Goal: Task Accomplishment & Management: Manage account settings

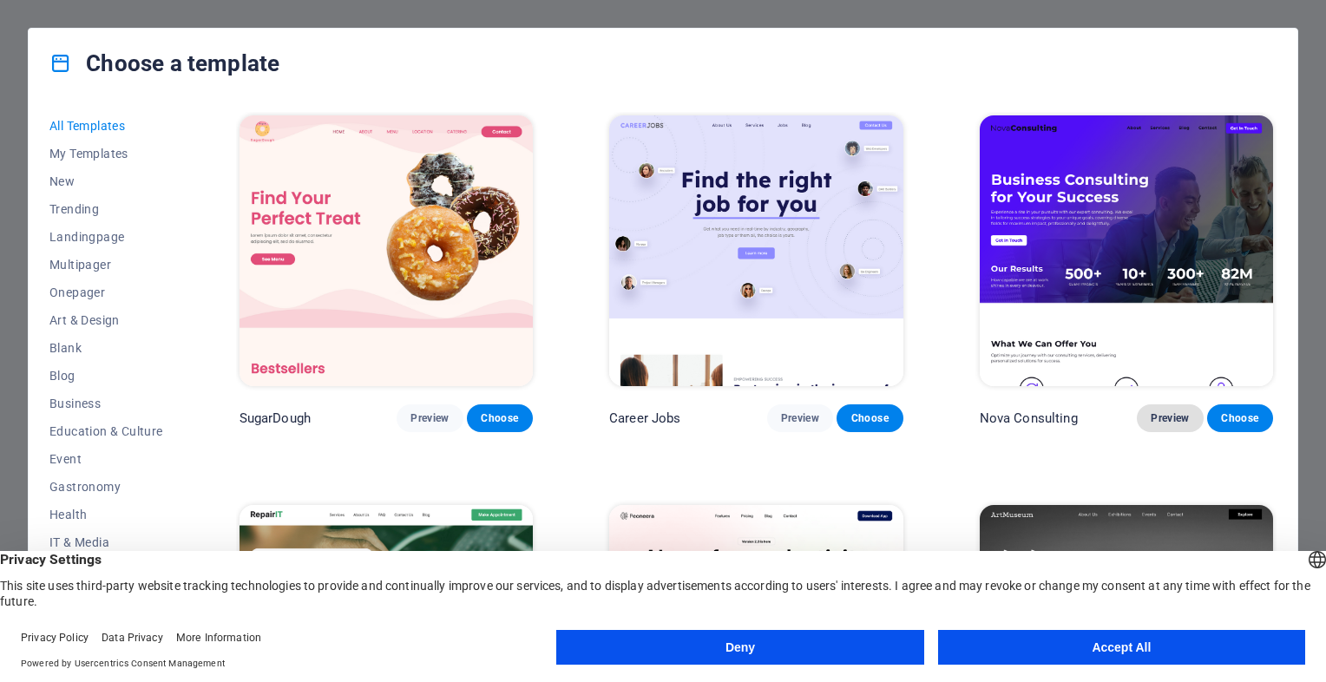
click at [1168, 406] on button "Preview" at bounding box center [1170, 418] width 66 height 28
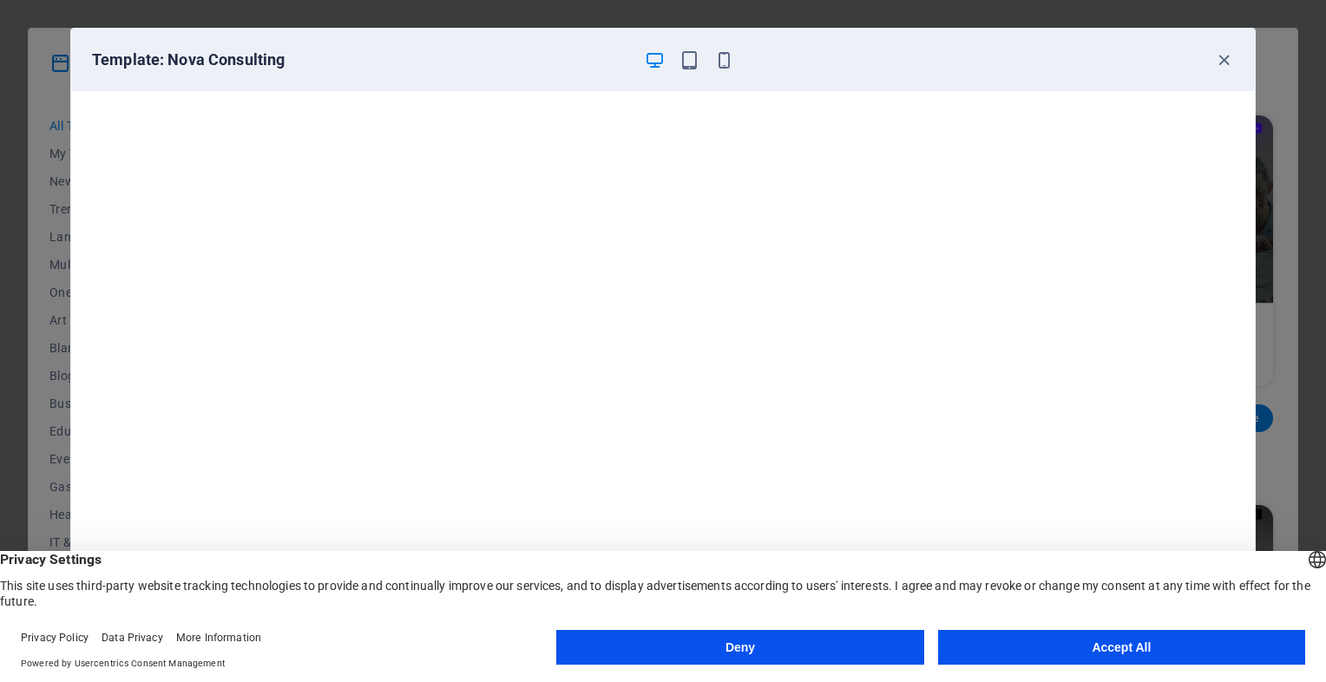
scroll to position [4, 0]
click at [1059, 651] on button "Accept All" at bounding box center [1121, 647] width 367 height 35
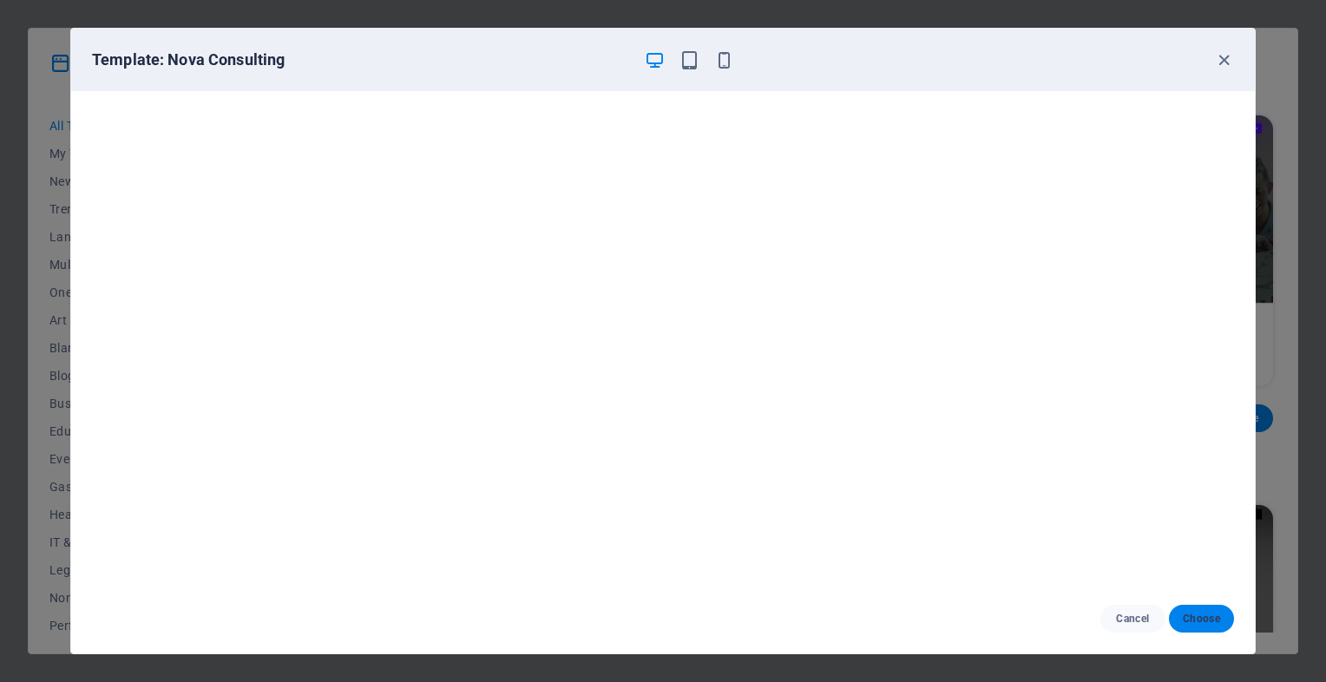
click at [1204, 622] on span "Choose" at bounding box center [1201, 619] width 37 height 14
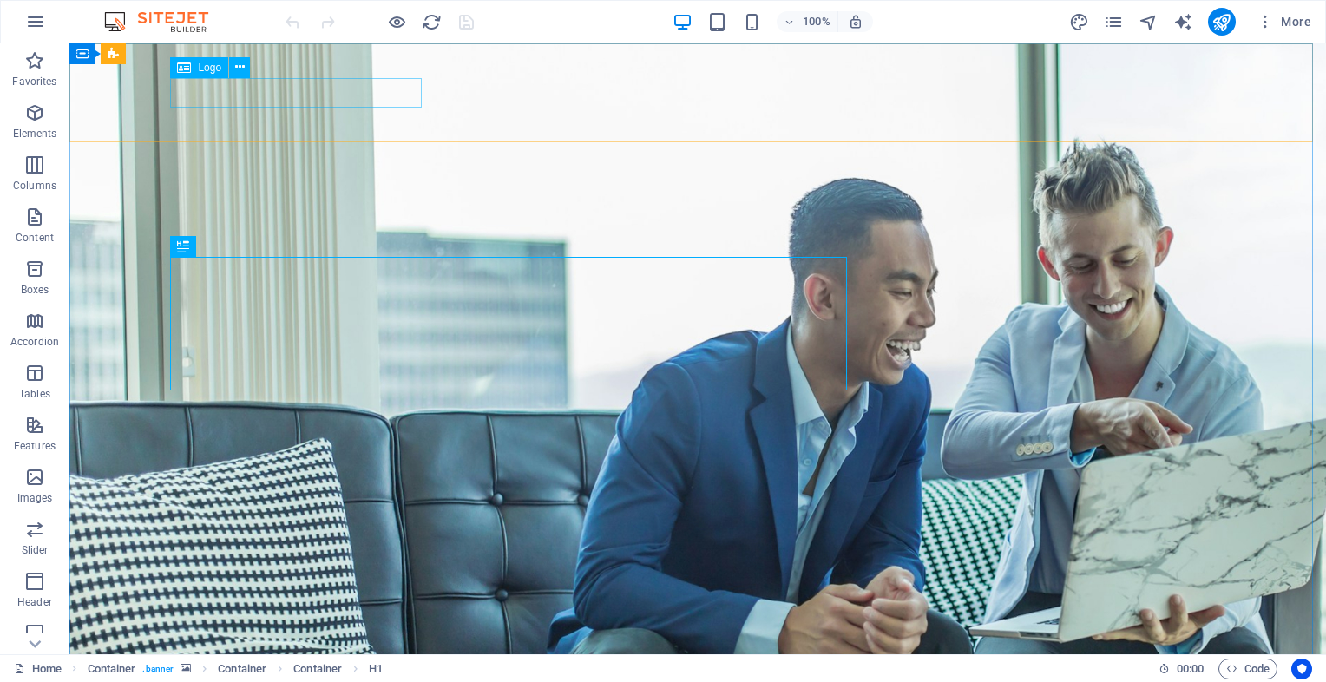
click at [194, 64] on div "Logo" at bounding box center [199, 67] width 58 height 21
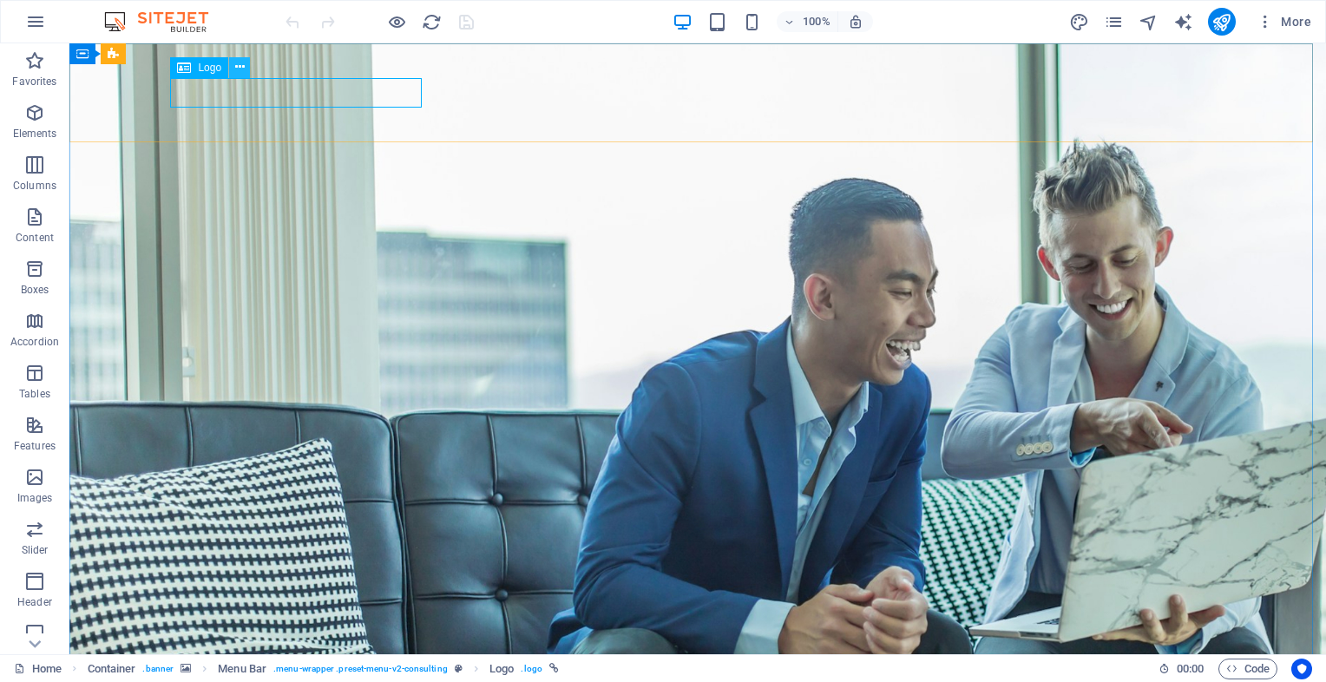
click at [238, 69] on icon at bounding box center [240, 67] width 10 height 18
select select "px"
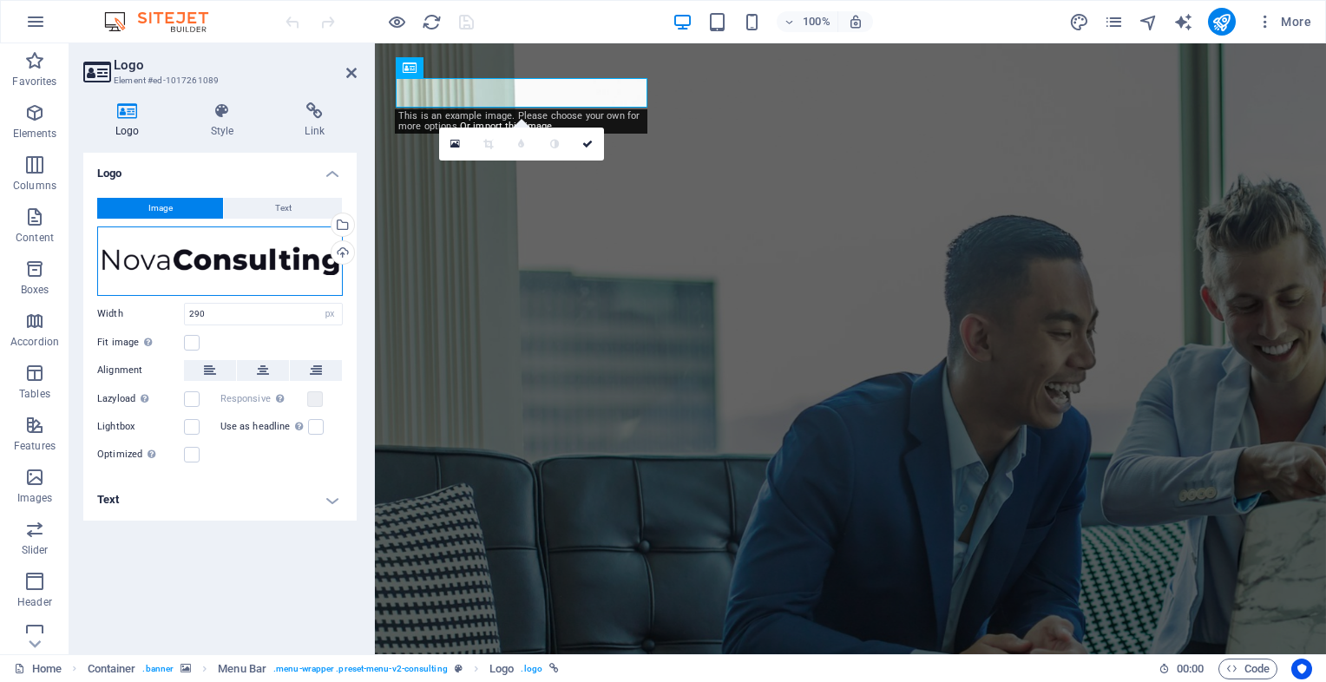
click at [253, 259] on div "Drag files here, click to choose files or select files from Files or our free s…" at bounding box center [220, 260] width 246 height 69
click at [253, 259] on body "karyanyata.co.id Home Favorites Elements Columns Content Boxes Accordion Tables…" at bounding box center [663, 341] width 1326 height 682
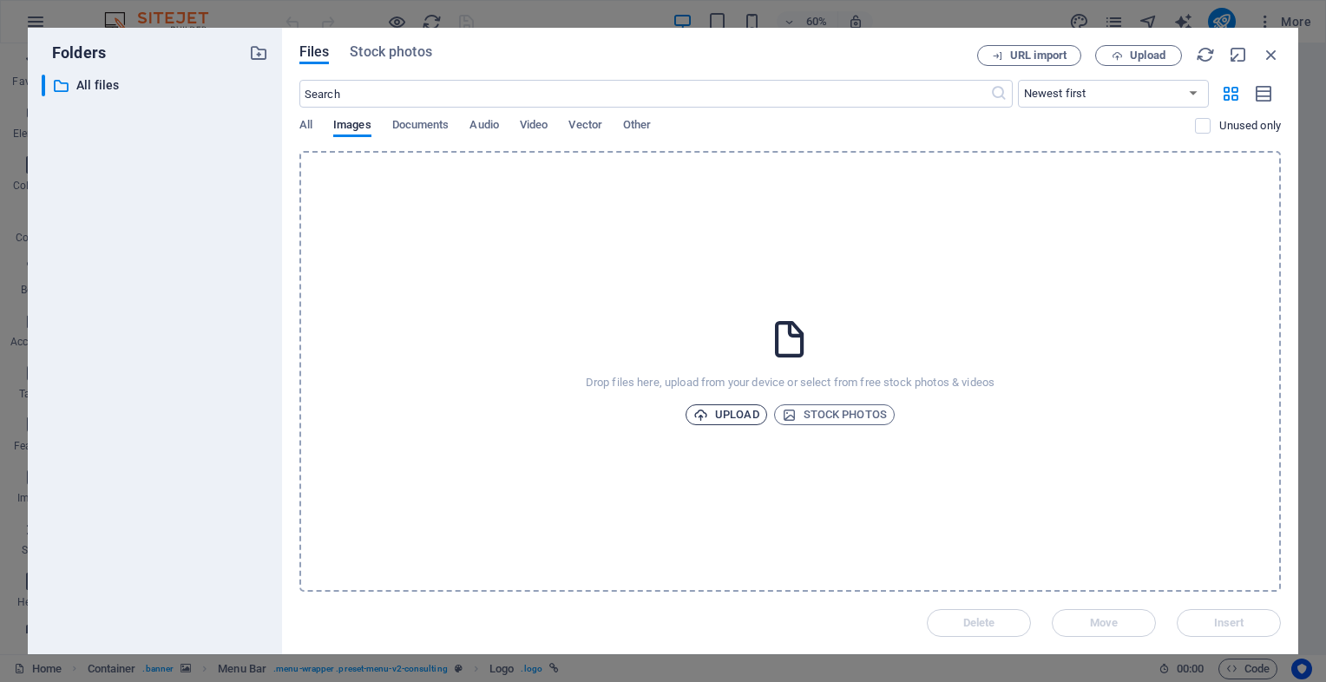
click at [739, 423] on span "Upload" at bounding box center [726, 414] width 66 height 21
click at [1277, 56] on icon "button" at bounding box center [1271, 54] width 19 height 19
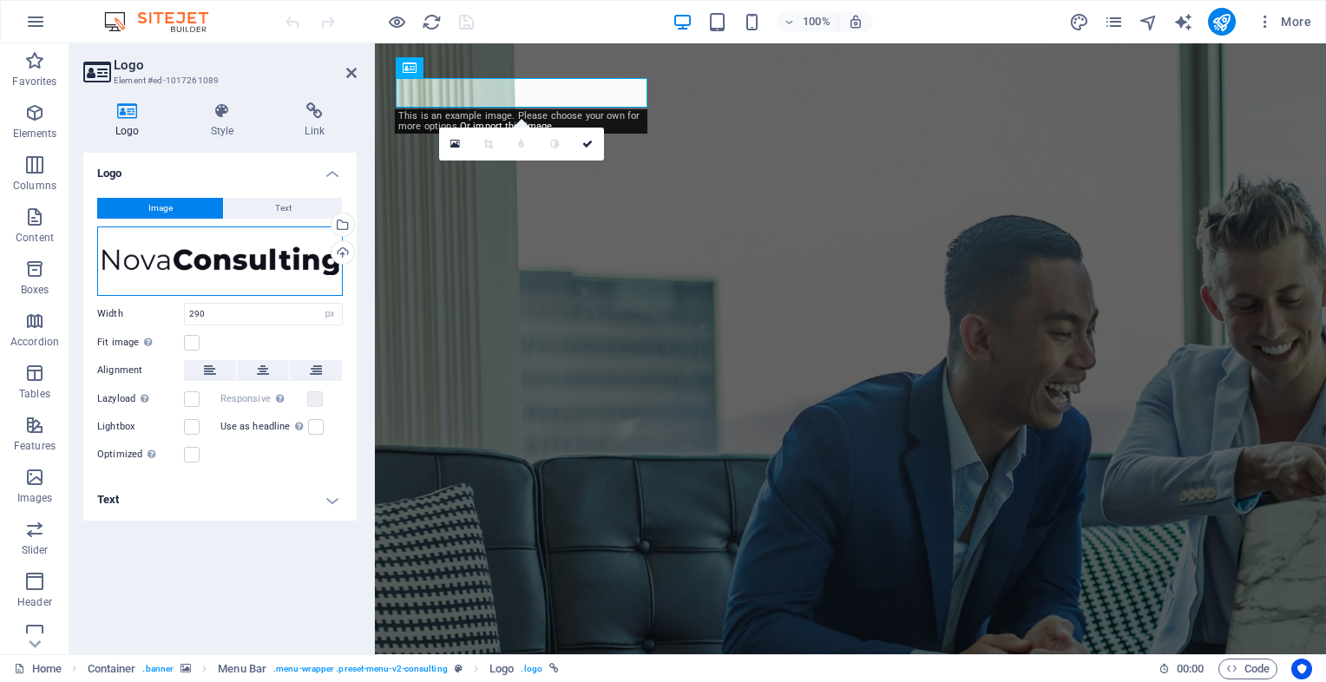
click at [159, 266] on div "Drag files here, click to choose files or select files from Files or our free s…" at bounding box center [220, 260] width 246 height 69
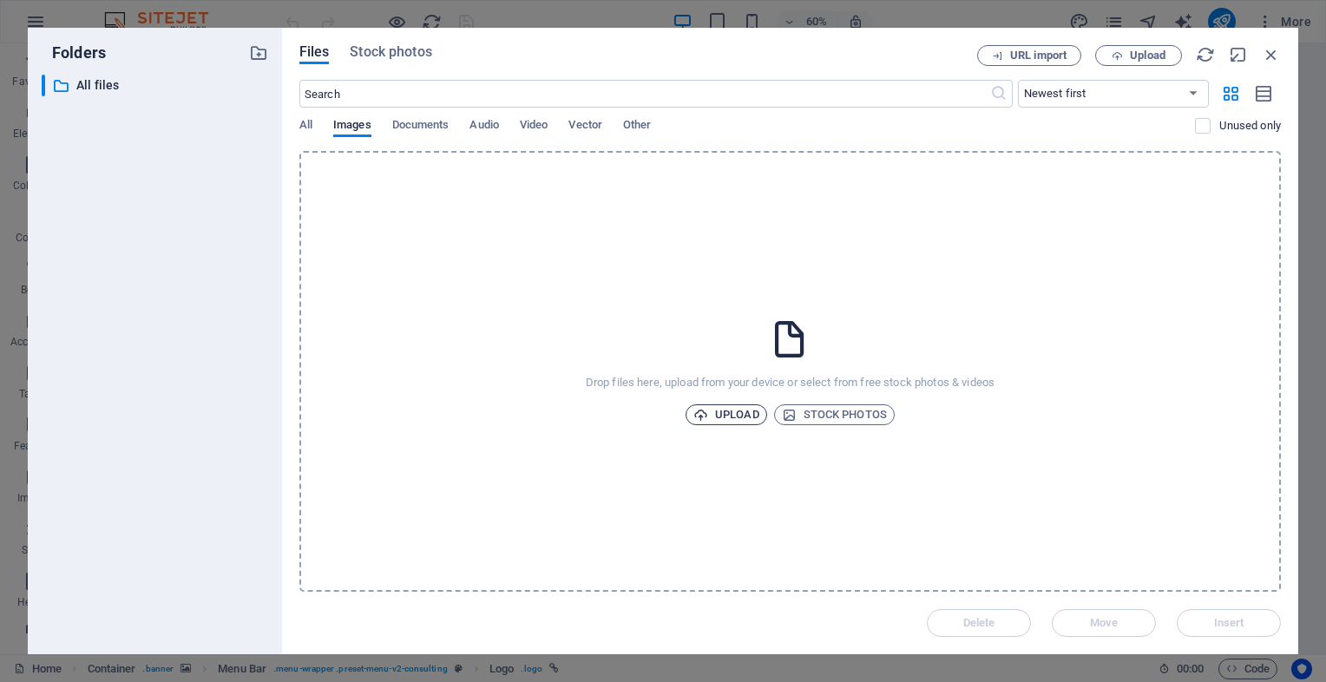
click at [720, 413] on span "Upload" at bounding box center [726, 414] width 66 height 21
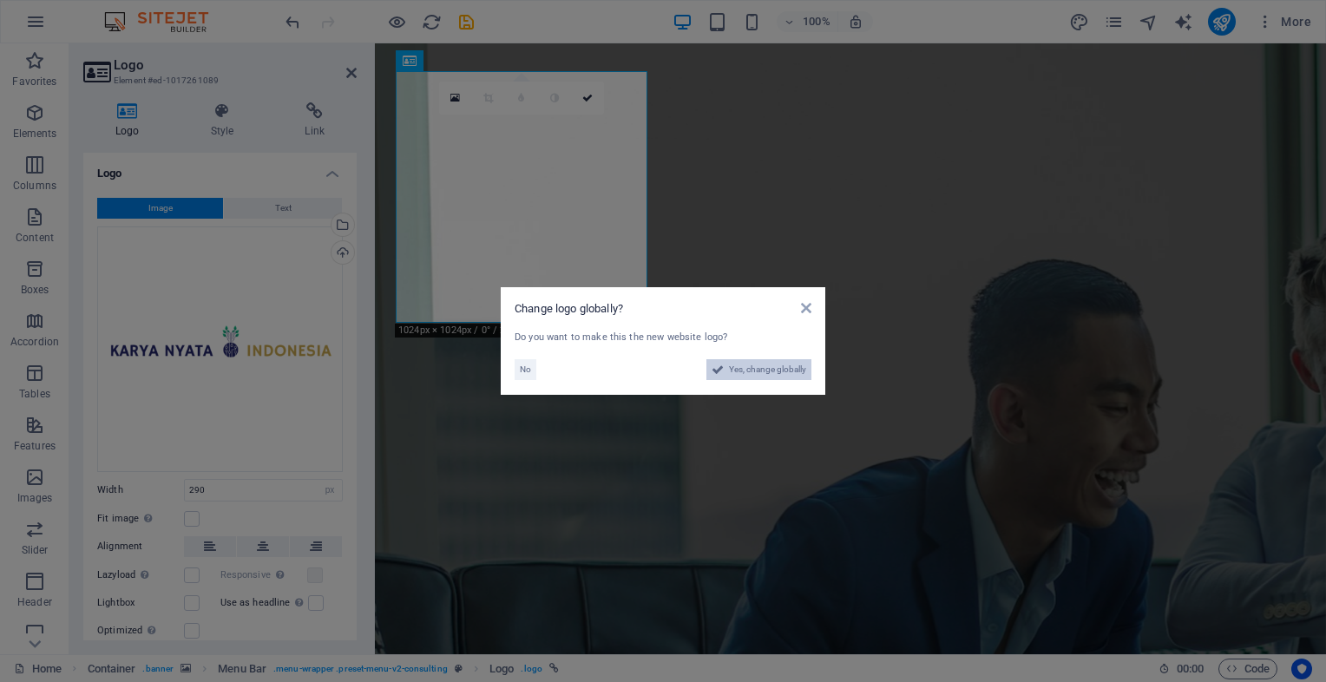
click at [784, 372] on span "Yes, change globally" at bounding box center [767, 369] width 77 height 21
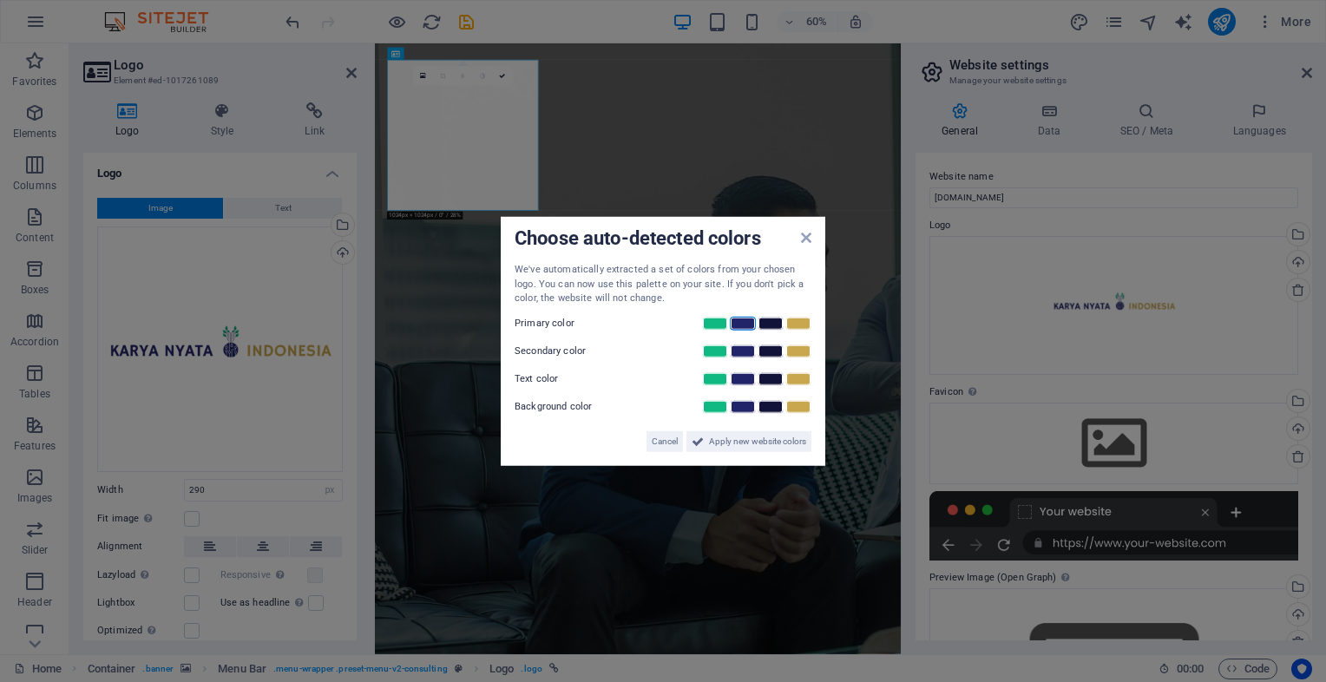
click at [741, 321] on link at bounding box center [743, 323] width 26 height 14
click at [807, 231] on icon at bounding box center [806, 238] width 10 height 14
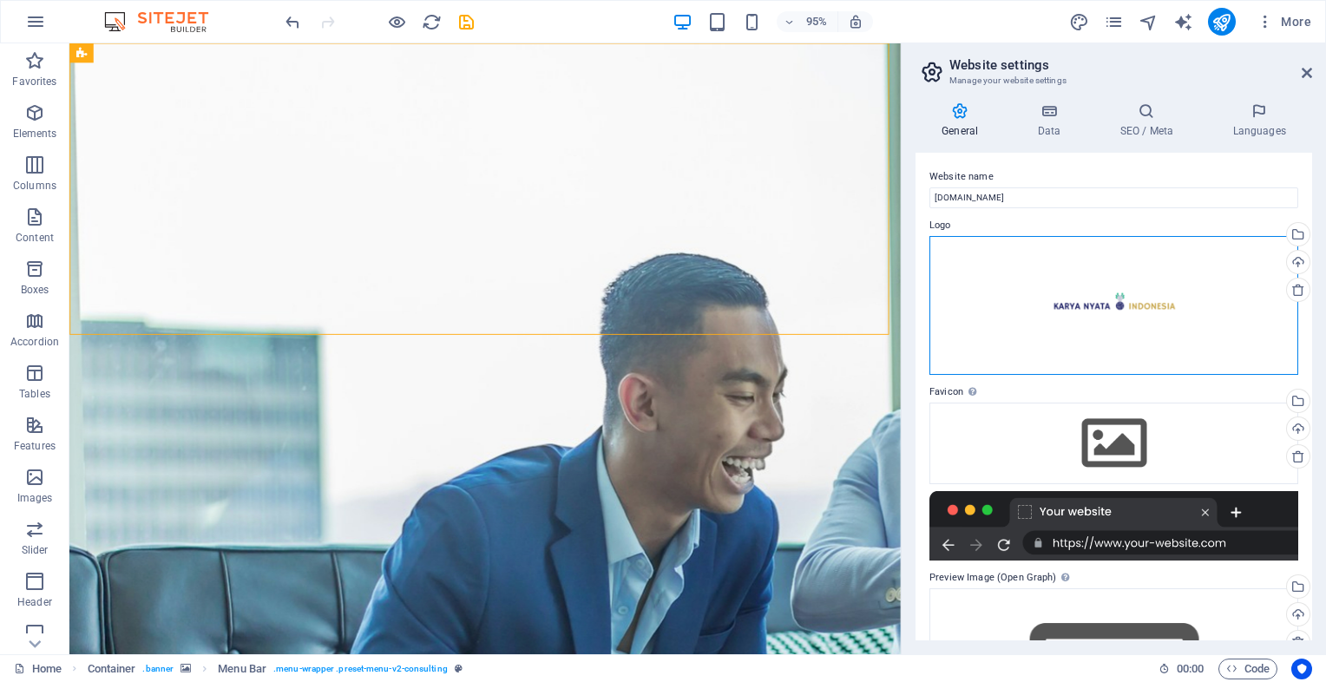
click at [1031, 284] on div "Drag files here, click to choose files or select files from Files or our free s…" at bounding box center [1113, 305] width 369 height 139
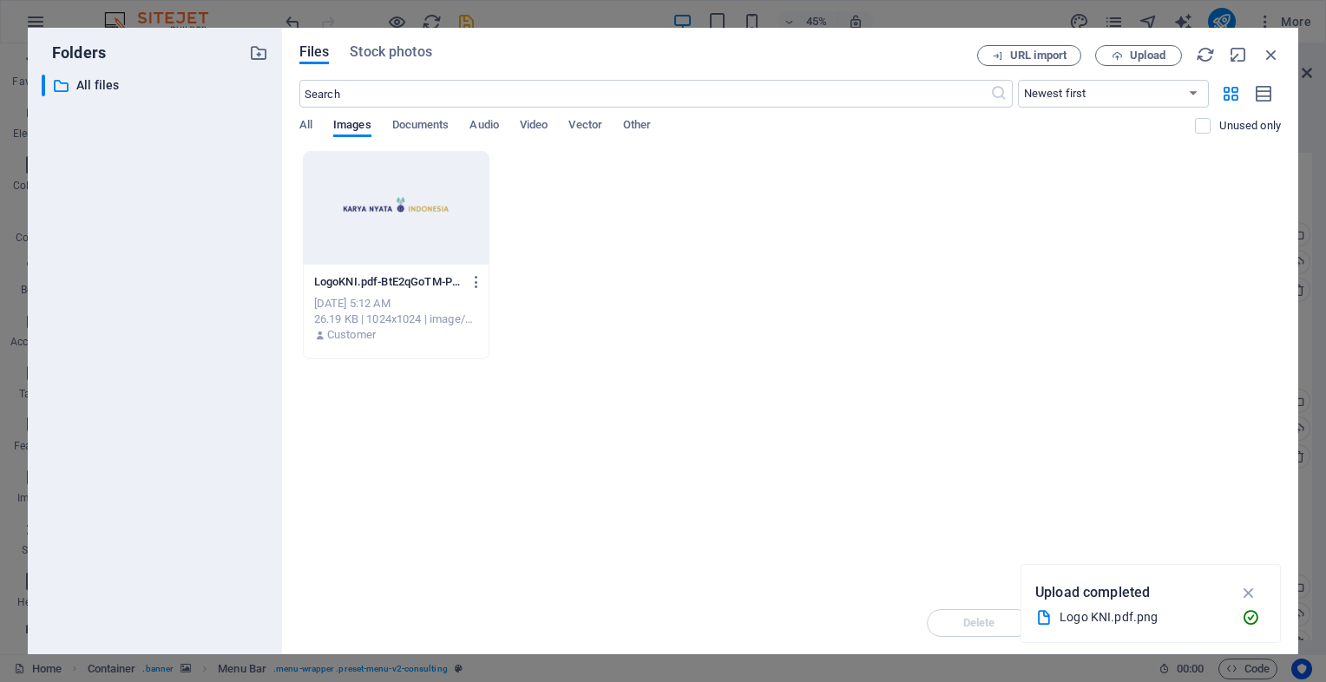
click at [449, 213] on div at bounding box center [396, 208] width 185 height 113
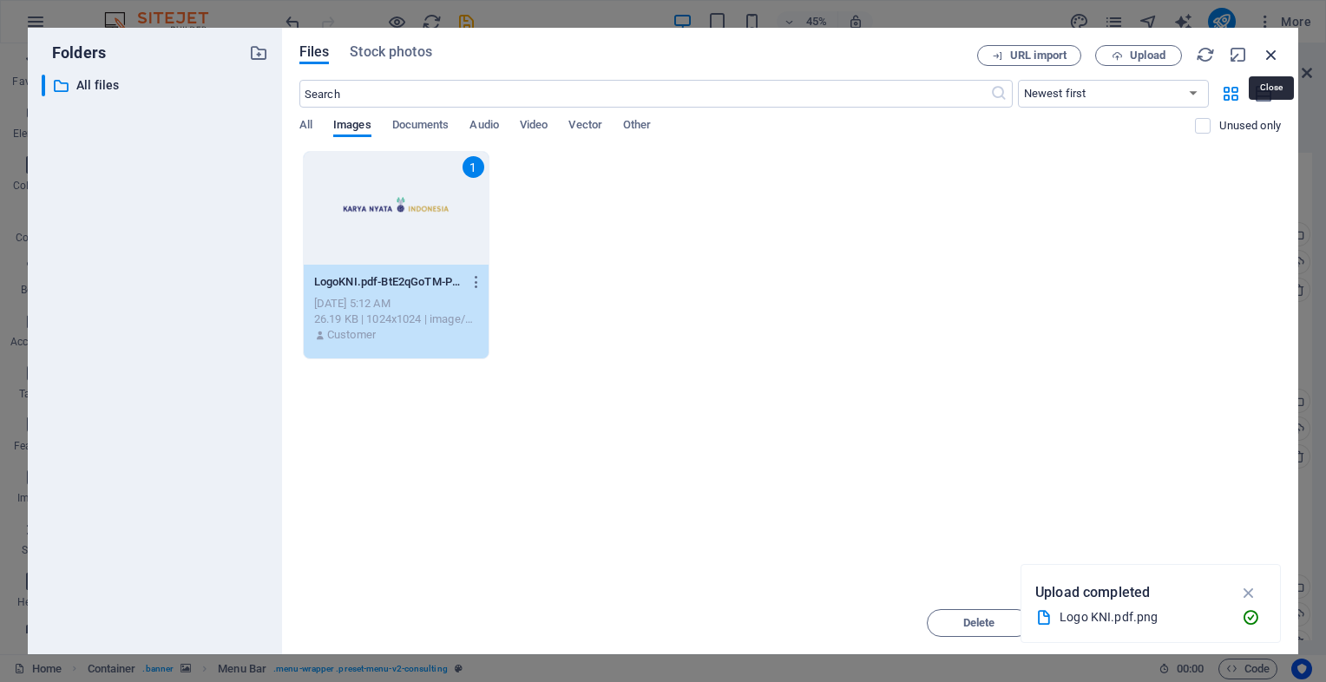
click at [1273, 57] on icon "button" at bounding box center [1271, 54] width 19 height 19
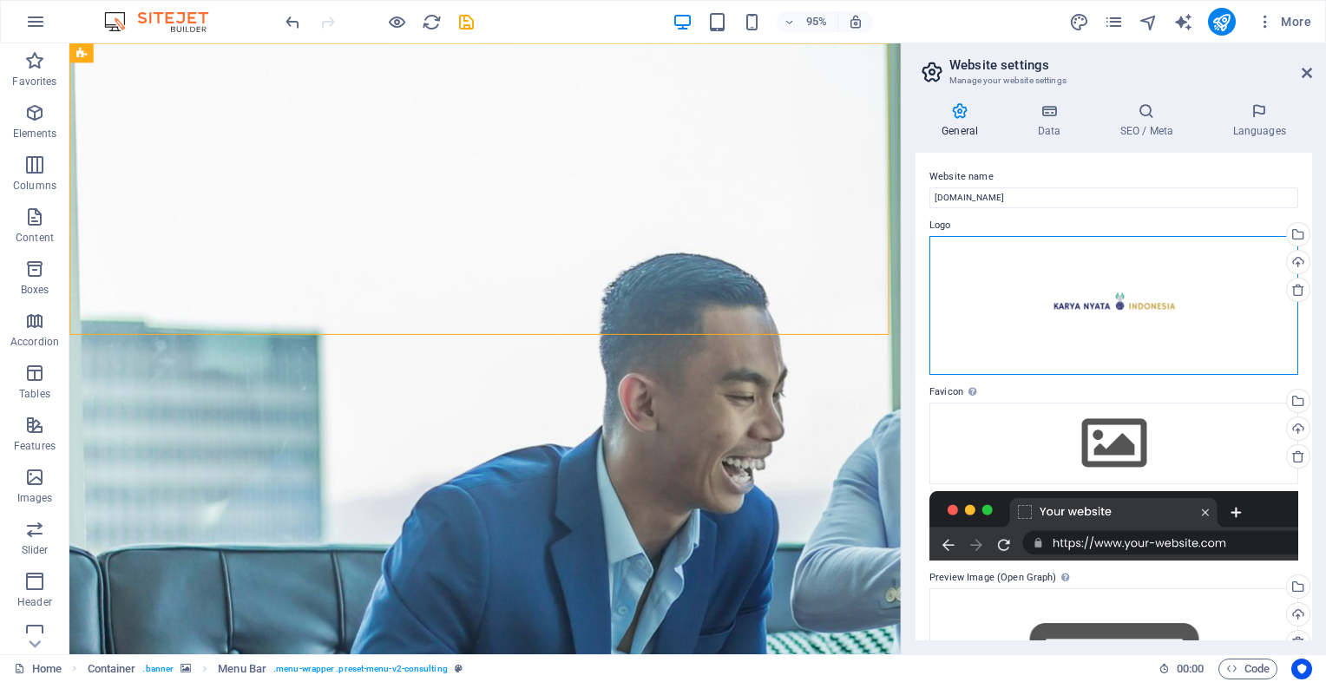
click at [973, 323] on div "Drag files here, click to choose files or select files from Files or our free s…" at bounding box center [1113, 305] width 369 height 139
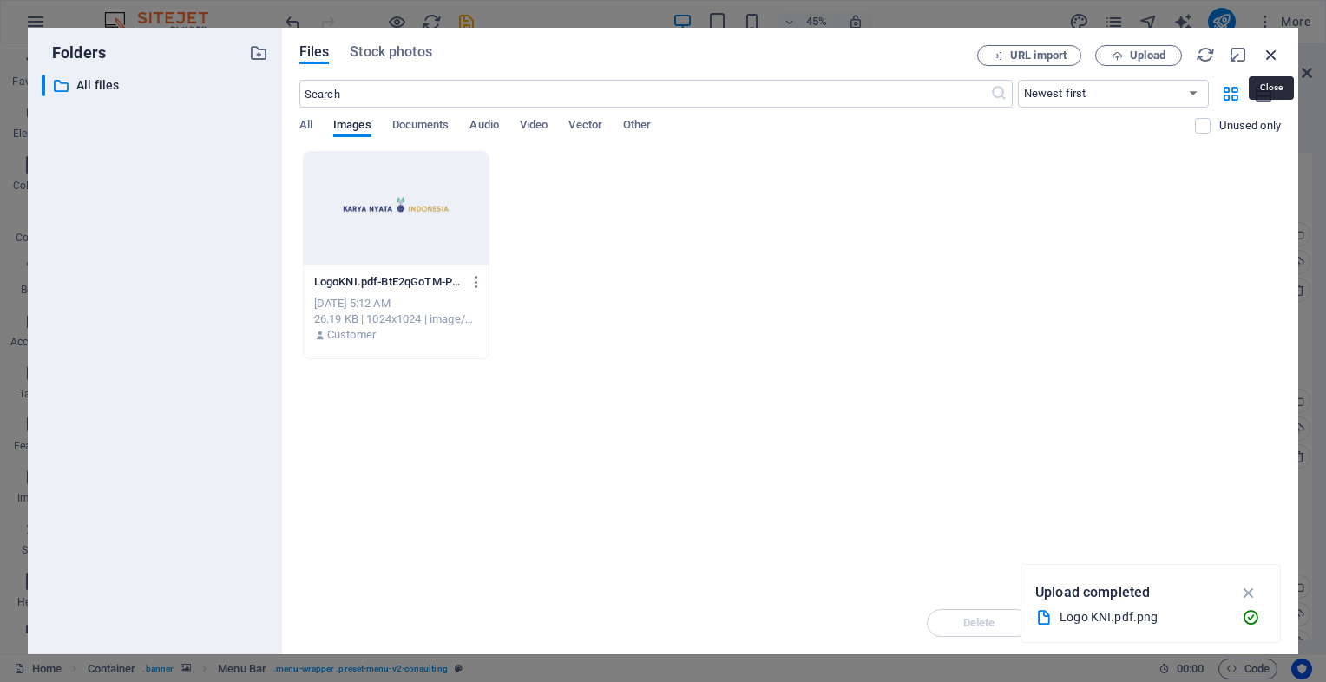
click at [1270, 47] on icon "button" at bounding box center [1271, 54] width 19 height 19
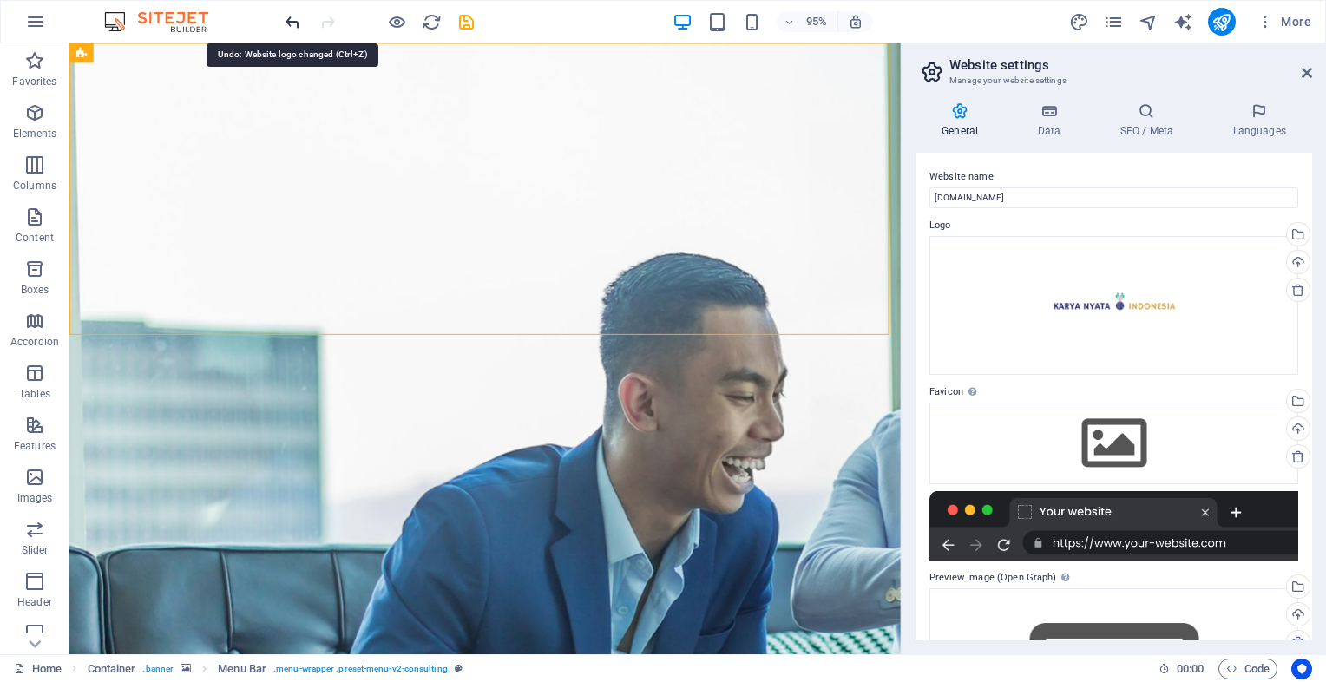
click at [292, 22] on icon "undo" at bounding box center [293, 22] width 20 height 20
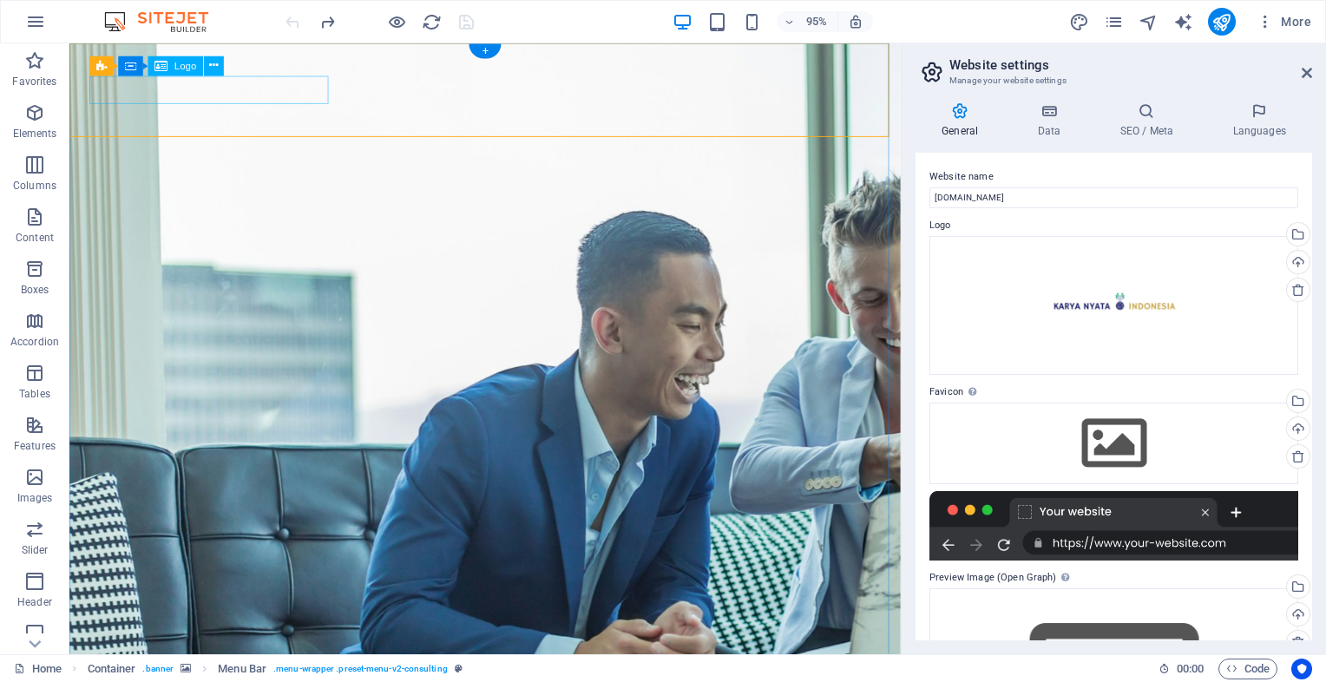
click at [167, 64] on icon at bounding box center [160, 66] width 13 height 20
click at [213, 61] on icon at bounding box center [213, 65] width 9 height 17
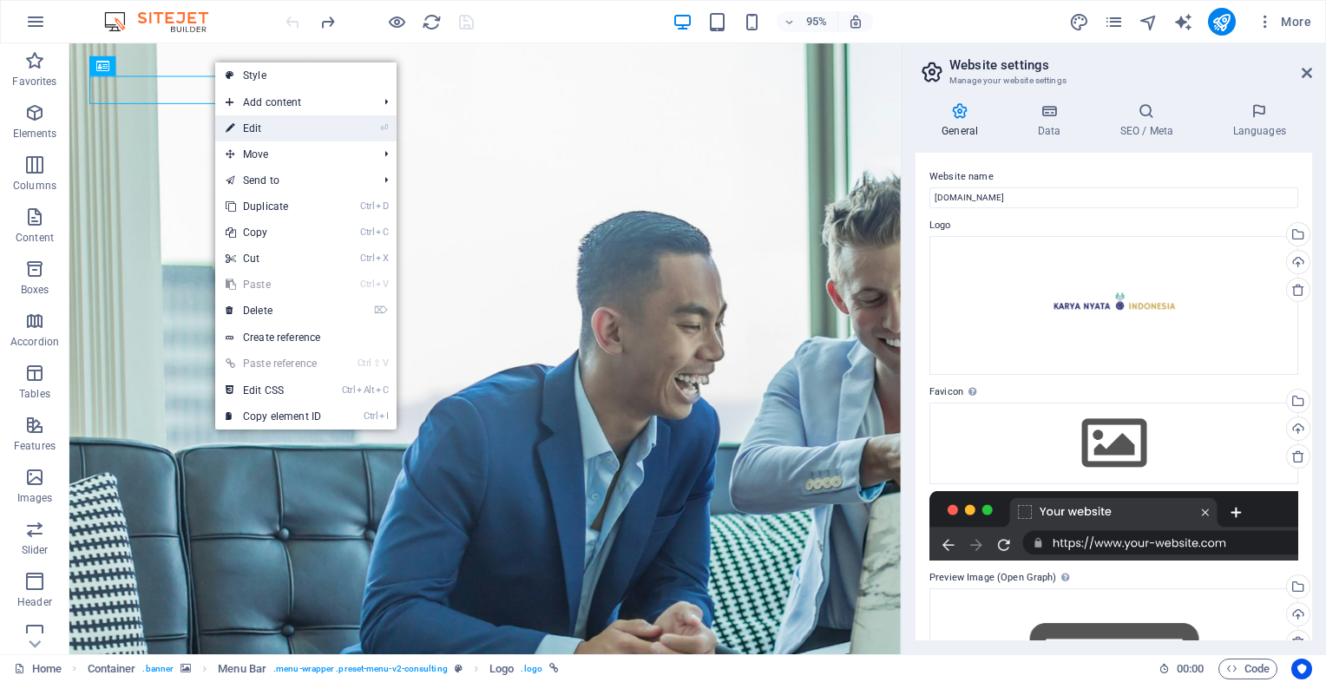
click at [262, 128] on link "⏎ Edit" at bounding box center [273, 128] width 116 height 26
select select "px"
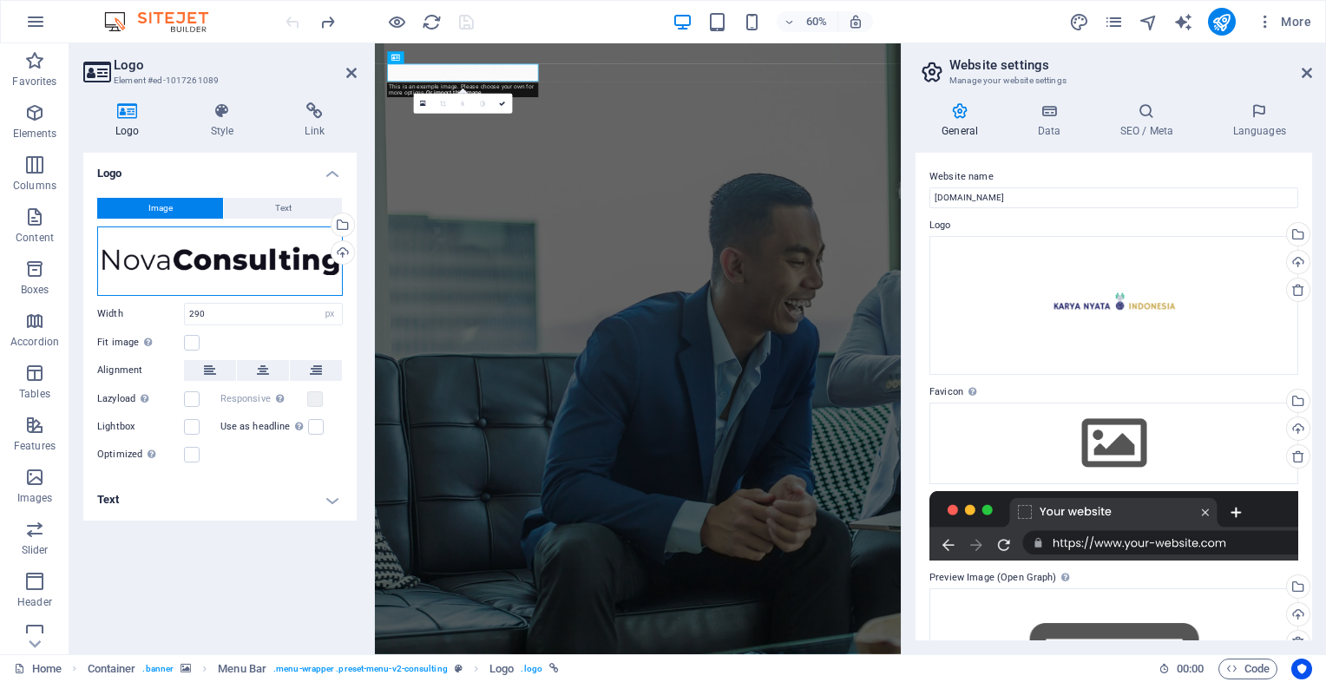
click at [214, 261] on div "Drag files here, click to choose files or select files from Files or our free s…" at bounding box center [220, 260] width 246 height 69
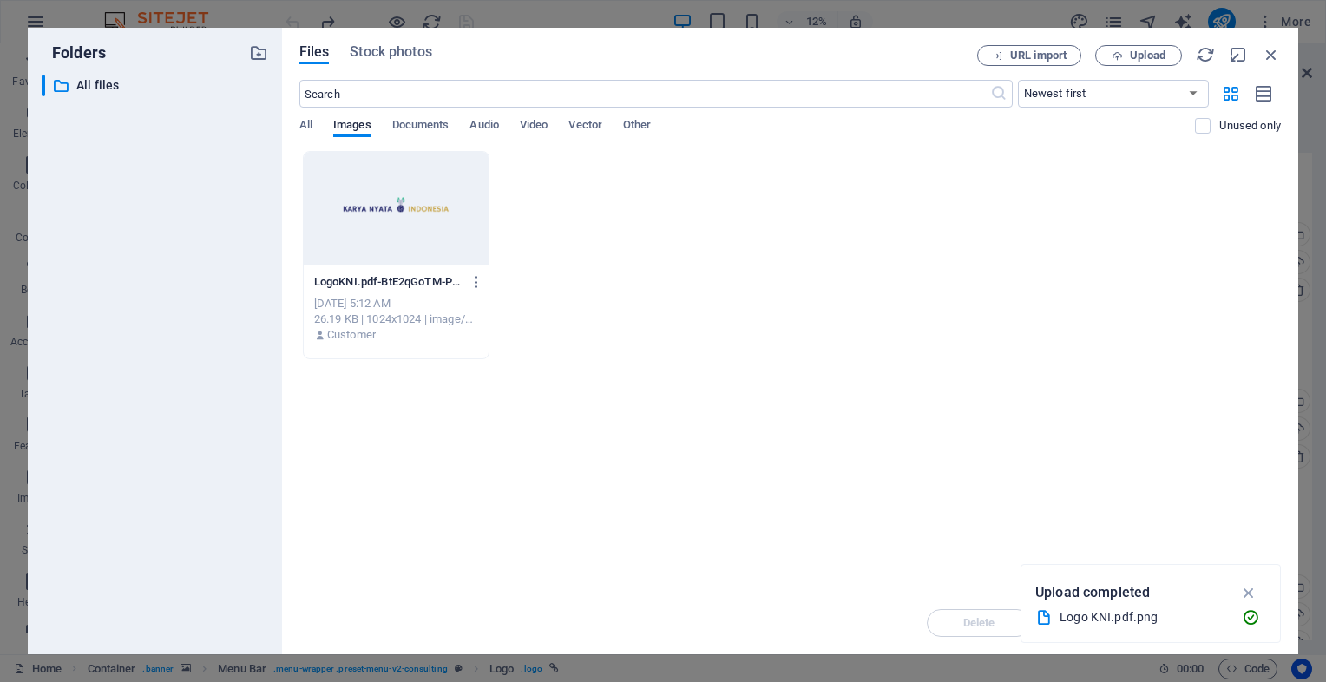
click at [312, 122] on div "All Images Documents Audio Video Vector Other" at bounding box center [747, 134] width 896 height 33
click at [305, 128] on span "All" at bounding box center [305, 127] width 13 height 24
click at [349, 124] on span "Images" at bounding box center [352, 127] width 38 height 24
click at [1248, 595] on icon "button" at bounding box center [1249, 592] width 20 height 19
click at [413, 124] on span "Documents" at bounding box center [420, 127] width 57 height 24
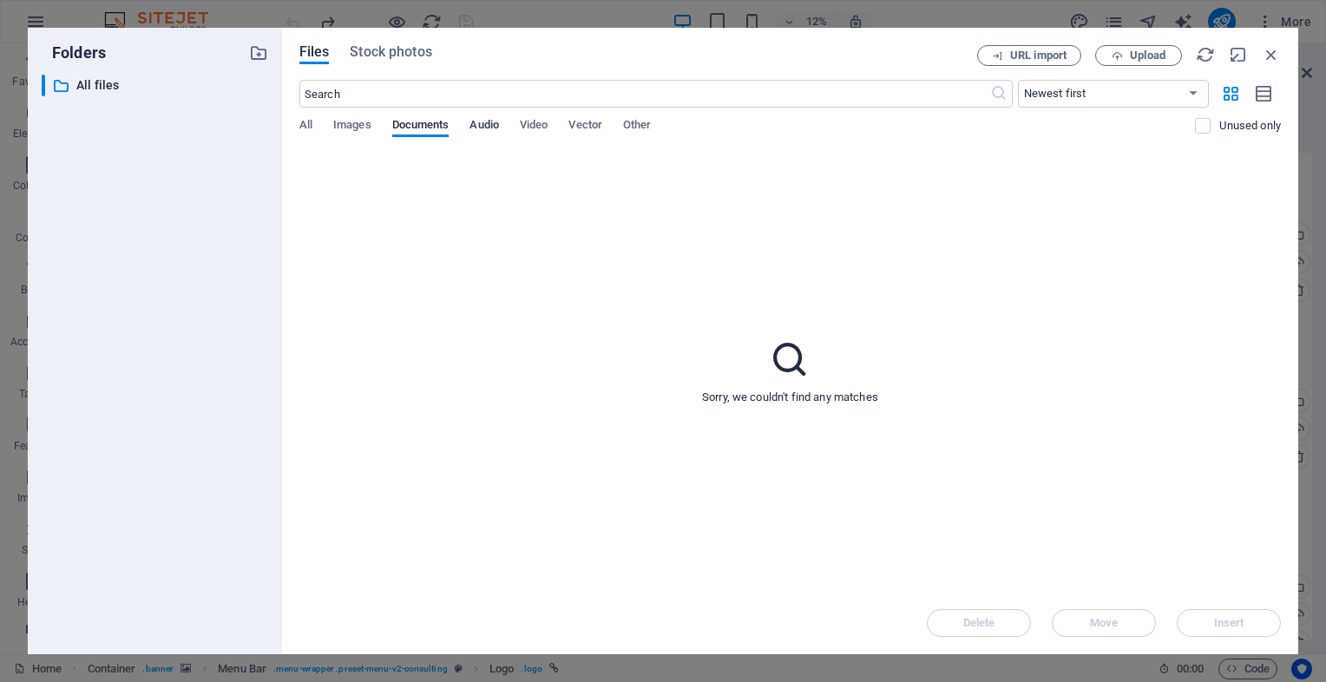
click at [473, 132] on span "Audio" at bounding box center [483, 127] width 29 height 24
click at [534, 128] on span "Video" at bounding box center [534, 127] width 28 height 24
click at [593, 127] on span "Vector" at bounding box center [585, 127] width 34 height 24
click at [638, 127] on span "Other" at bounding box center [637, 127] width 28 height 24
click at [408, 58] on span "Stock photos" at bounding box center [391, 52] width 82 height 21
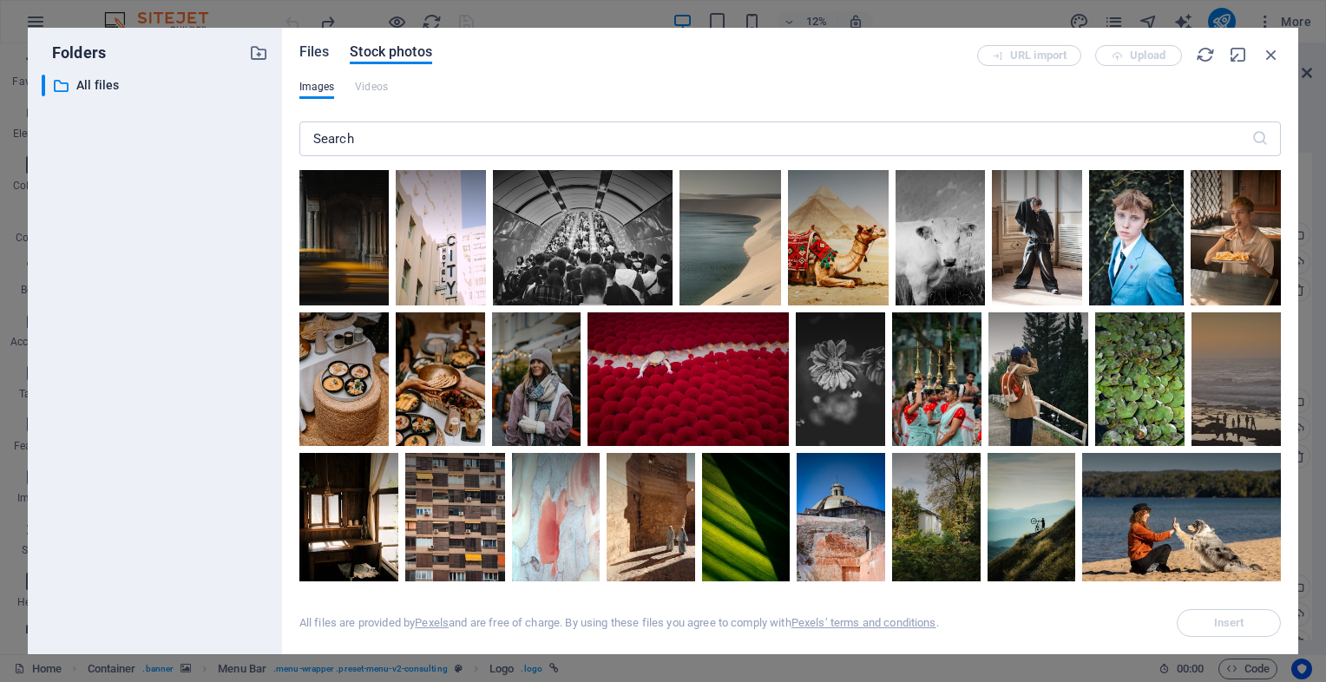
click at [315, 54] on span "Files" at bounding box center [314, 52] width 30 height 21
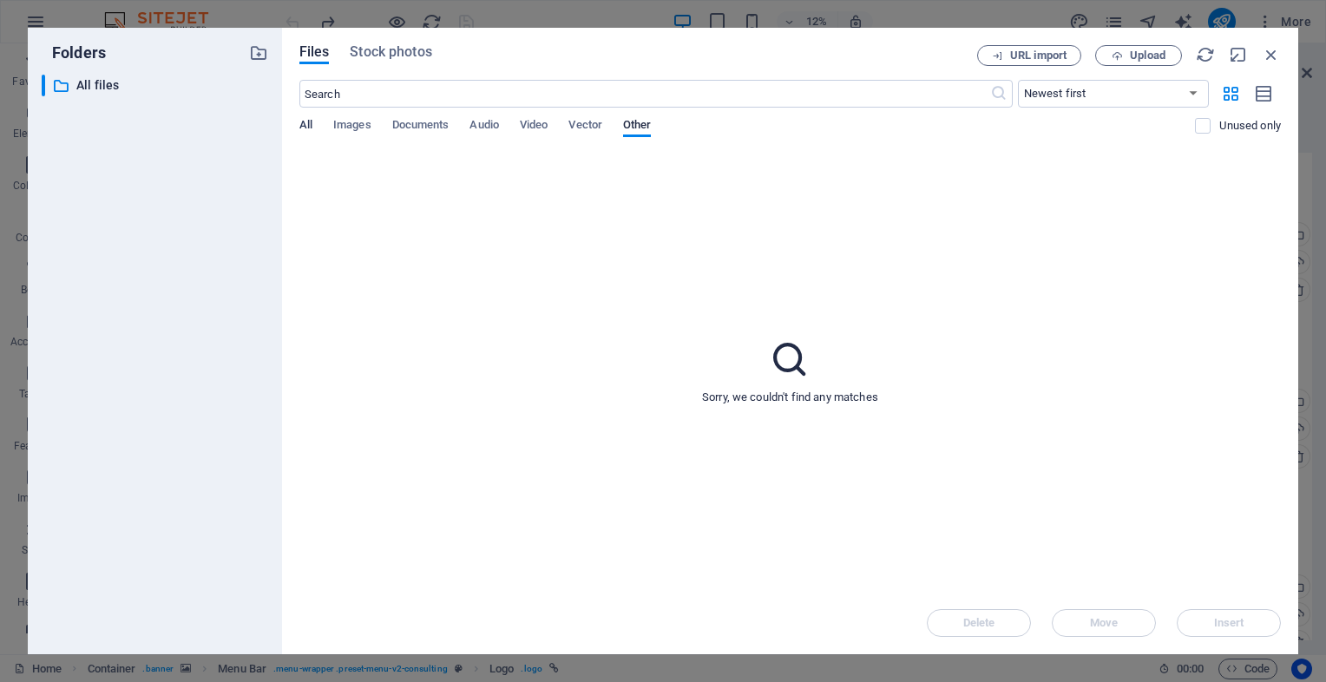
click at [305, 127] on span "All" at bounding box center [305, 127] width 13 height 24
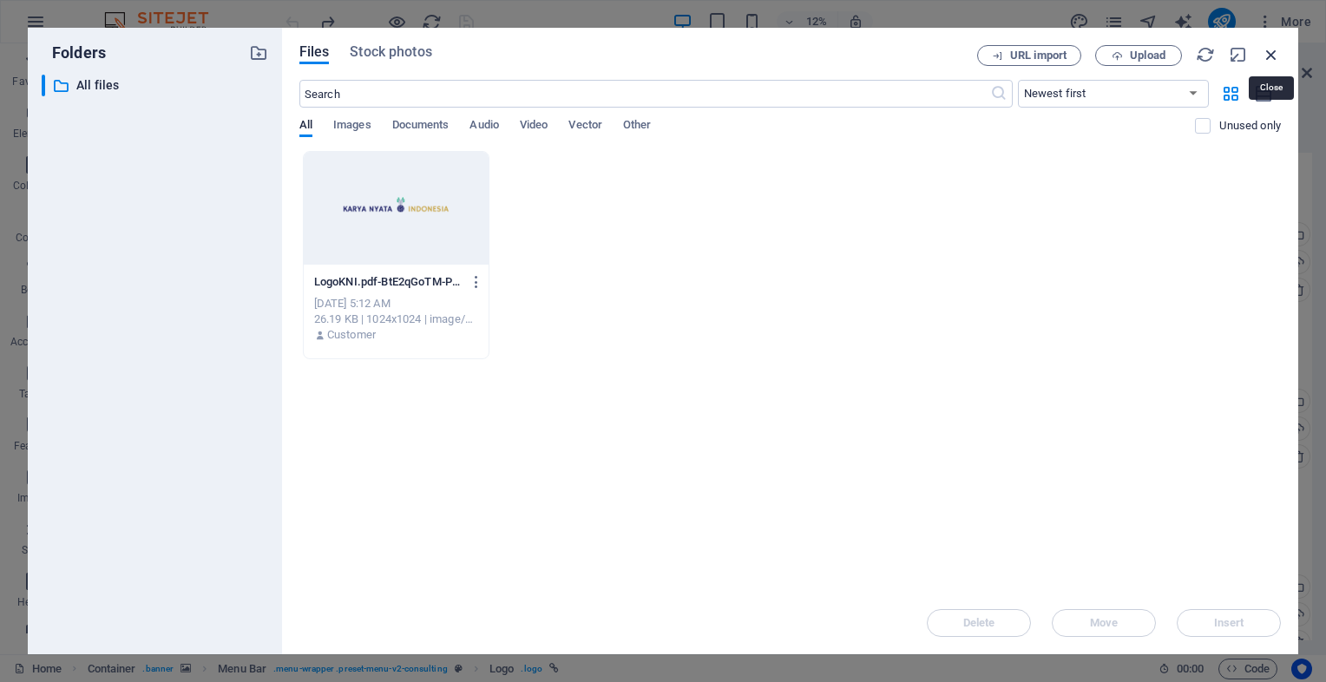
click at [1277, 56] on icon "button" at bounding box center [1271, 54] width 19 height 19
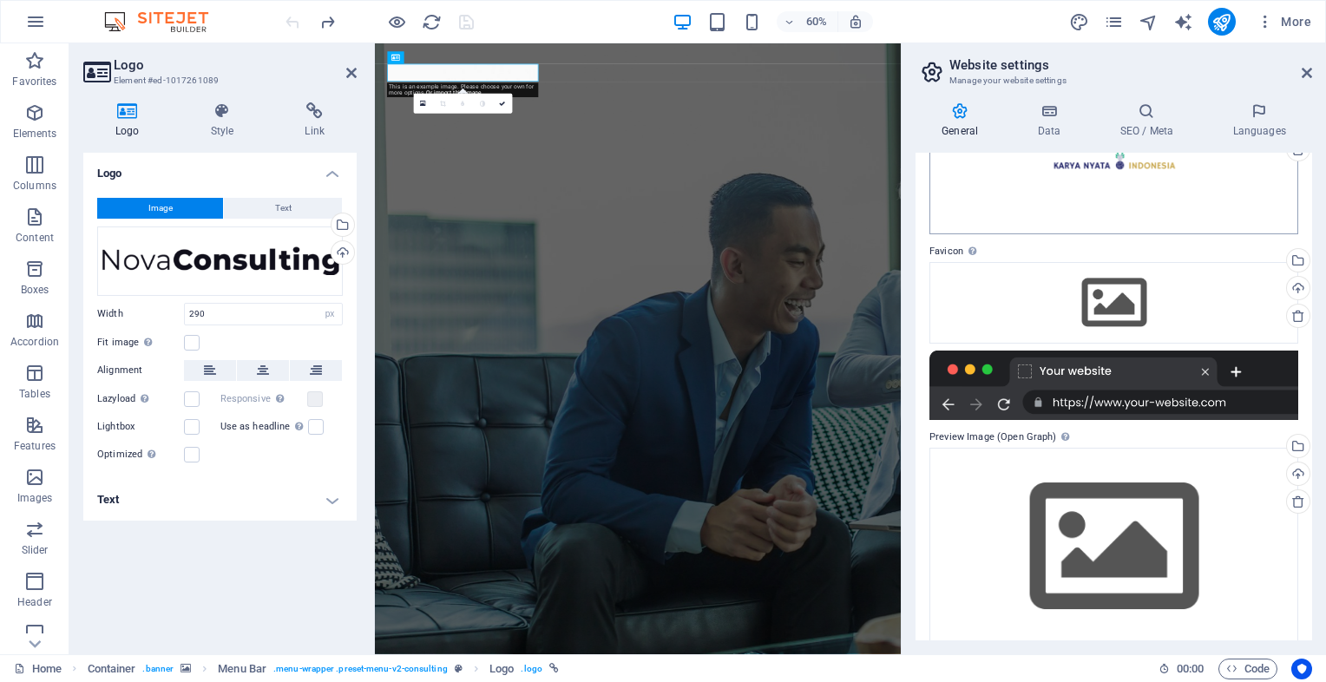
scroll to position [146, 0]
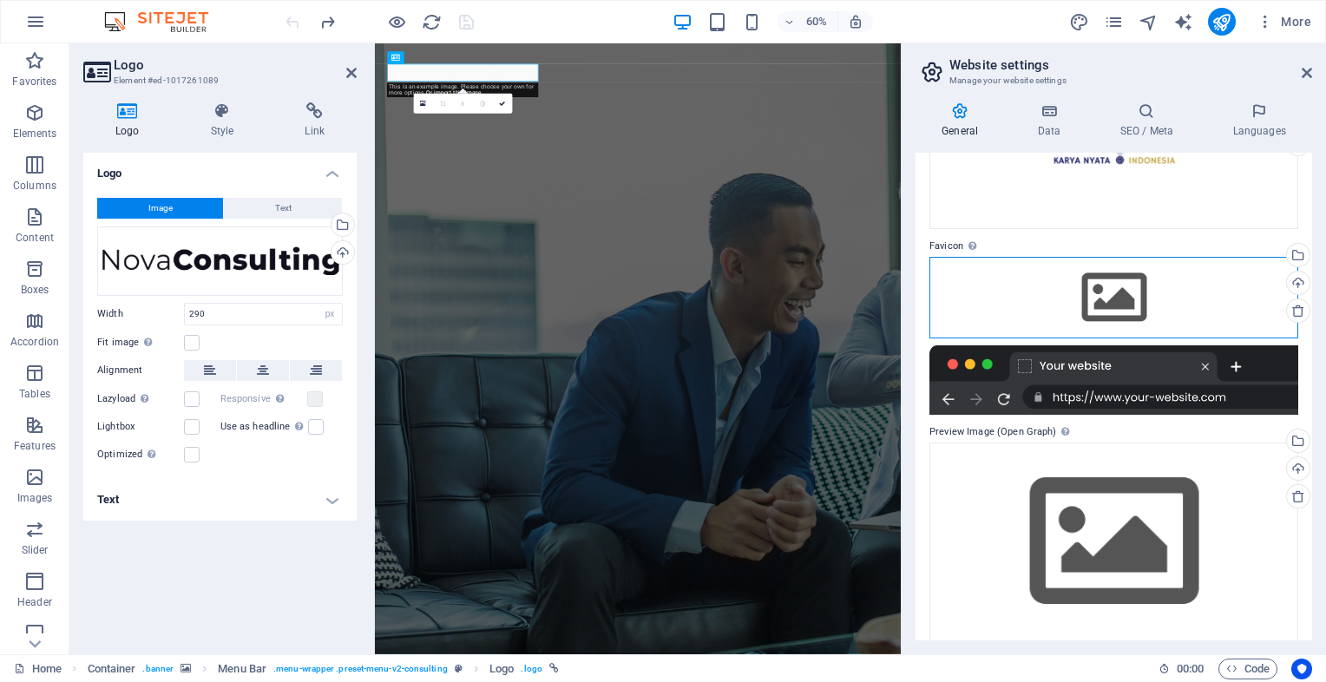
click at [1072, 300] on div "Drag files here, click to choose files or select files from Files or our free s…" at bounding box center [1113, 298] width 369 height 82
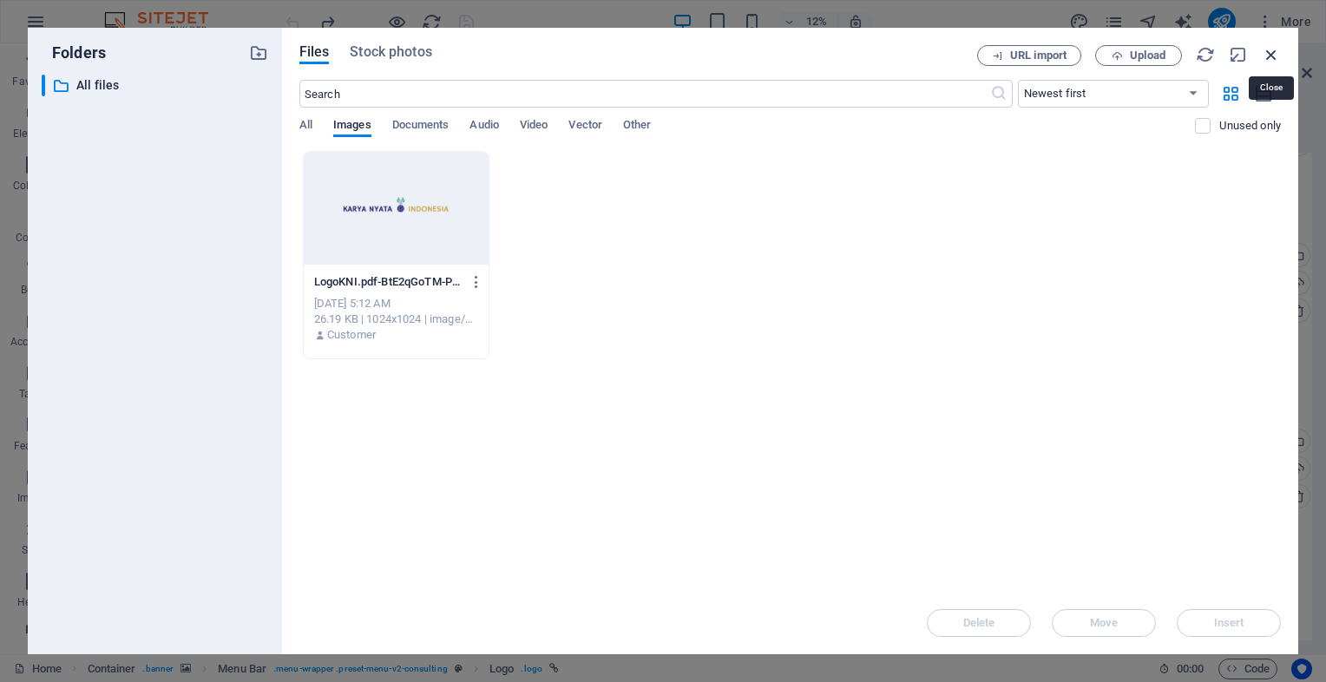
click at [1272, 55] on icon "button" at bounding box center [1271, 54] width 19 height 19
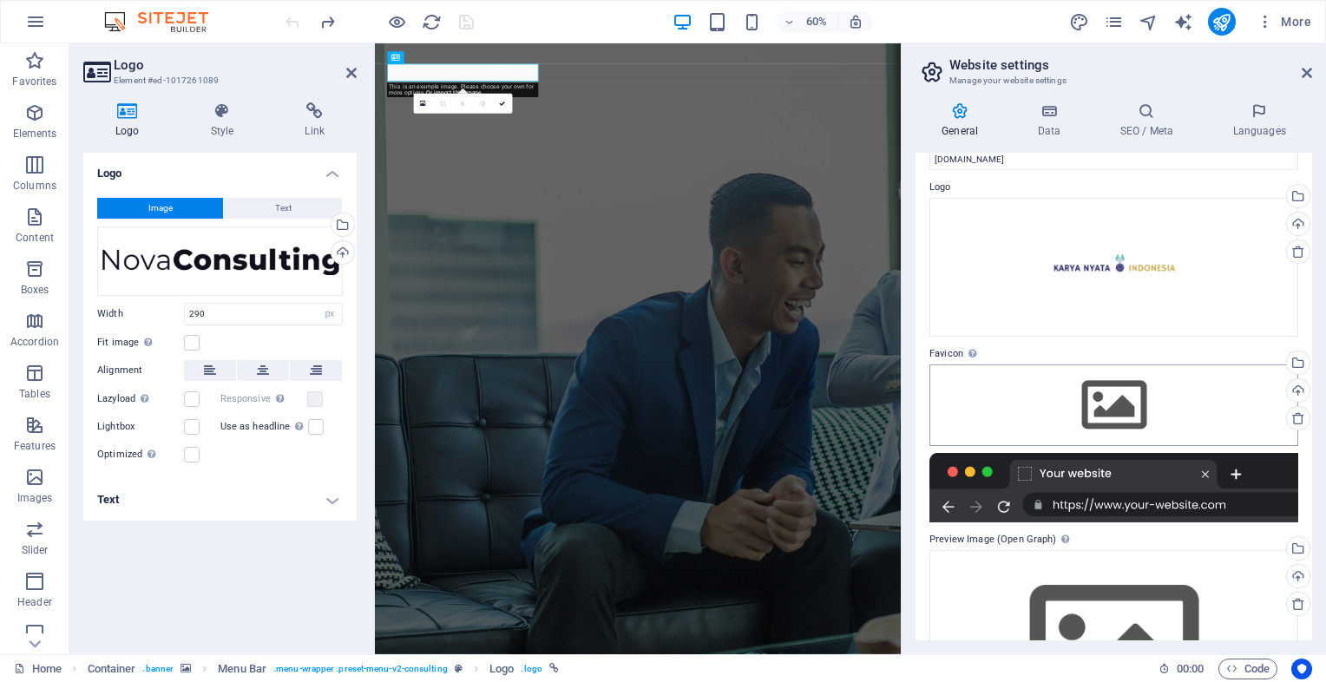
scroll to position [0, 0]
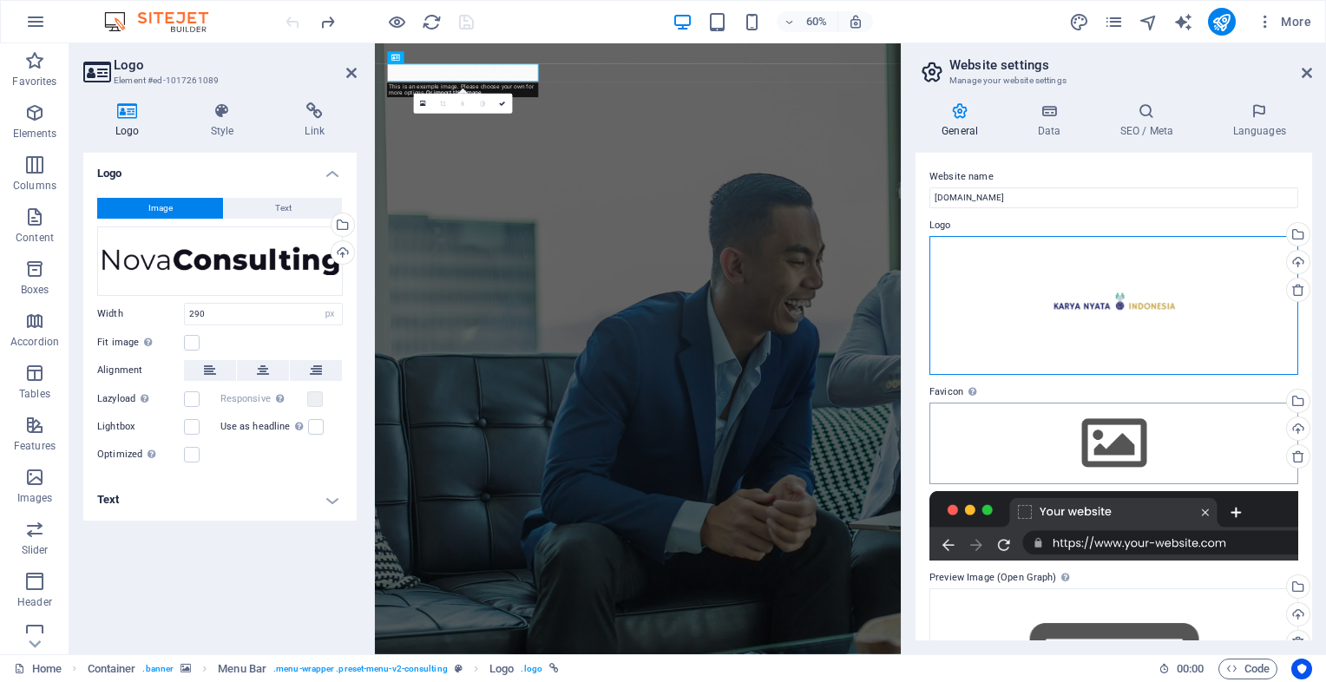
click at [1048, 276] on div "Drag files here, click to choose files or select files from Files or our free s…" at bounding box center [1113, 305] width 369 height 139
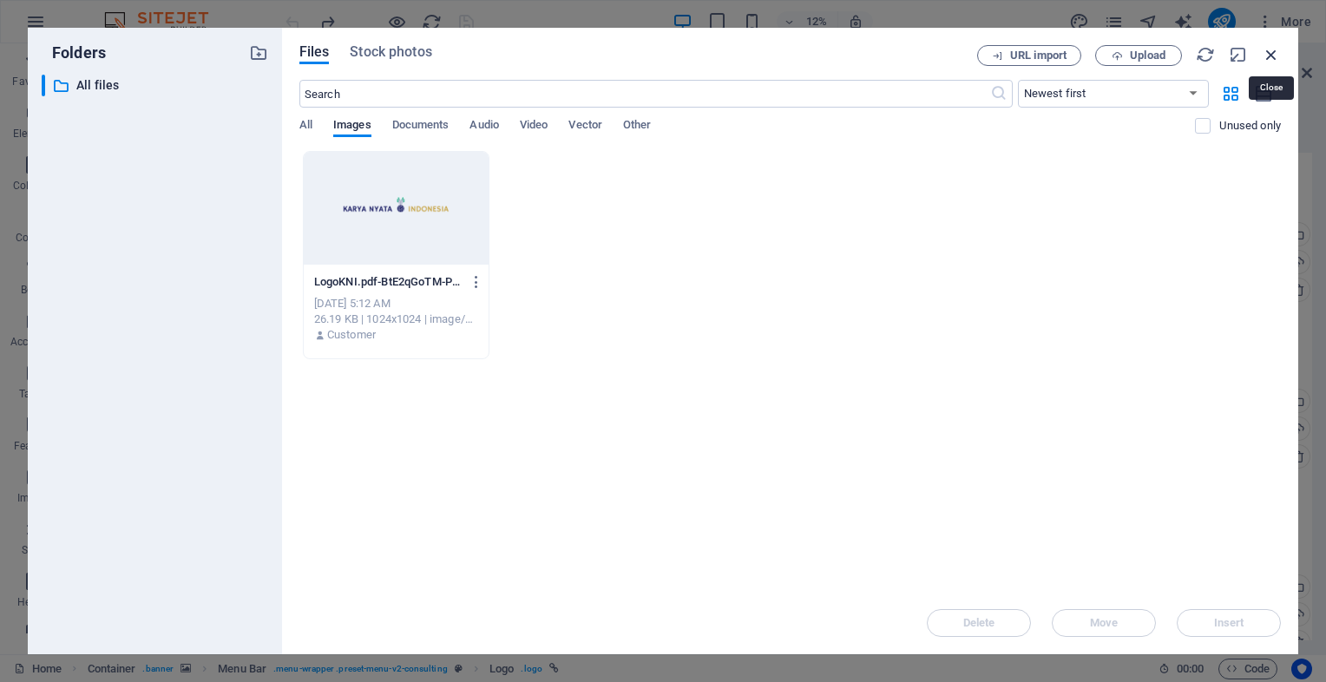
click at [1273, 45] on icon "button" at bounding box center [1271, 54] width 19 height 19
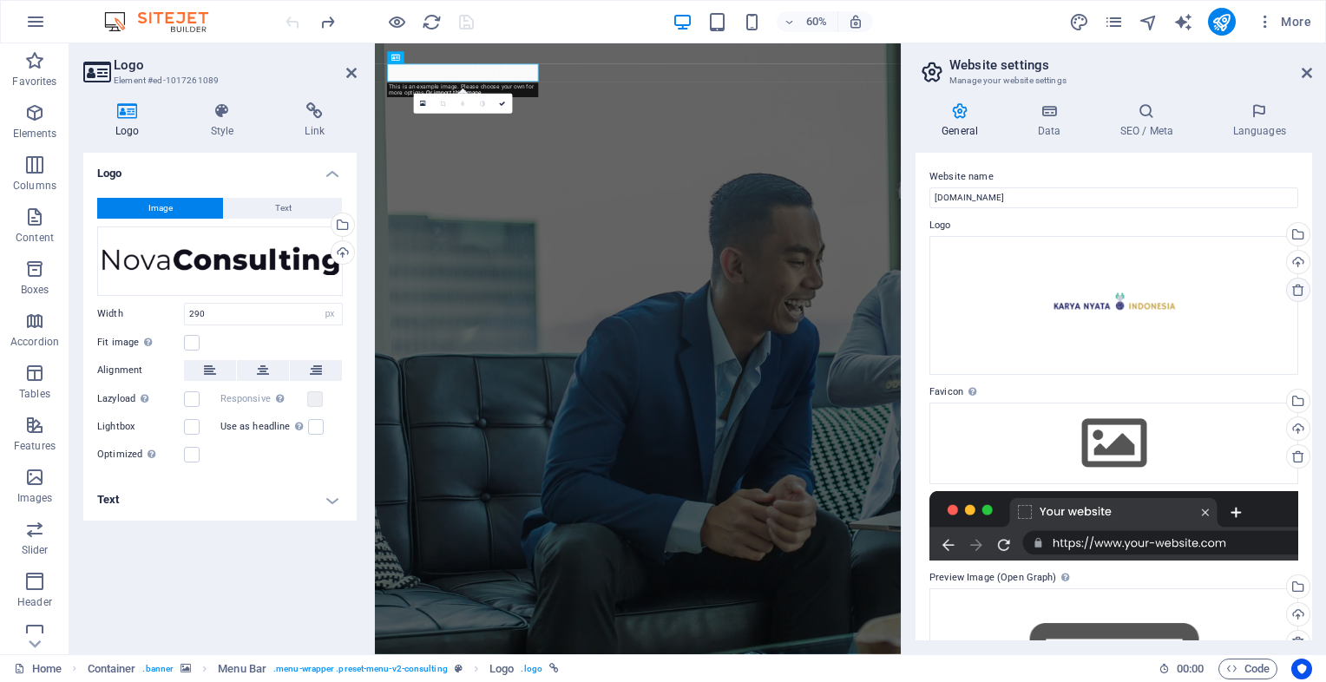
click at [1298, 290] on icon at bounding box center [1298, 290] width 14 height 14
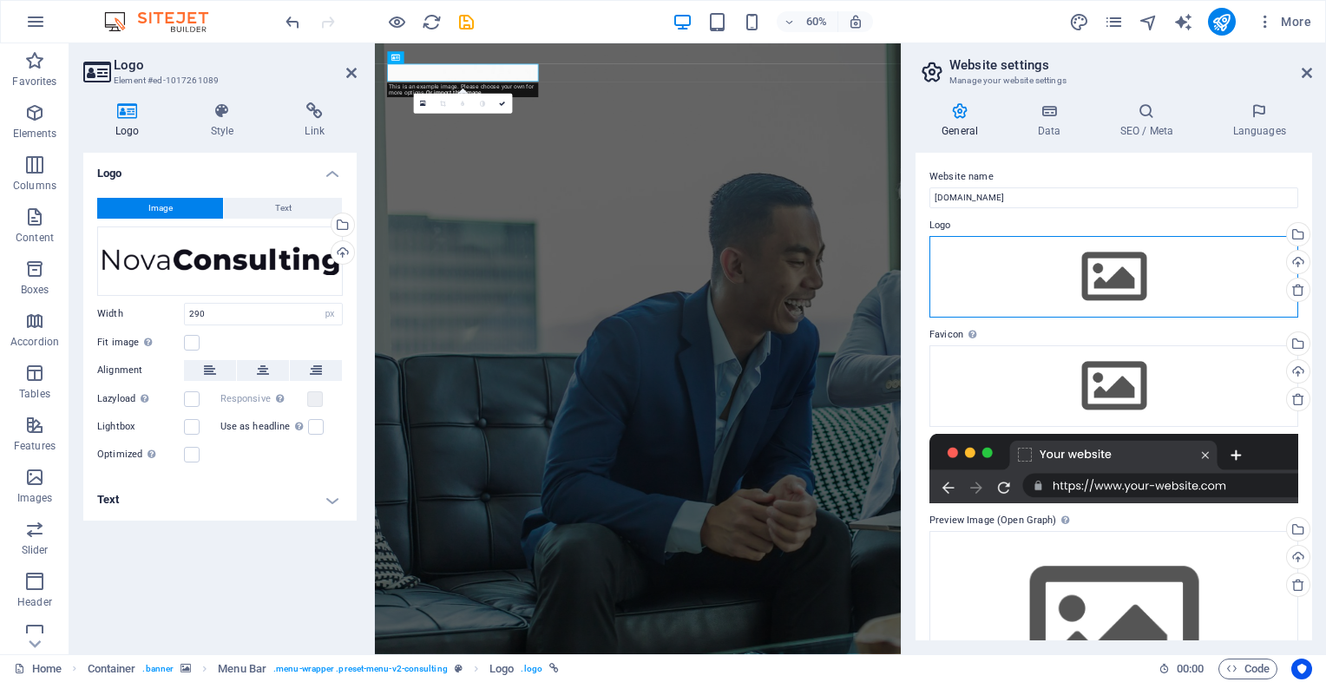
click at [1149, 281] on div "Drag files here, click to choose files or select files from Files or our free s…" at bounding box center [1113, 277] width 369 height 82
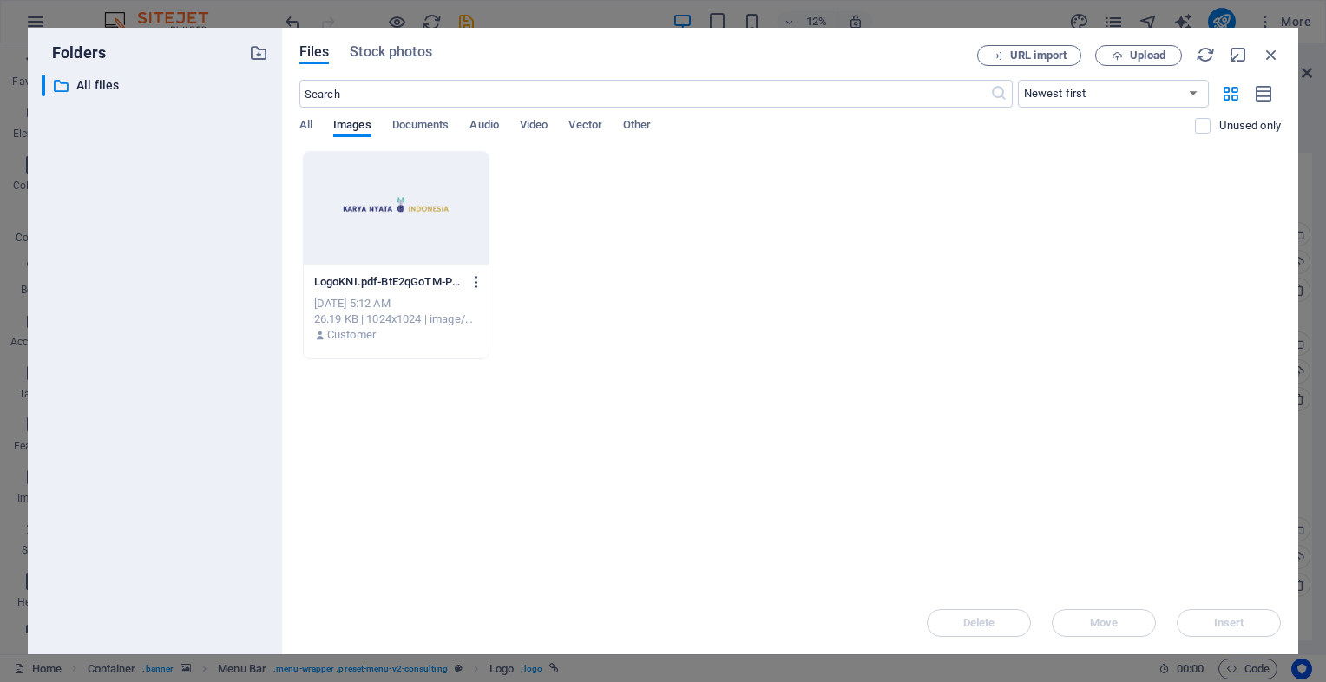
click at [477, 283] on icon "button" at bounding box center [477, 282] width 16 height 16
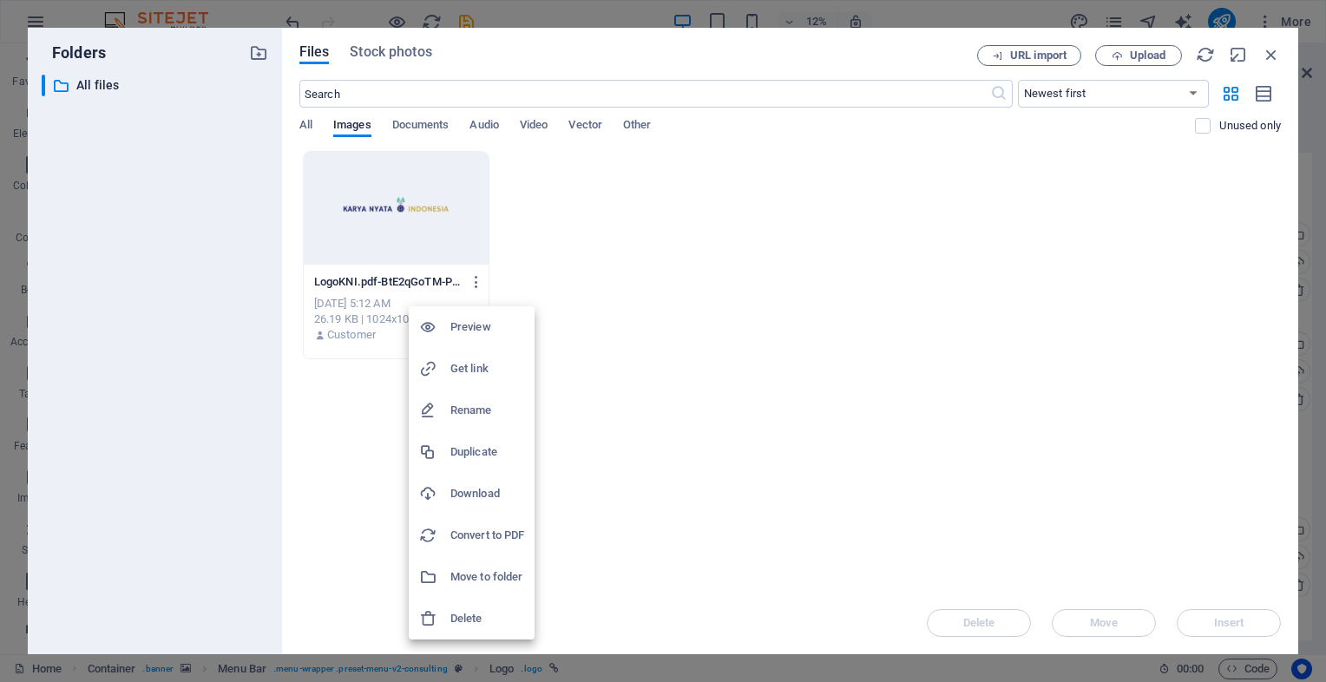
click at [746, 239] on div at bounding box center [663, 341] width 1326 height 682
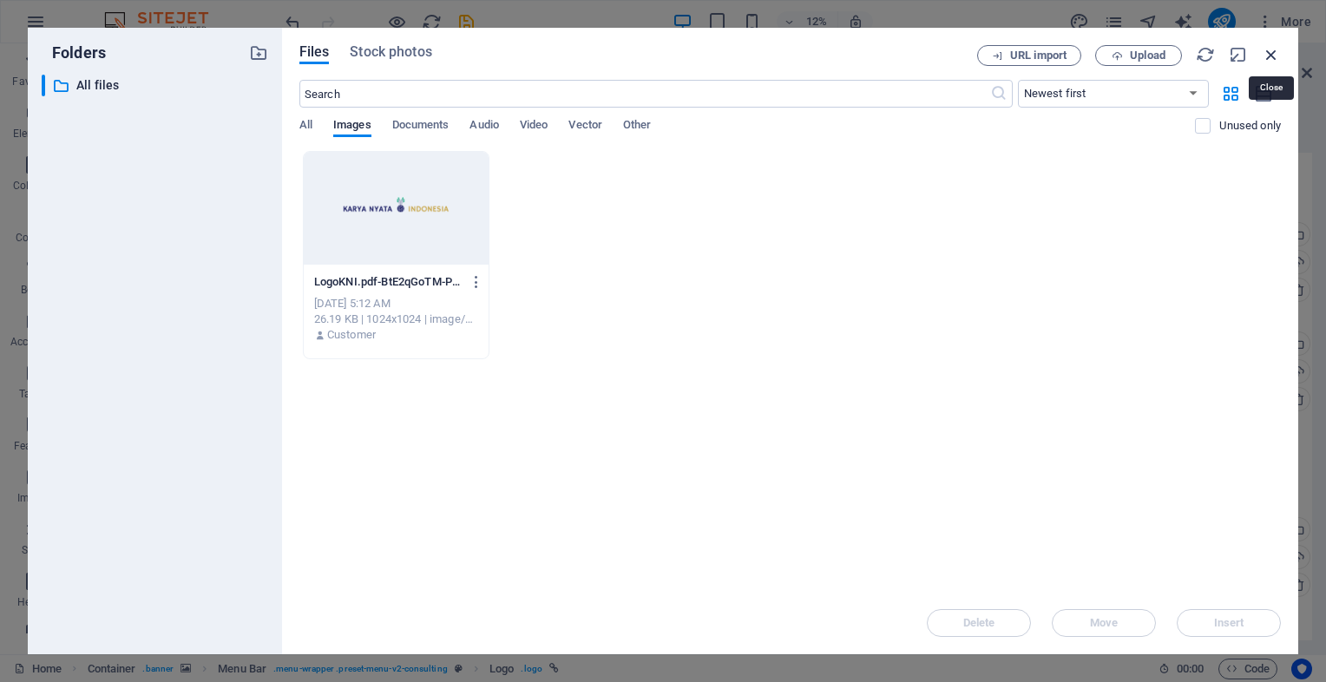
click at [1265, 60] on icon "button" at bounding box center [1271, 54] width 19 height 19
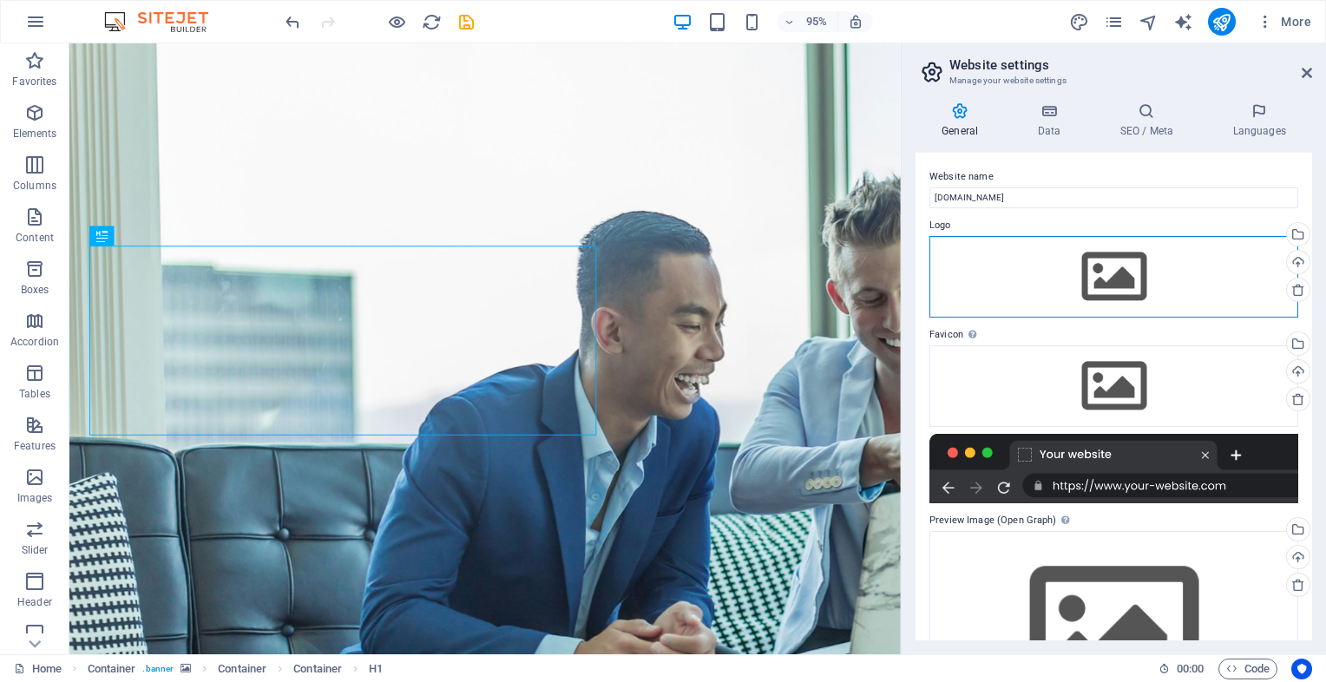
click at [1087, 261] on div "Drag files here, click to choose files or select files from Files or our free s…" at bounding box center [1113, 277] width 369 height 82
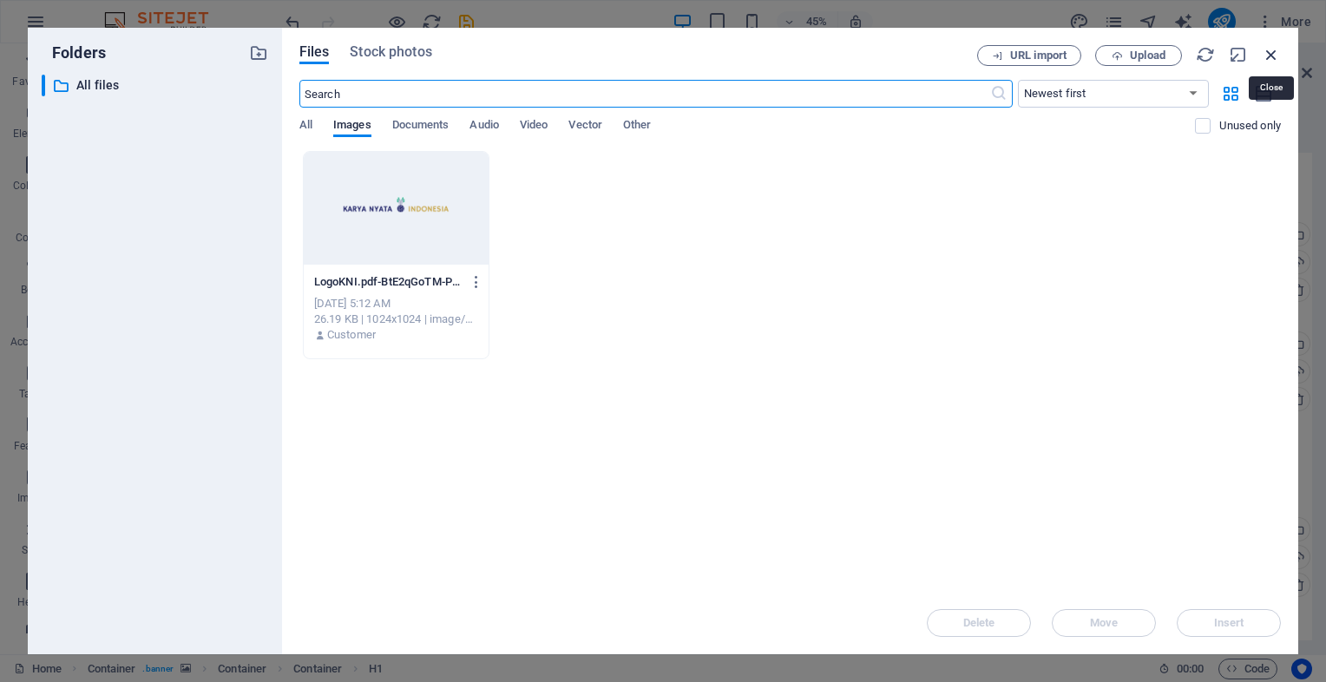
click at [1275, 49] on icon "button" at bounding box center [1271, 54] width 19 height 19
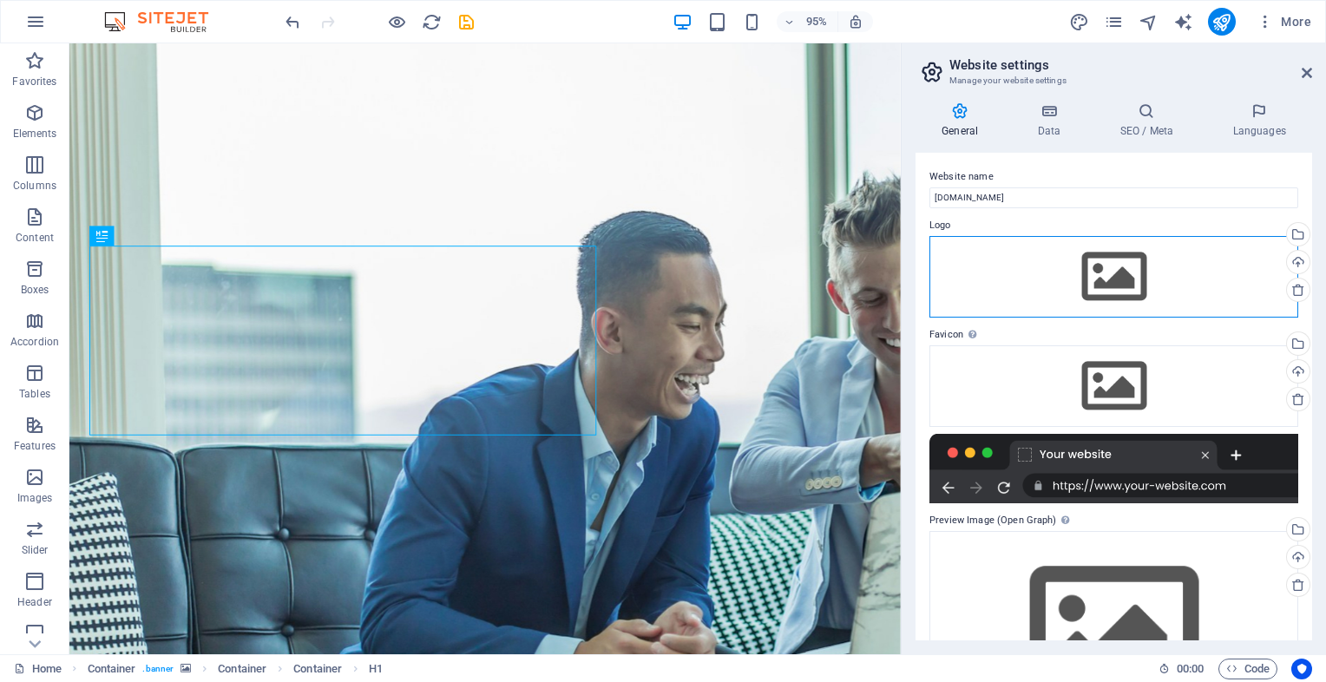
click at [1078, 262] on div "Drag files here, click to choose files or select files from Files or our free s…" at bounding box center [1113, 277] width 369 height 82
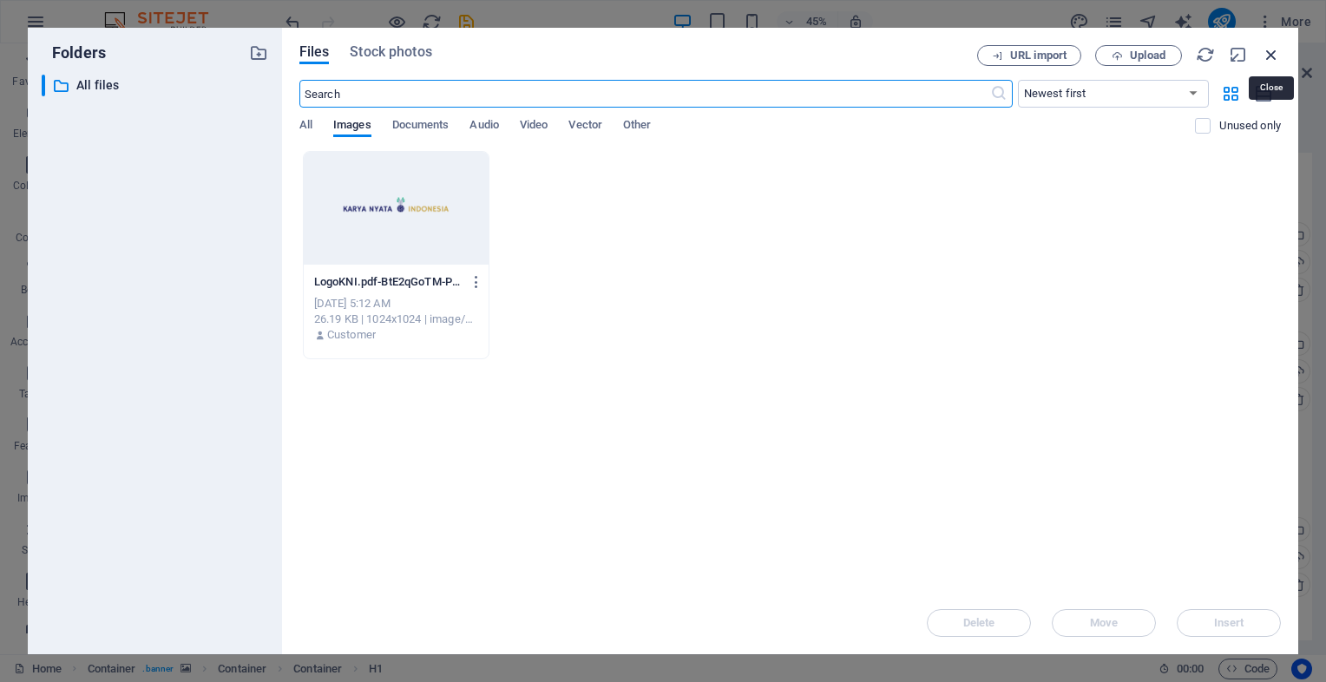
click at [1267, 58] on icon "button" at bounding box center [1271, 54] width 19 height 19
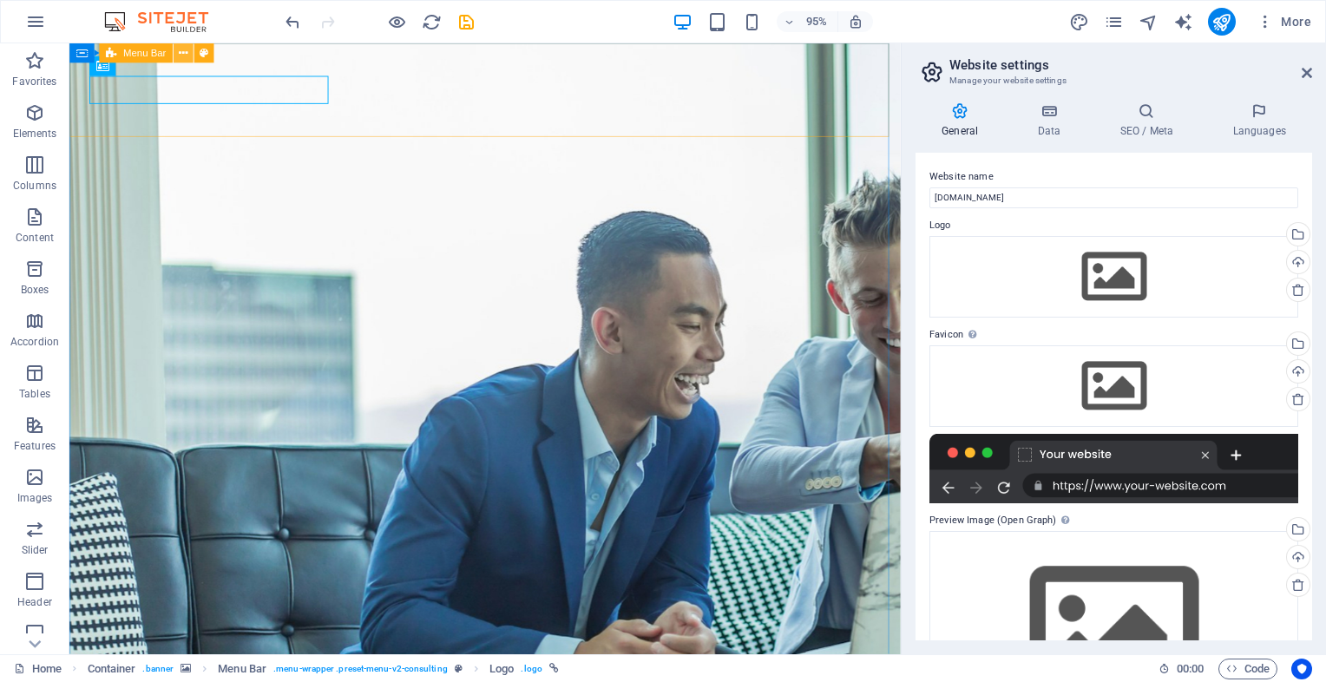
click at [180, 55] on icon at bounding box center [183, 52] width 9 height 17
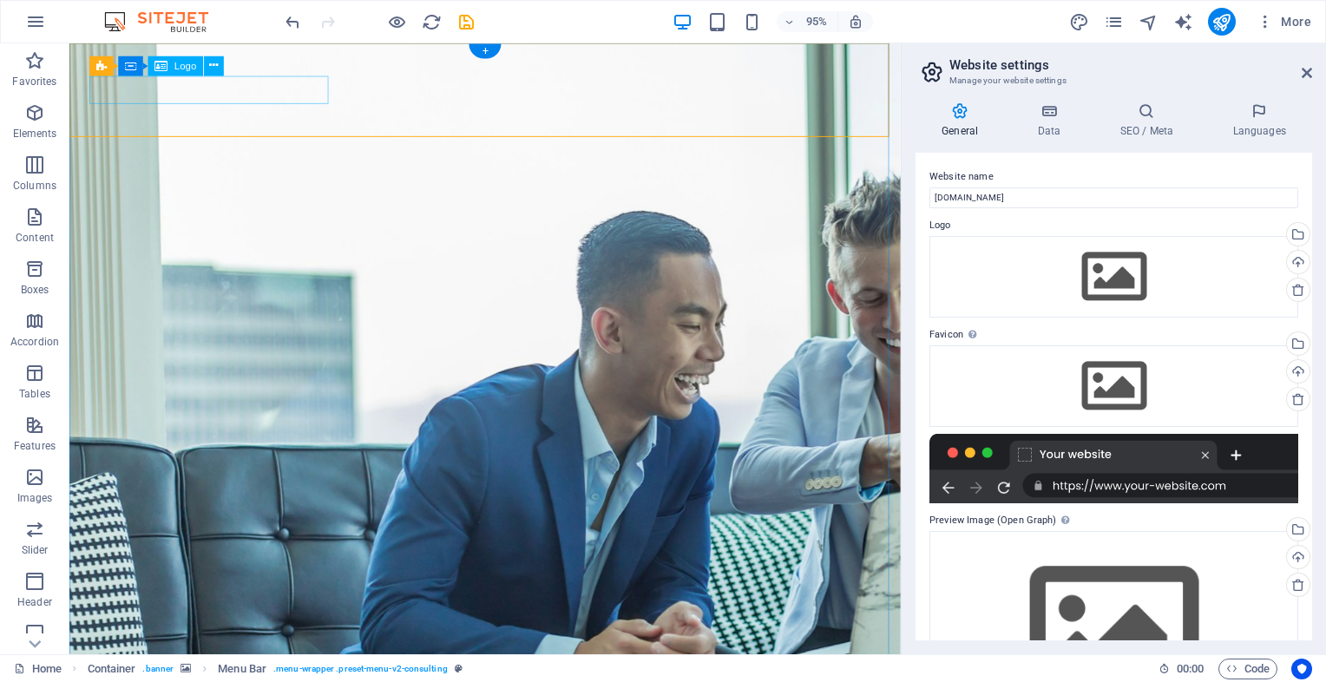
select select "px"
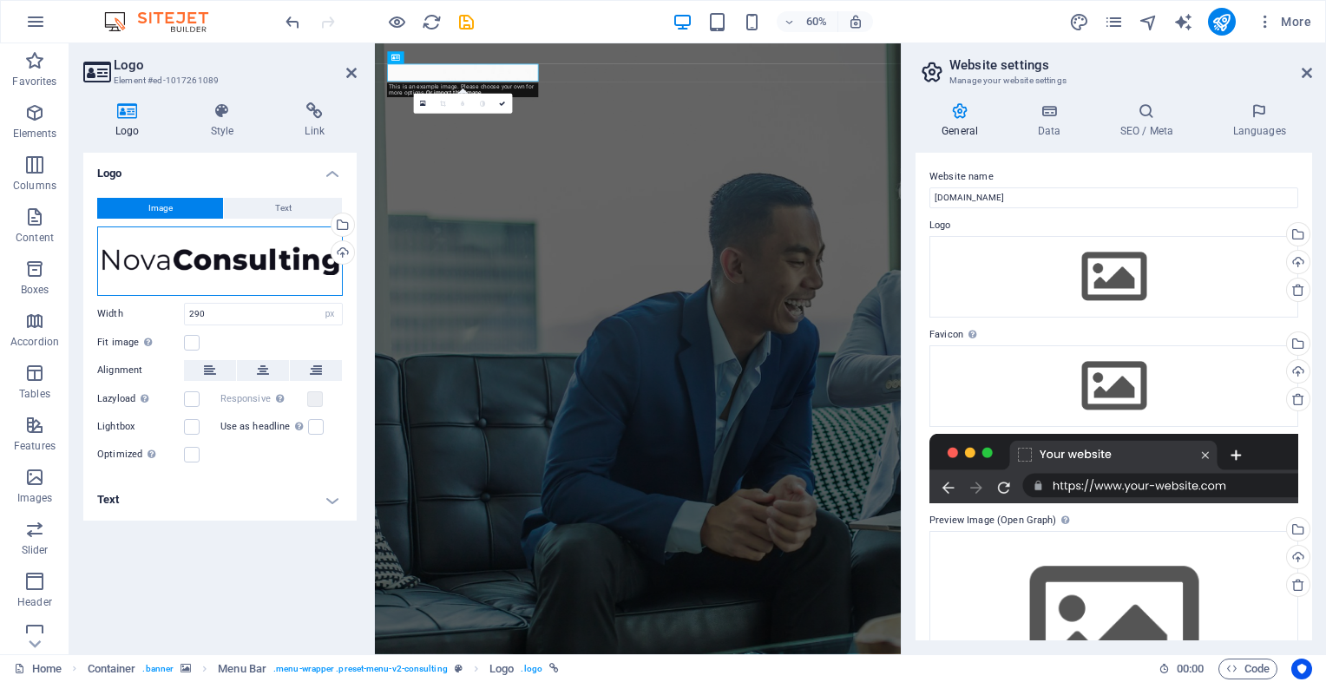
click at [316, 262] on div "Drag files here, click to choose files or select files from Files or our free s…" at bounding box center [220, 260] width 246 height 69
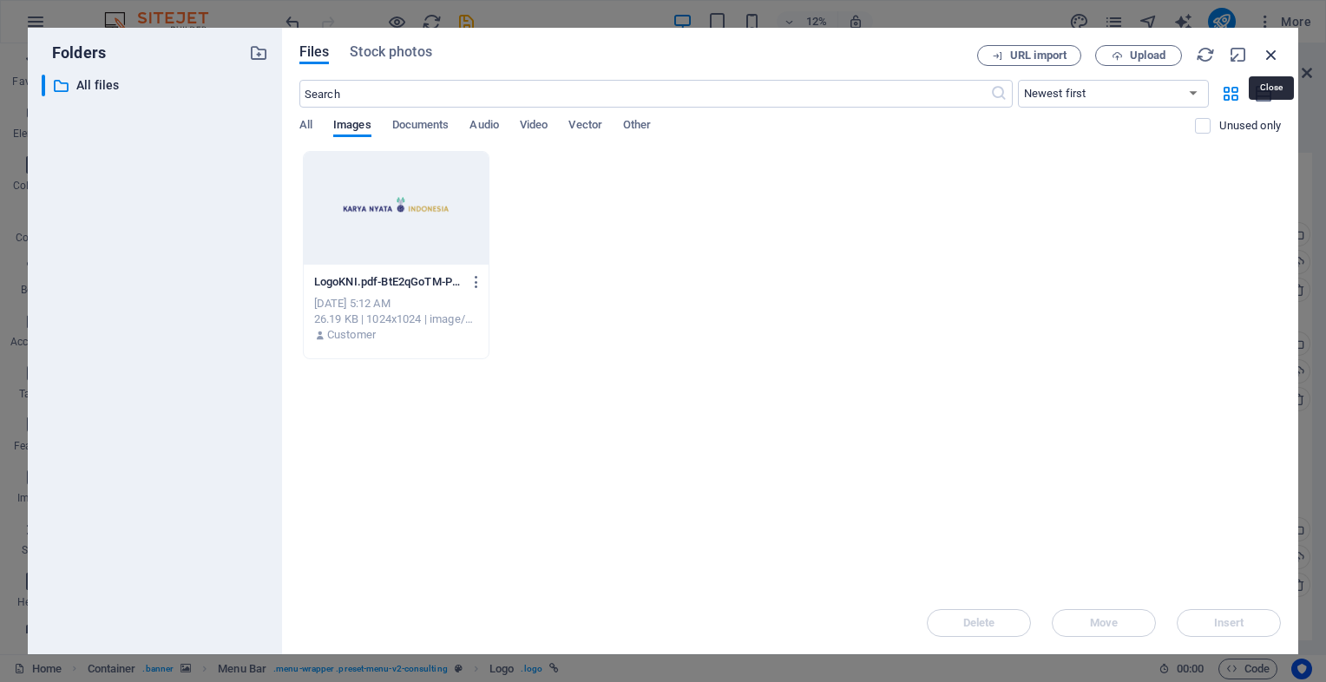
click at [1269, 53] on icon "button" at bounding box center [1271, 54] width 19 height 19
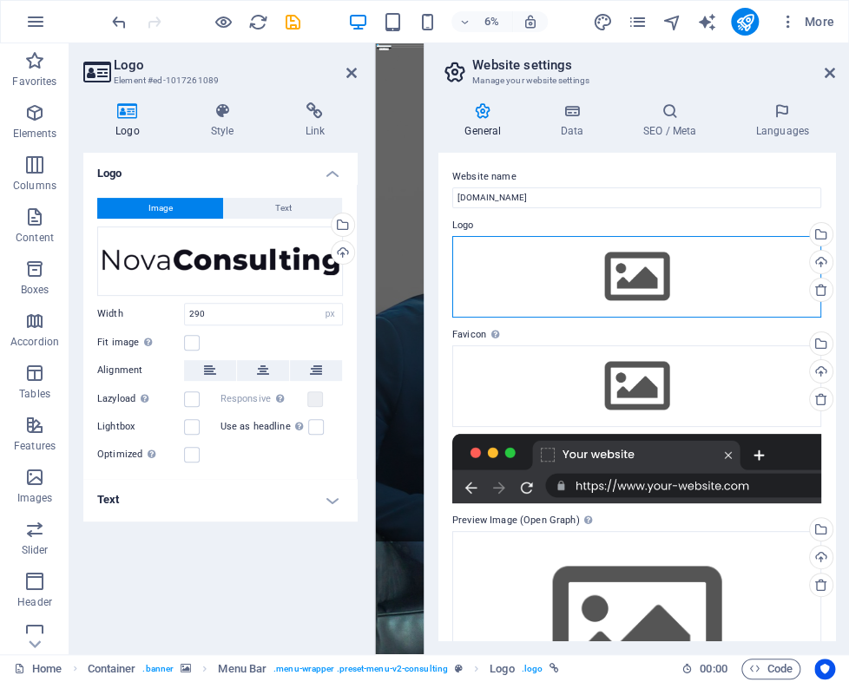
click at [538, 274] on div "Drag files here, click to choose files or select files from Files or our free s…" at bounding box center [636, 277] width 369 height 82
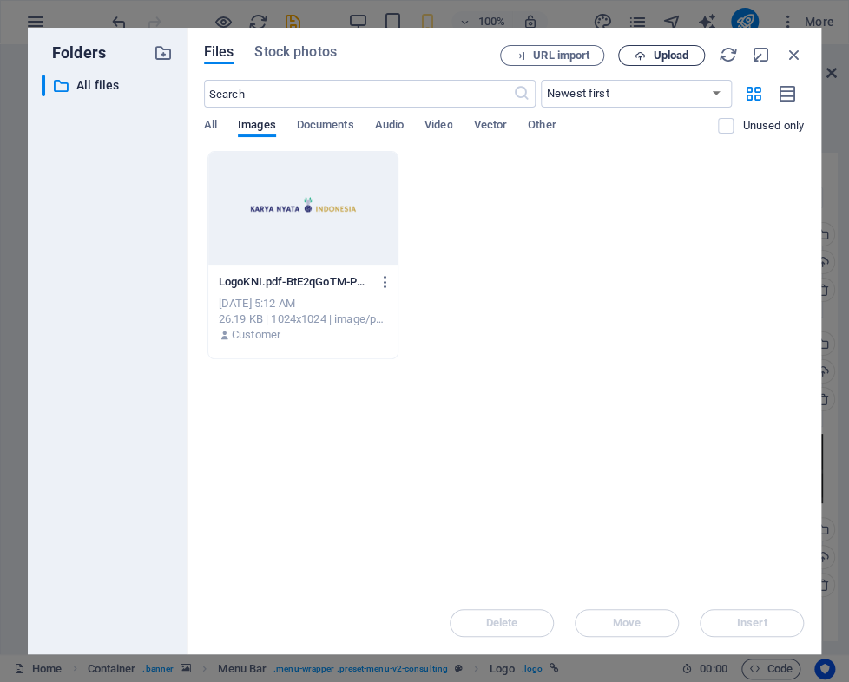
click at [651, 46] on button "Upload" at bounding box center [661, 55] width 87 height 21
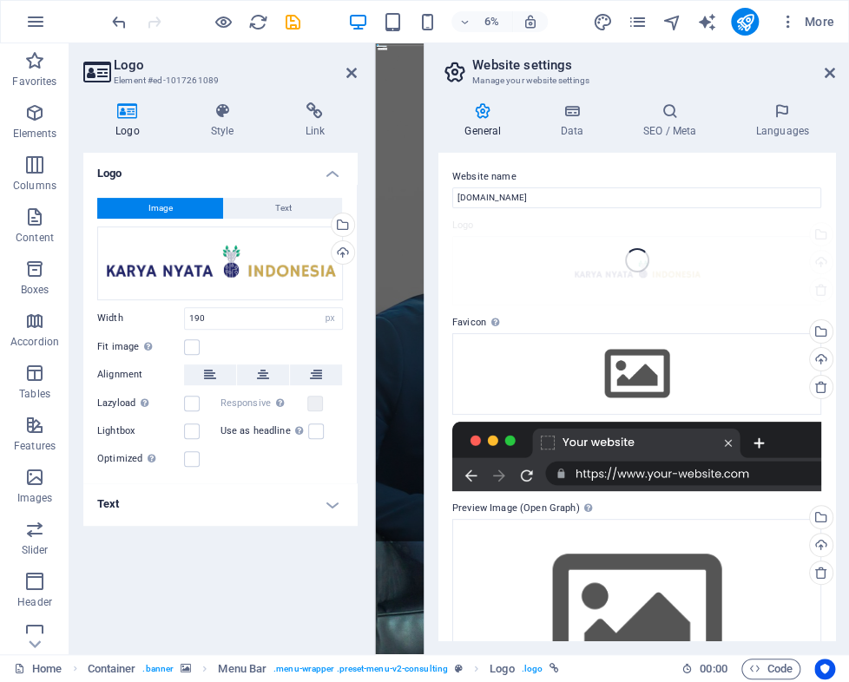
type input "290"
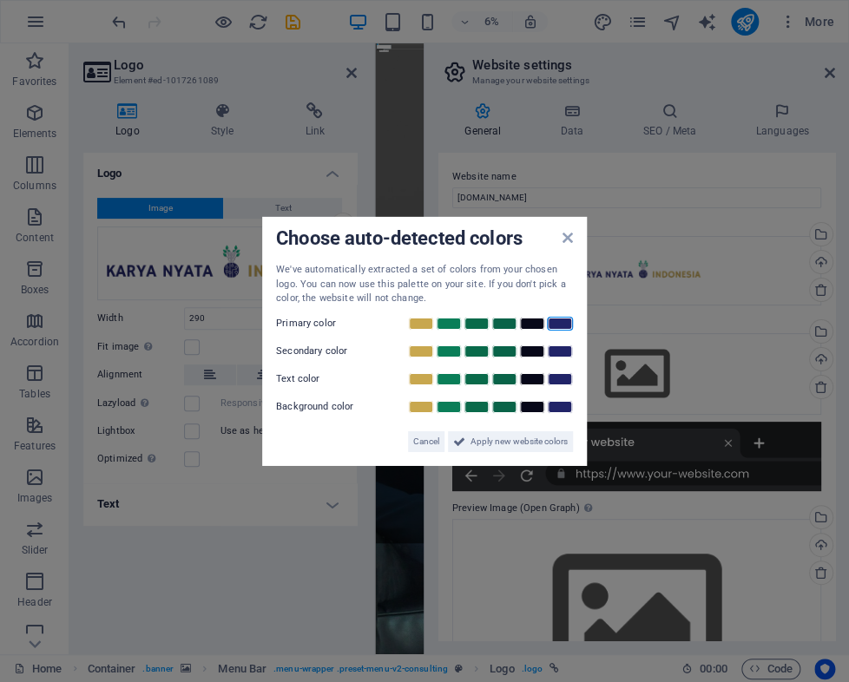
click at [562, 318] on link at bounding box center [560, 323] width 26 height 14
click at [416, 351] on link at bounding box center [421, 351] width 26 height 14
click at [566, 377] on link at bounding box center [560, 378] width 26 height 14
click at [560, 443] on span "Apply new website colors" at bounding box center [518, 440] width 97 height 21
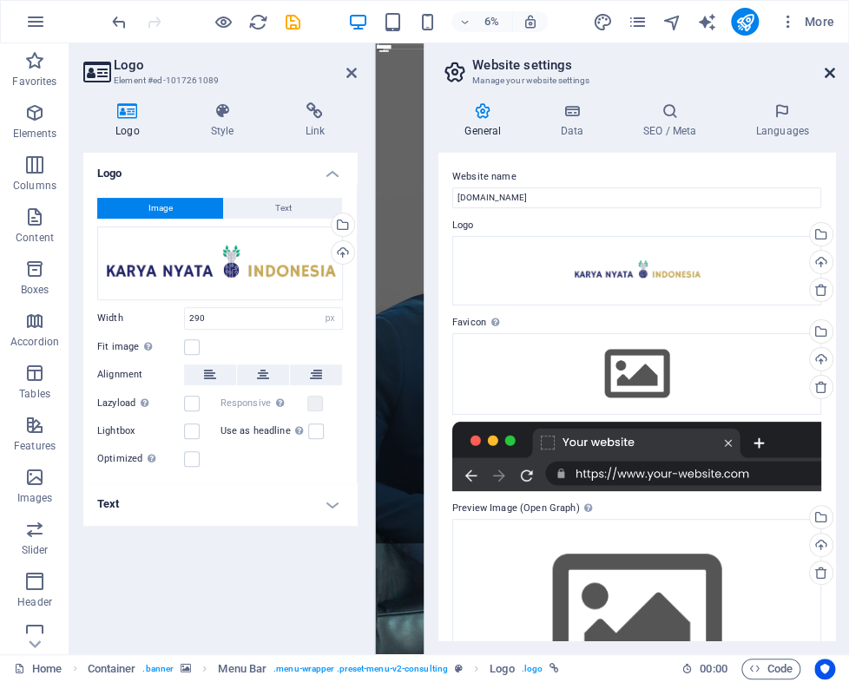
click at [831, 69] on icon at bounding box center [829, 73] width 10 height 14
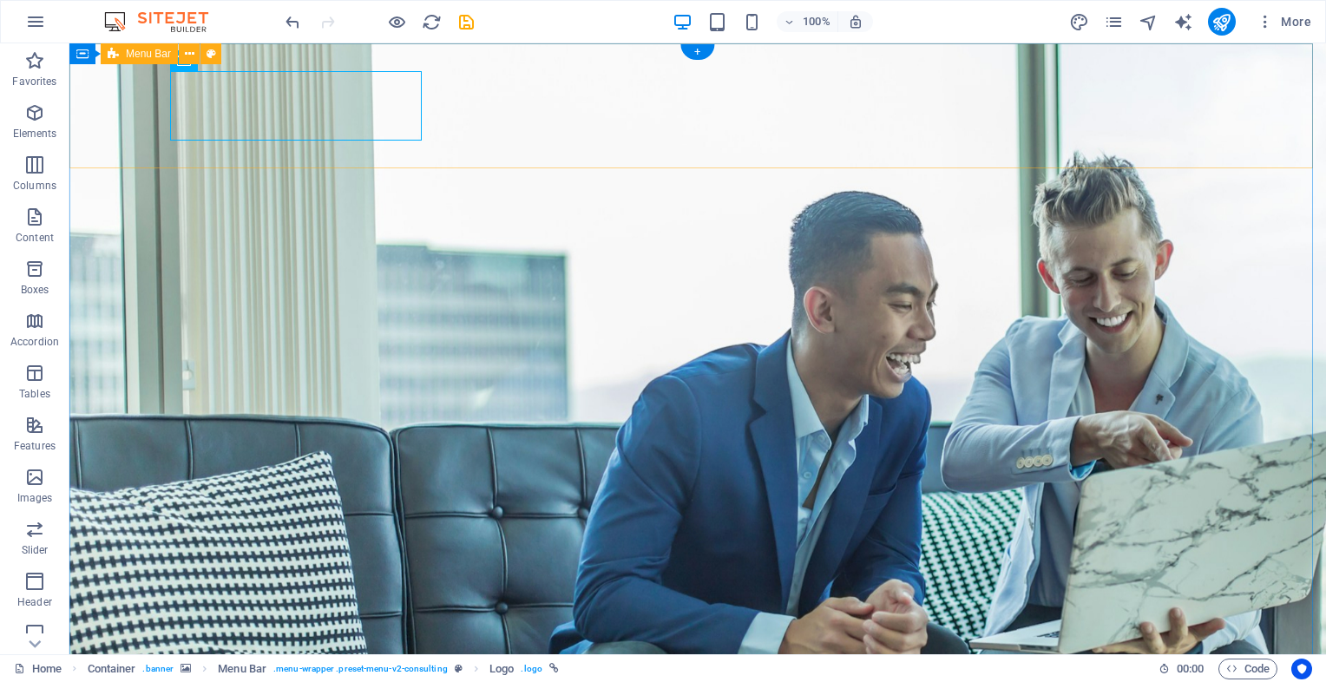
drag, startPoint x: 529, startPoint y: 62, endPoint x: 432, endPoint y: 86, distance: 100.2
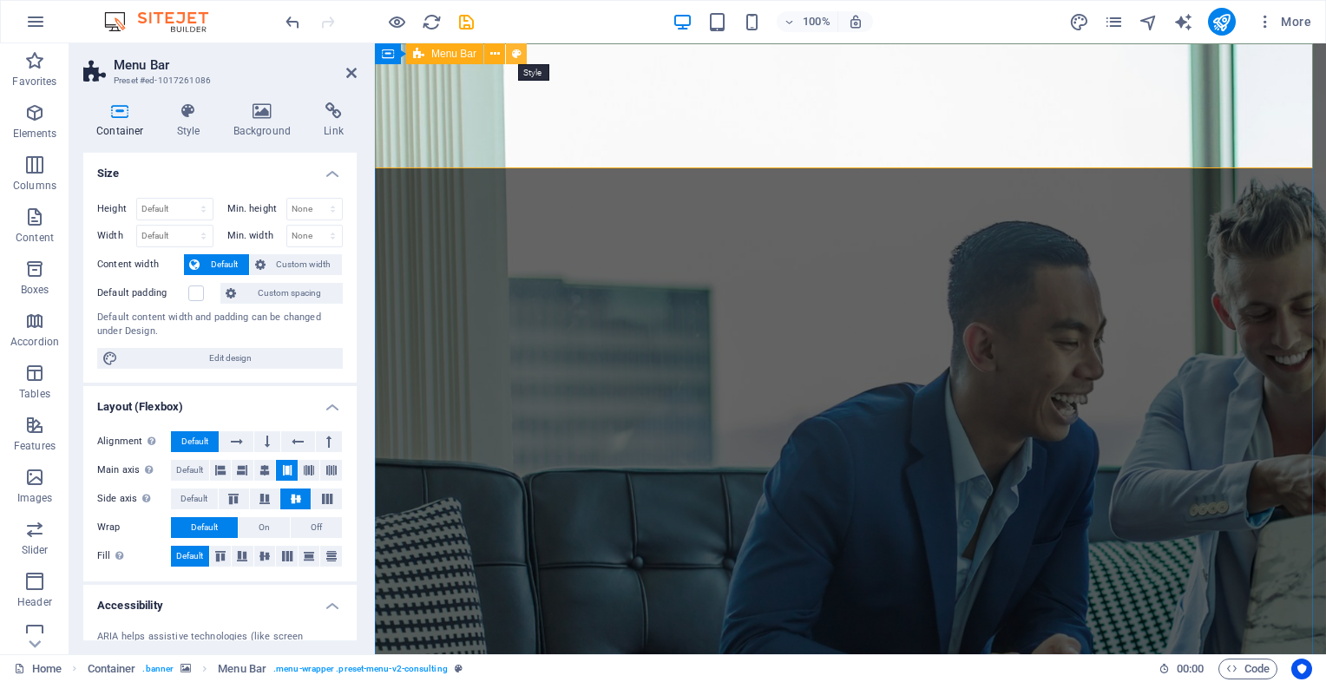
click at [515, 56] on icon at bounding box center [517, 54] width 10 height 18
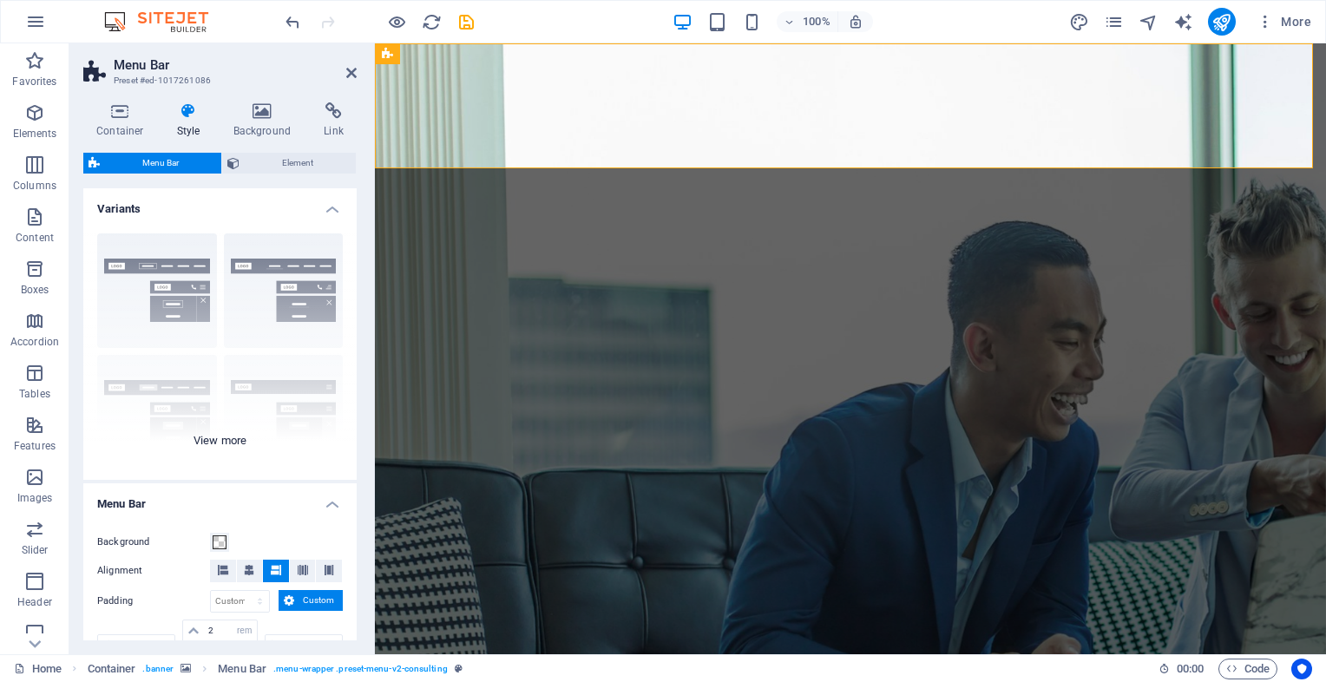
click at [258, 272] on div "Border Centered Default Fixed Loki Trigger Wide XXL" at bounding box center [219, 350] width 273 height 260
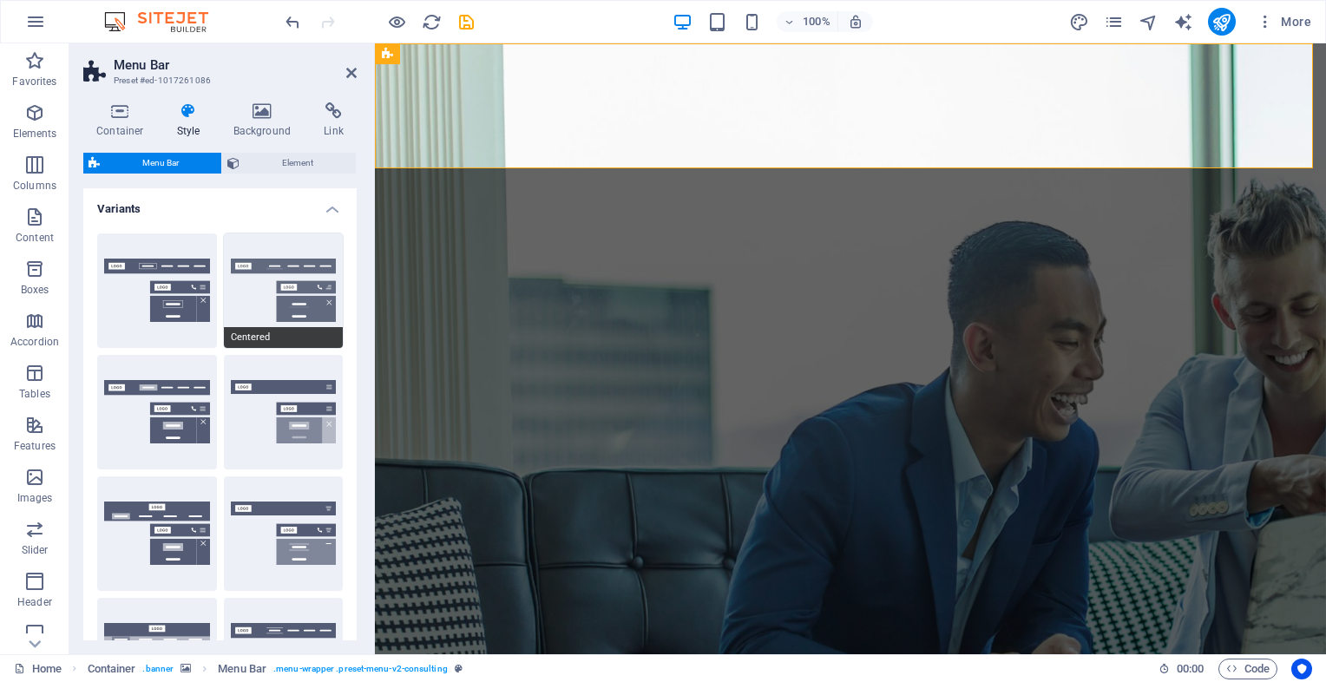
click at [253, 264] on button "Centered" at bounding box center [284, 290] width 120 height 115
type input "1"
select select "rem"
type input "1"
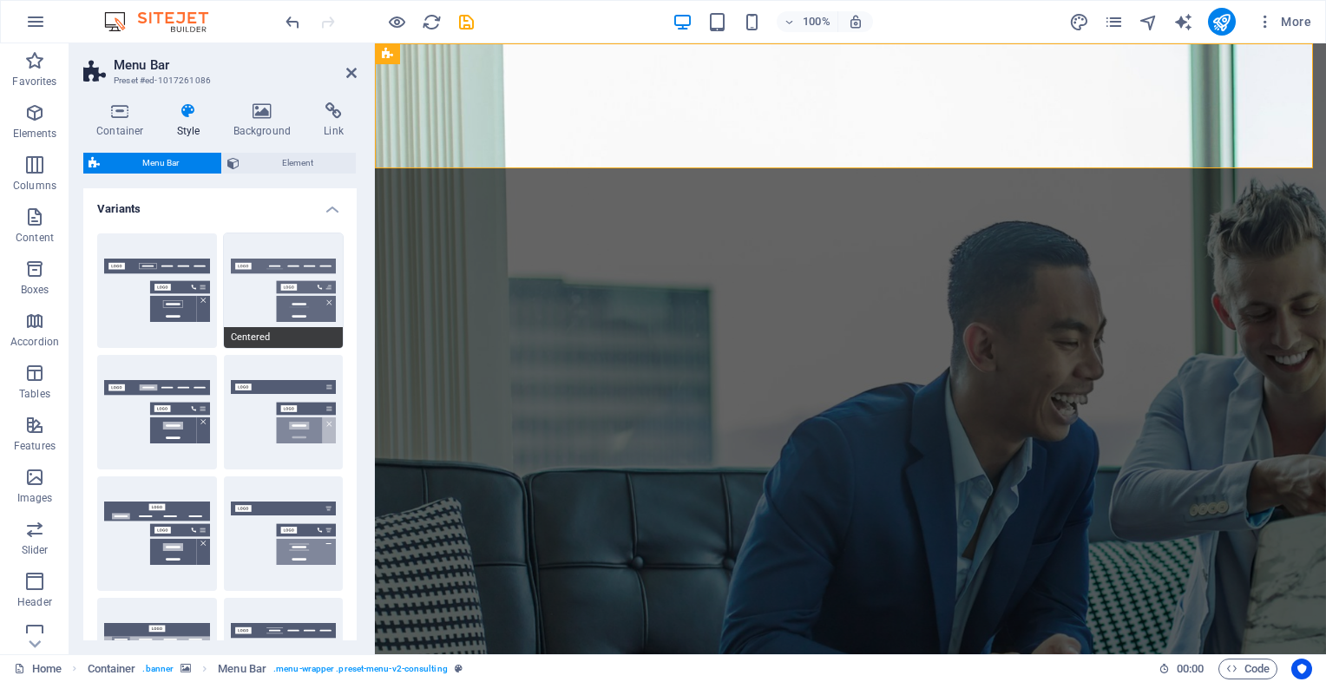
type input "1"
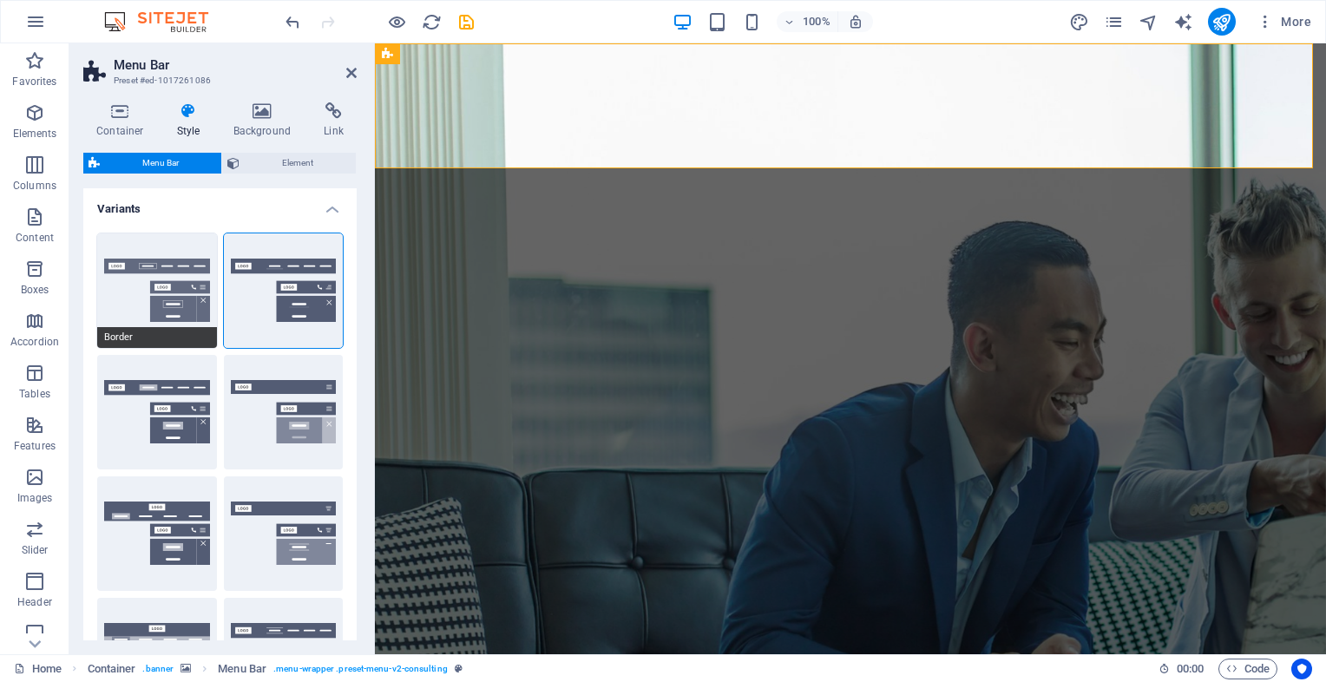
click at [128, 284] on button "Border" at bounding box center [157, 290] width 120 height 115
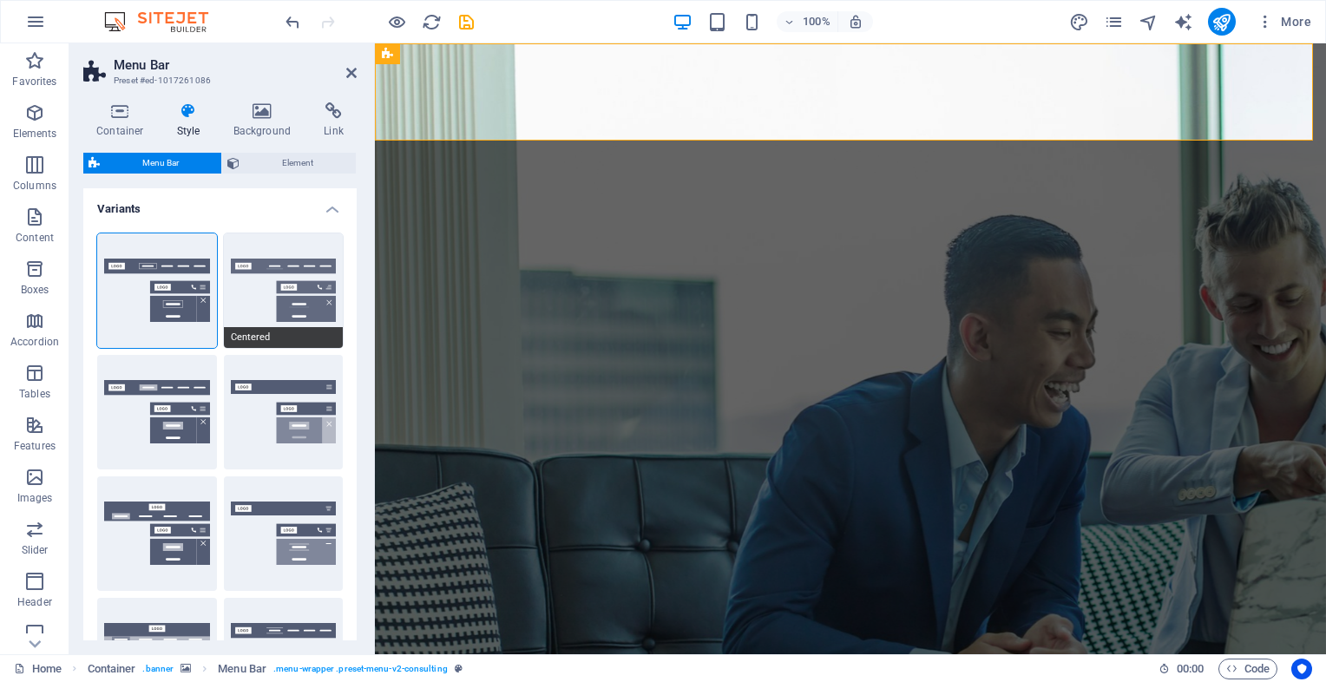
click at [276, 263] on button "Centered" at bounding box center [284, 290] width 120 height 115
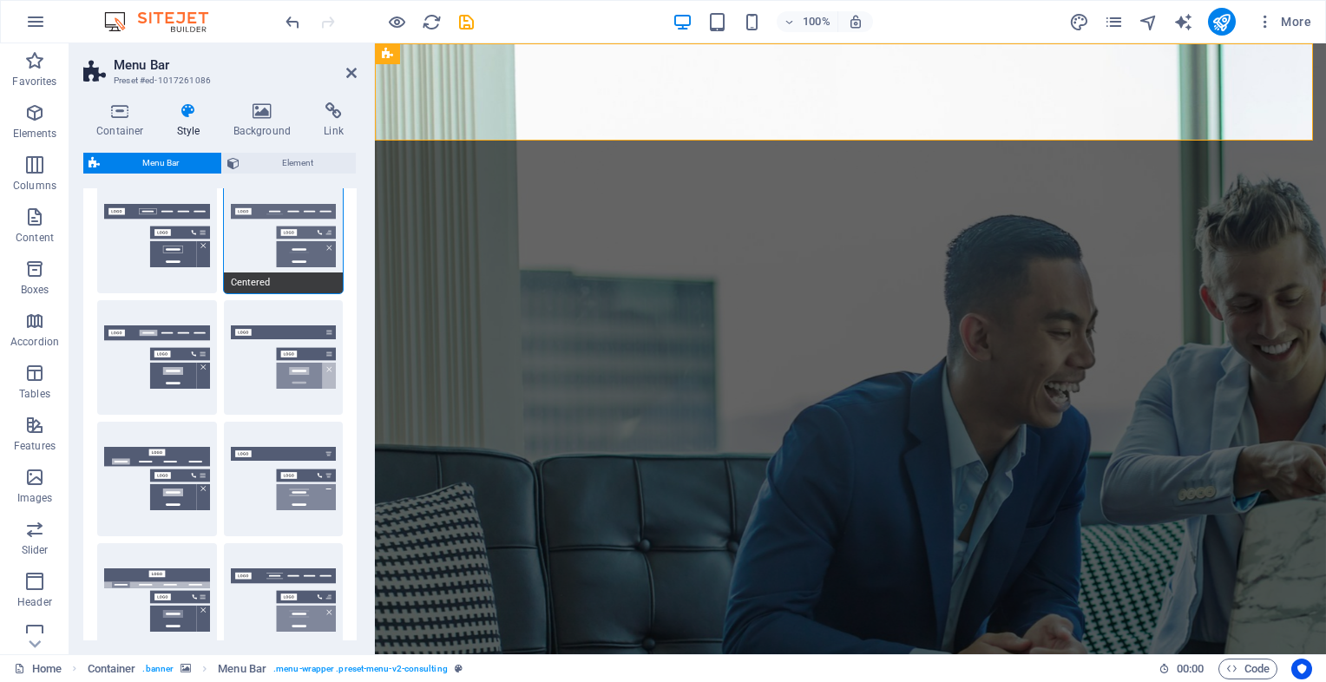
scroll to position [56, 0]
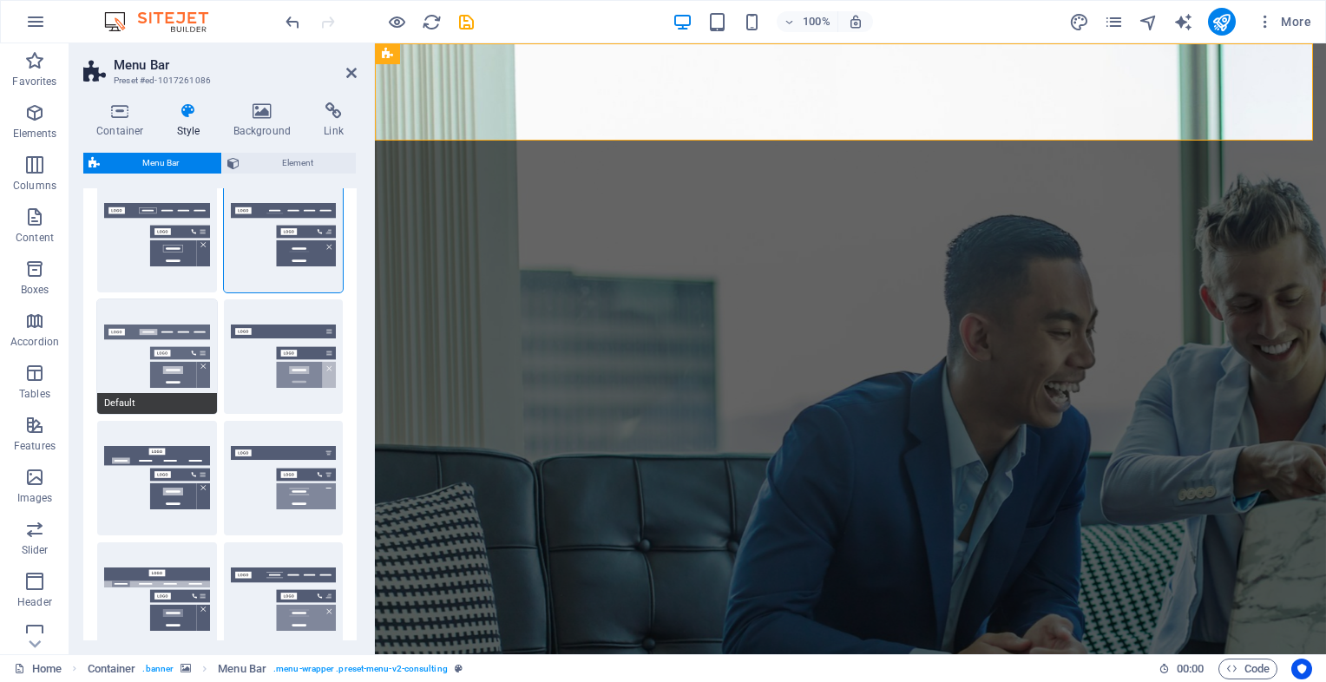
click at [147, 367] on button "Default" at bounding box center [157, 356] width 120 height 115
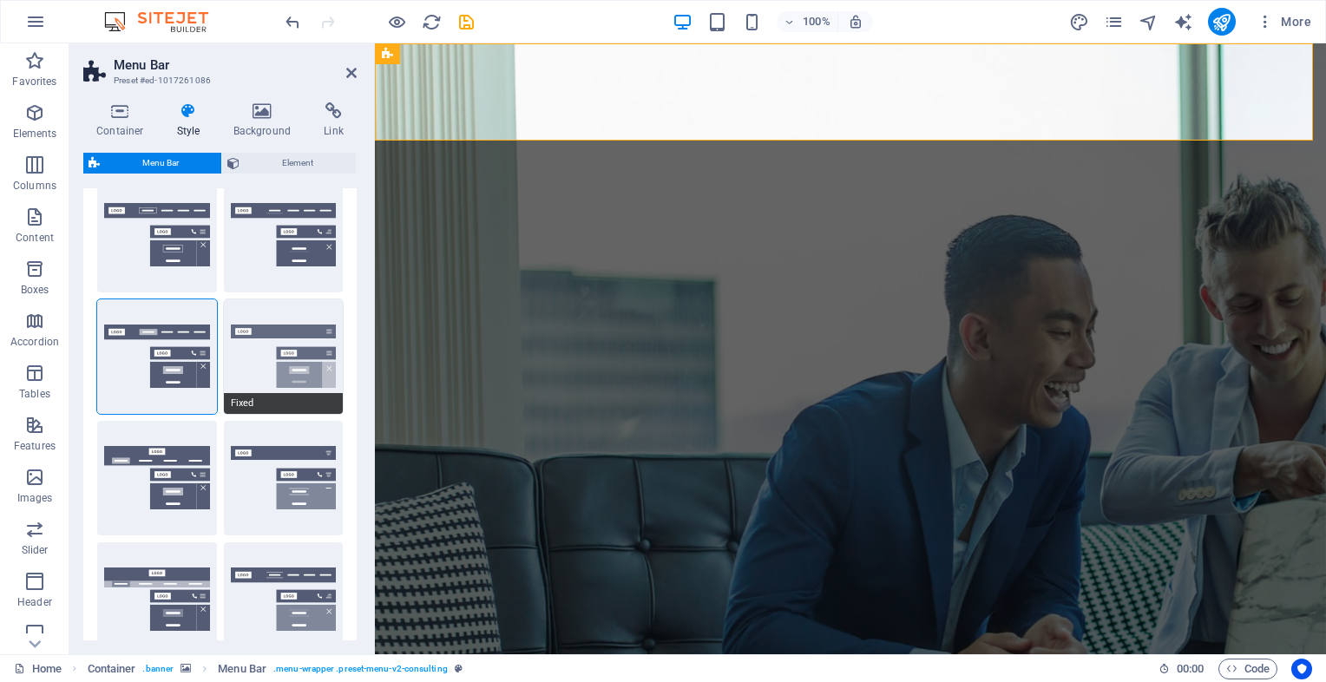
click at [277, 351] on button "Fixed" at bounding box center [284, 356] width 120 height 115
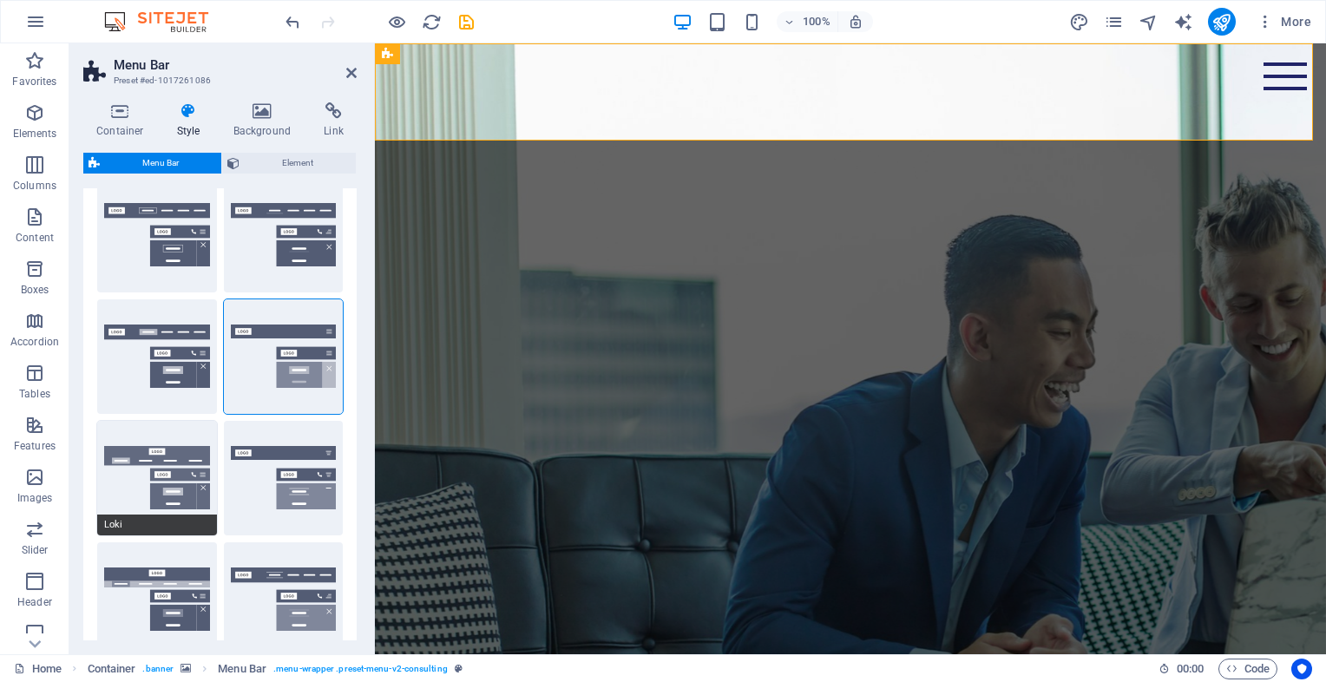
click at [161, 465] on button "Loki" at bounding box center [157, 478] width 120 height 115
type input "0"
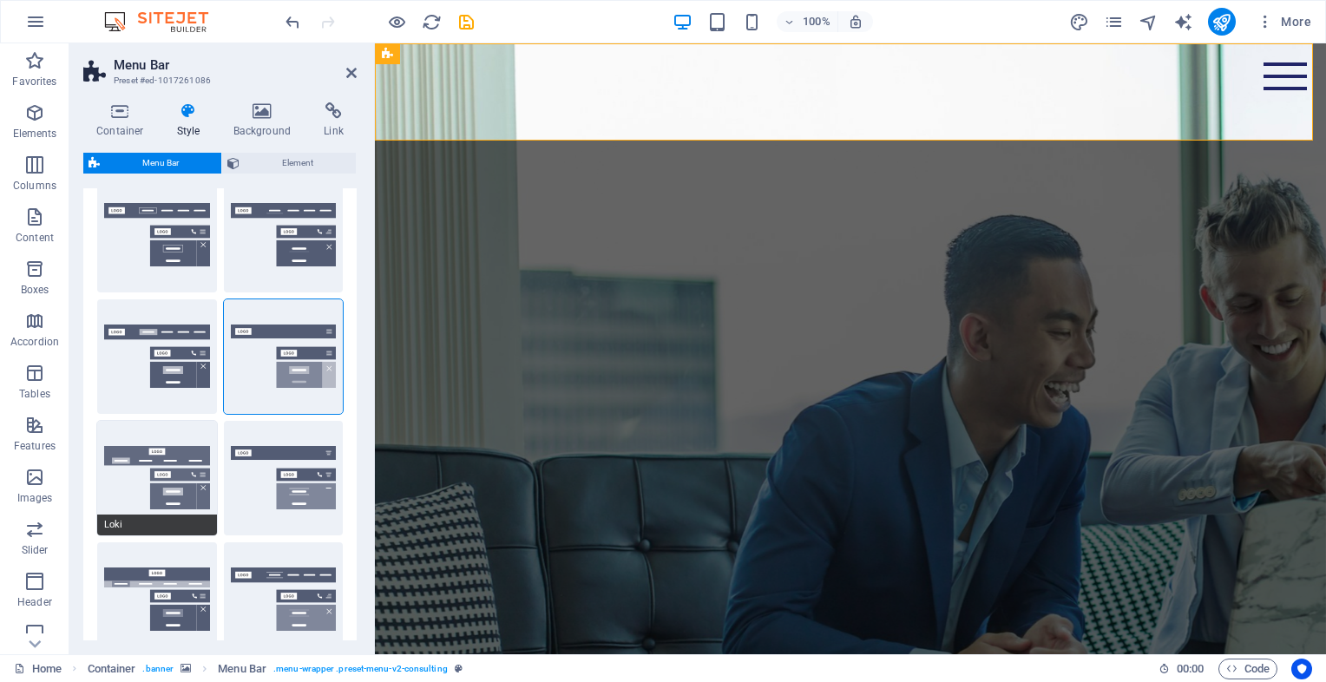
type input "0"
select select "DISABLED_OPTION_VALUE"
type input "2"
type input "1"
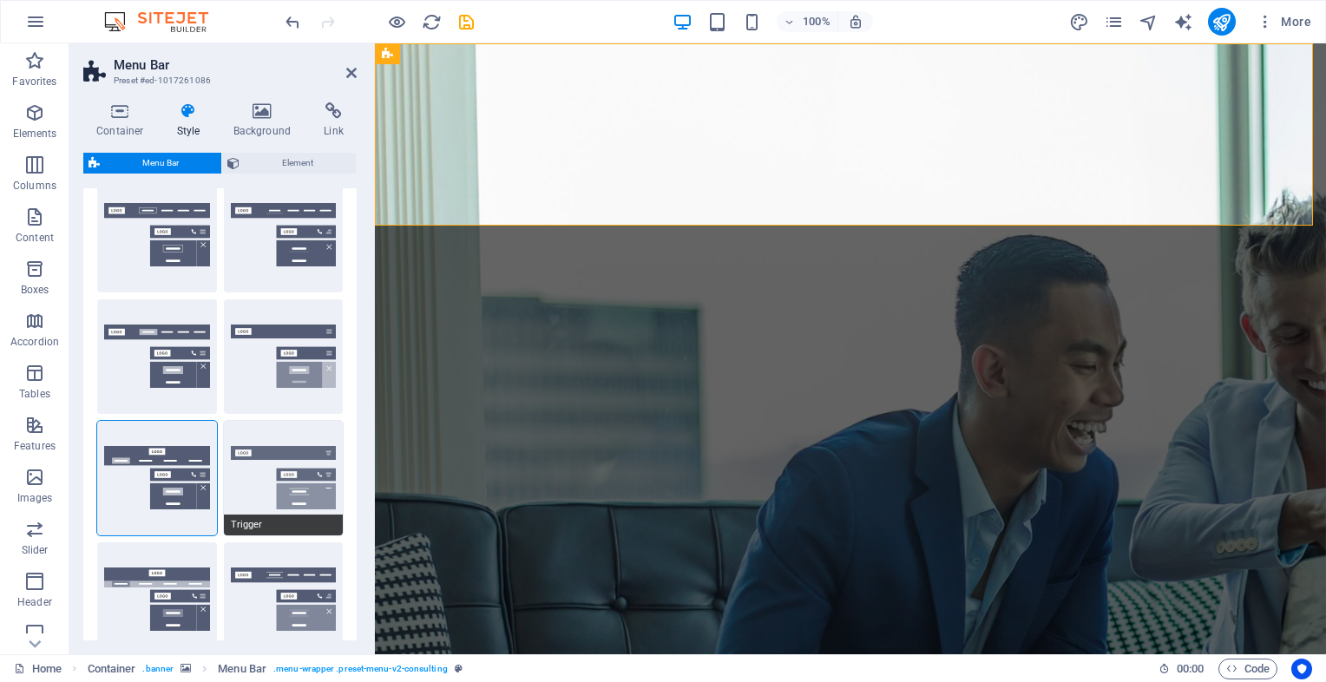
click at [293, 489] on button "Trigger" at bounding box center [284, 478] width 120 height 115
type input "1"
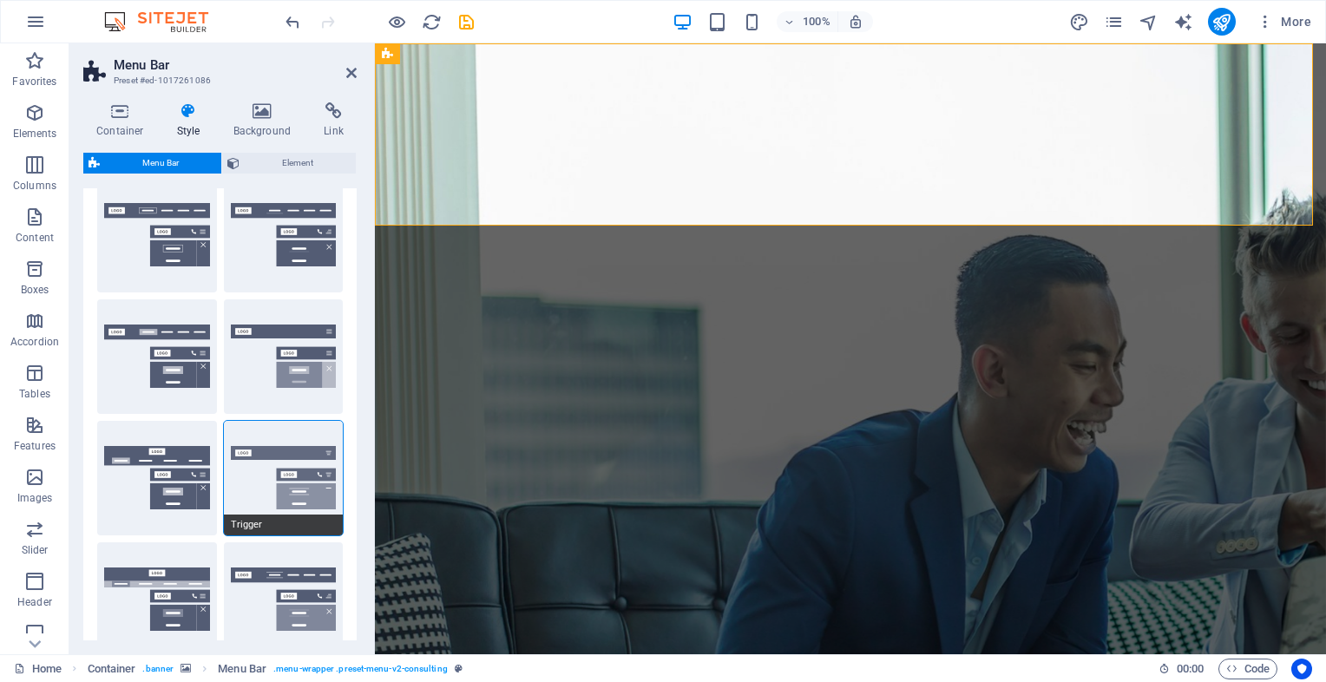
type input "1"
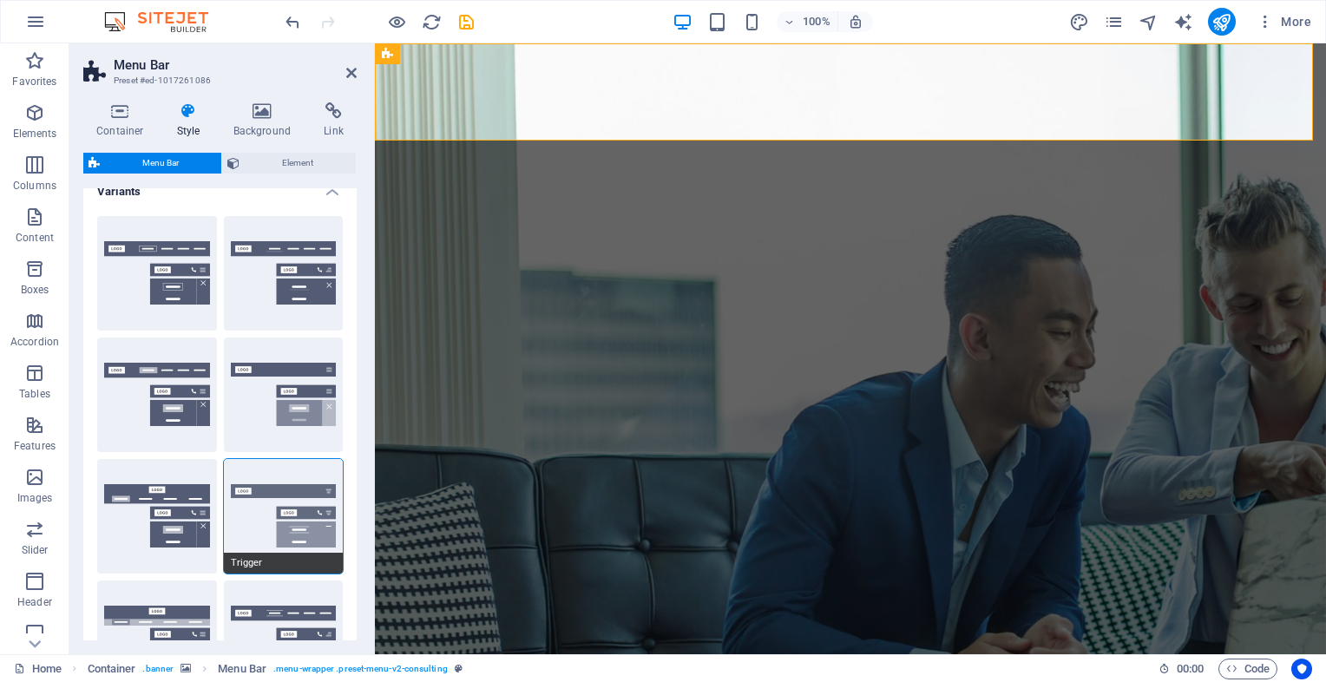
scroll to position [0, 0]
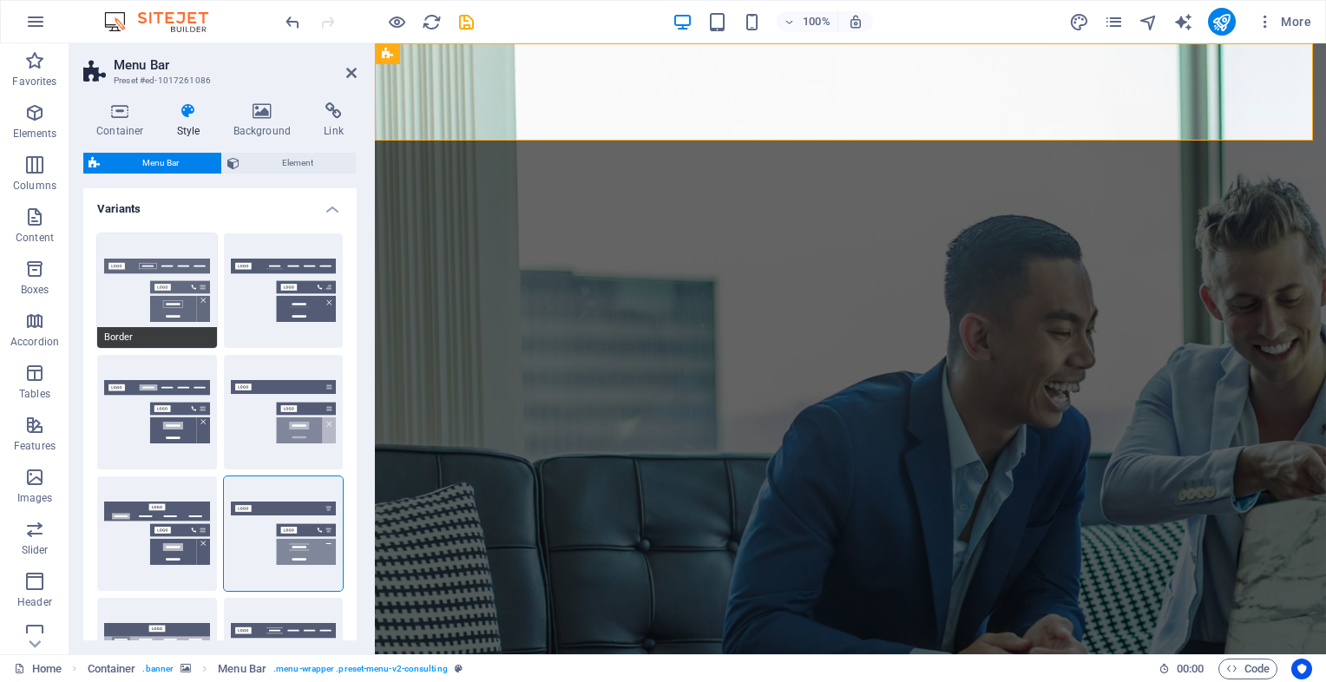
click at [173, 302] on button "Border" at bounding box center [157, 290] width 120 height 115
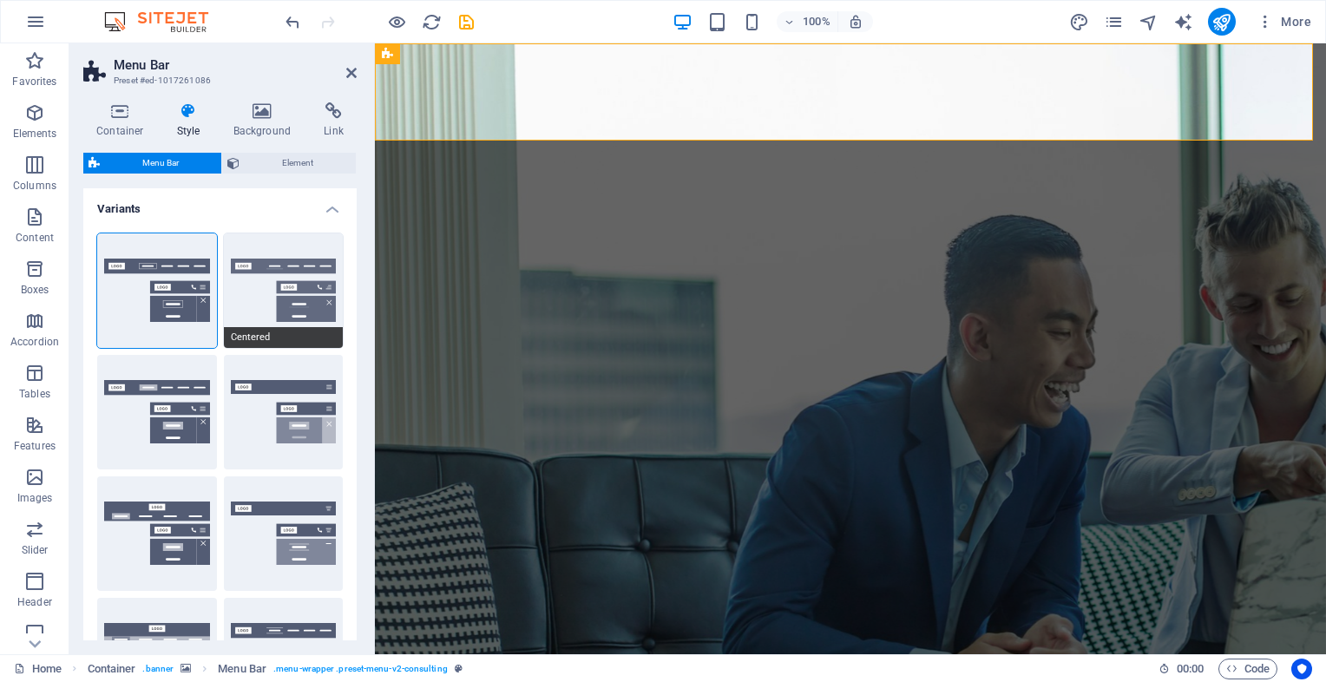
click at [300, 233] on div "Centered" at bounding box center [284, 290] width 120 height 115
click at [288, 251] on button "Centered" at bounding box center [284, 290] width 120 height 115
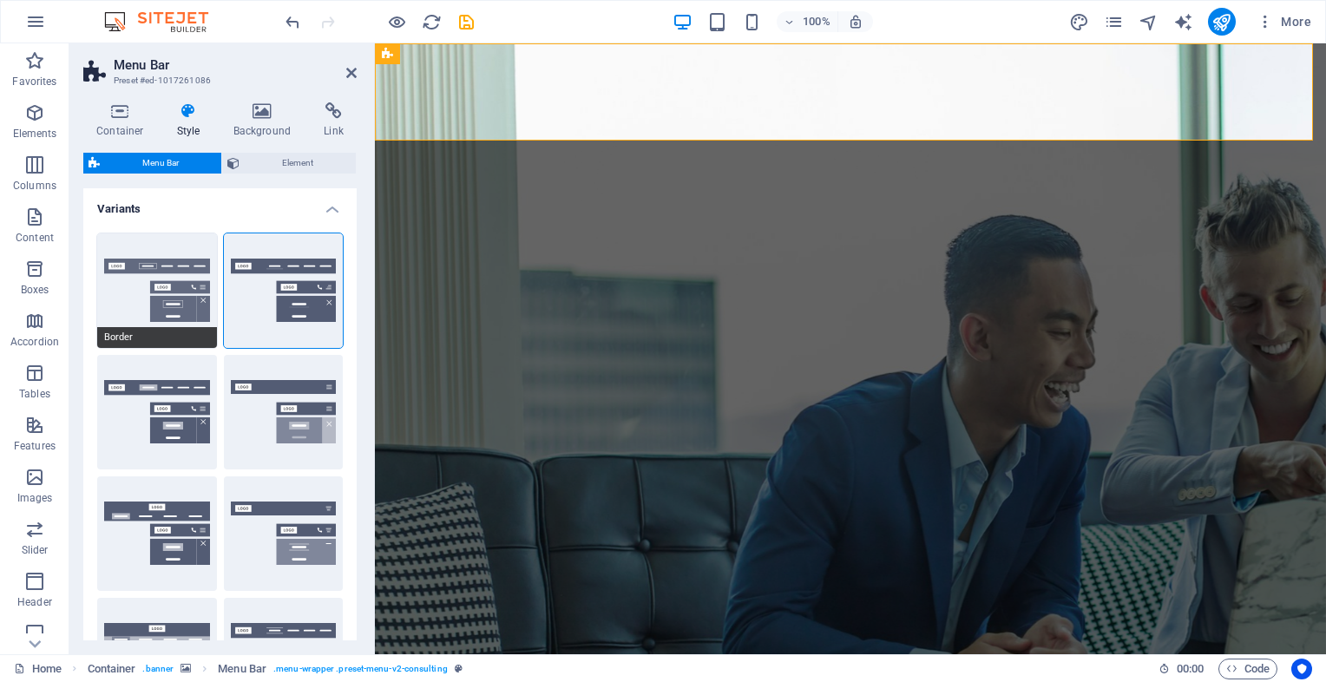
click at [151, 300] on button "Border" at bounding box center [157, 290] width 120 height 115
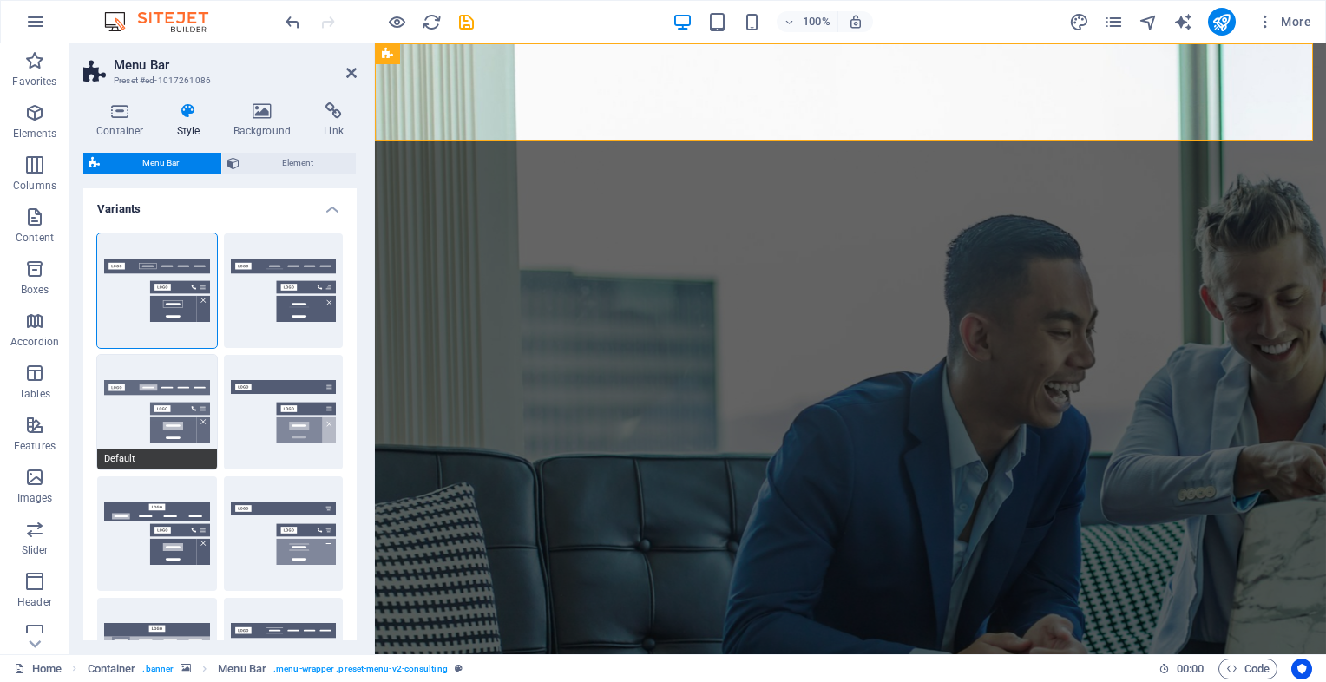
click at [142, 397] on button "Default" at bounding box center [157, 412] width 120 height 115
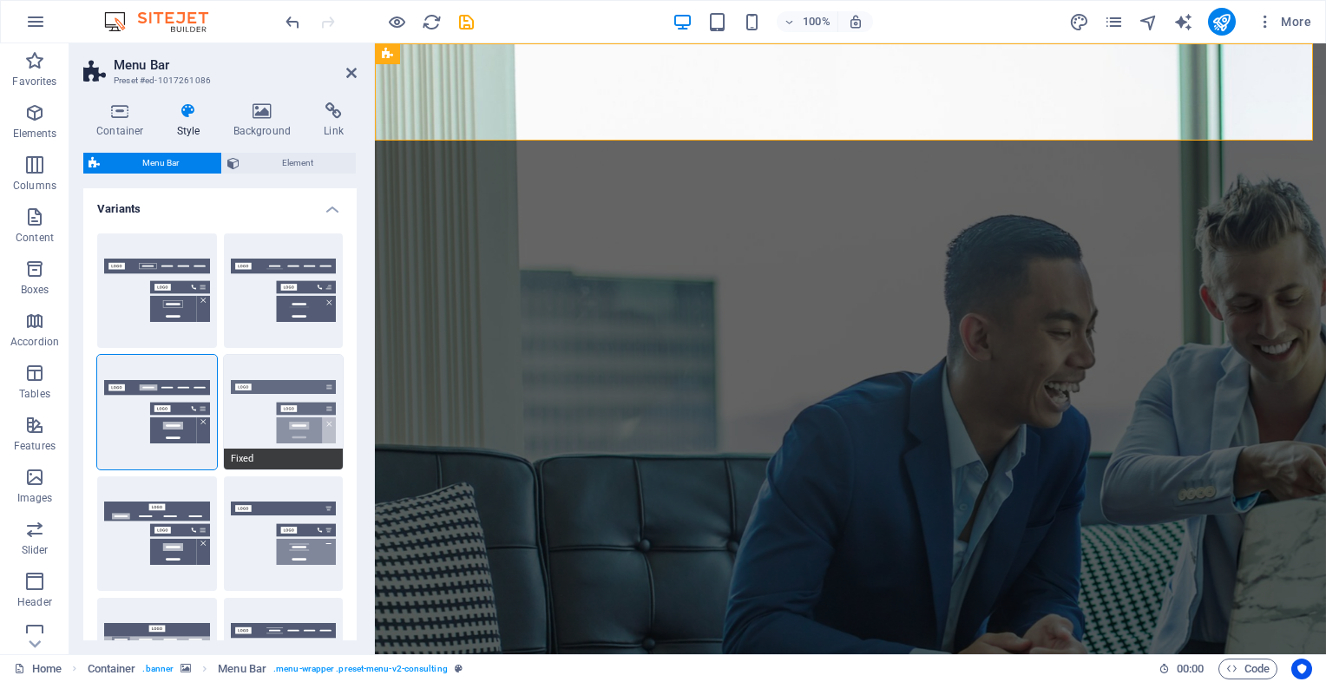
click at [257, 377] on button "Fixed" at bounding box center [284, 412] width 120 height 115
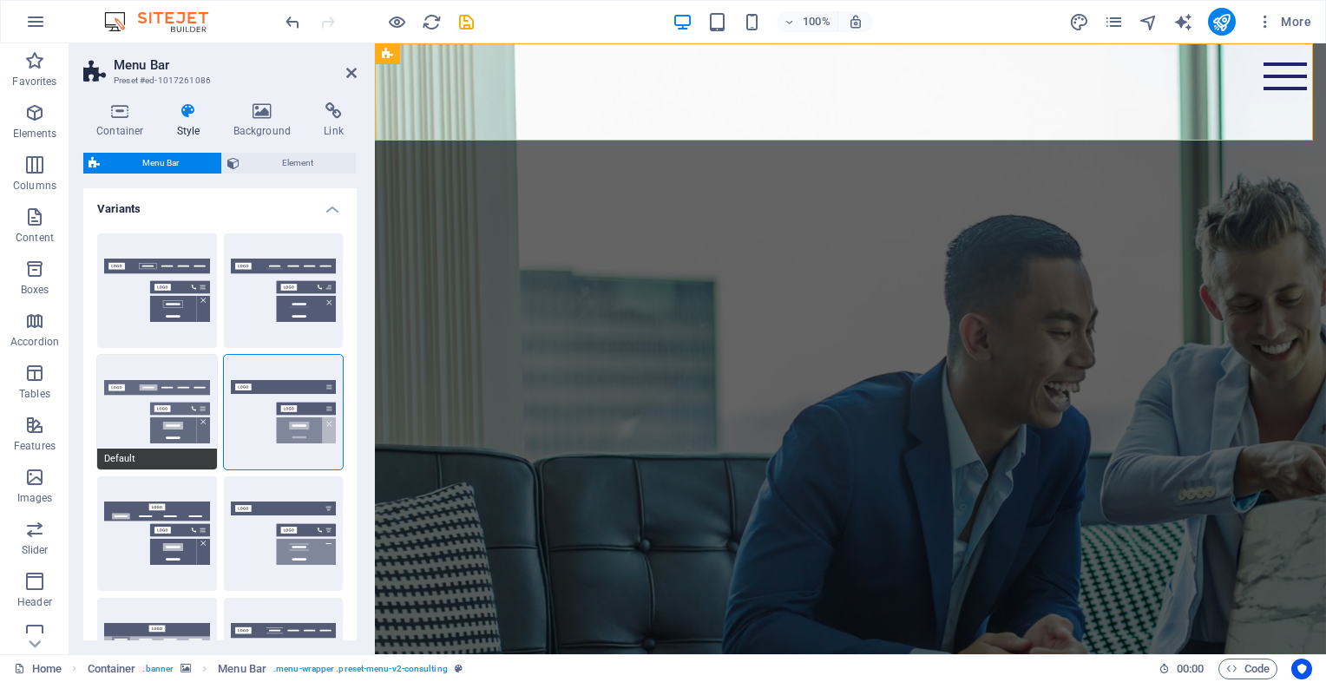
click at [178, 410] on button "Default" at bounding box center [157, 412] width 120 height 115
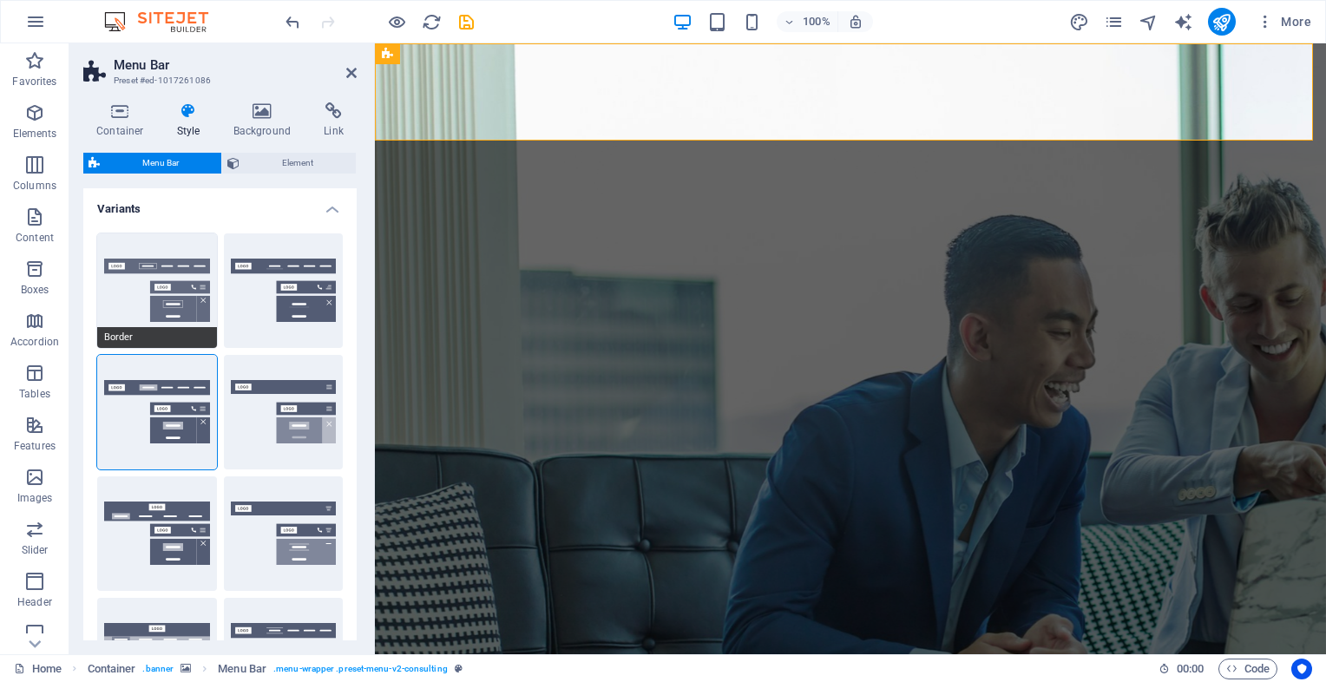
click at [159, 289] on button "Border" at bounding box center [157, 290] width 120 height 115
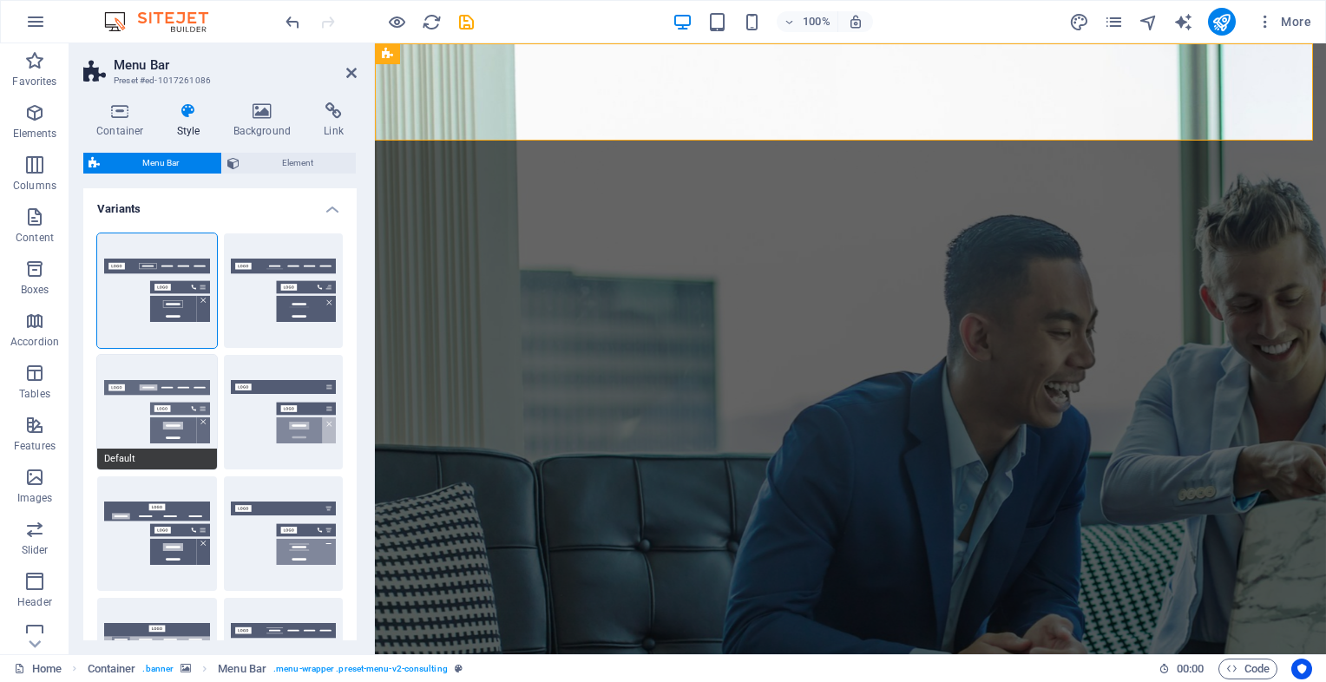
click at [142, 397] on button "Default" at bounding box center [157, 412] width 120 height 115
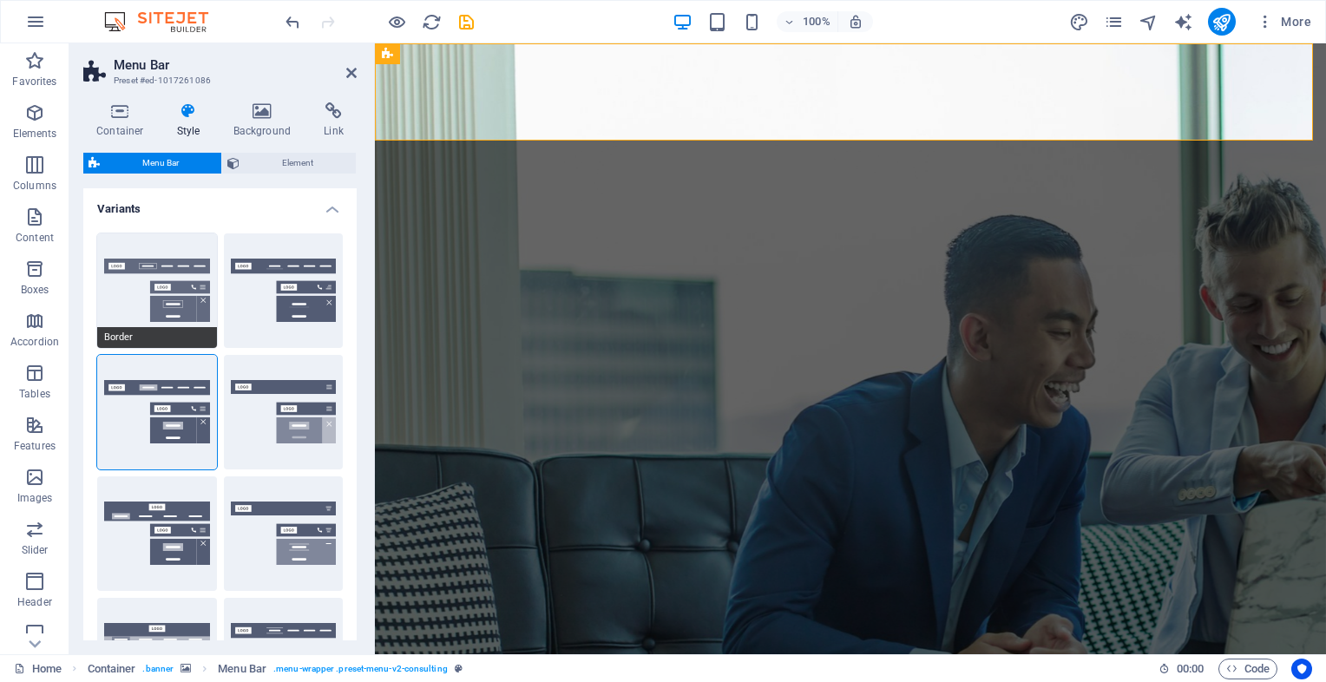
click at [152, 307] on button "Border" at bounding box center [157, 290] width 120 height 115
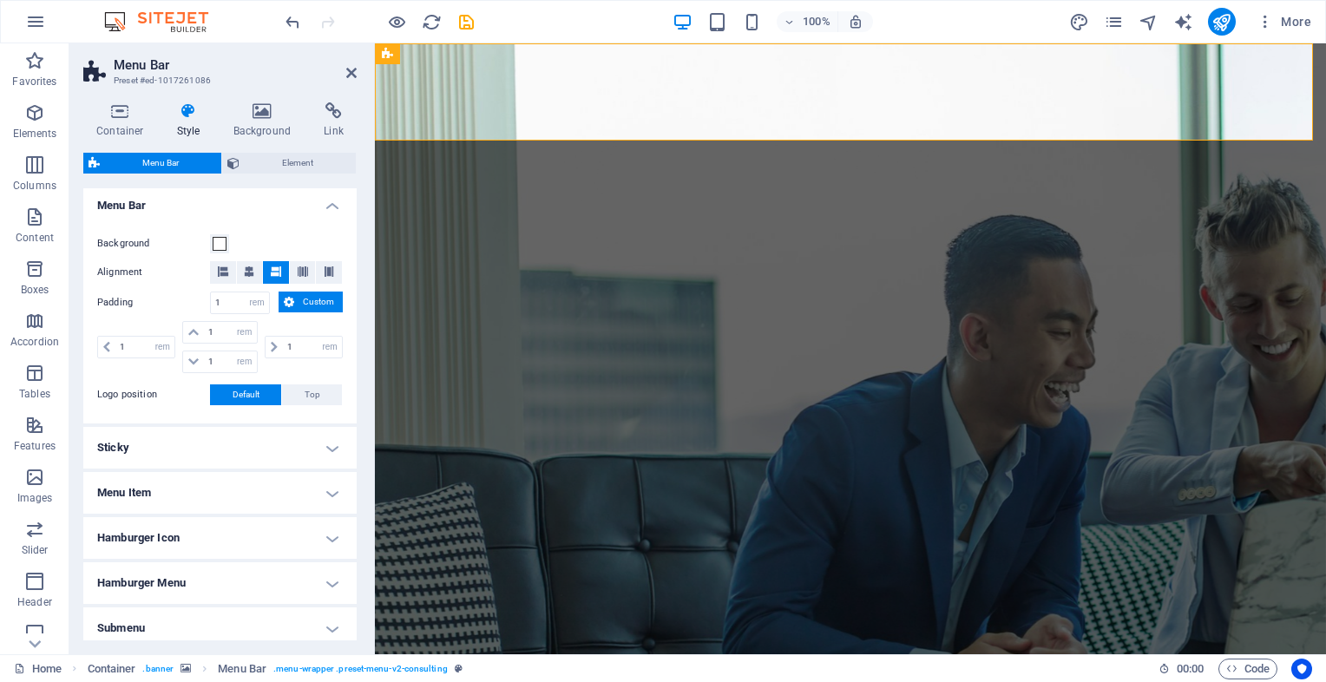
scroll to position [621, 0]
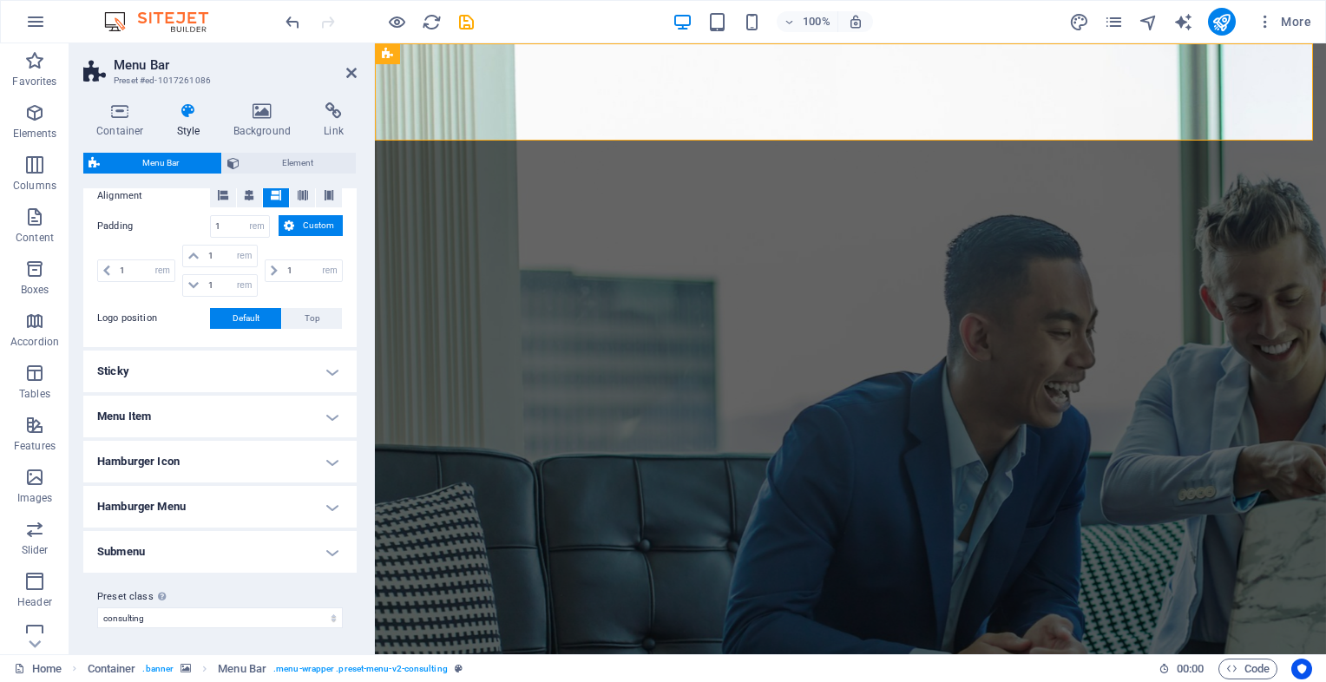
click at [311, 370] on h4 "Sticky" at bounding box center [219, 372] width 273 height 42
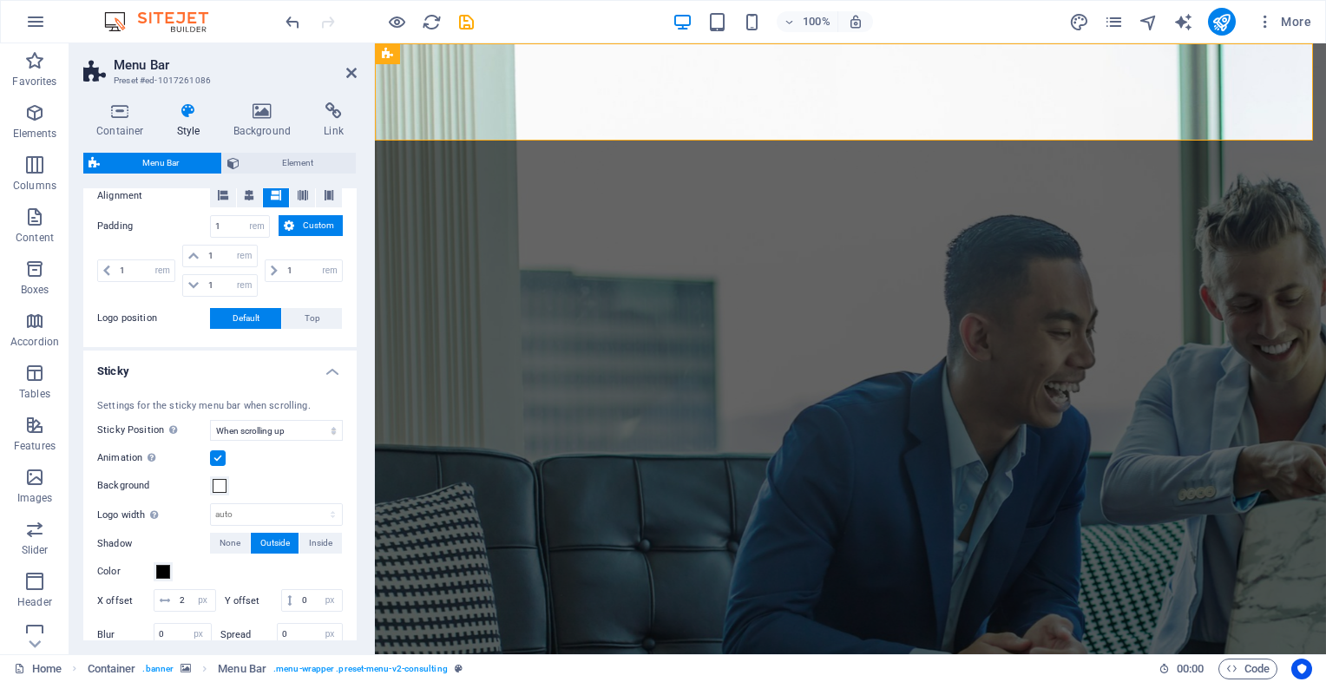
click at [311, 370] on h4 "Sticky" at bounding box center [219, 366] width 273 height 31
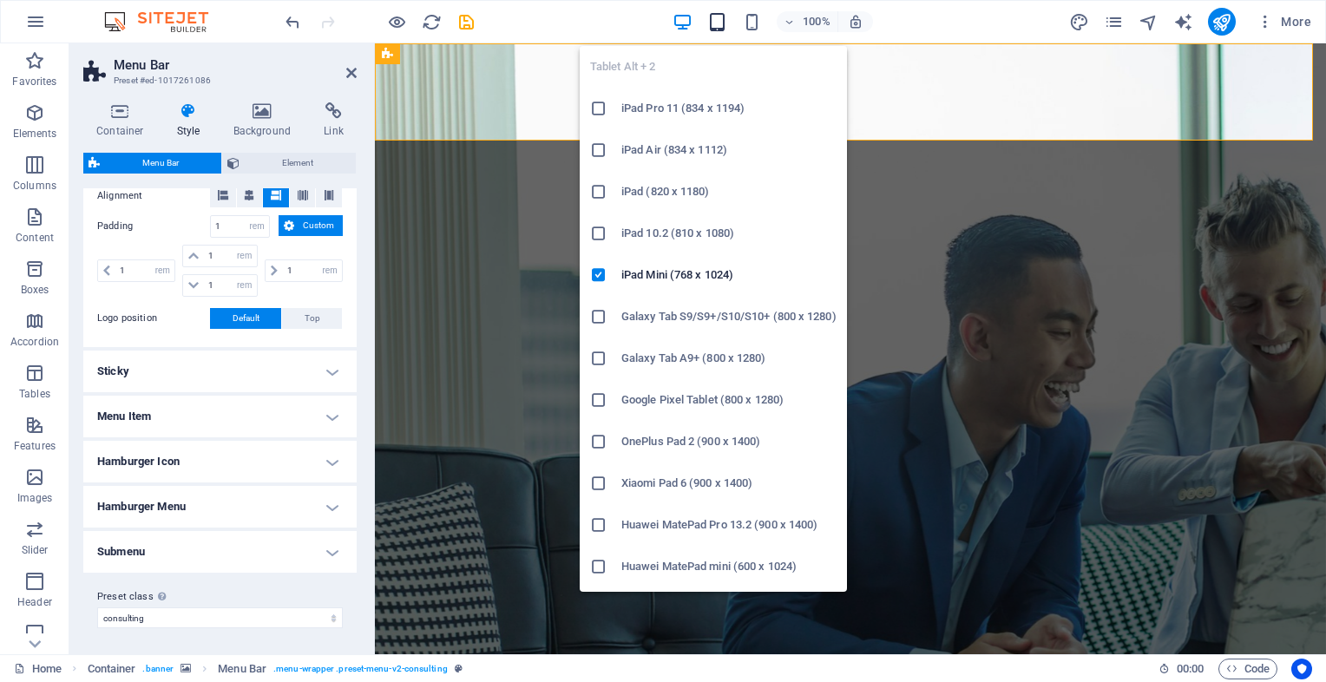
click at [718, 20] on icon "button" at bounding box center [717, 22] width 20 height 20
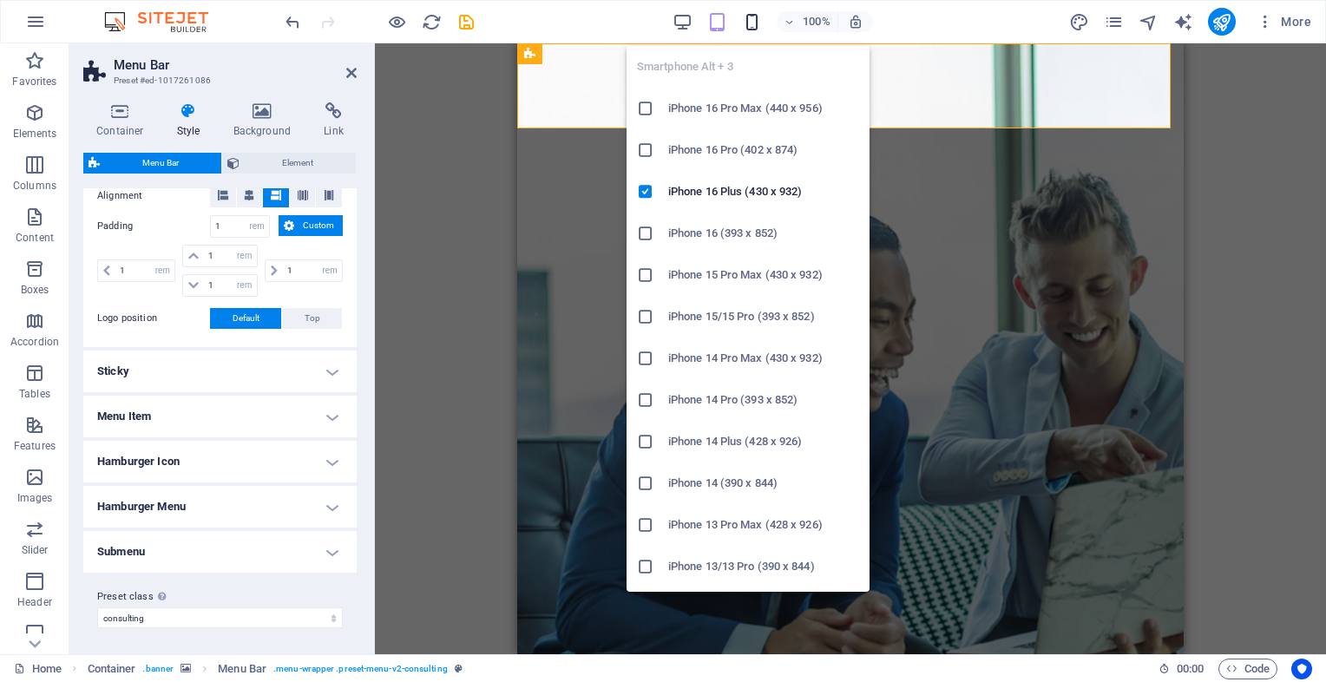
click at [749, 18] on icon "button" at bounding box center [752, 22] width 20 height 20
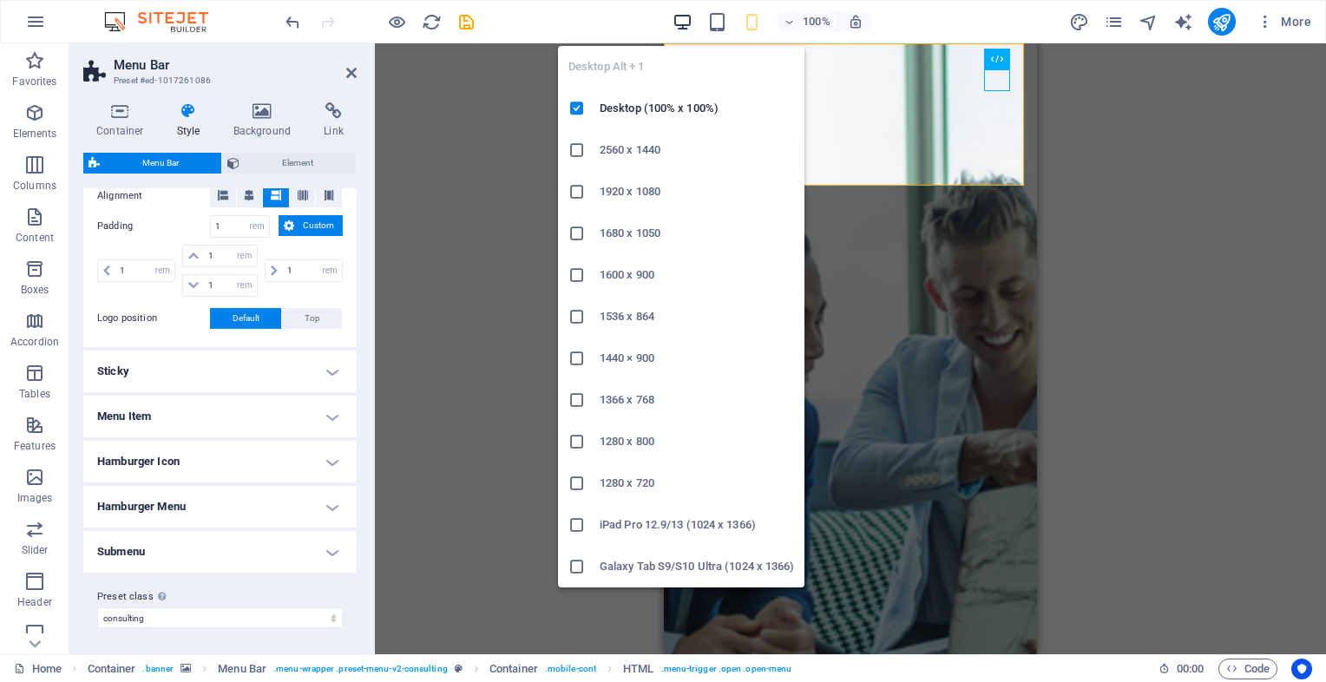
click at [674, 16] on icon "button" at bounding box center [682, 22] width 20 height 20
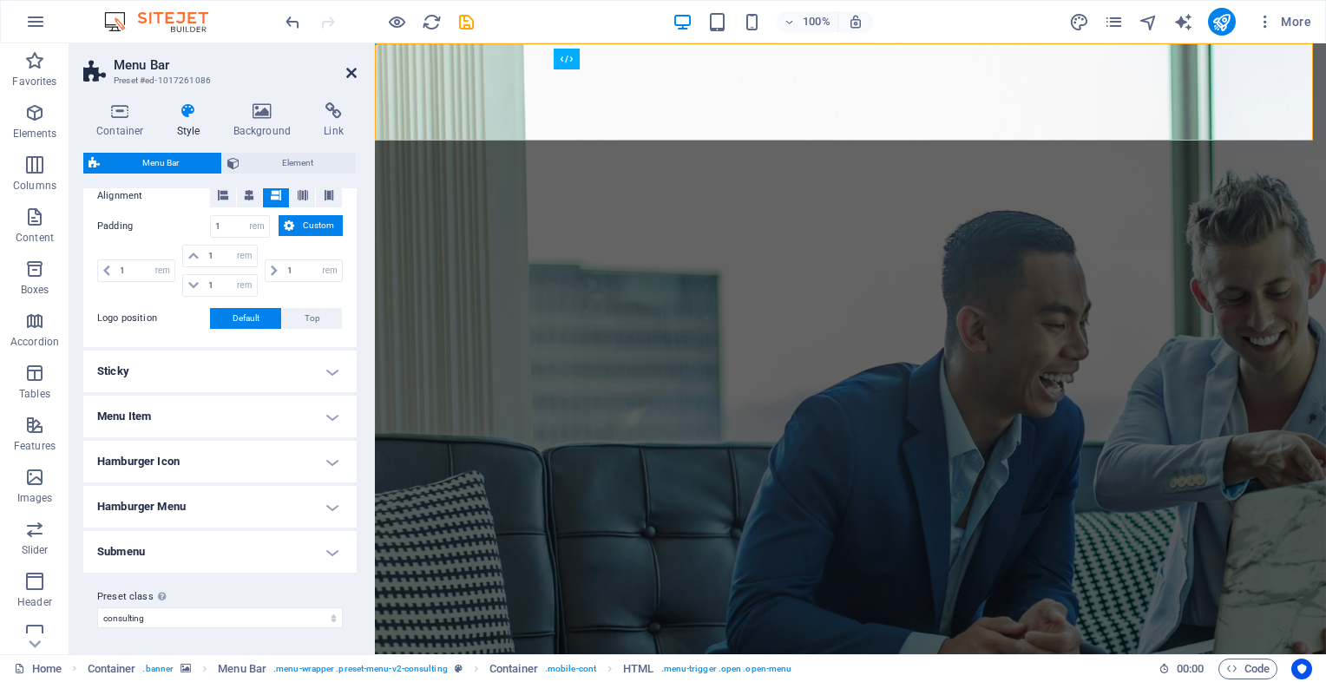
click at [348, 71] on icon at bounding box center [351, 73] width 10 height 14
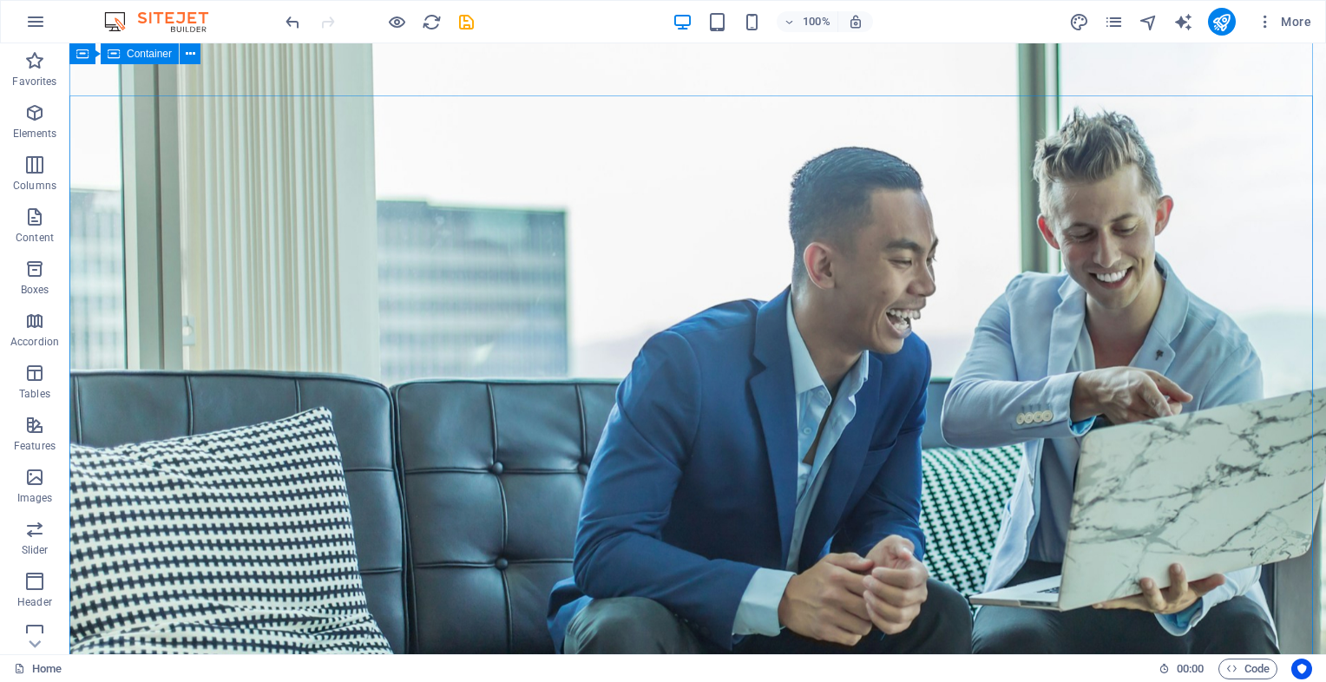
scroll to position [0, 0]
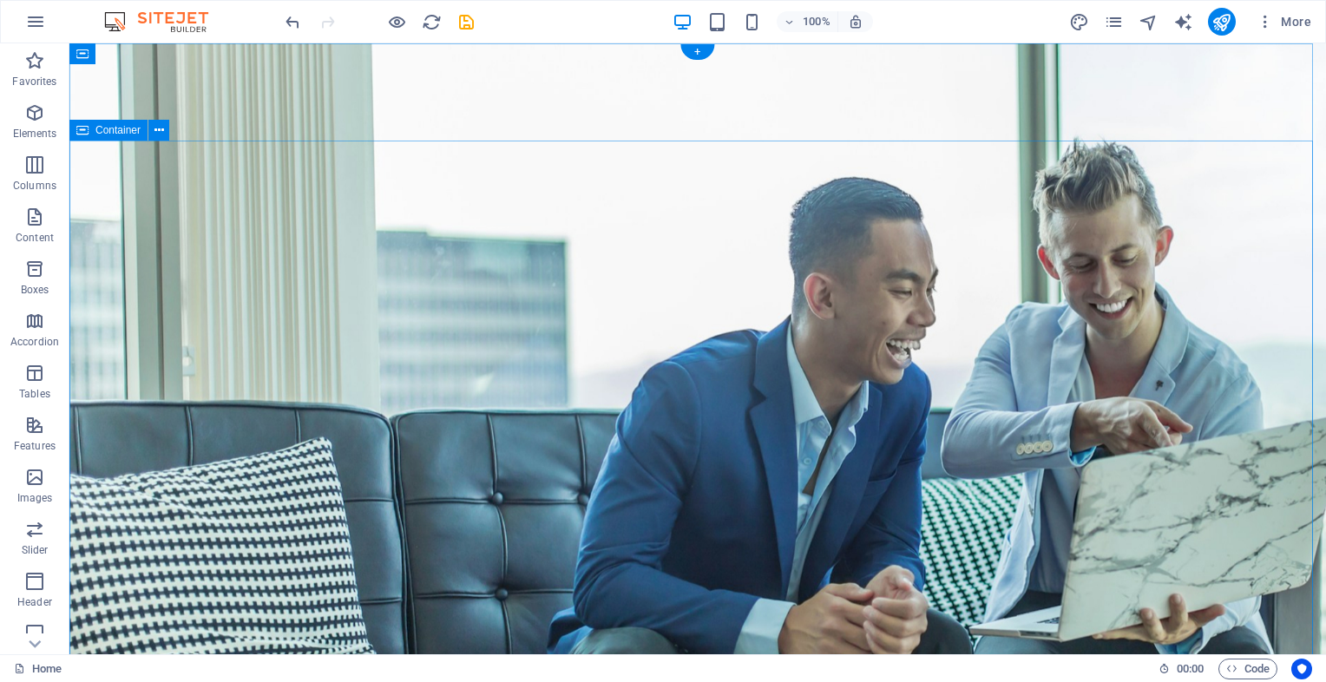
click at [701, 55] on div "+" at bounding box center [697, 52] width 34 height 16
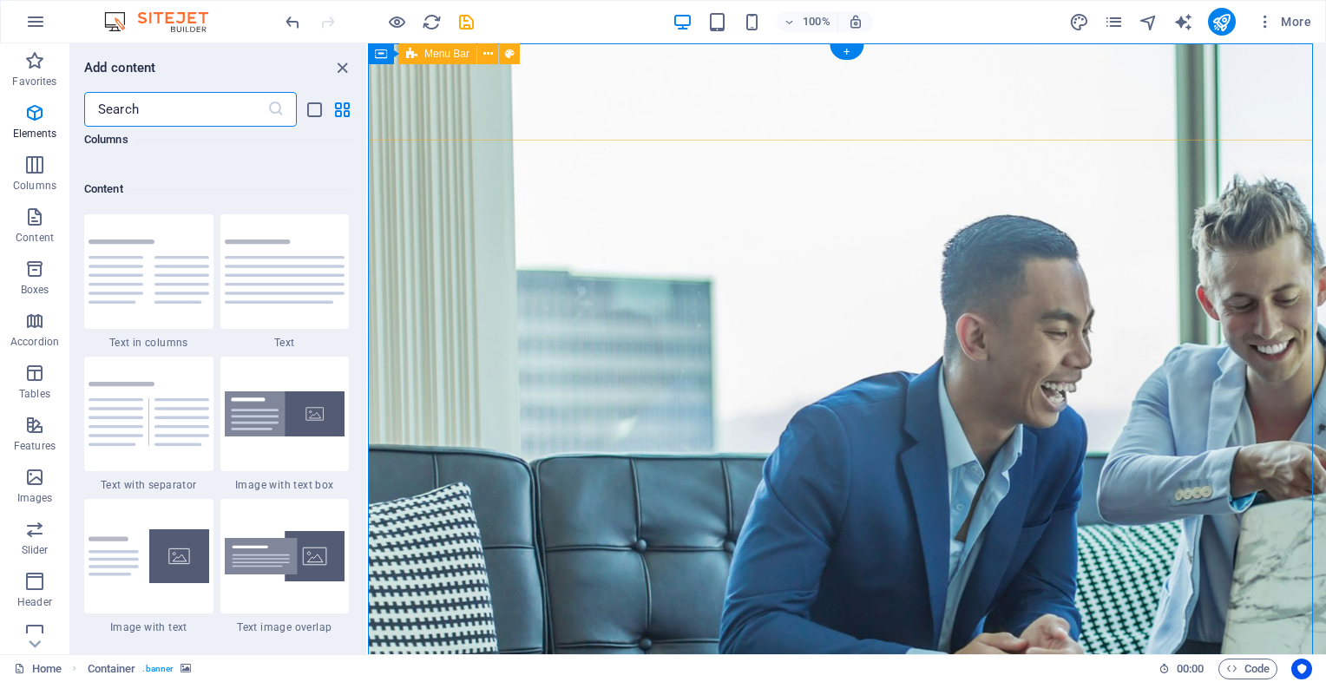
scroll to position [3036, 0]
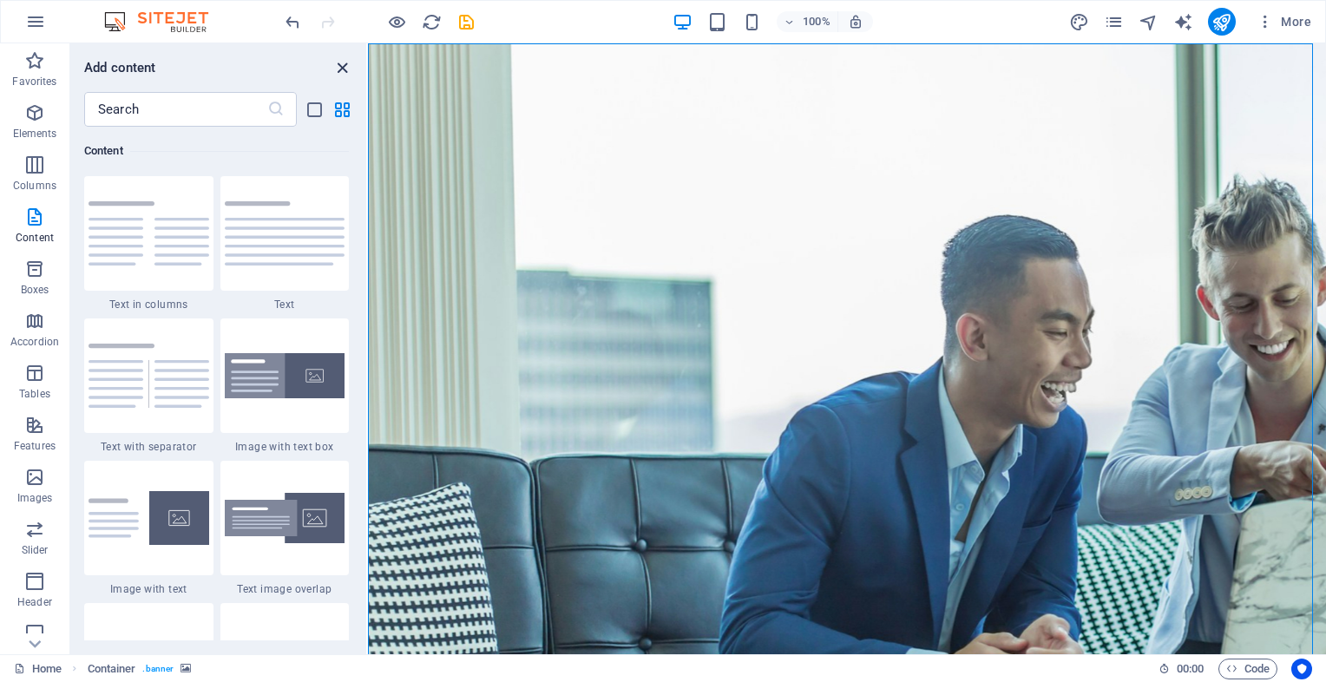
click at [350, 69] on icon "close panel" at bounding box center [342, 68] width 20 height 20
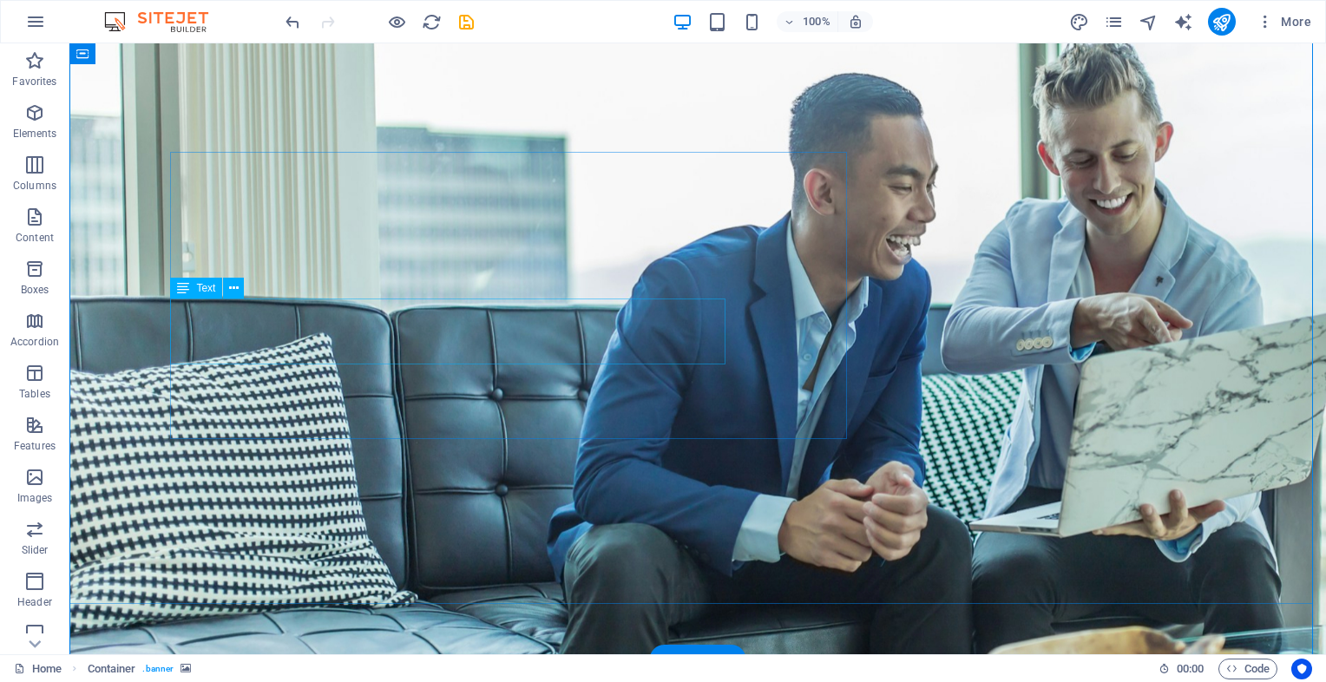
scroll to position [121, 0]
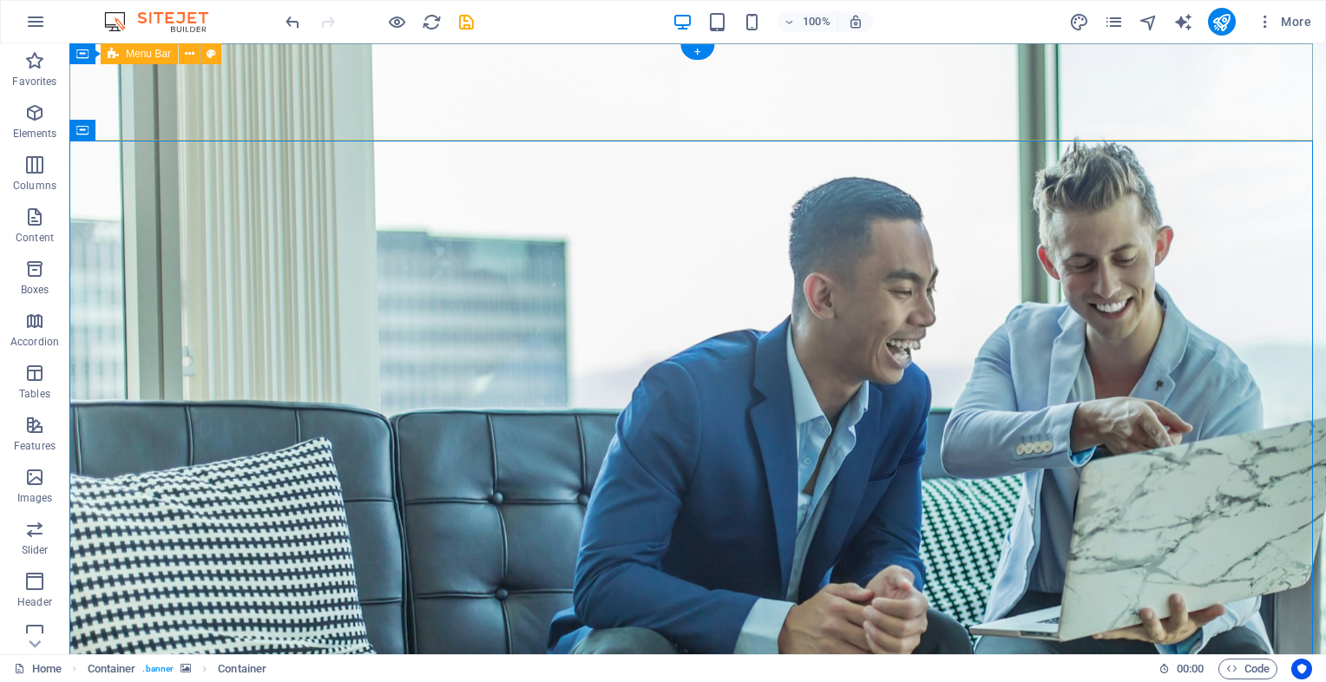
scroll to position [0, 0]
click at [154, 135] on icon at bounding box center [159, 130] width 10 height 18
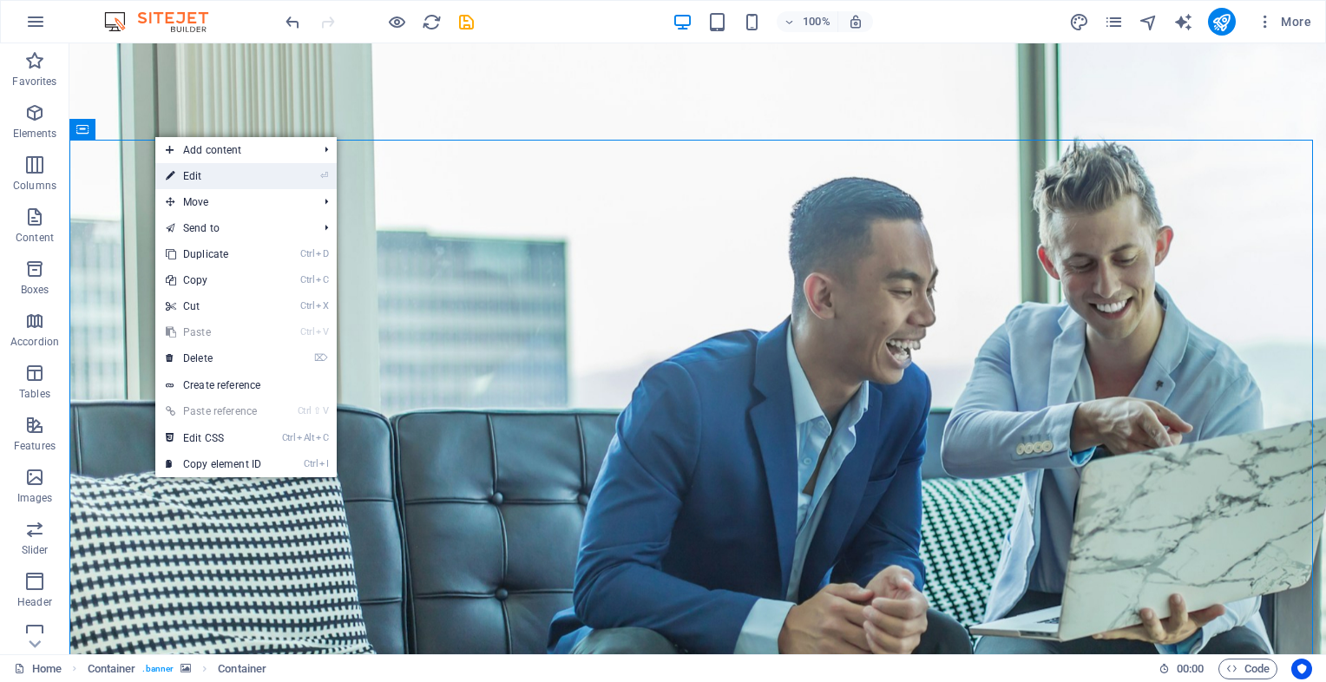
click at [194, 175] on link "⏎ Edit" at bounding box center [213, 176] width 116 height 26
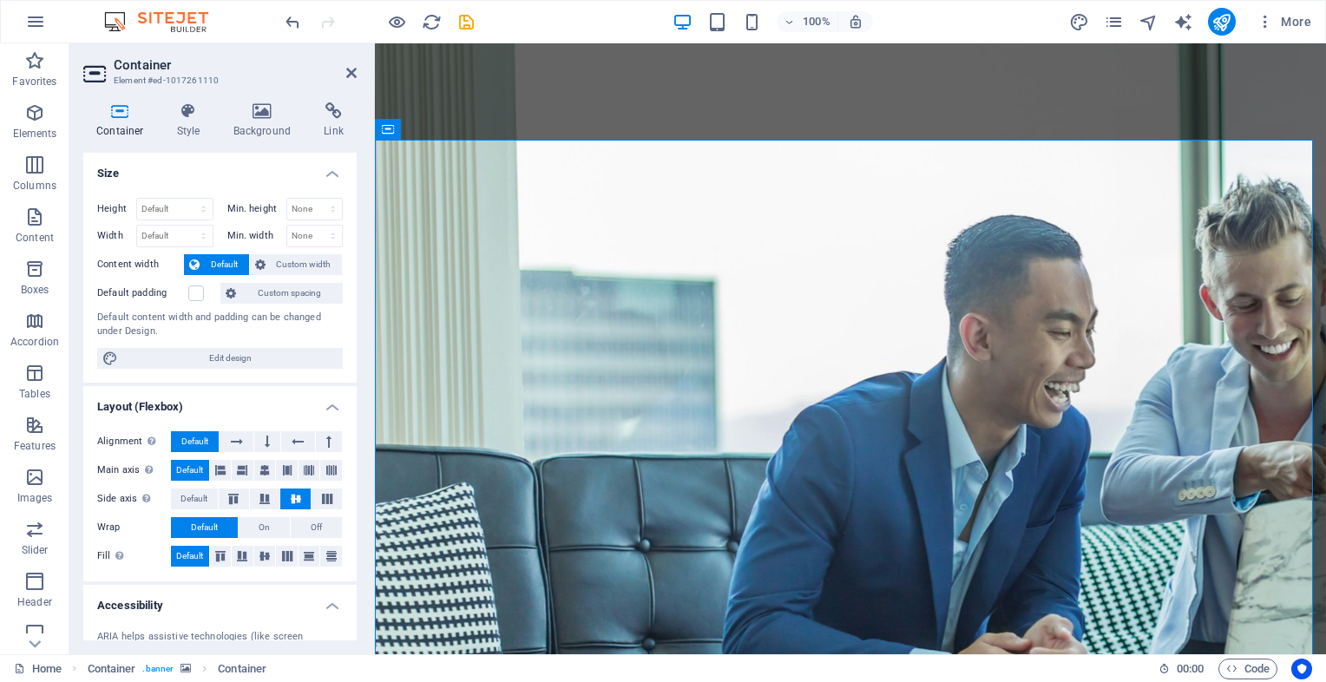
click at [176, 138] on div "Container Style Background Link Size Height Default px rem % vh vw Min. height …" at bounding box center [219, 371] width 273 height 538
click at [184, 119] on icon at bounding box center [188, 110] width 49 height 17
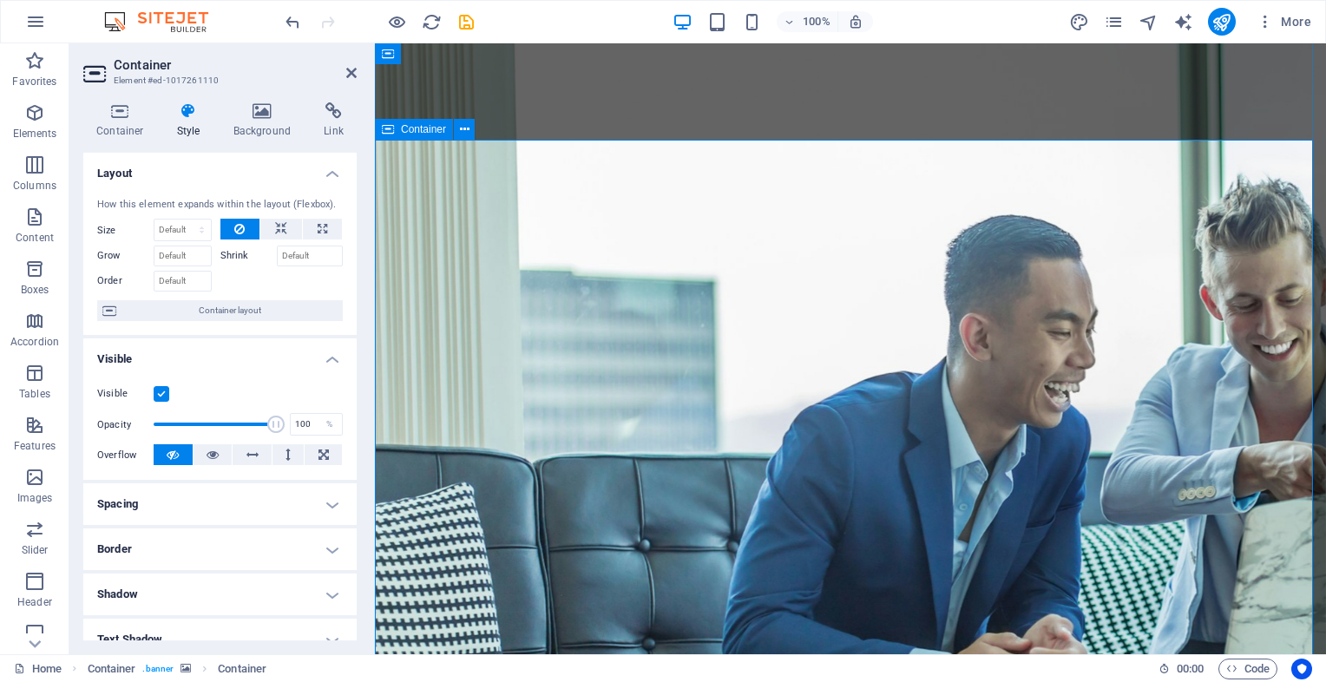
click at [351, 71] on icon at bounding box center [351, 73] width 10 height 14
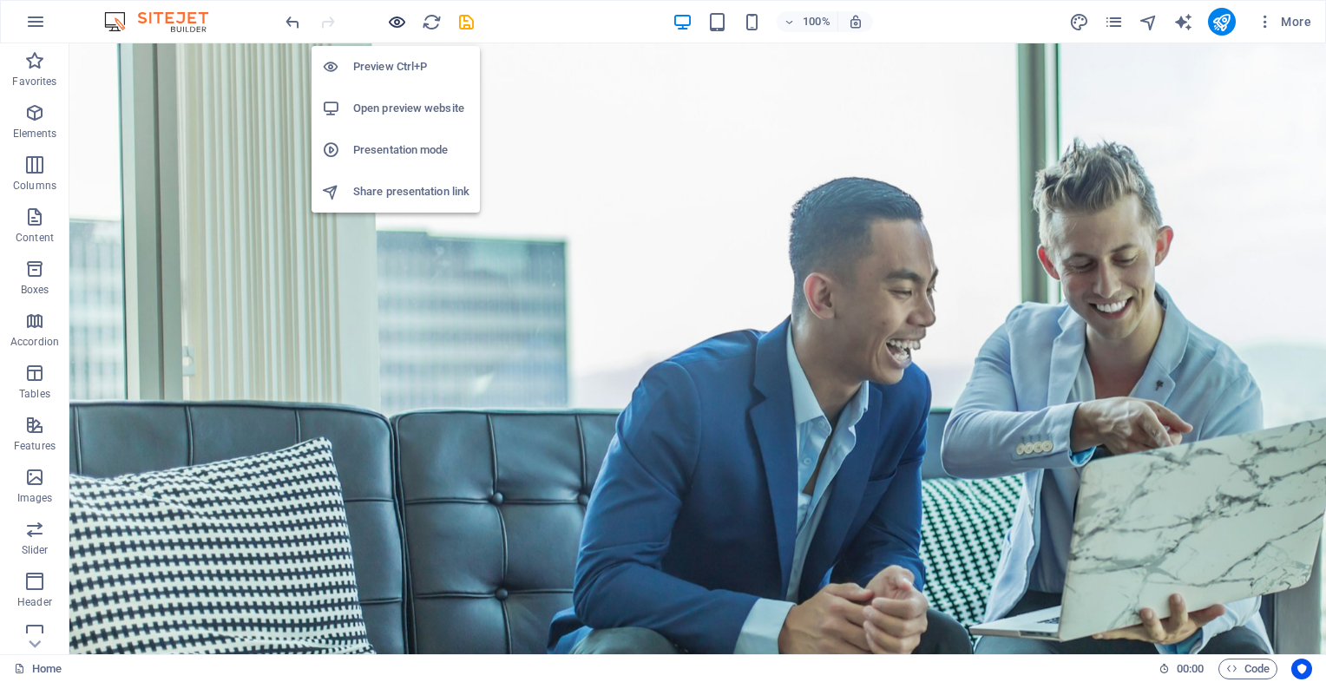
click at [399, 26] on icon "button" at bounding box center [397, 22] width 20 height 20
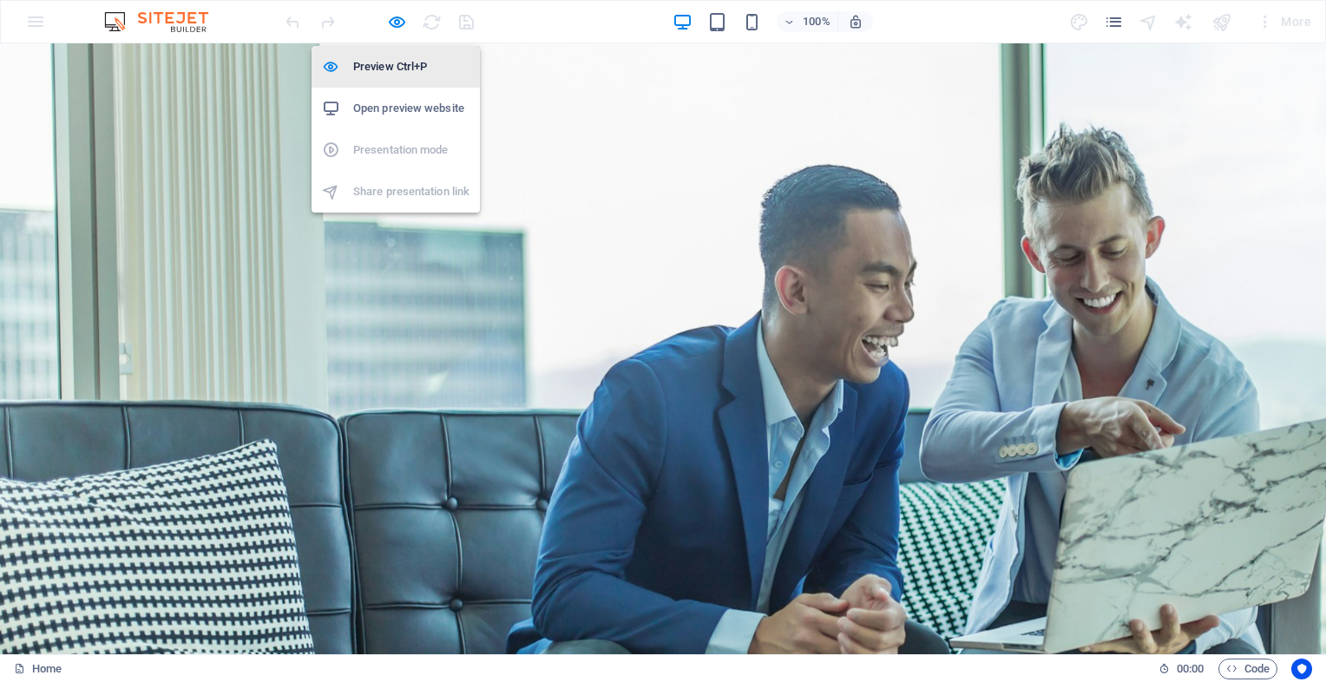
click at [393, 63] on h6 "Preview Ctrl+P" at bounding box center [411, 66] width 116 height 21
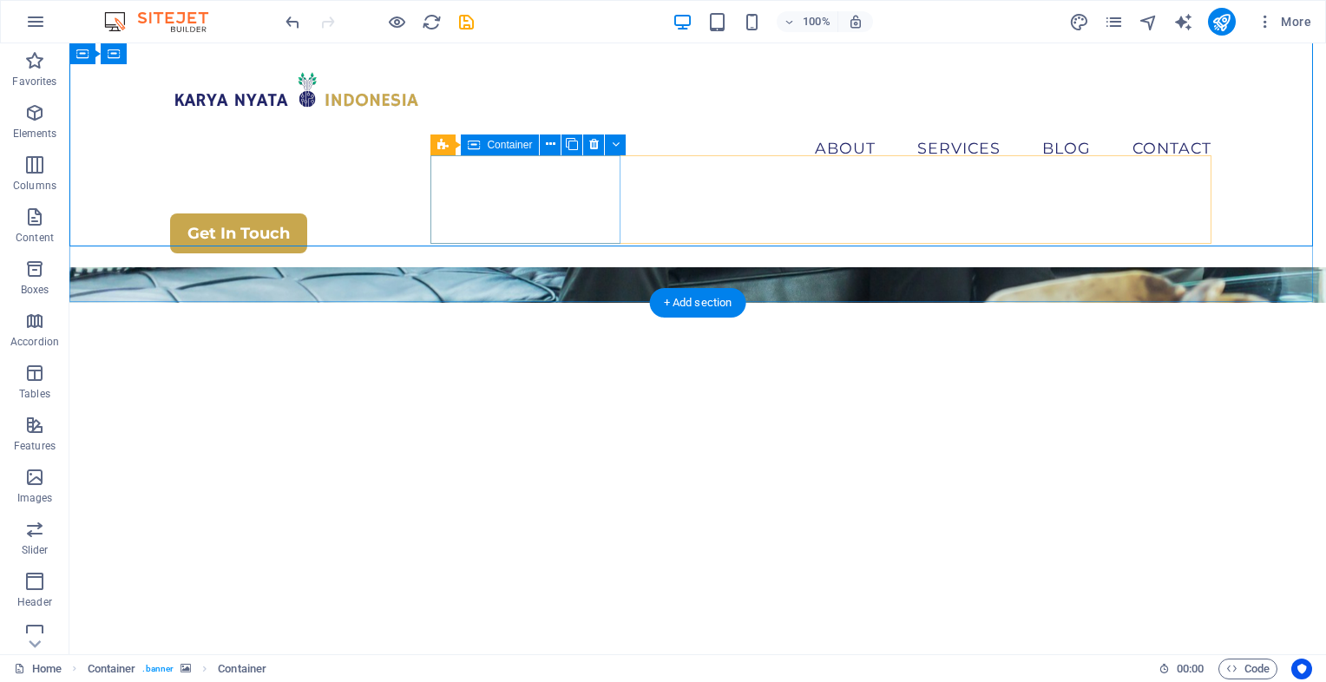
scroll to position [340, 0]
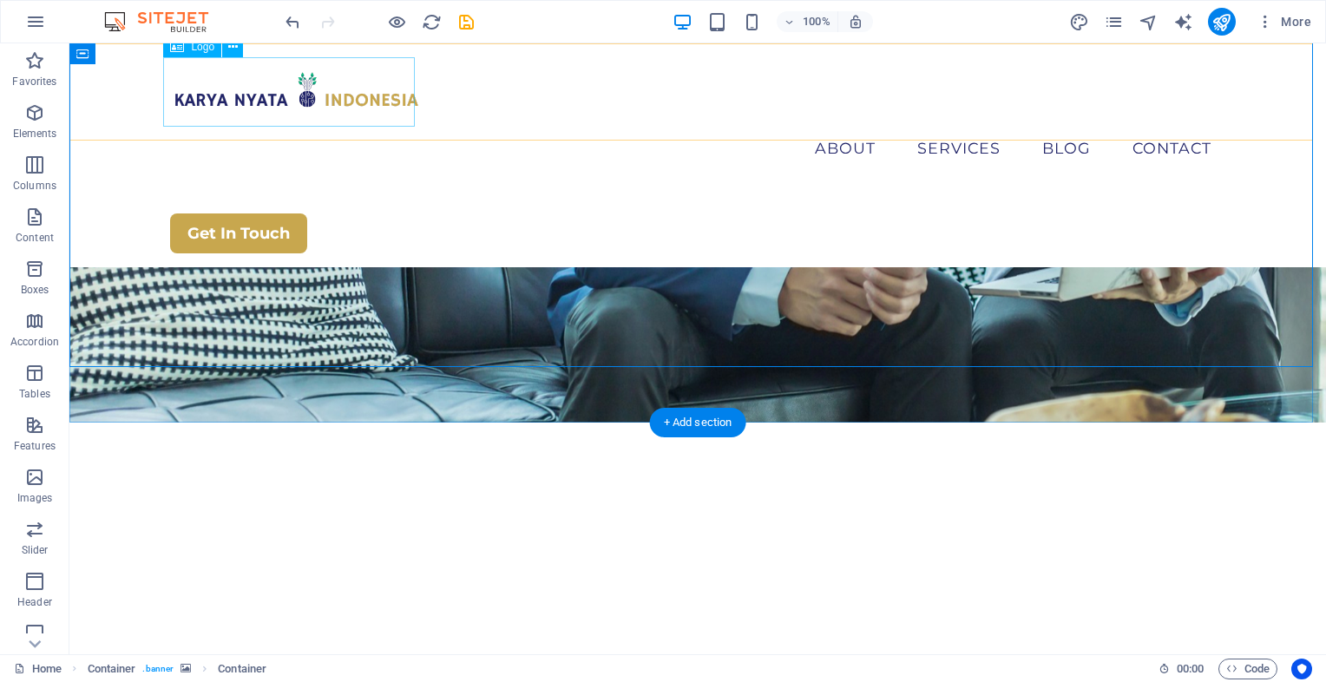
click at [257, 103] on div at bounding box center [697, 91] width 1055 height 69
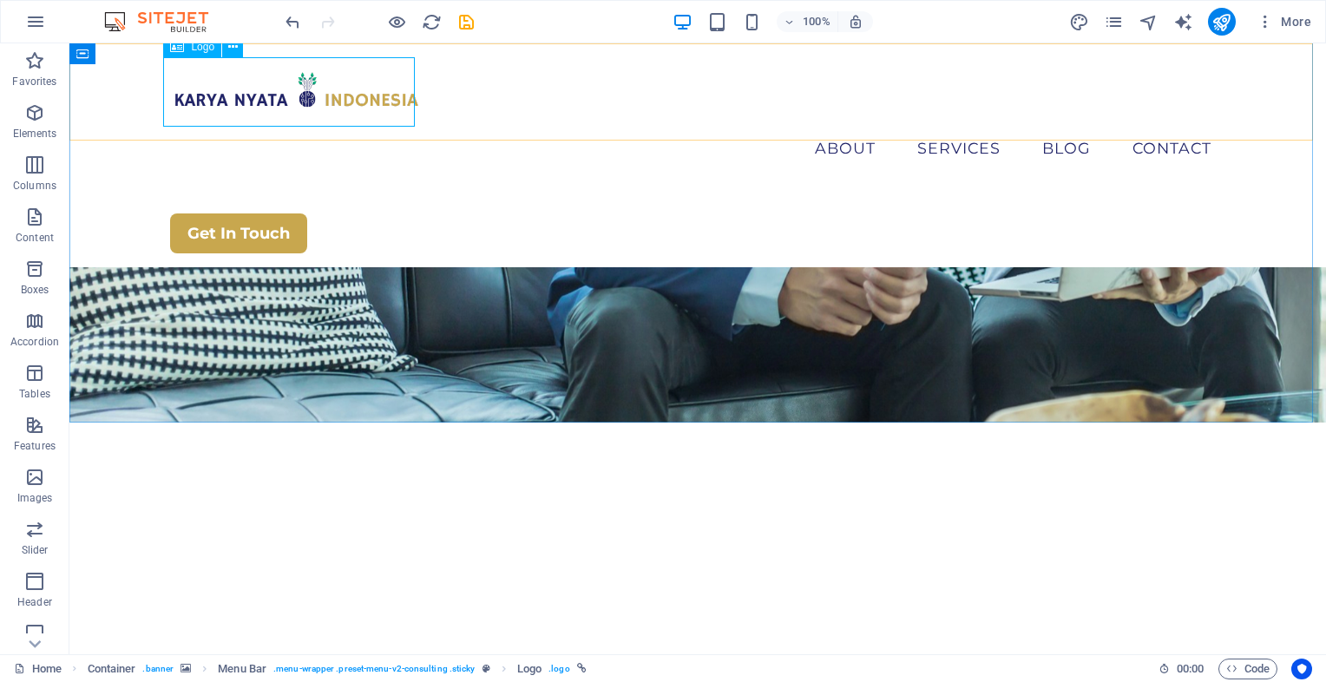
click at [198, 43] on span "Logo" at bounding box center [202, 47] width 23 height 10
click at [38, 61] on icon "button" at bounding box center [34, 60] width 21 height 21
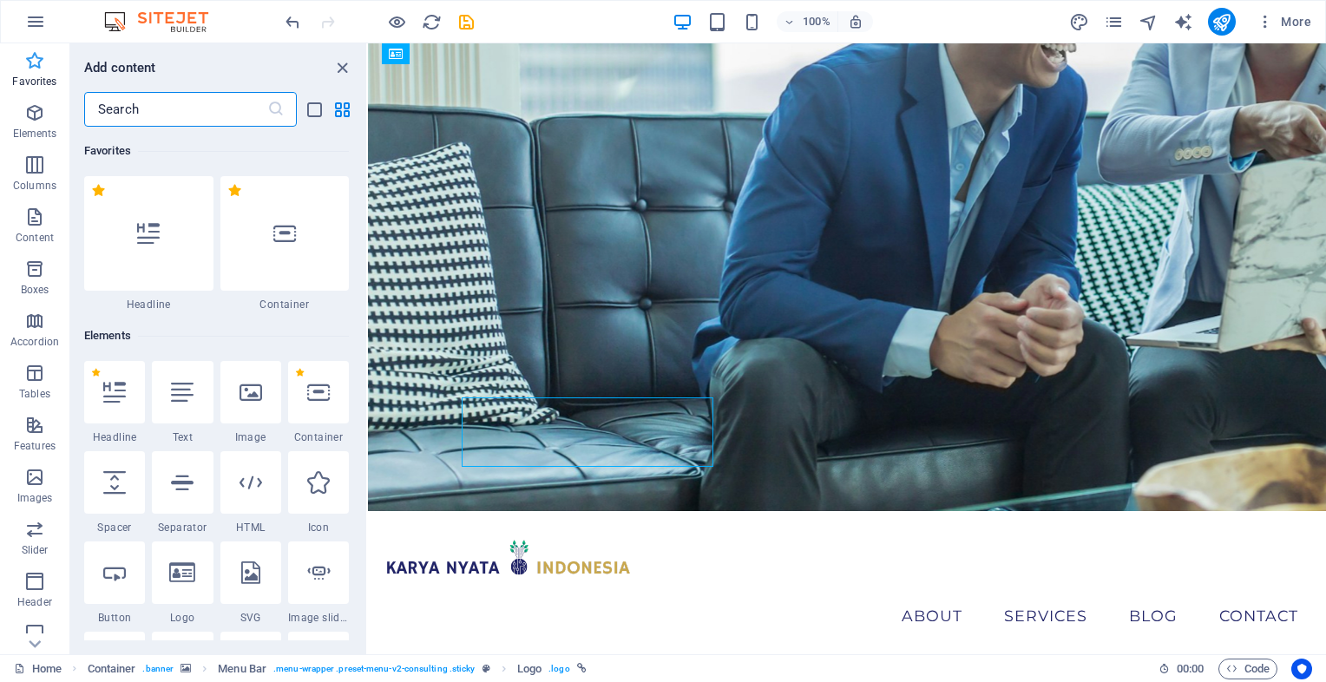
scroll to position [0, 0]
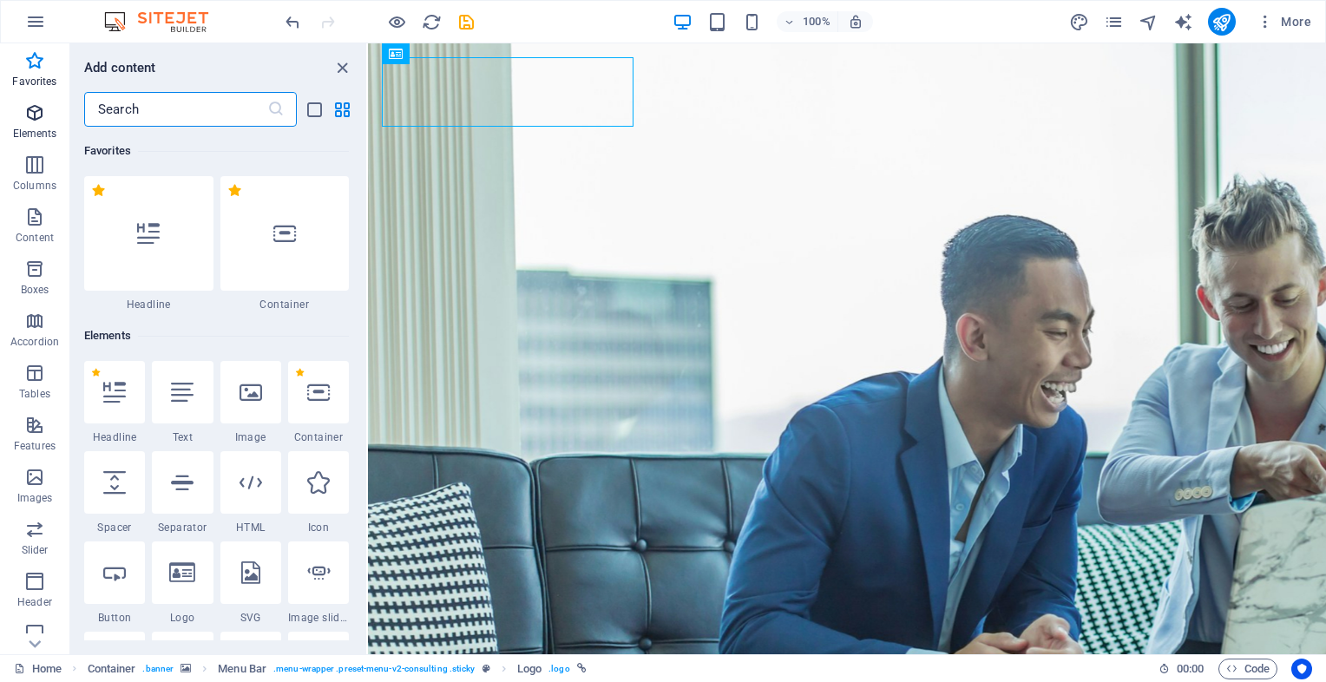
click at [54, 147] on button "Elements" at bounding box center [34, 121] width 69 height 52
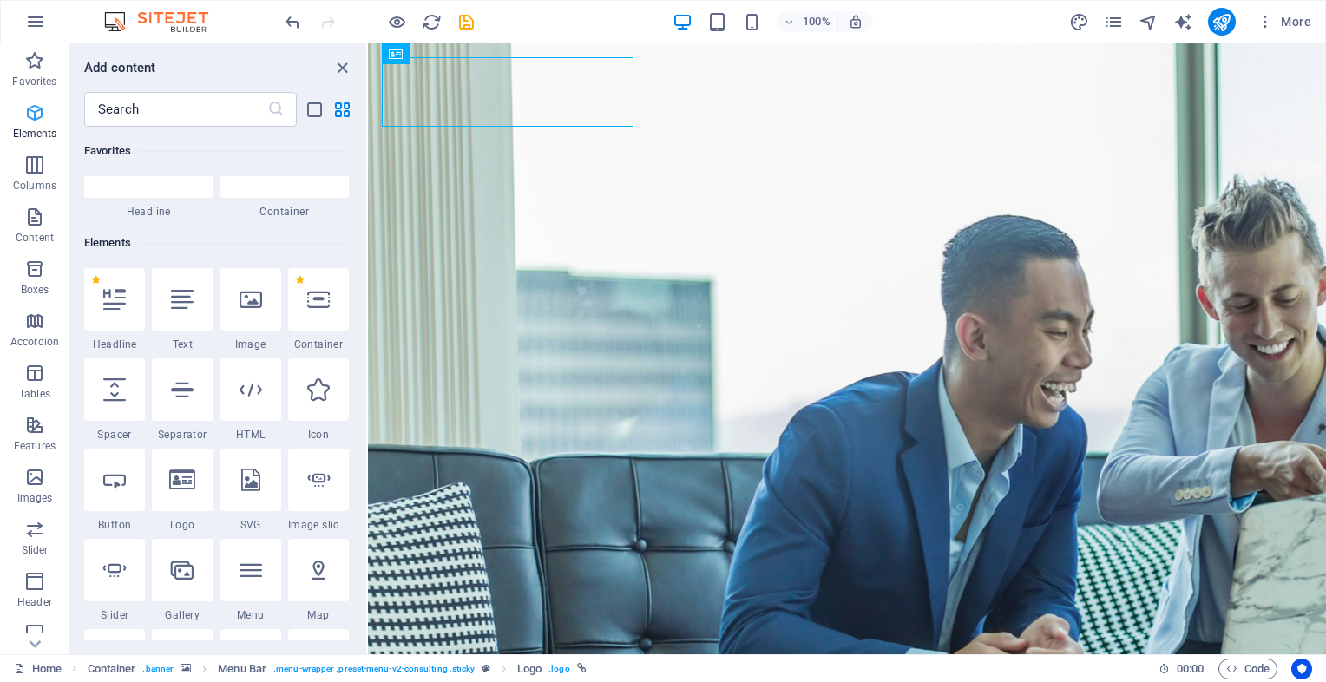
scroll to position [184, 0]
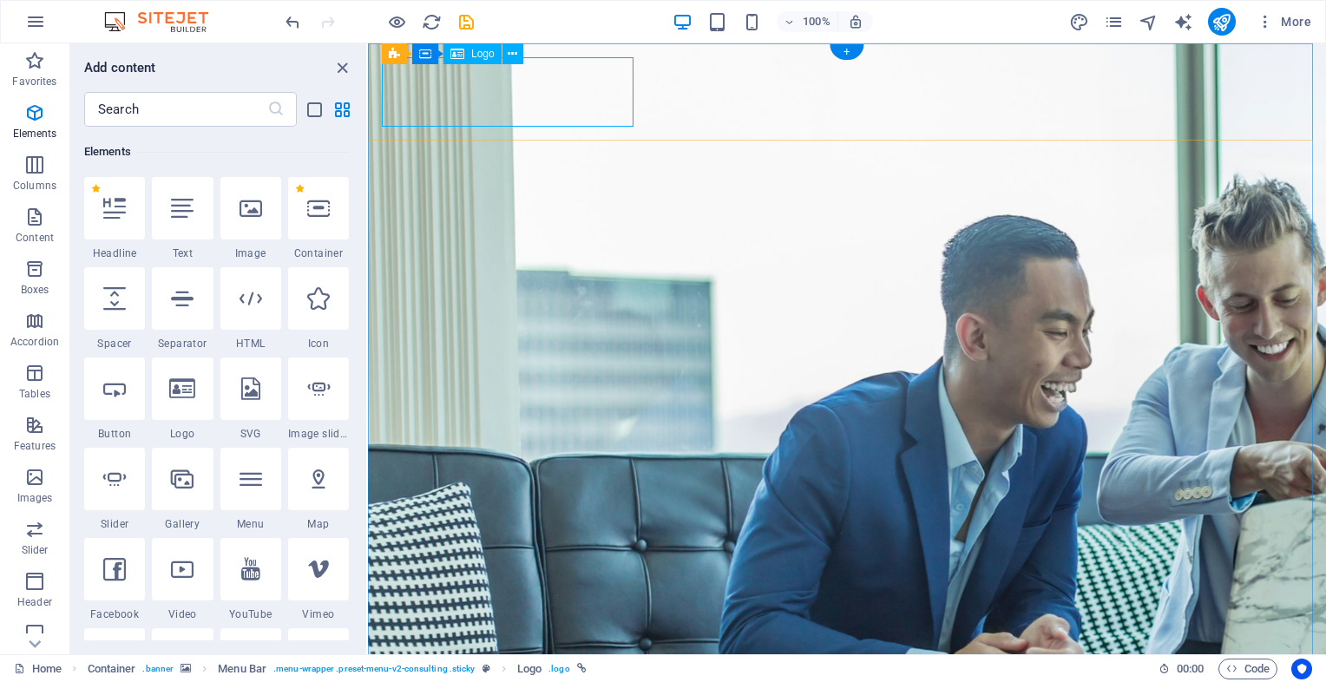
click at [467, 57] on div "Logo" at bounding box center [472, 53] width 58 height 21
select select "px"
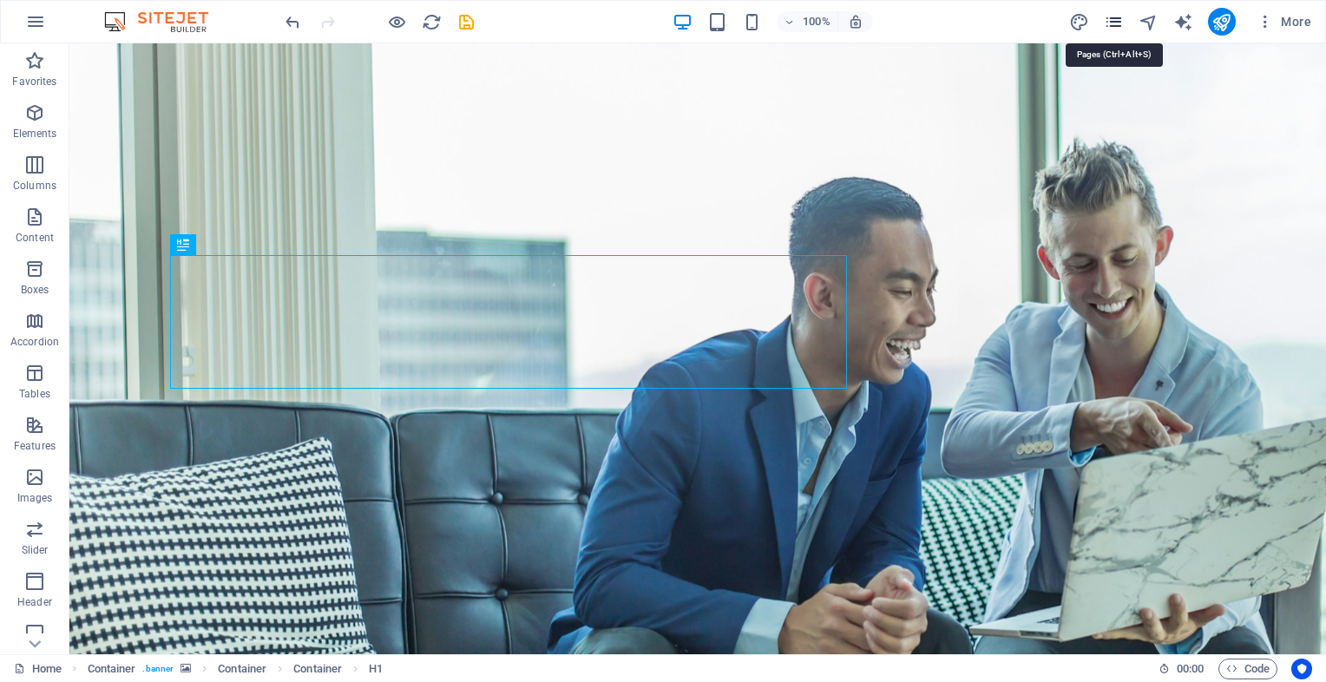
click at [1119, 30] on icon "pages" at bounding box center [1114, 22] width 20 height 20
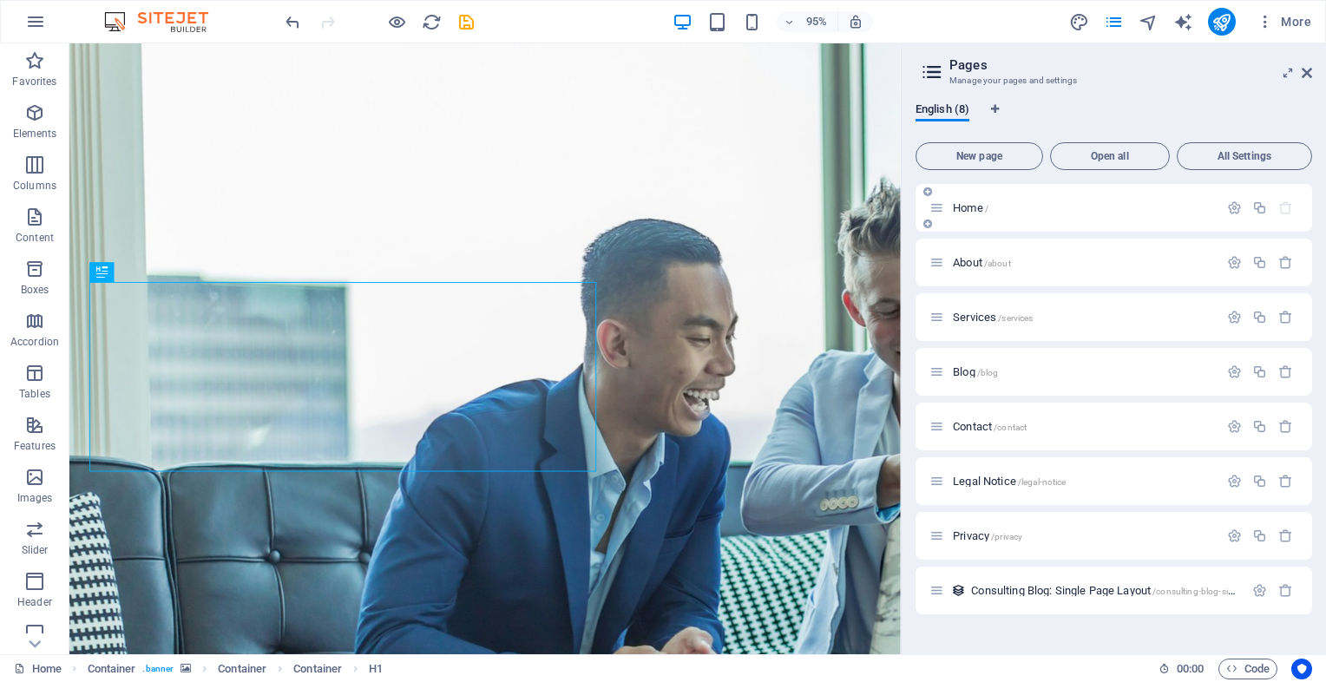
click at [948, 202] on div "Home /" at bounding box center [1083, 207] width 271 height 11
click at [1304, 69] on icon at bounding box center [1307, 73] width 10 height 14
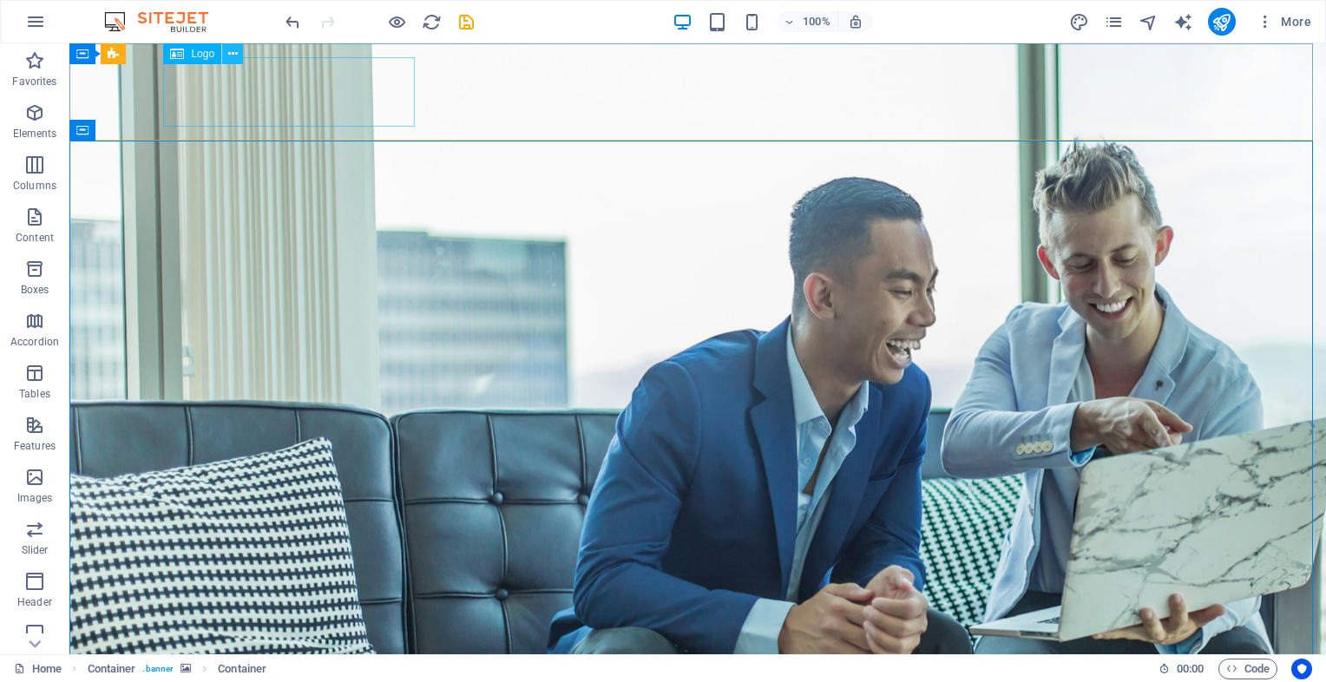
click at [234, 57] on icon at bounding box center [233, 54] width 10 height 18
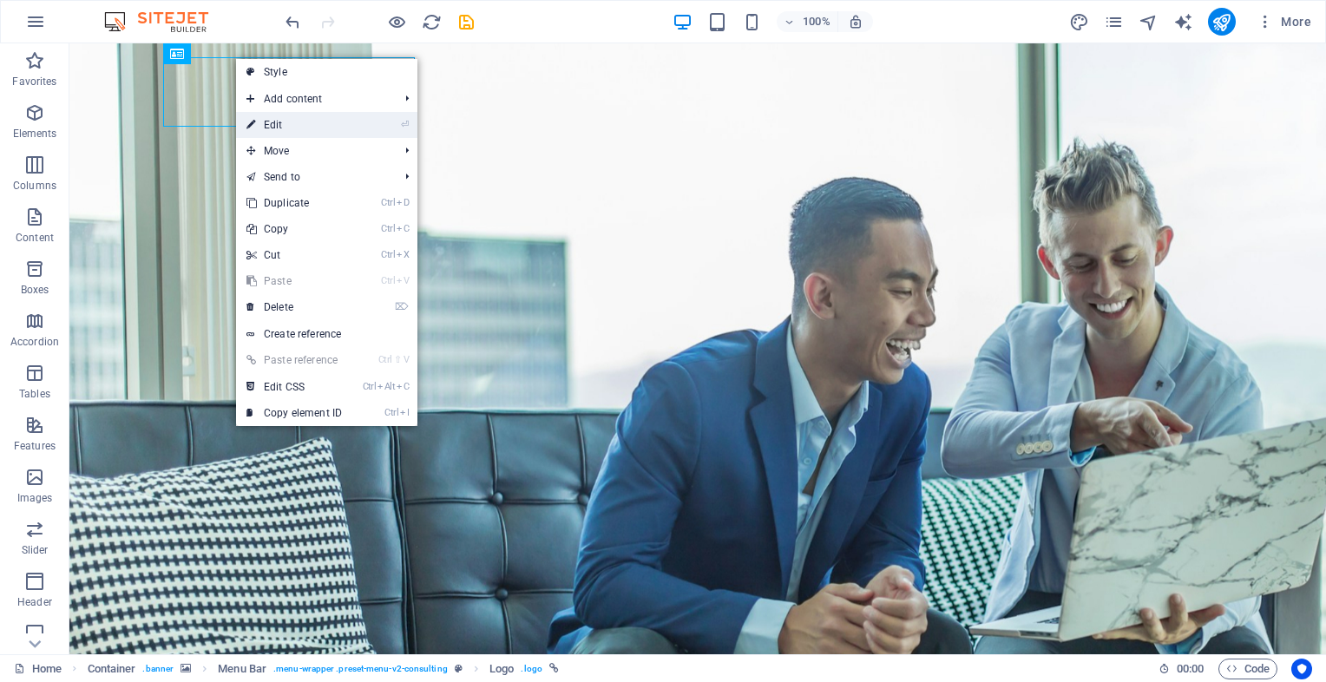
click at [275, 119] on link "⏎ Edit" at bounding box center [294, 125] width 116 height 26
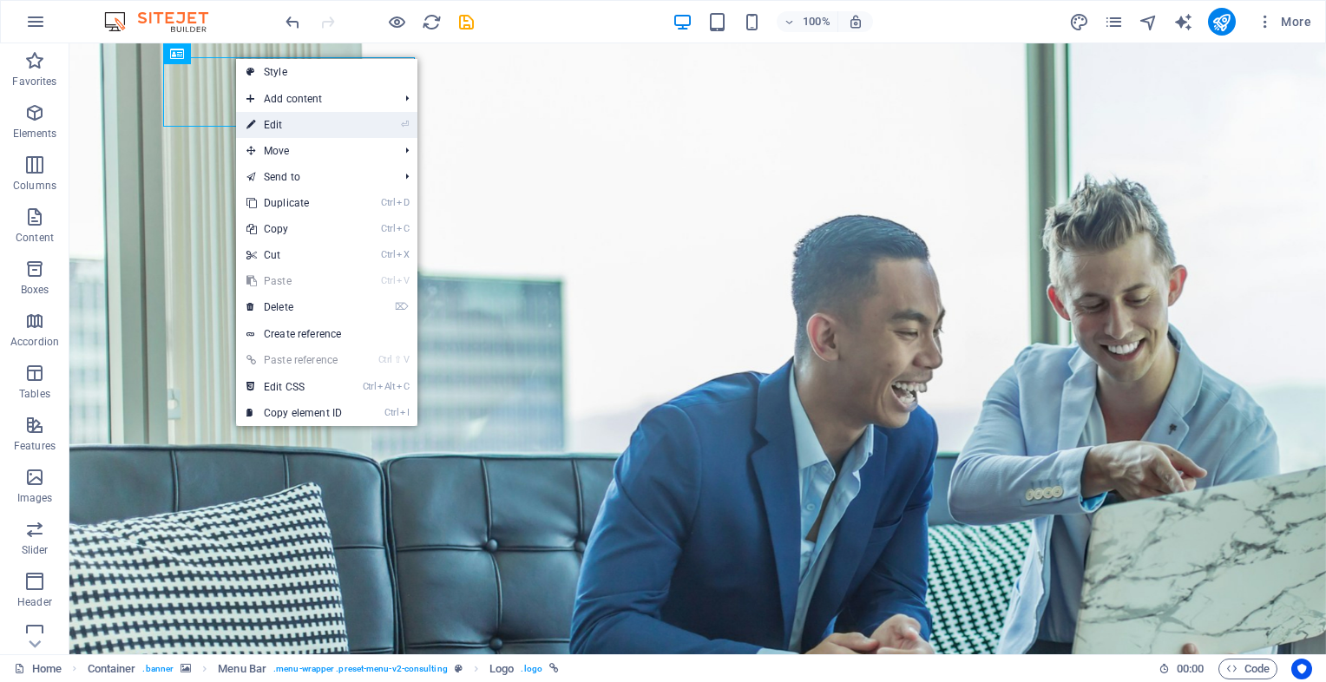
select select "px"
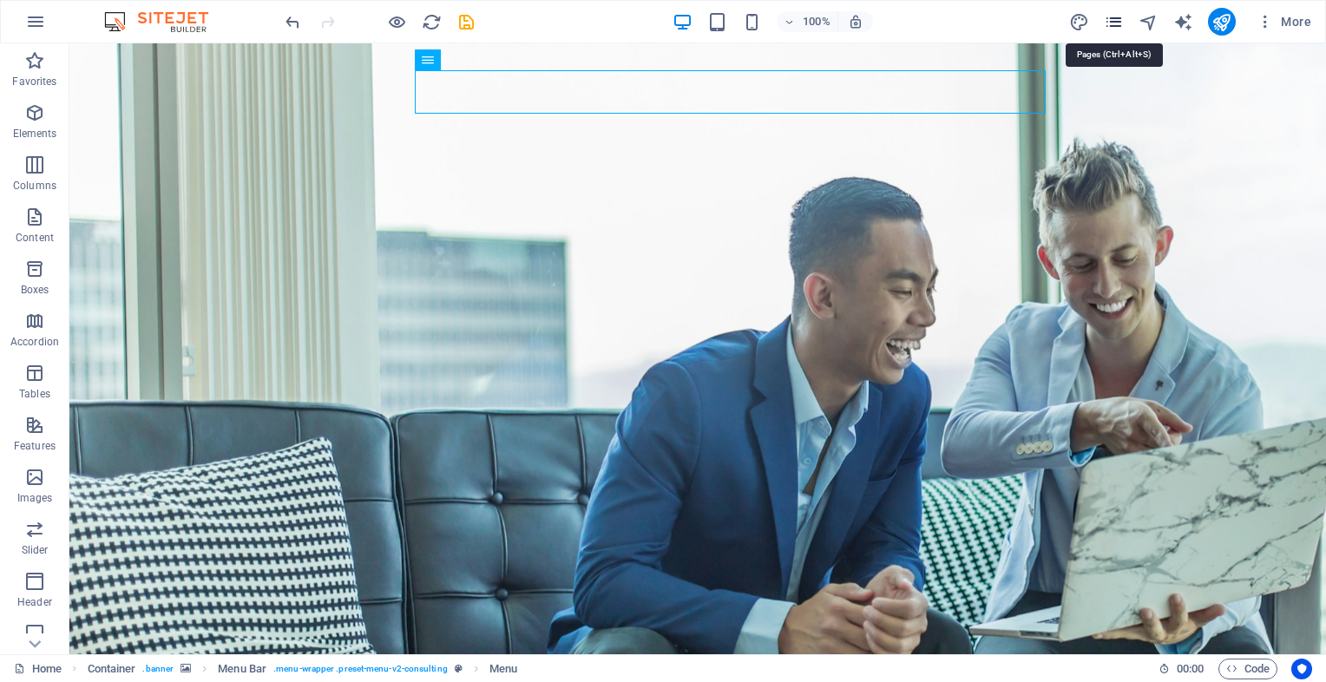
click at [1111, 26] on icon "pages" at bounding box center [1114, 22] width 20 height 20
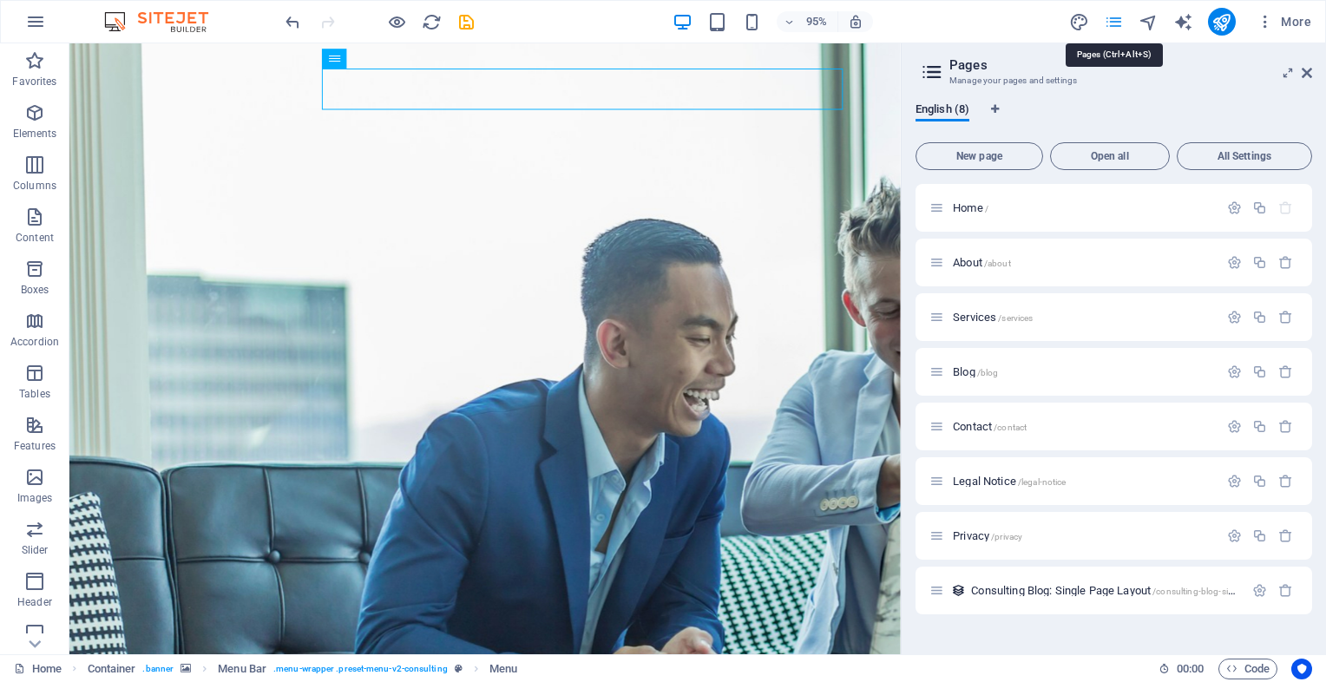
click at [1111, 26] on icon "pages" at bounding box center [1114, 22] width 20 height 20
click at [1086, 23] on icon "design" at bounding box center [1079, 22] width 20 height 20
select select "700"
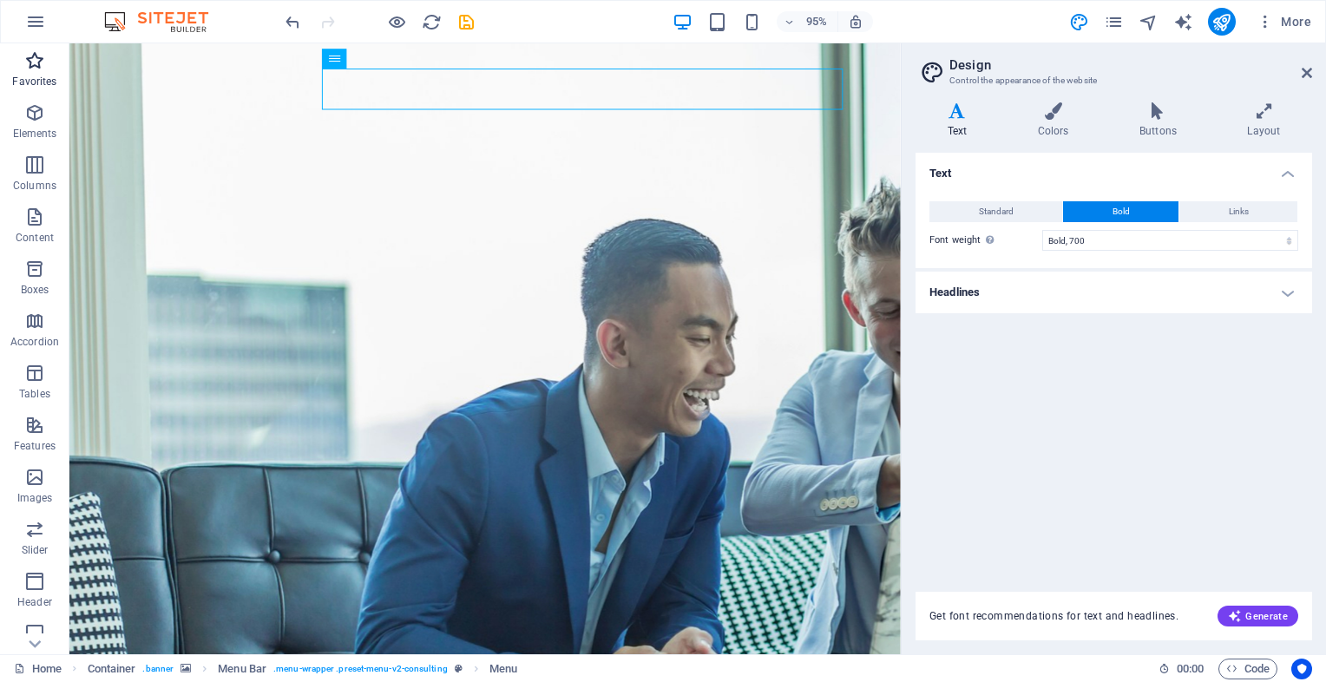
click at [32, 69] on icon "button" at bounding box center [34, 60] width 21 height 21
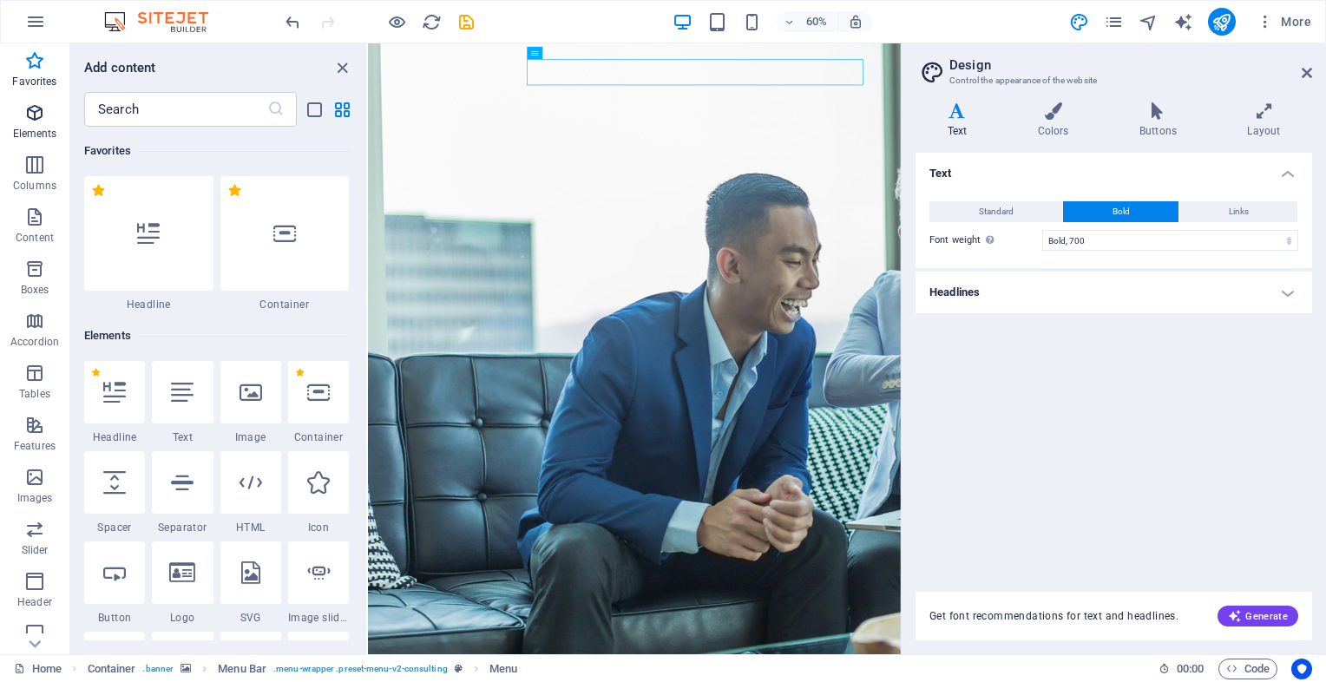
click at [41, 135] on p "Elements" at bounding box center [35, 134] width 44 height 14
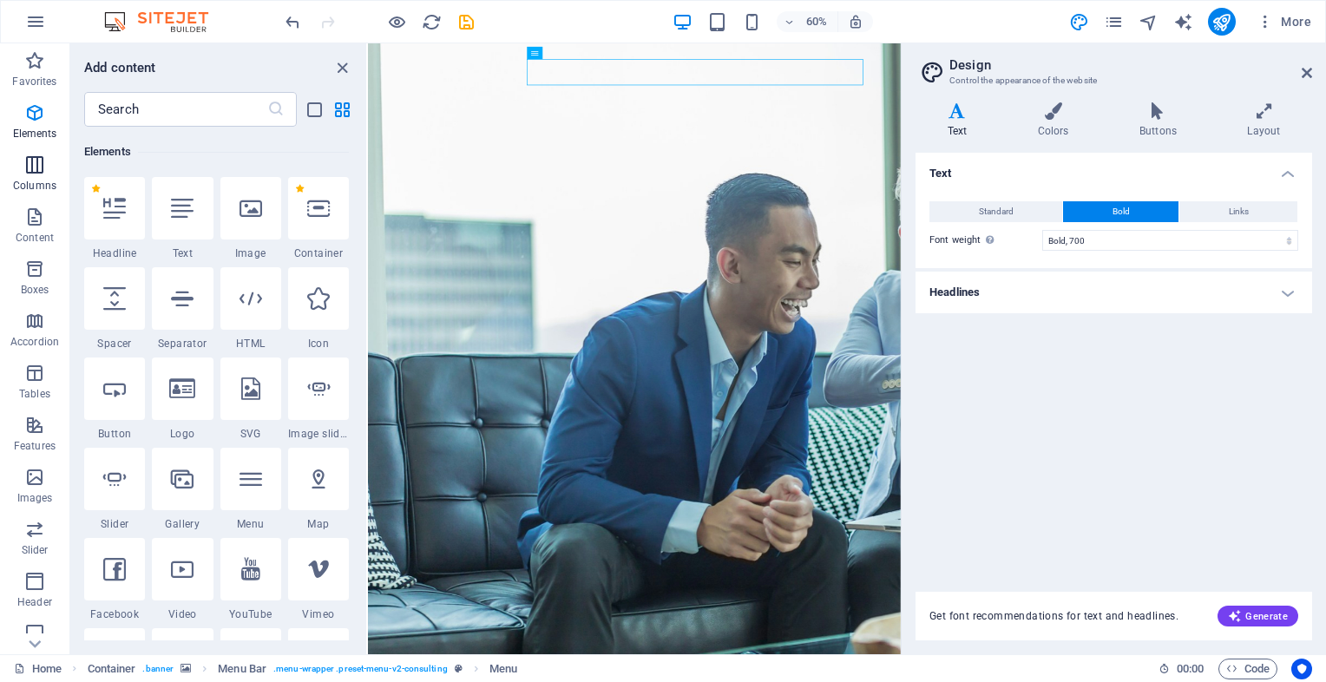
click at [44, 188] on p "Columns" at bounding box center [34, 186] width 43 height 14
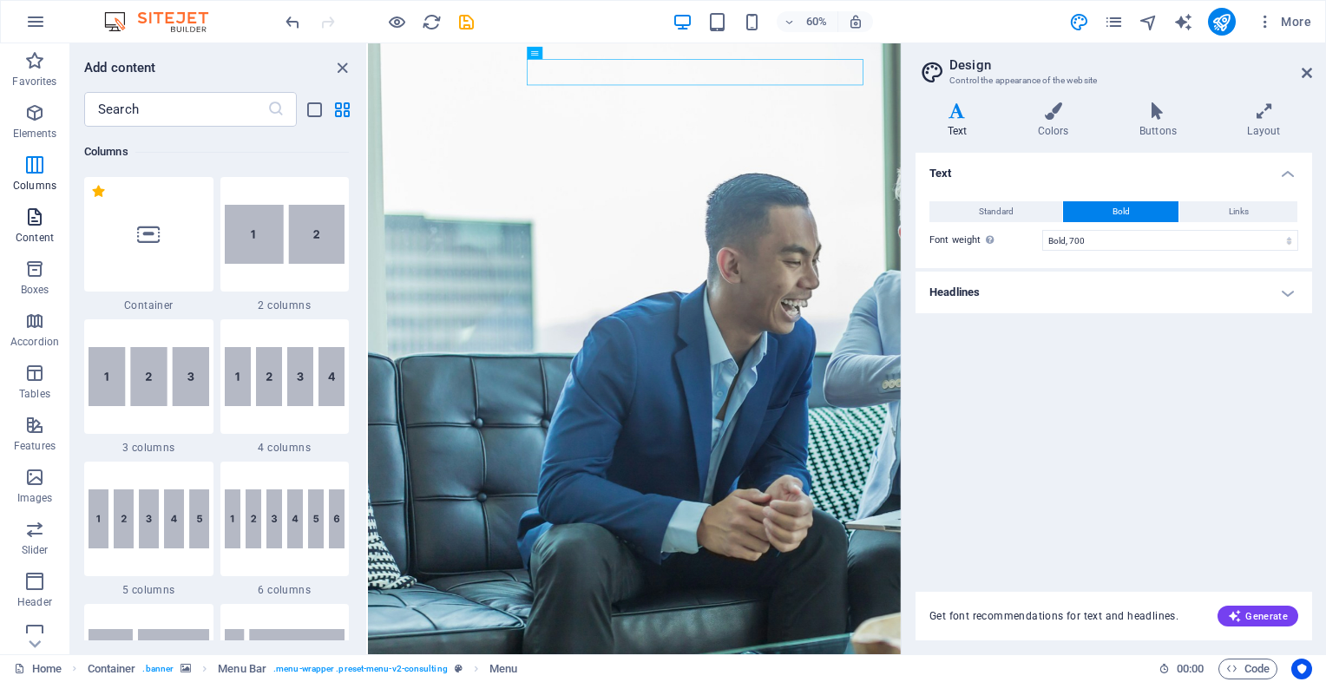
click at [46, 227] on span "Content" at bounding box center [34, 228] width 69 height 42
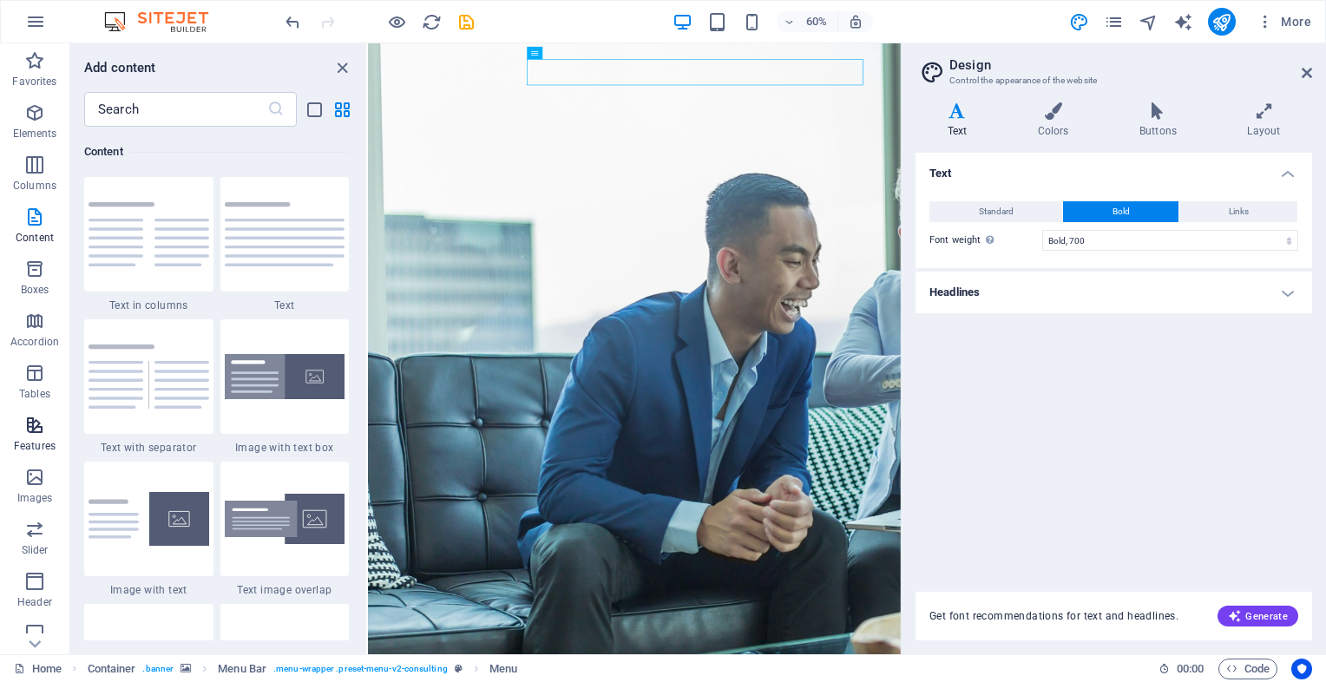
scroll to position [170, 0]
click at [343, 67] on icon "close panel" at bounding box center [342, 68] width 20 height 20
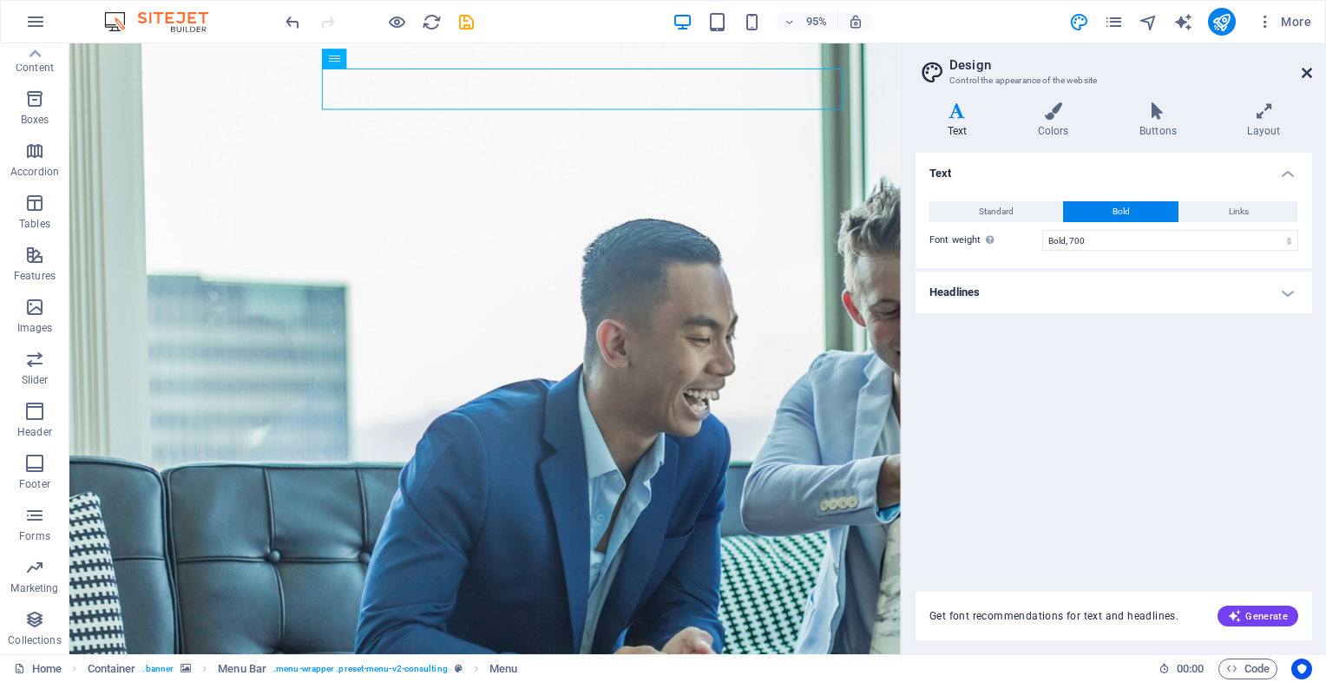
click at [1309, 71] on icon at bounding box center [1307, 73] width 10 height 14
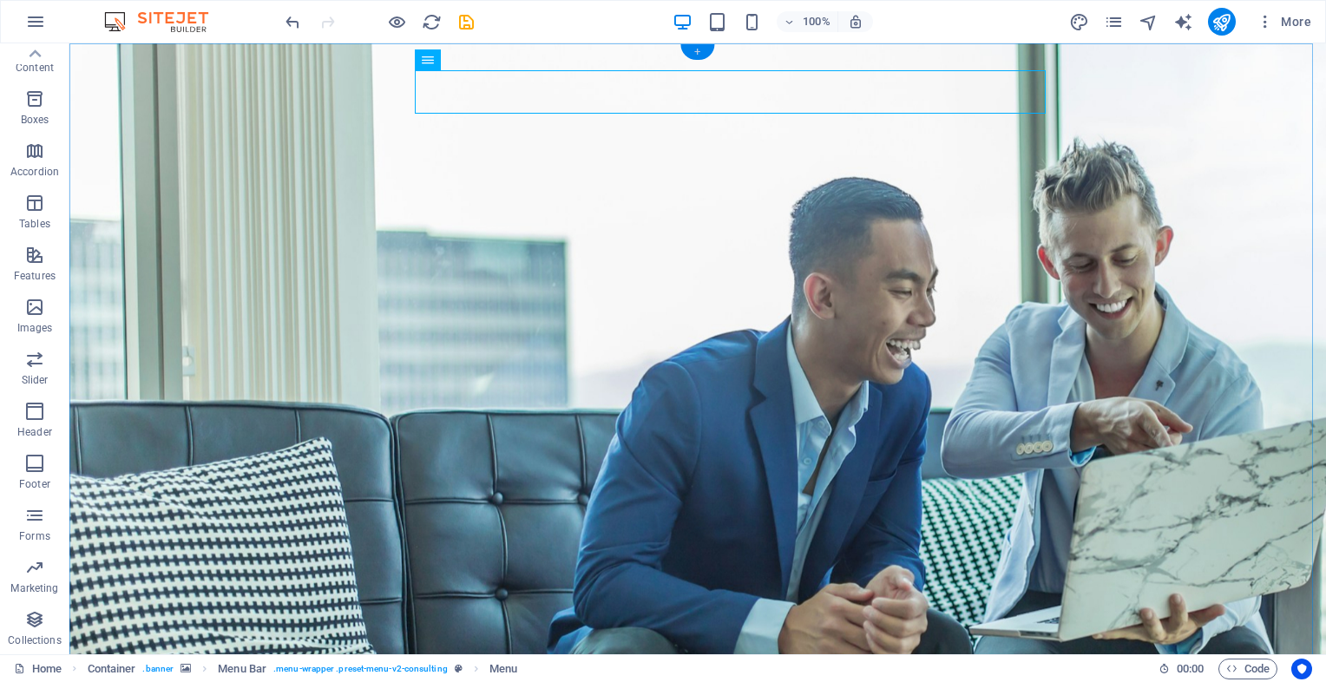
click at [698, 52] on div "+" at bounding box center [697, 52] width 34 height 16
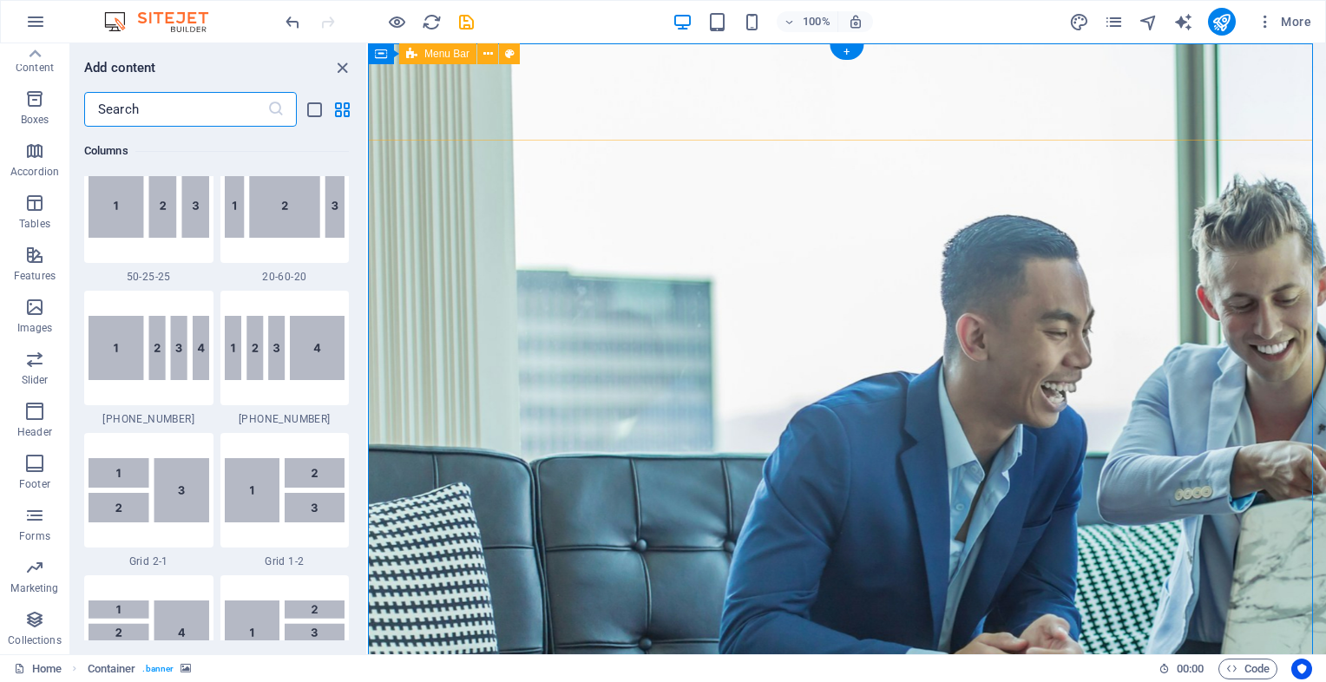
scroll to position [3036, 0]
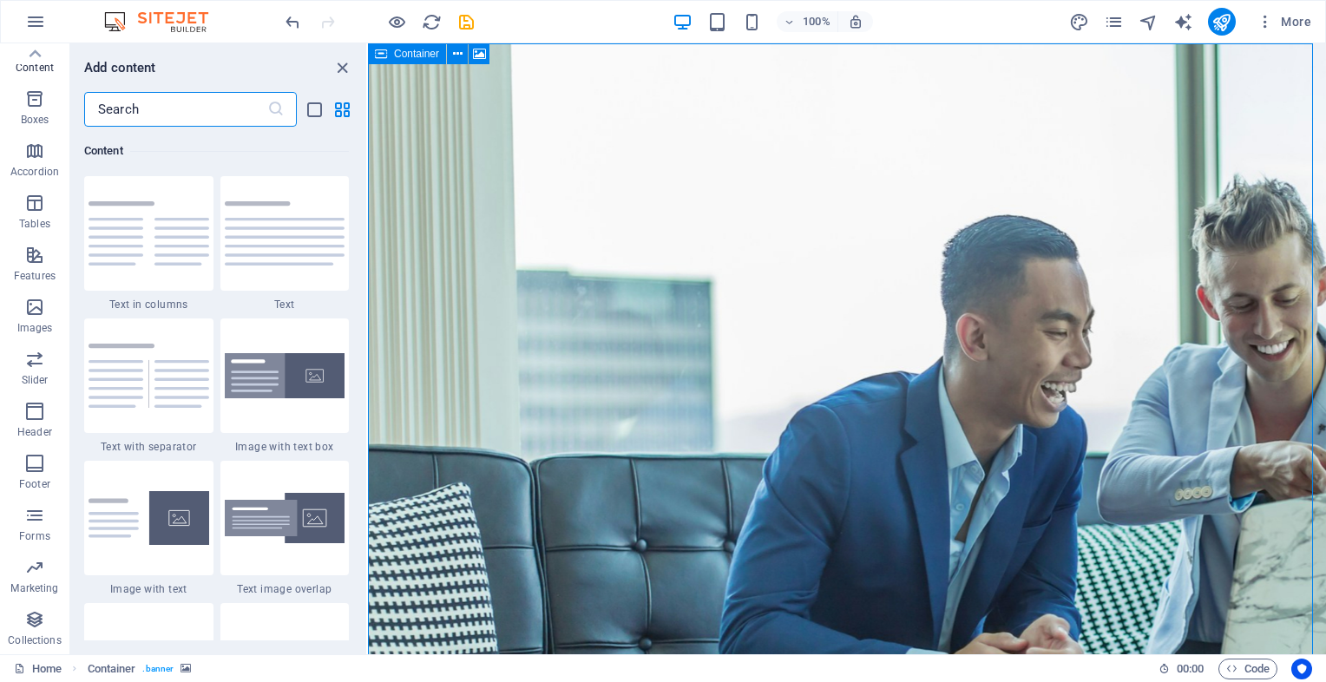
click at [385, 50] on icon at bounding box center [381, 53] width 12 height 21
click at [345, 71] on icon "close panel" at bounding box center [342, 68] width 20 height 20
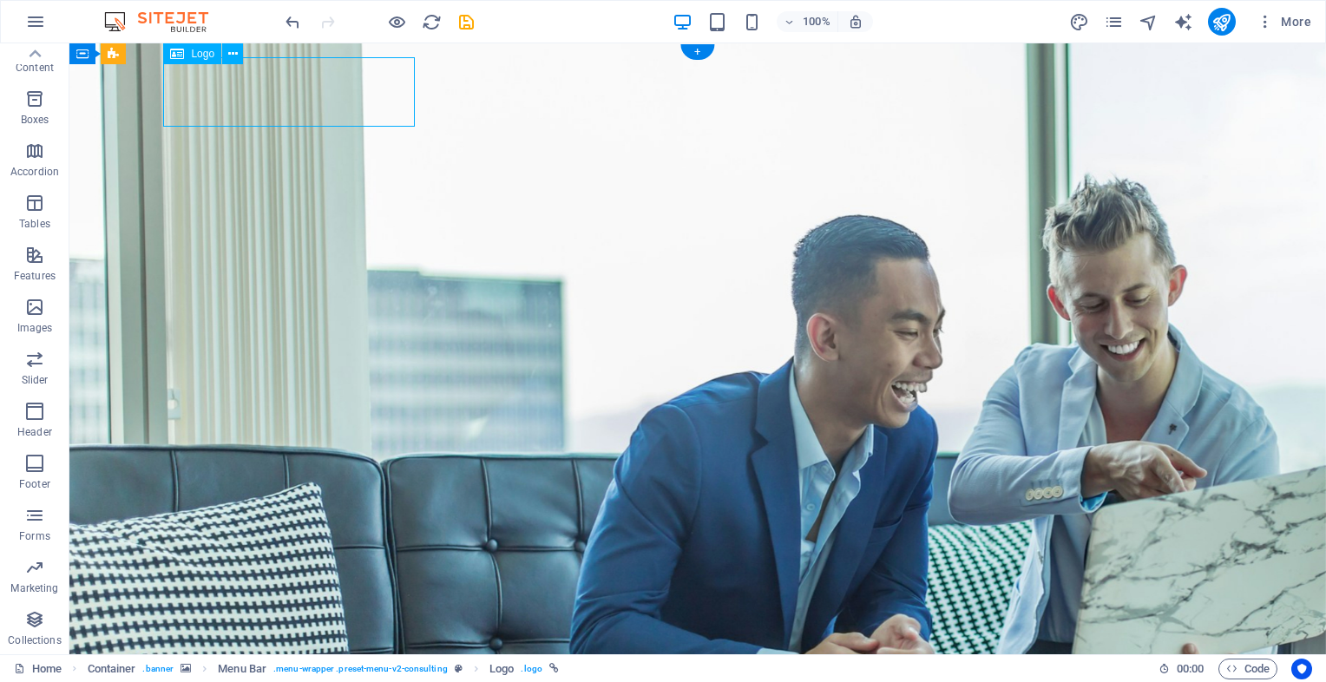
select select "px"
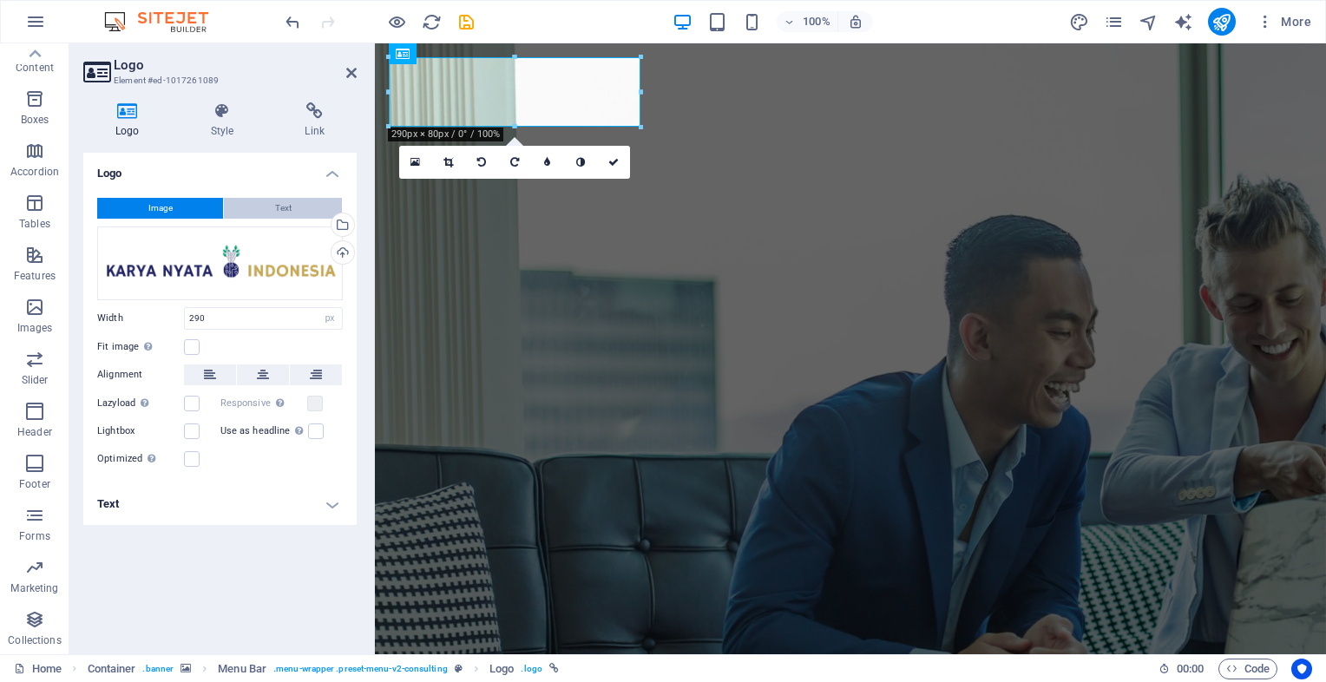
click at [275, 208] on span "Text" at bounding box center [283, 208] width 16 height 21
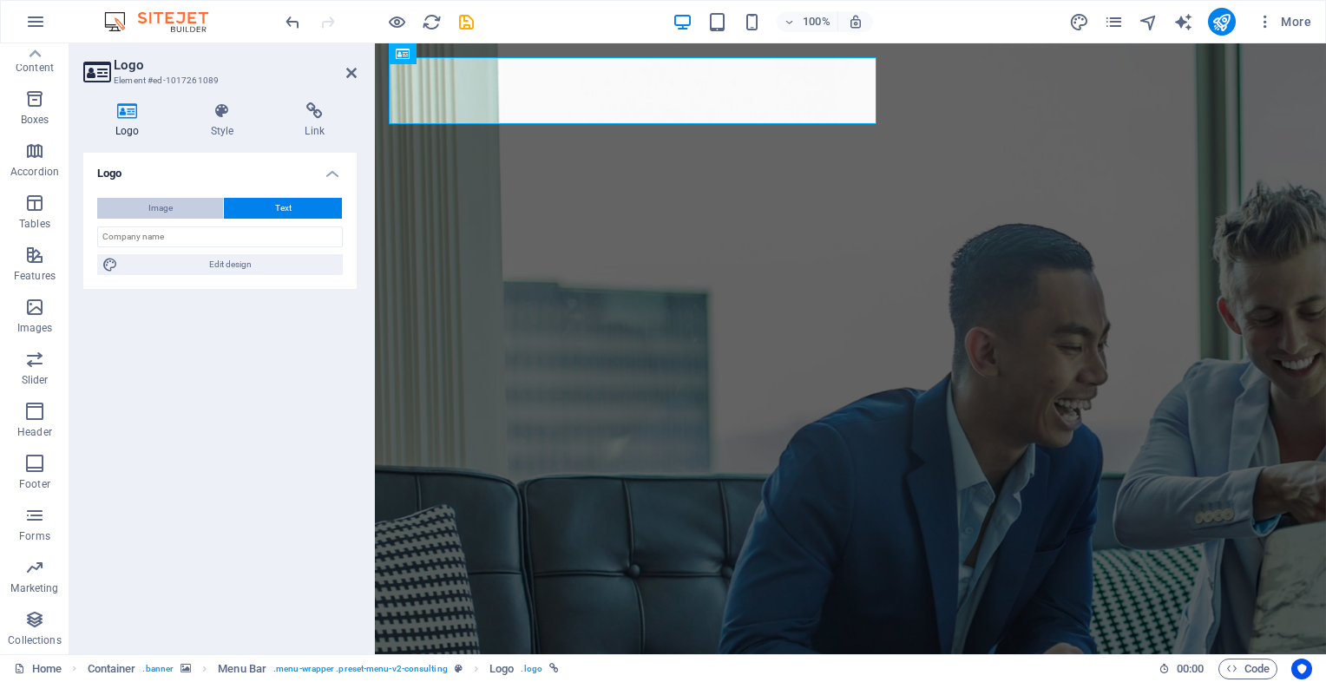
click at [184, 204] on button "Image" at bounding box center [160, 208] width 126 height 21
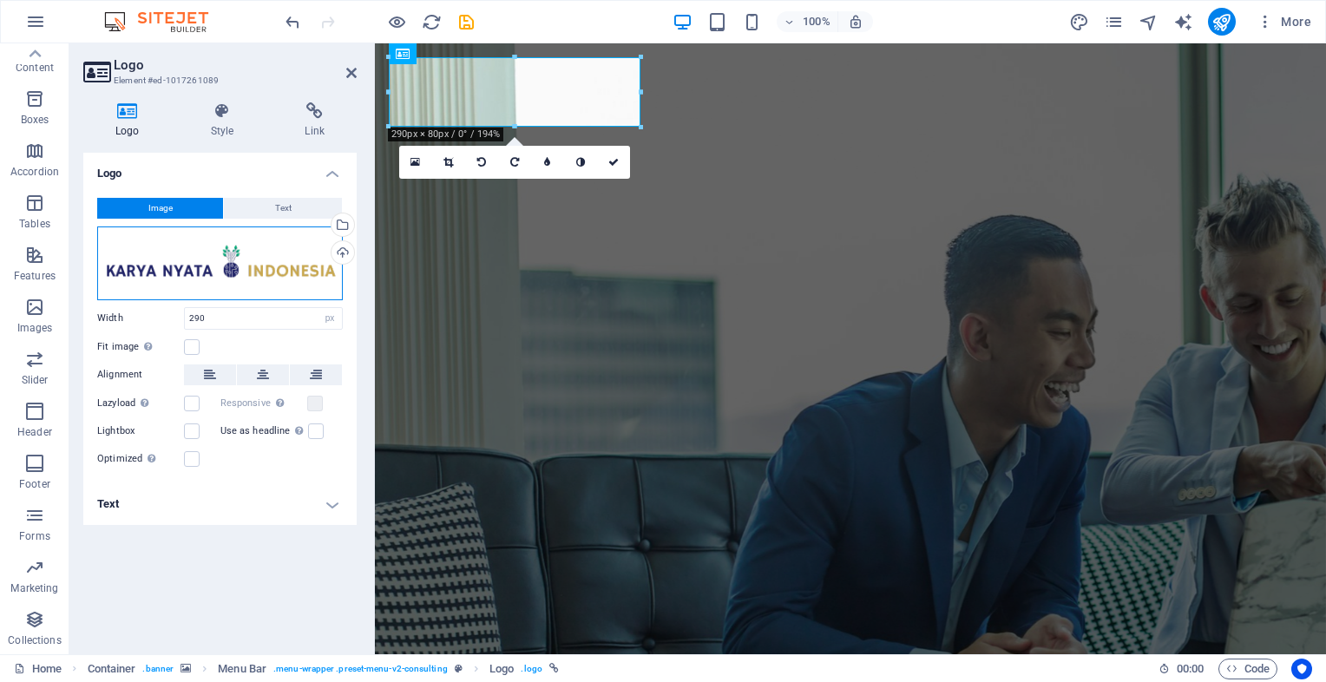
click at [199, 248] on div "Drag files here, click to choose files or select files from Files or our free s…" at bounding box center [220, 263] width 246 height 74
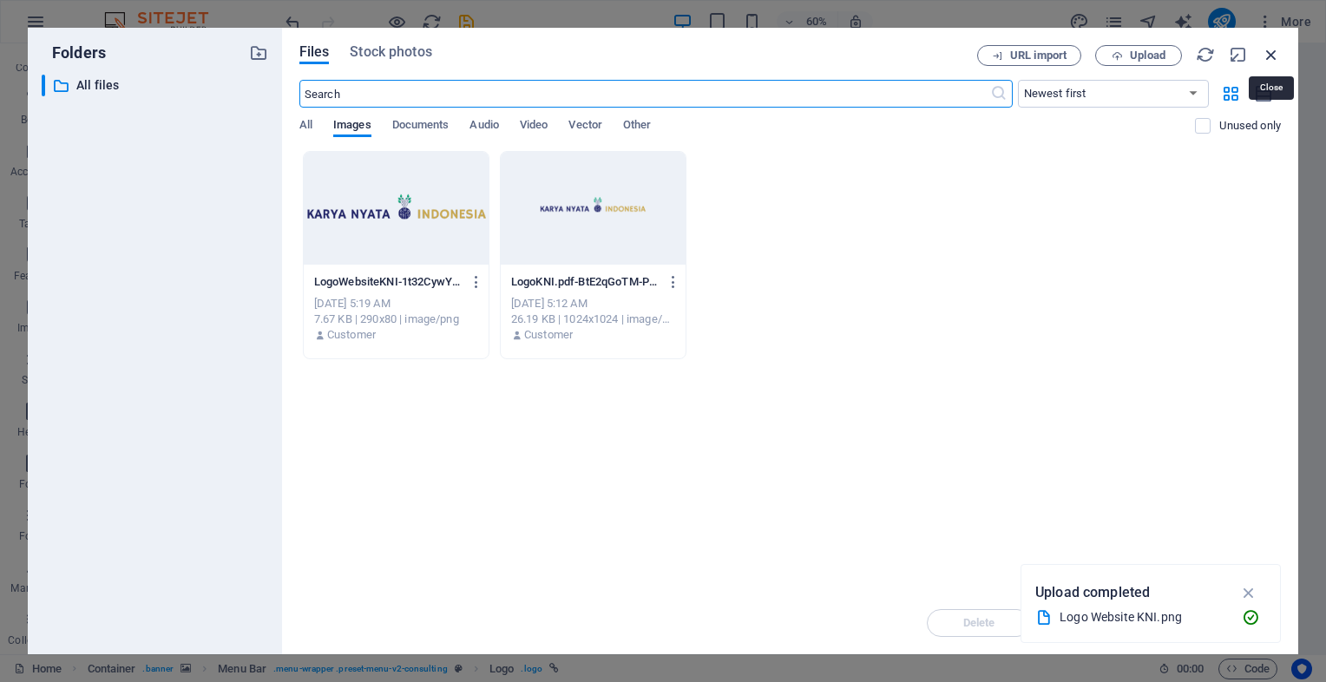
click at [1271, 53] on icon "button" at bounding box center [1271, 54] width 19 height 19
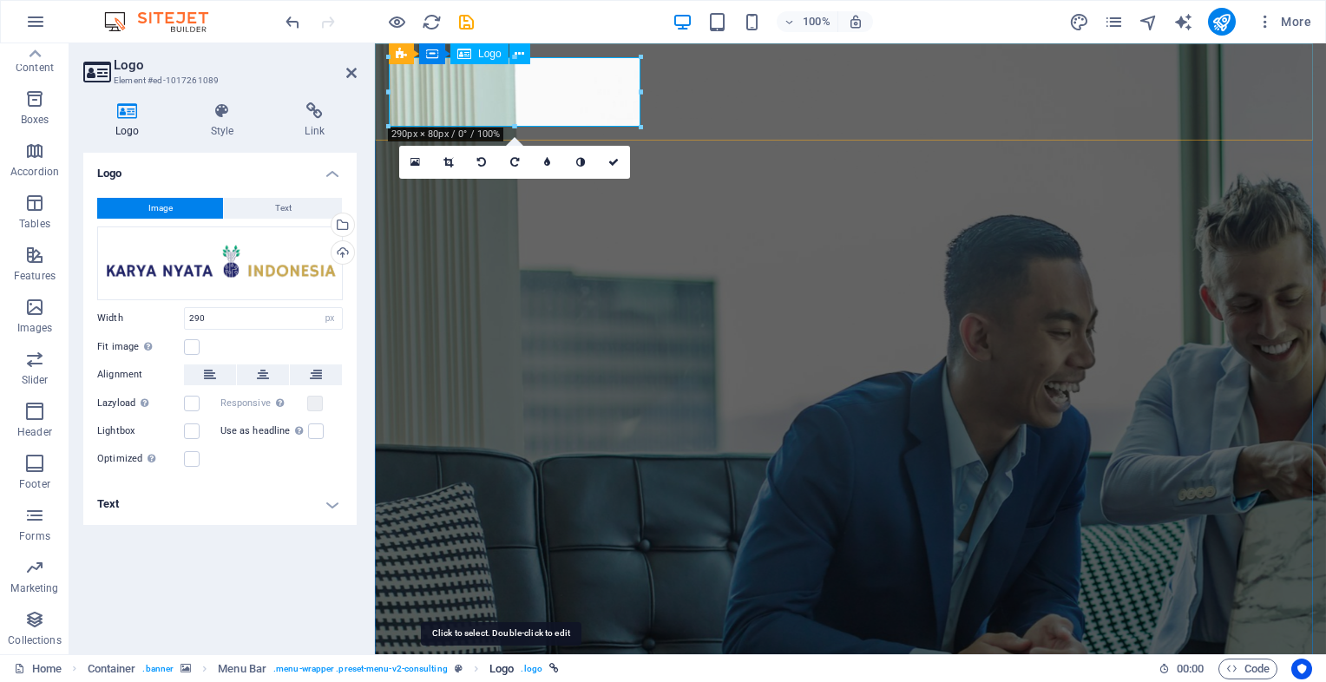
click at [510, 672] on span "Logo" at bounding box center [501, 669] width 24 height 21
click at [534, 672] on span ". logo" at bounding box center [531, 669] width 21 height 21
click at [1263, 23] on icon "button" at bounding box center [1264, 21] width 17 height 17
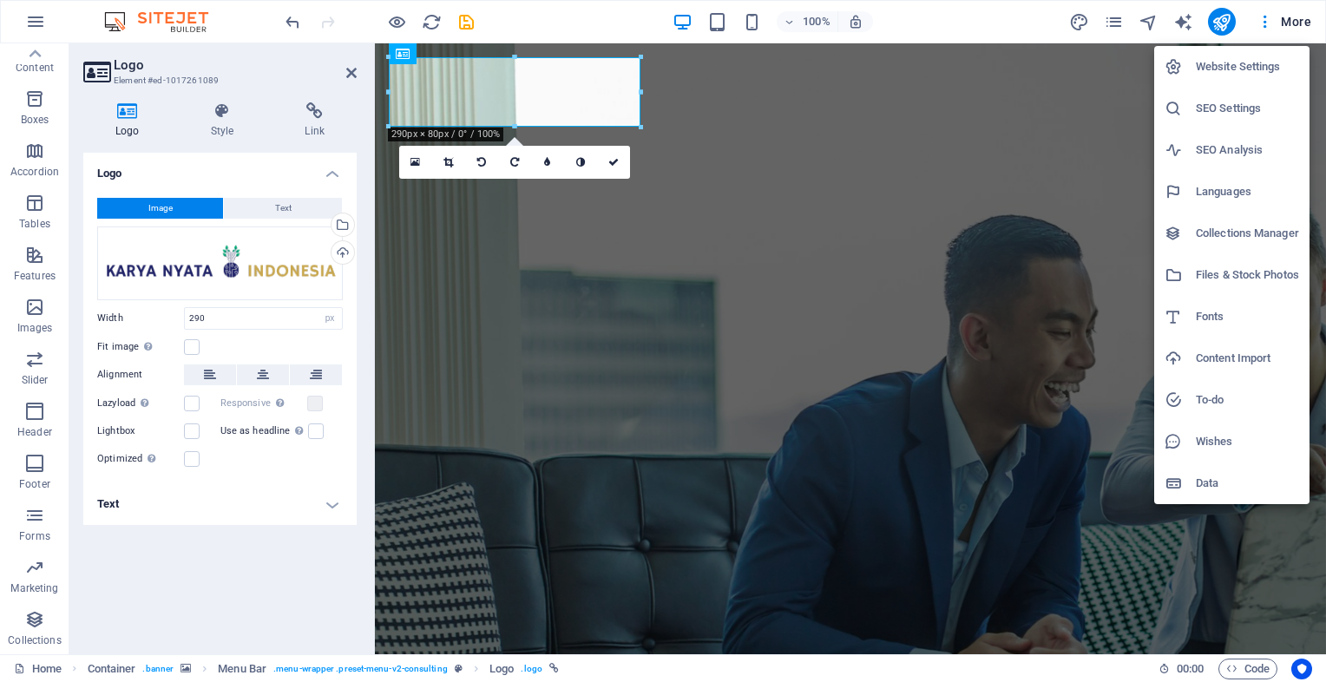
click at [1267, 66] on h6 "Website Settings" at bounding box center [1247, 66] width 103 height 21
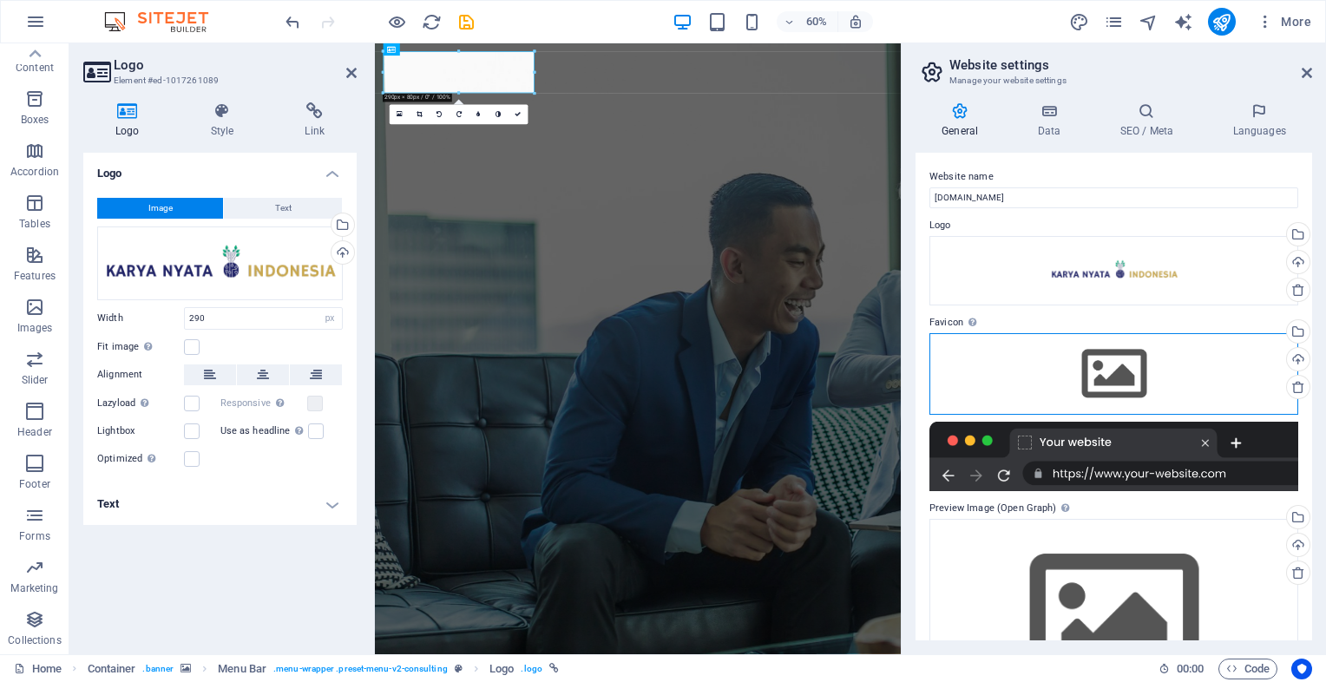
click at [1155, 355] on div "Drag files here, click to choose files or select files from Files or our free s…" at bounding box center [1113, 374] width 369 height 82
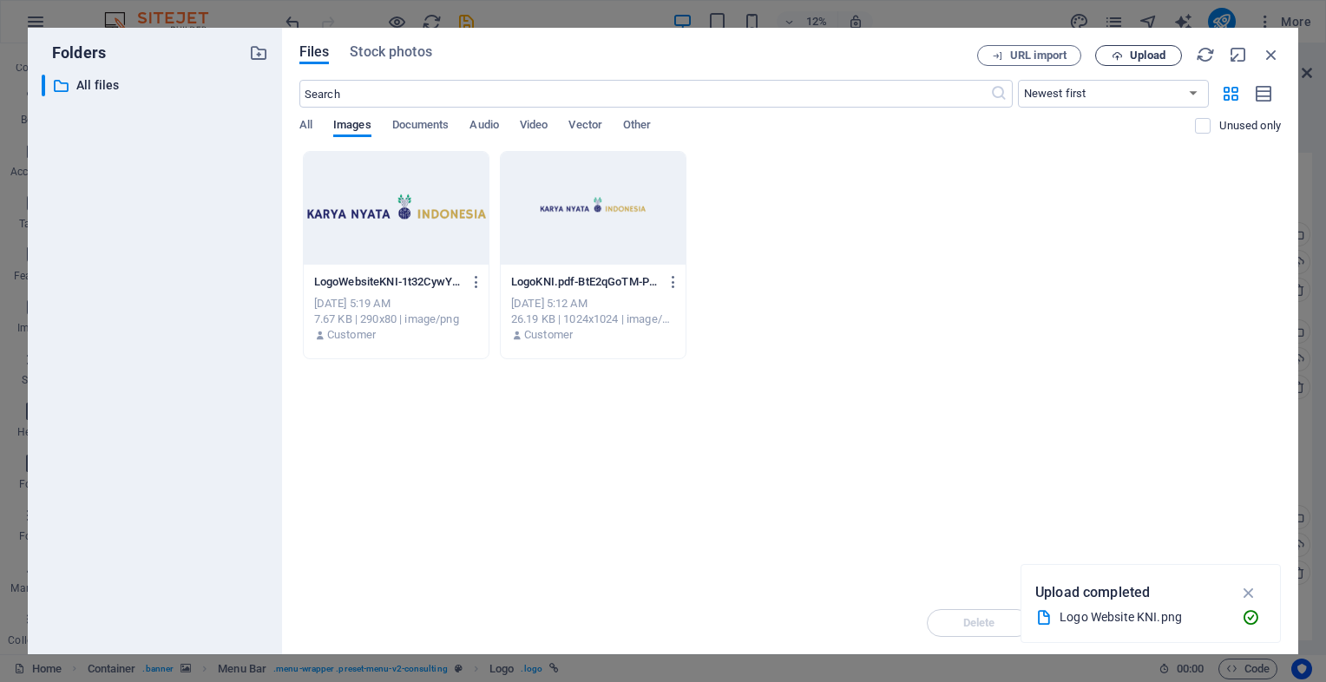
click at [1106, 64] on button "Upload" at bounding box center [1138, 55] width 87 height 21
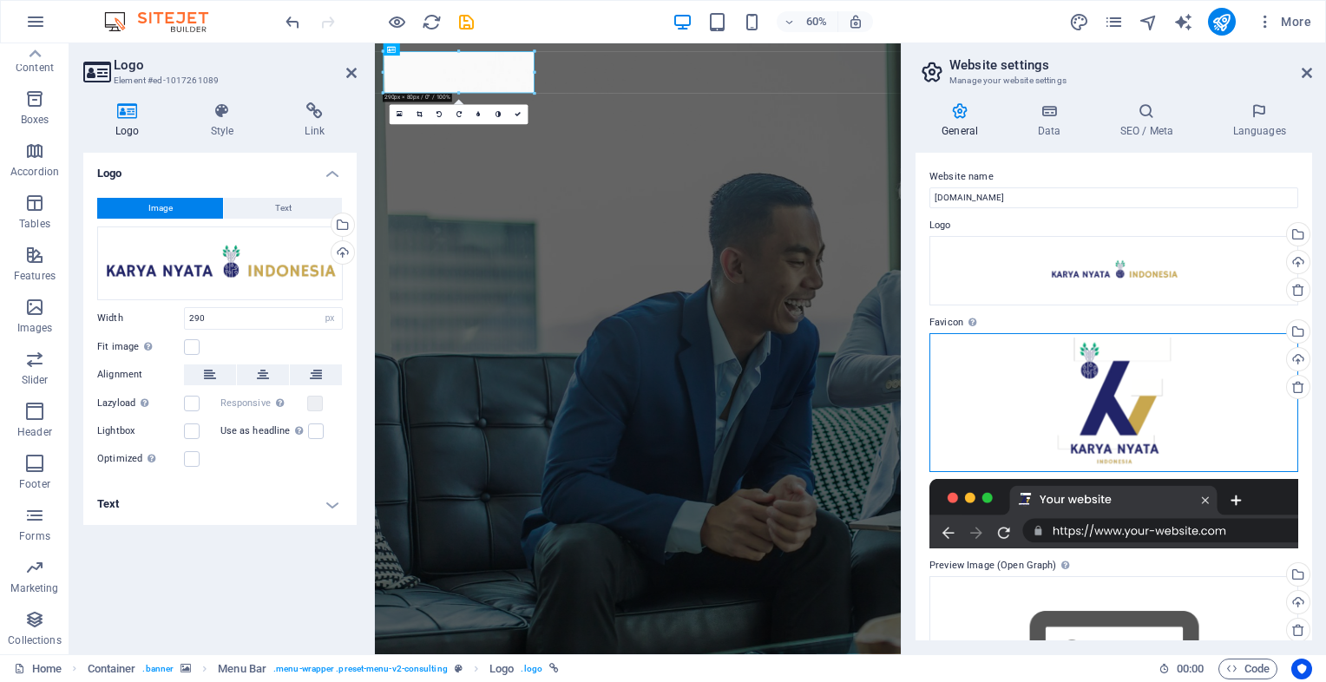
click at [1249, 387] on div "Drag files here, click to choose files or select files from Files or our free s…" at bounding box center [1113, 402] width 369 height 139
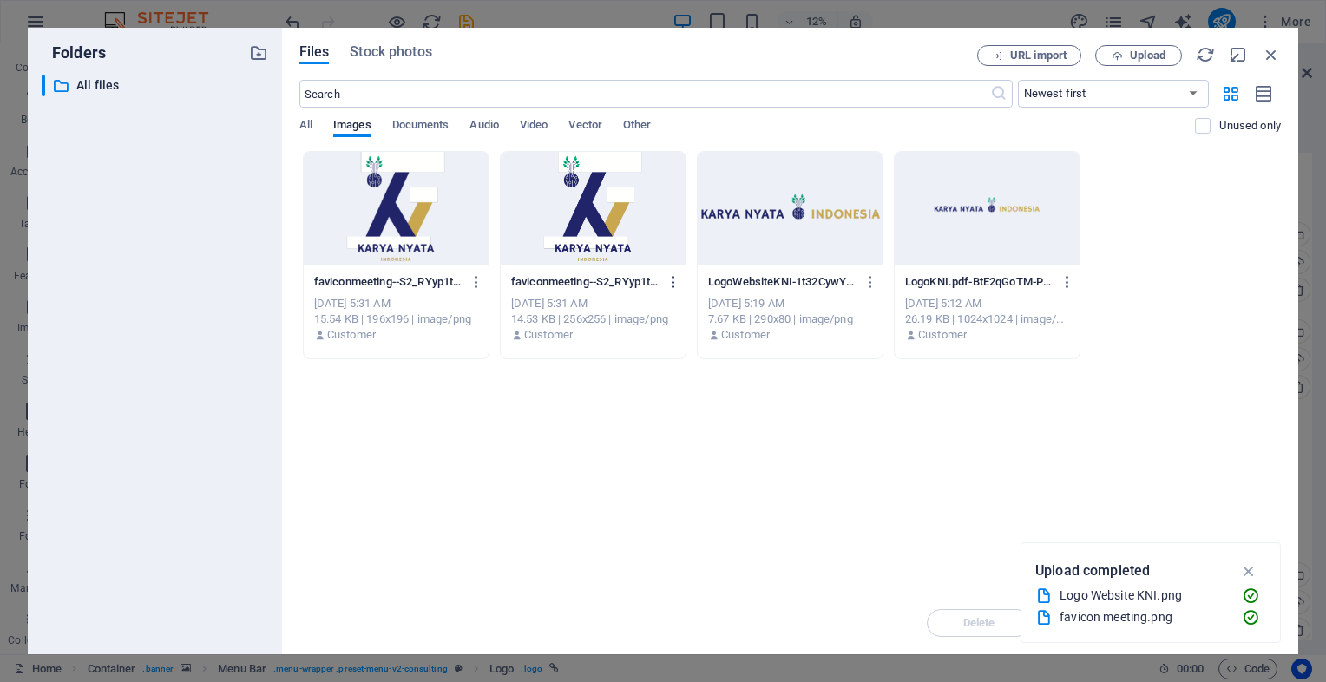
click at [680, 280] on icon "button" at bounding box center [674, 282] width 16 height 16
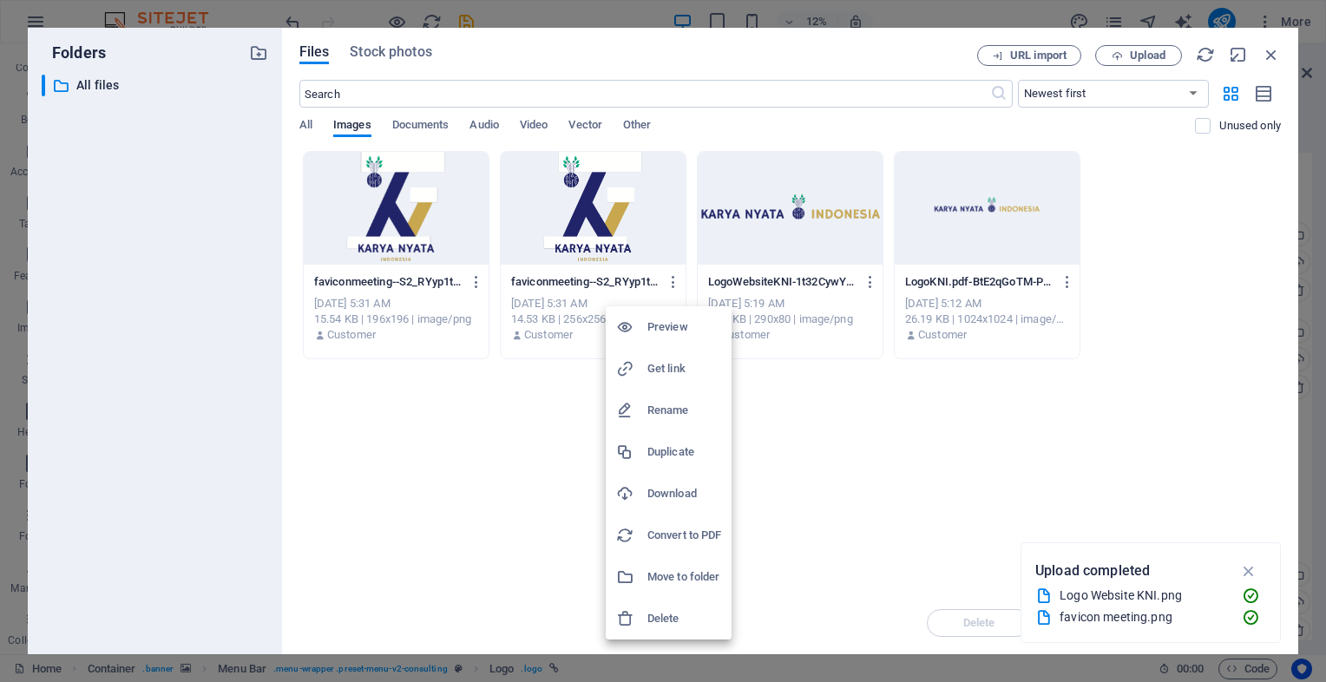
click at [654, 618] on h6 "Delete" at bounding box center [684, 618] width 74 height 21
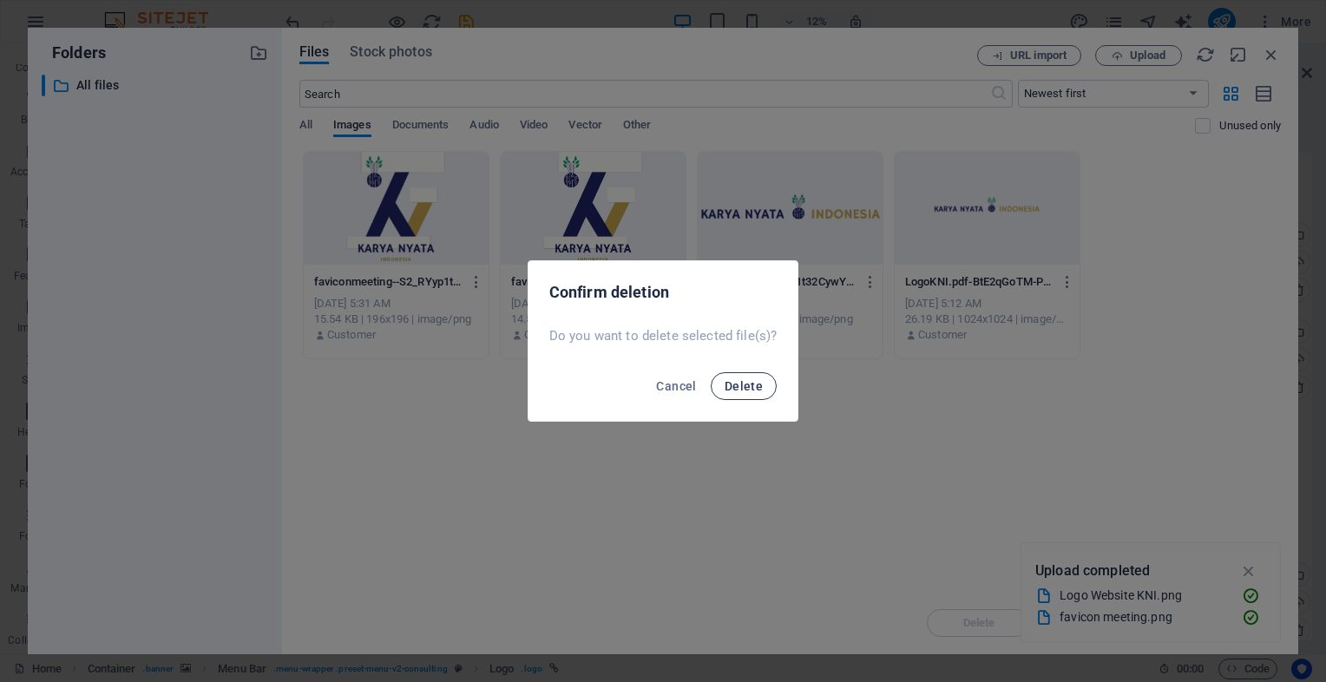
click at [747, 384] on span "Delete" at bounding box center [744, 386] width 38 height 14
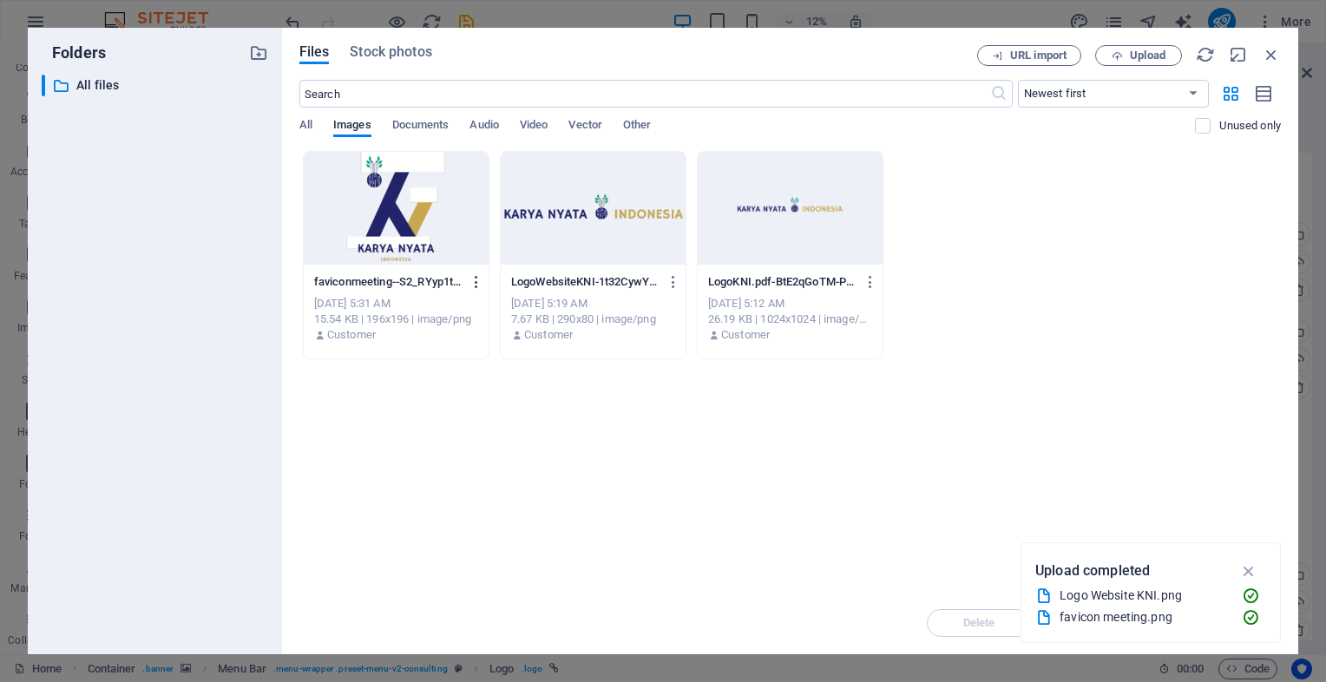
click at [472, 285] on icon "button" at bounding box center [477, 282] width 16 height 16
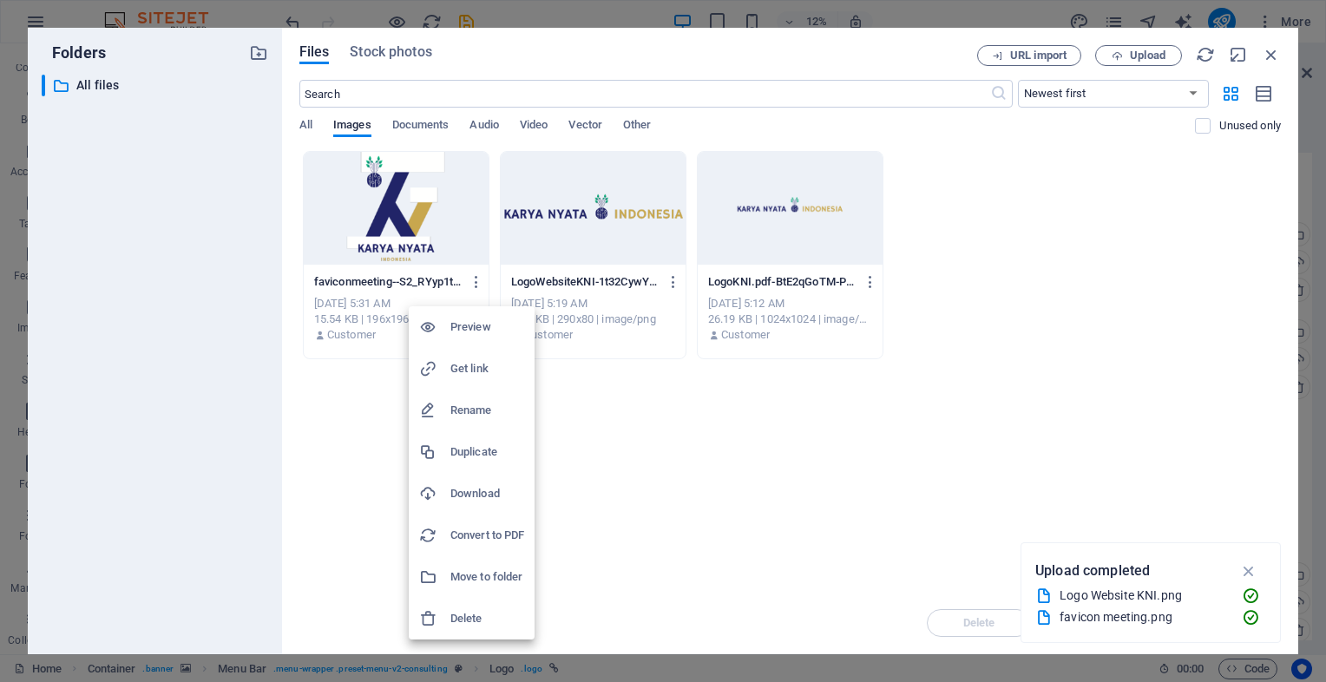
click at [467, 630] on li "Delete" at bounding box center [472, 619] width 126 height 42
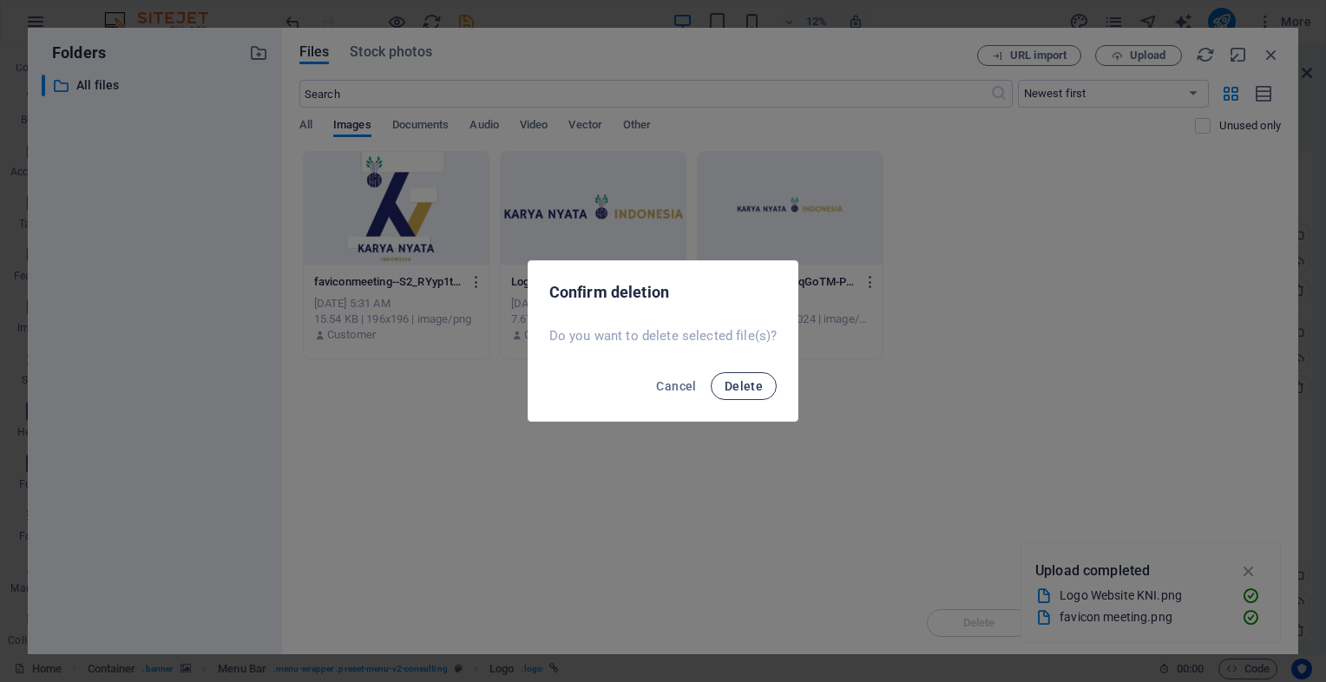
click at [742, 384] on span "Delete" at bounding box center [744, 386] width 38 height 14
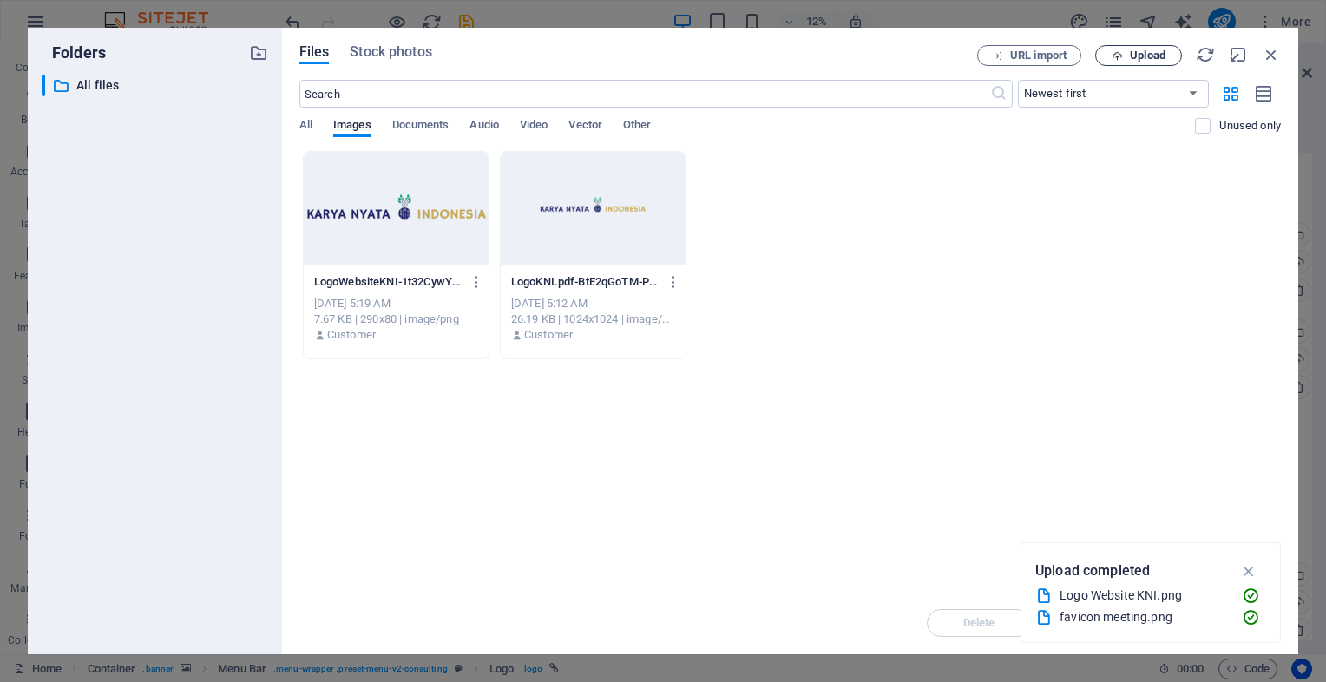
click at [1115, 59] on icon "button" at bounding box center [1116, 55] width 11 height 11
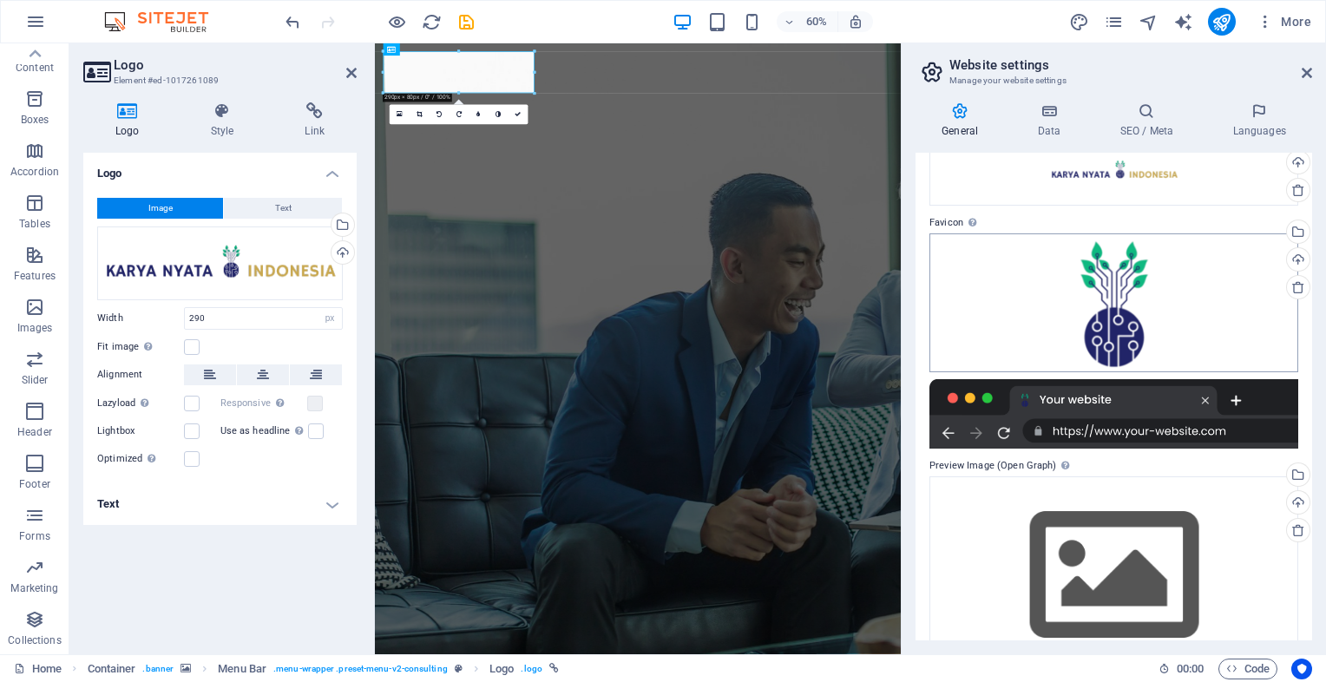
scroll to position [148, 0]
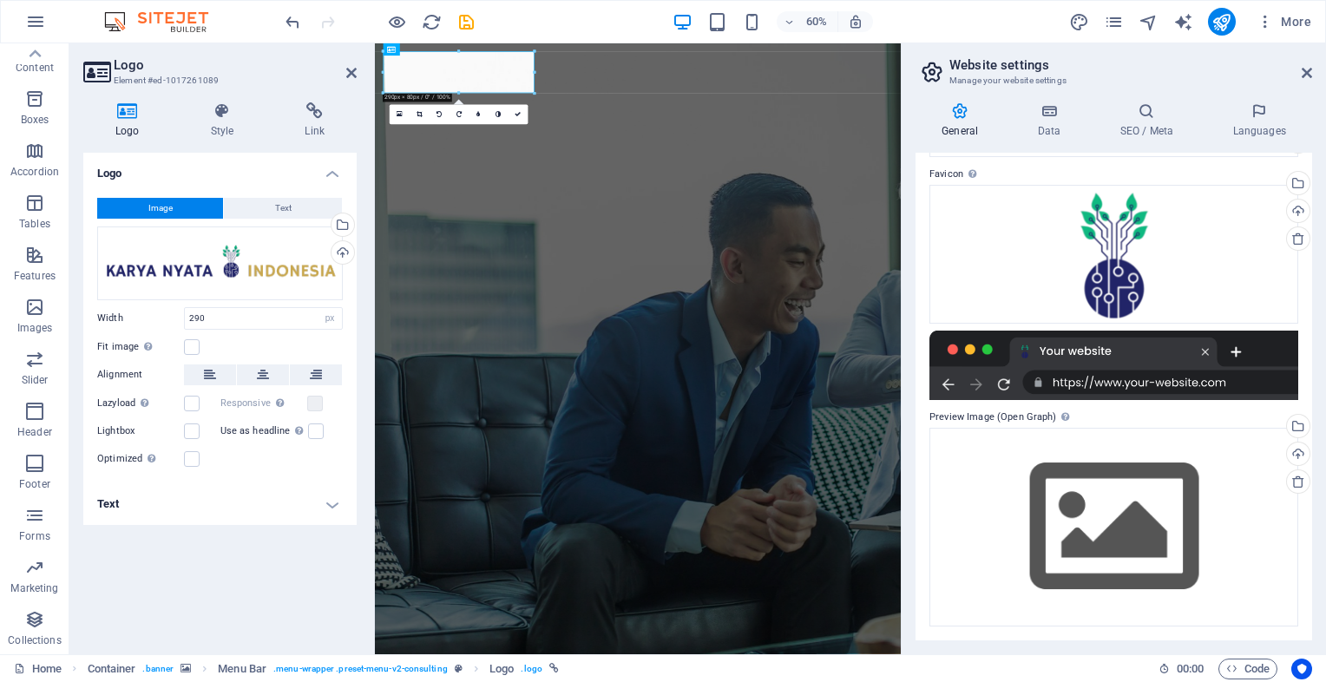
click at [1063, 145] on div "General Data SEO / Meta Languages Website name karyanyata.co.id Logo Drag files…" at bounding box center [1113, 371] width 397 height 538
click at [1053, 129] on h4 "Data" at bounding box center [1052, 120] width 82 height 36
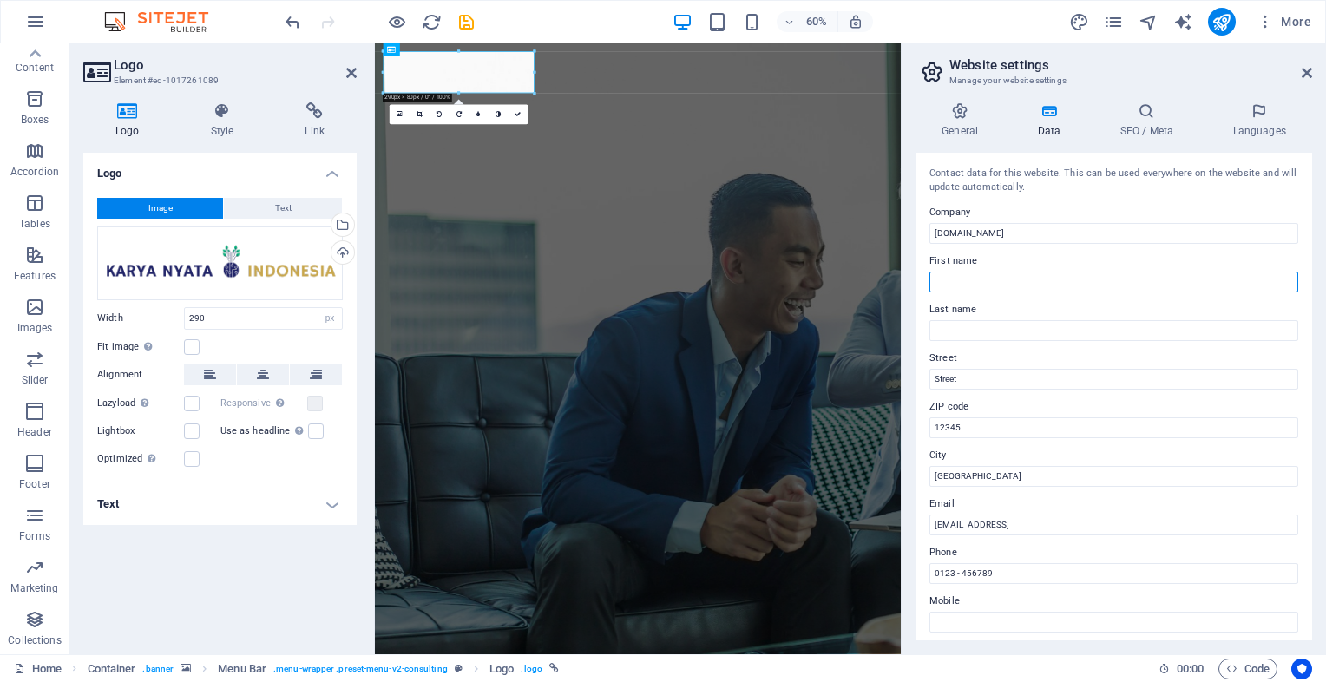
click at [1012, 281] on input "First name" at bounding box center [1113, 282] width 369 height 21
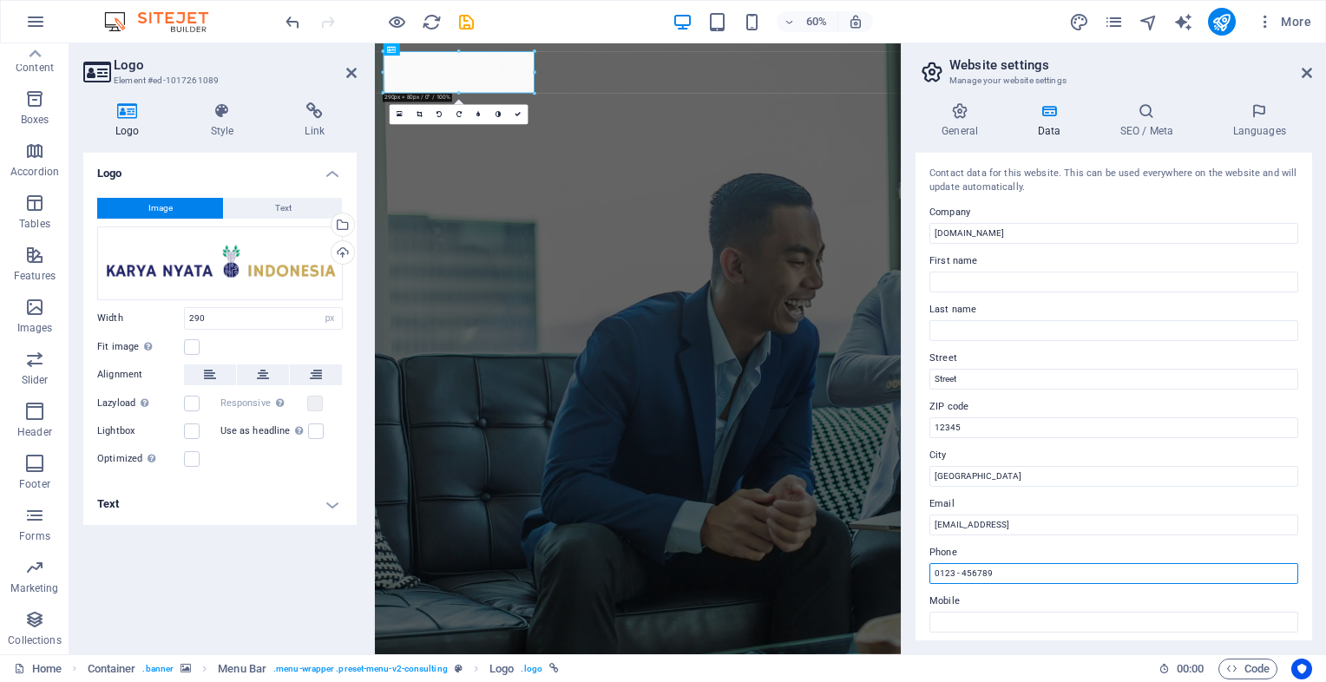
drag, startPoint x: 1023, startPoint y: 581, endPoint x: 902, endPoint y: 599, distance: 122.7
click at [902, 599] on aside "Website settings Manage your website settings General Data SEO / Meta Languages…" at bounding box center [1113, 348] width 425 height 611
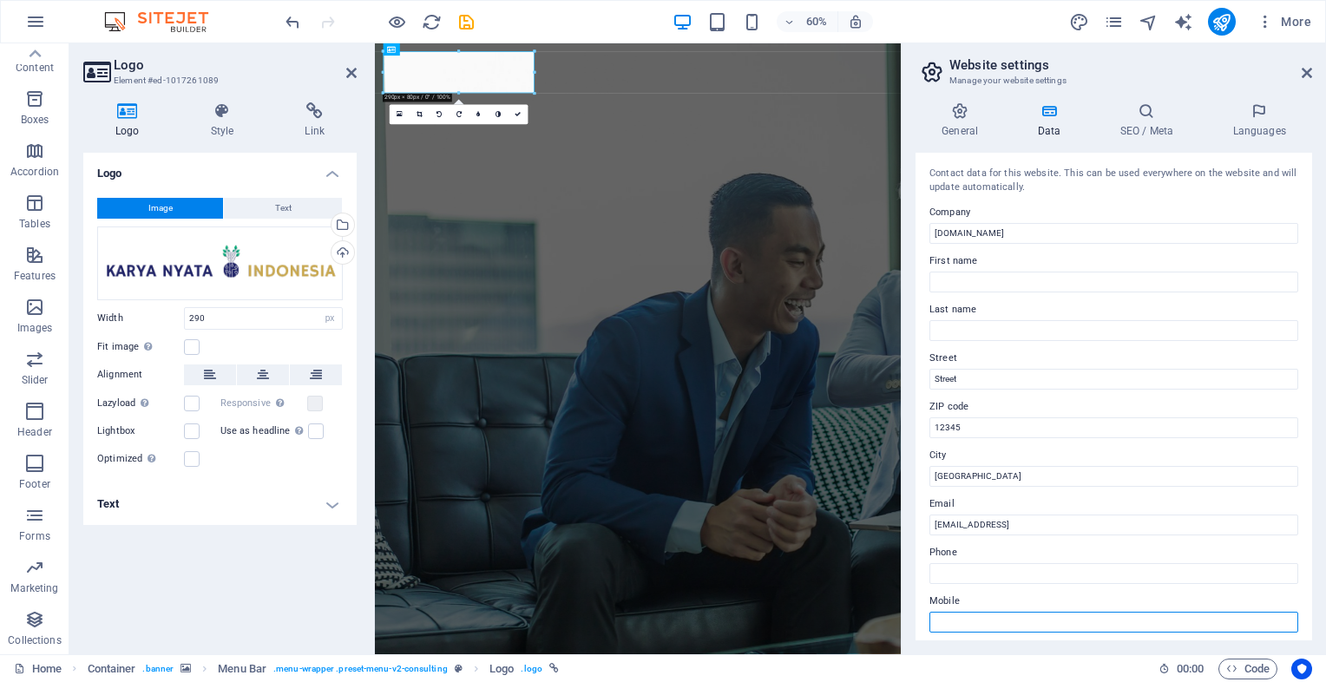
click at [961, 623] on input "Mobile" at bounding box center [1113, 622] width 369 height 21
click at [1003, 630] on input "+6282 11 88 0000 20" at bounding box center [1113, 622] width 369 height 21
type input "+6282 11 88 000 20"
click at [1007, 267] on label "First name" at bounding box center [1113, 261] width 369 height 21
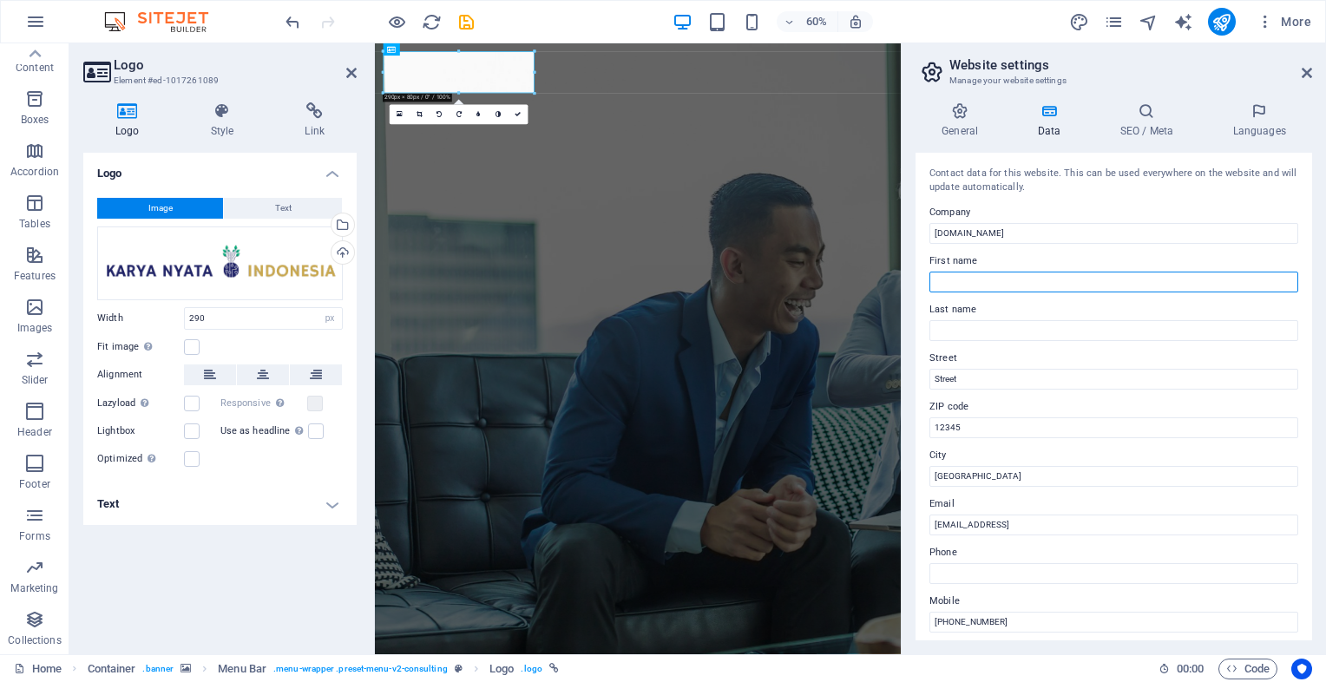
click at [1007, 272] on input "First name" at bounding box center [1113, 282] width 369 height 21
click at [992, 292] on div "Contact data for this website. This can be used everywhere on the website and w…" at bounding box center [1113, 397] width 397 height 488
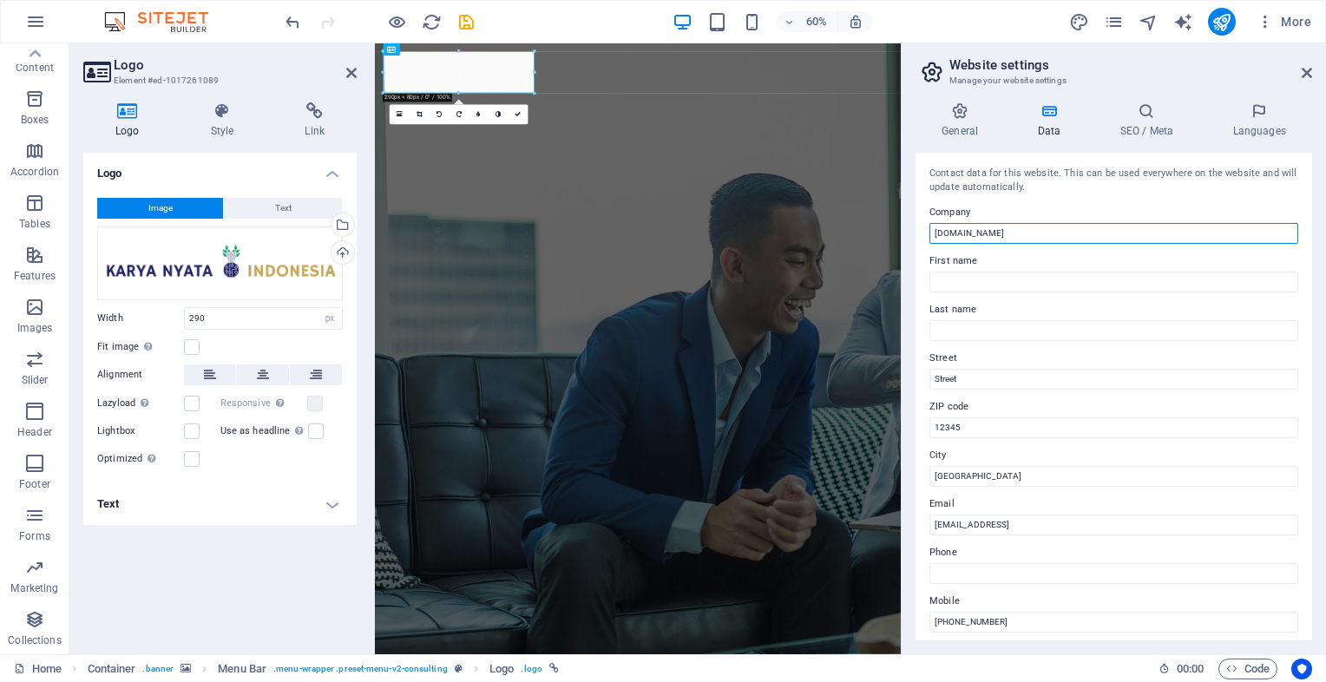
click at [1020, 233] on input "[DOMAIN_NAME]" at bounding box center [1113, 233] width 369 height 21
type input "k"
type input "PT. Karya Nyata Indonesia"
type input "O"
type input "Admin"
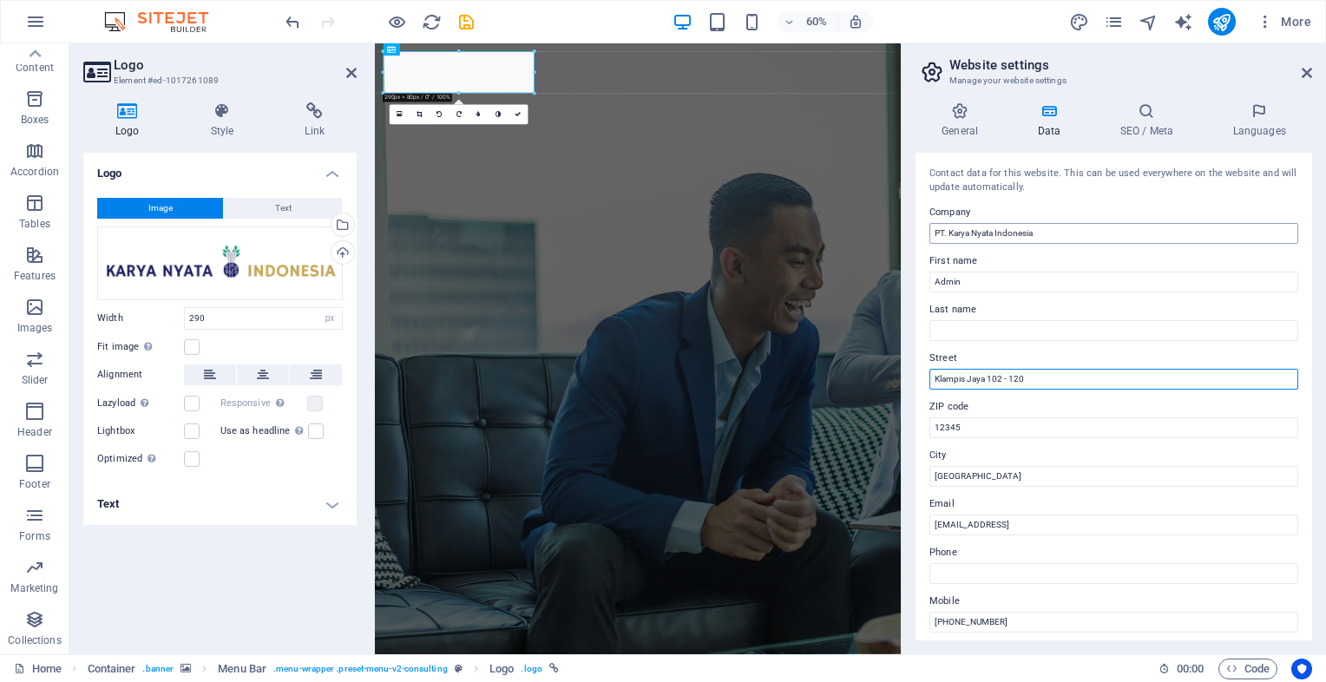
type input "Klampis Jaya 102 - 120"
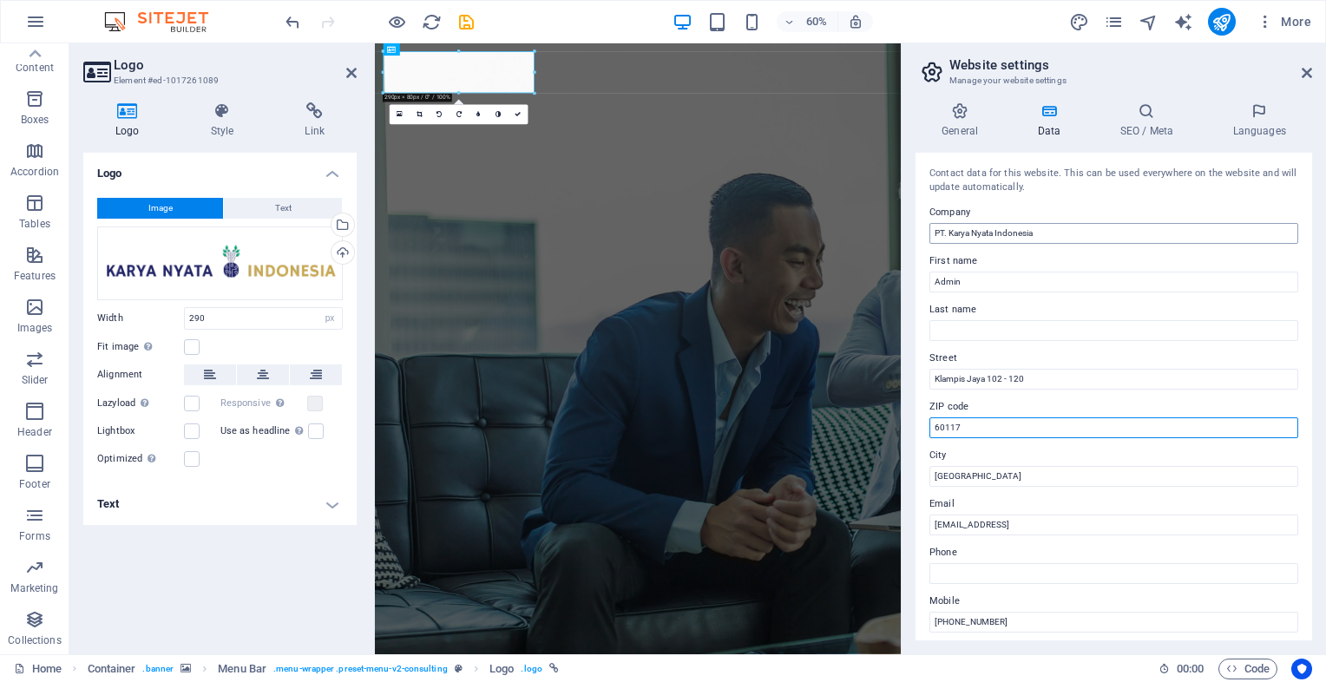
type input "60117"
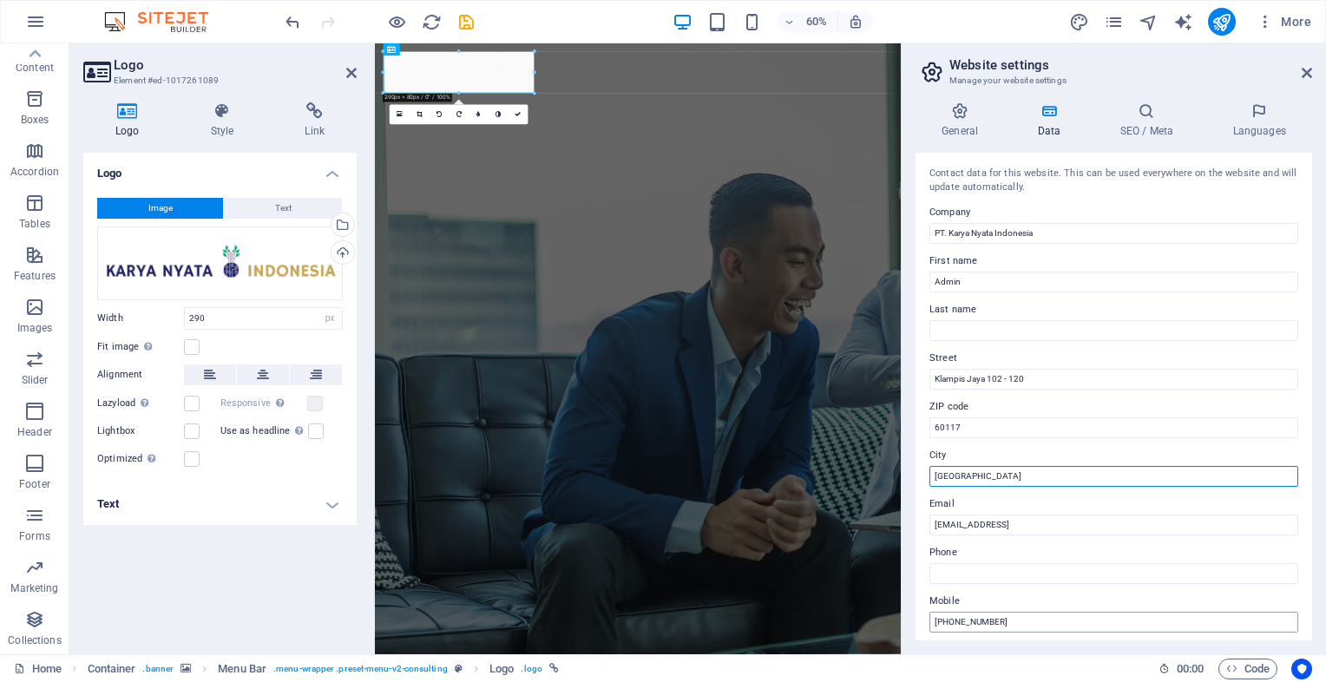
type input "Surabaya"
click at [1021, 623] on input "+6282 11 88 000 20" at bounding box center [1113, 622] width 369 height 21
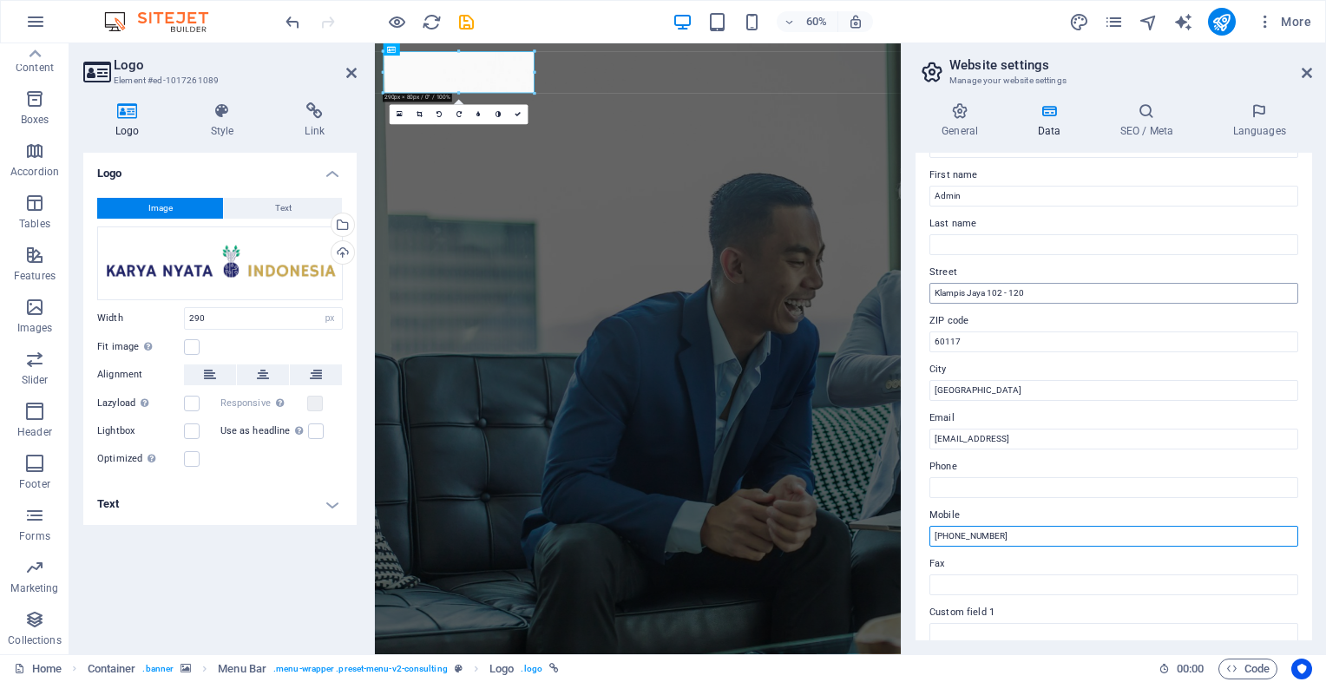
scroll to position [87, 0]
type input "+62811 309 1010"
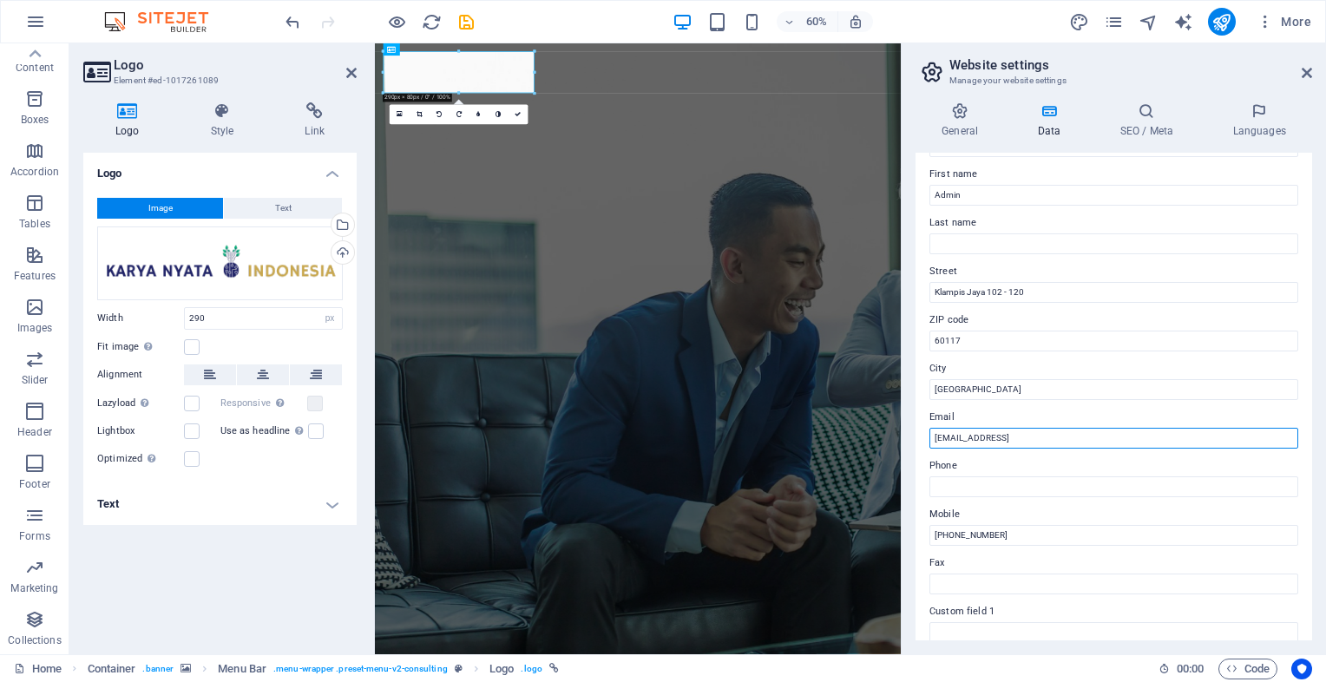
click at [1143, 437] on input "34af02f83695d2e4e36feee5ef33cc@cpanel.local" at bounding box center [1113, 438] width 369 height 21
type input "3"
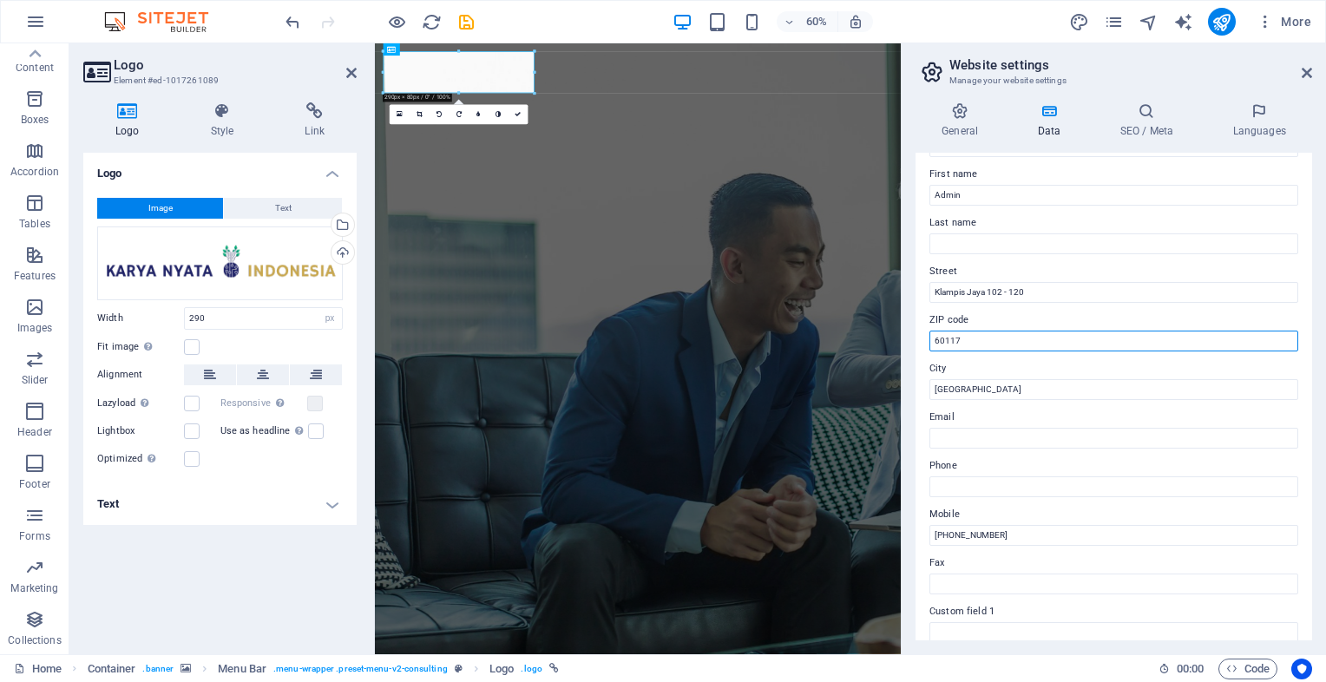
click at [1104, 341] on input "60117" at bounding box center [1113, 341] width 369 height 21
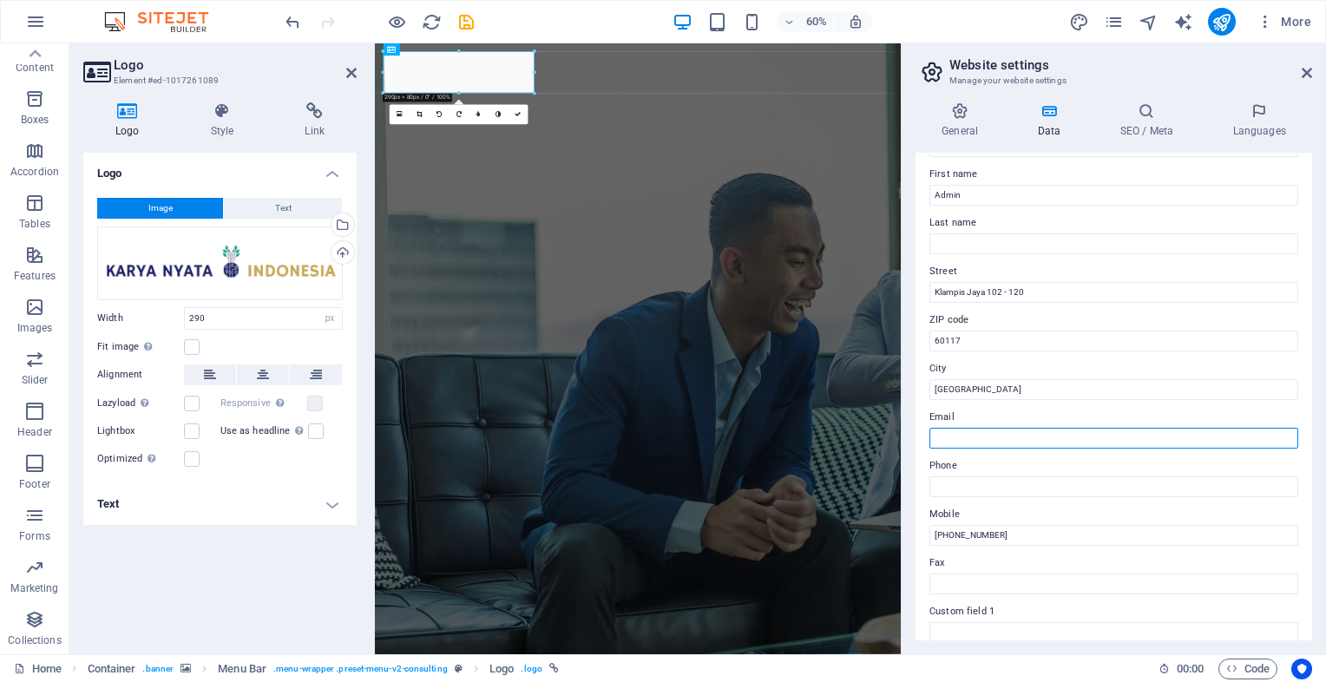
click at [1045, 443] on input "Email" at bounding box center [1113, 438] width 369 height 21
paste input "karyanyatatech@gmail.com"
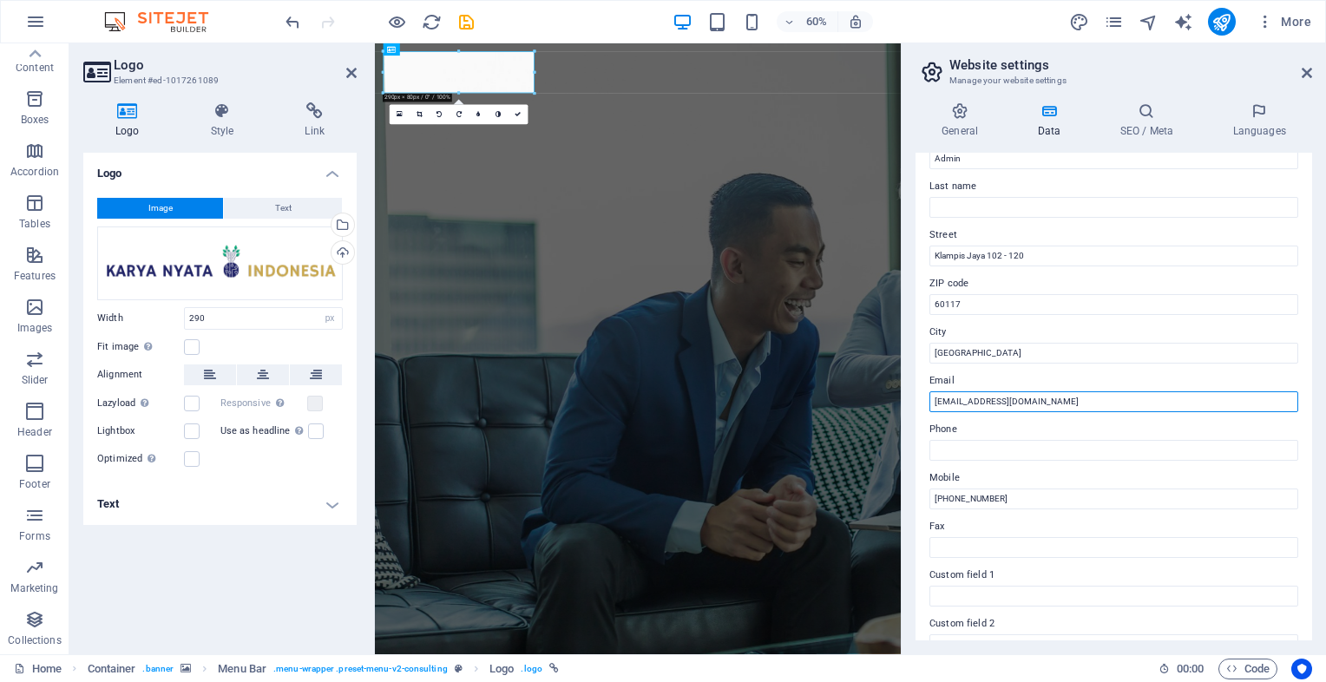
scroll to position [0, 0]
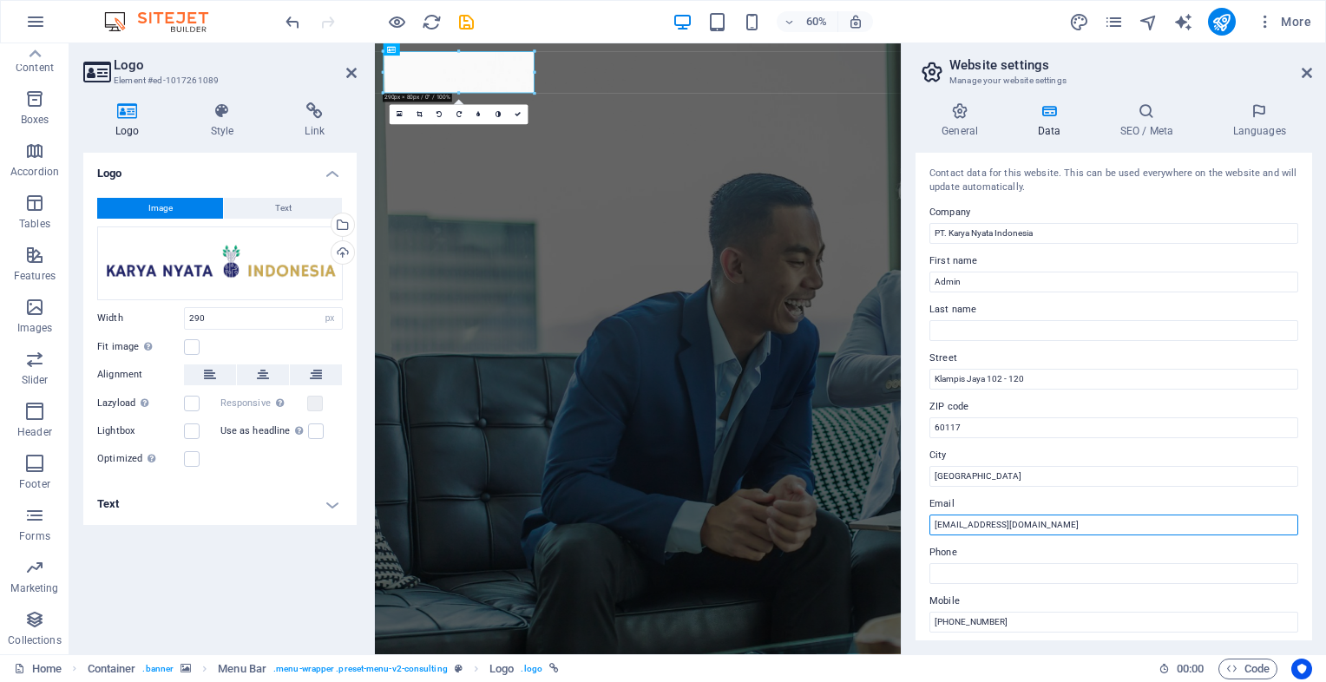
type input "karyanyatatech@gmail.com"
click at [1144, 151] on div "General Data SEO / Meta Languages Website name karyanyata.co.id Logo Drag files…" at bounding box center [1113, 371] width 397 height 538
click at [1145, 128] on h4 "SEO / Meta" at bounding box center [1149, 120] width 113 height 36
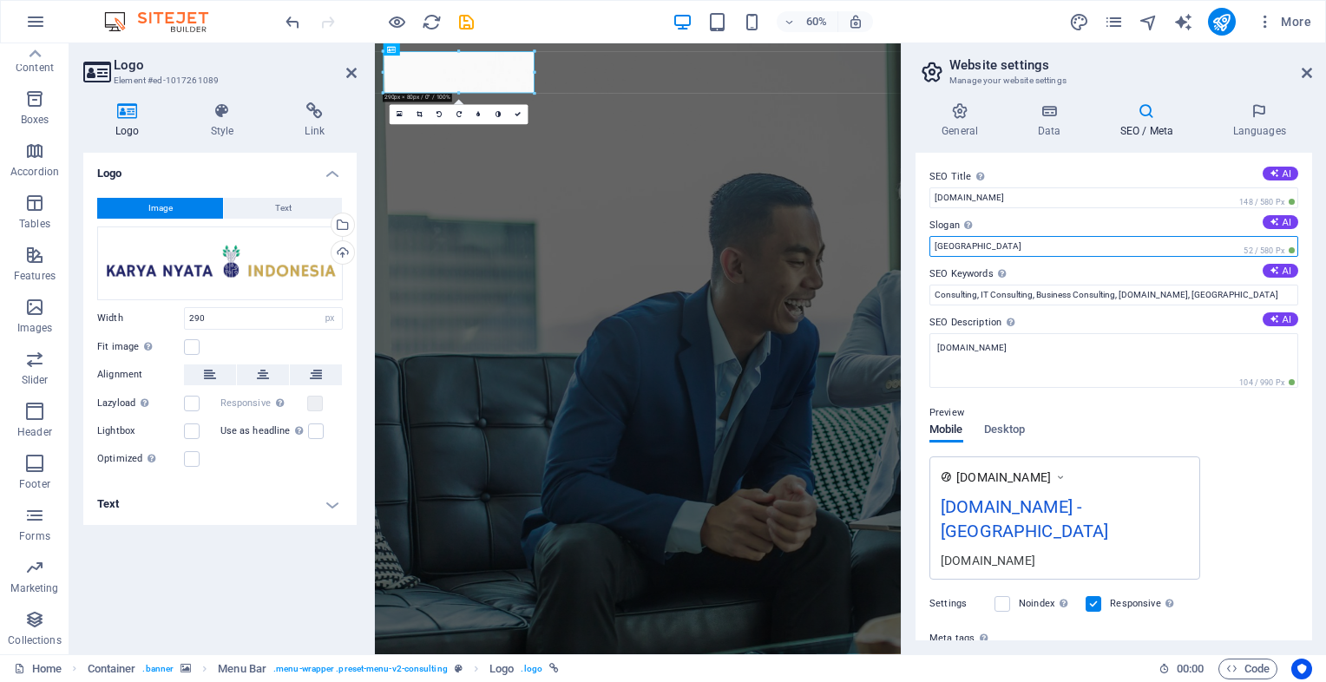
drag, startPoint x: 982, startPoint y: 250, endPoint x: 909, endPoint y: 259, distance: 73.5
click at [909, 259] on div "General Data SEO / Meta Languages Website name karyanyata.co.id Logo Drag files…" at bounding box center [1114, 372] width 424 height 566
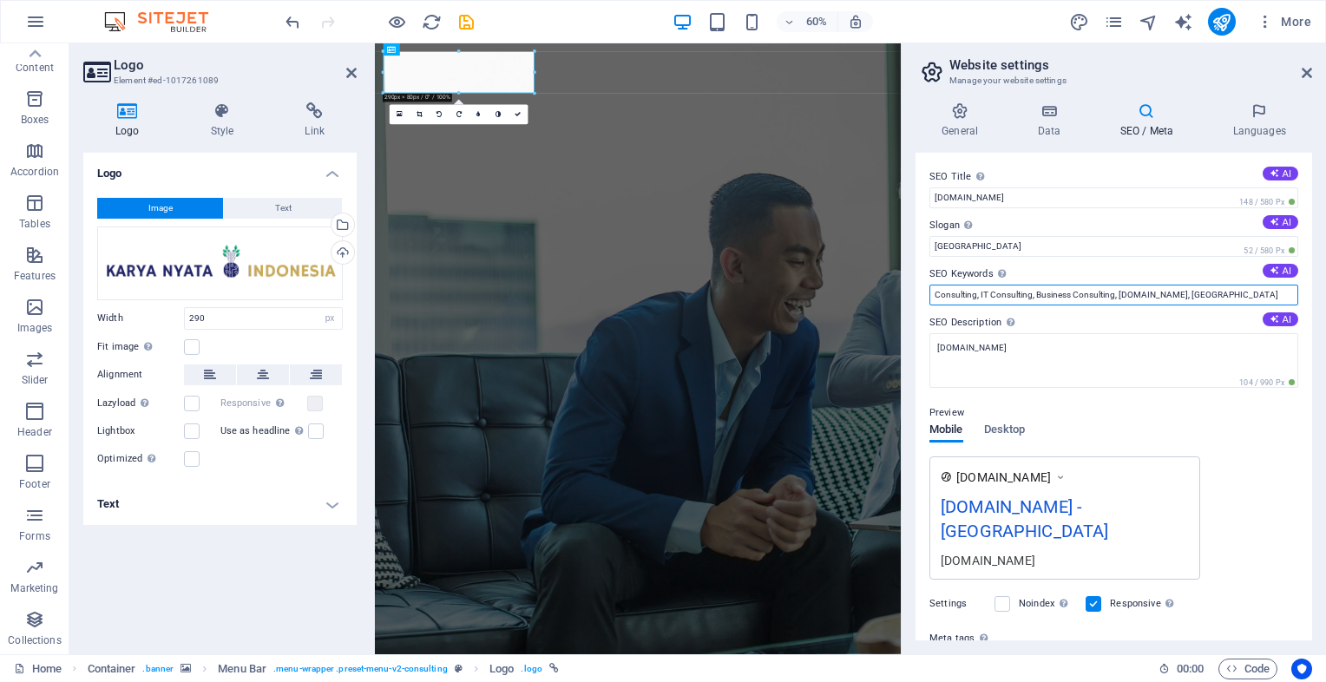
click at [1238, 286] on input "Consulting, IT Consulting, Business Consulting, karyanyata.co.id, Berlin" at bounding box center [1113, 295] width 369 height 21
type input "Consulting, IT Consulting, Business Consulting, karyanyata"
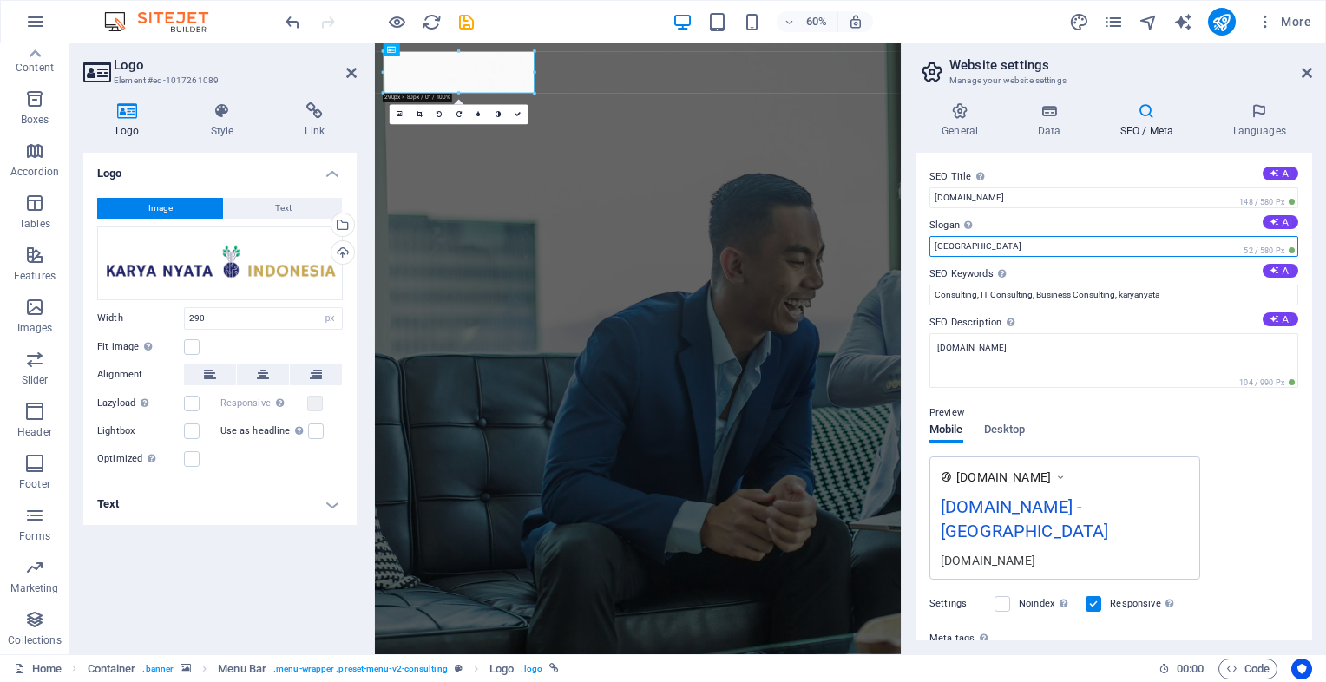
click at [1130, 252] on input "Berlin" at bounding box center [1113, 246] width 369 height 21
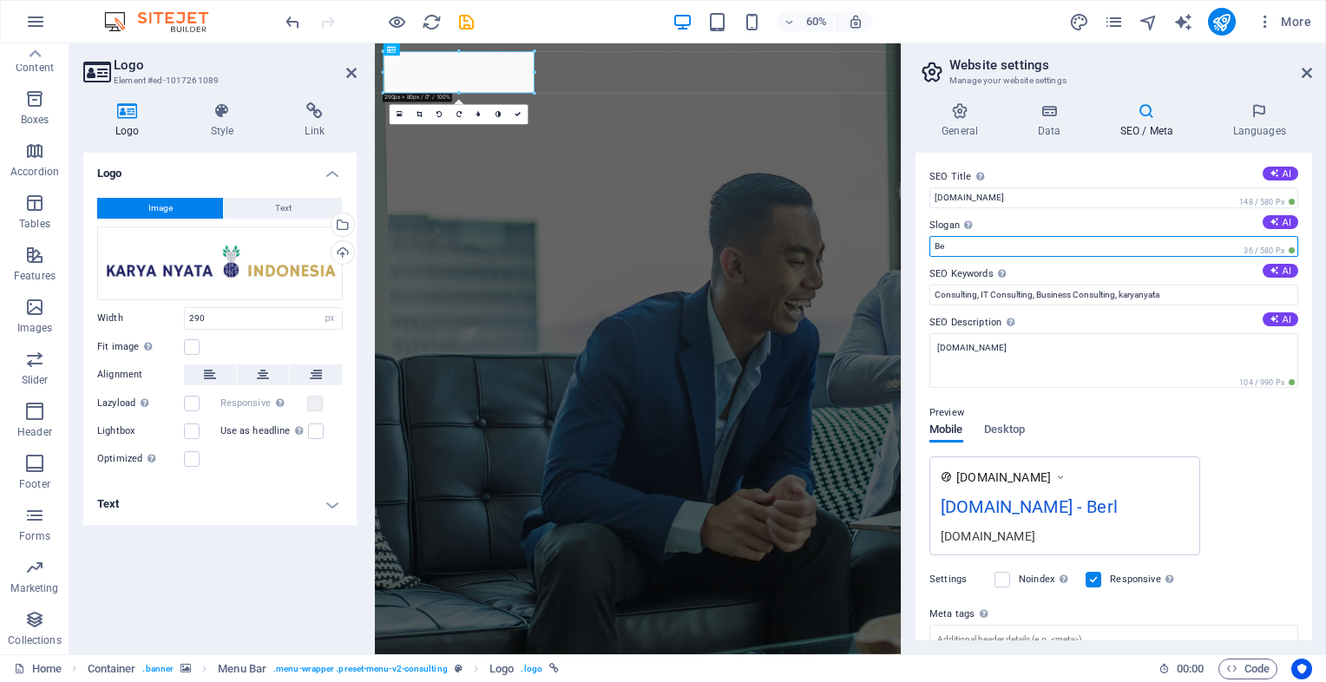
type input "B"
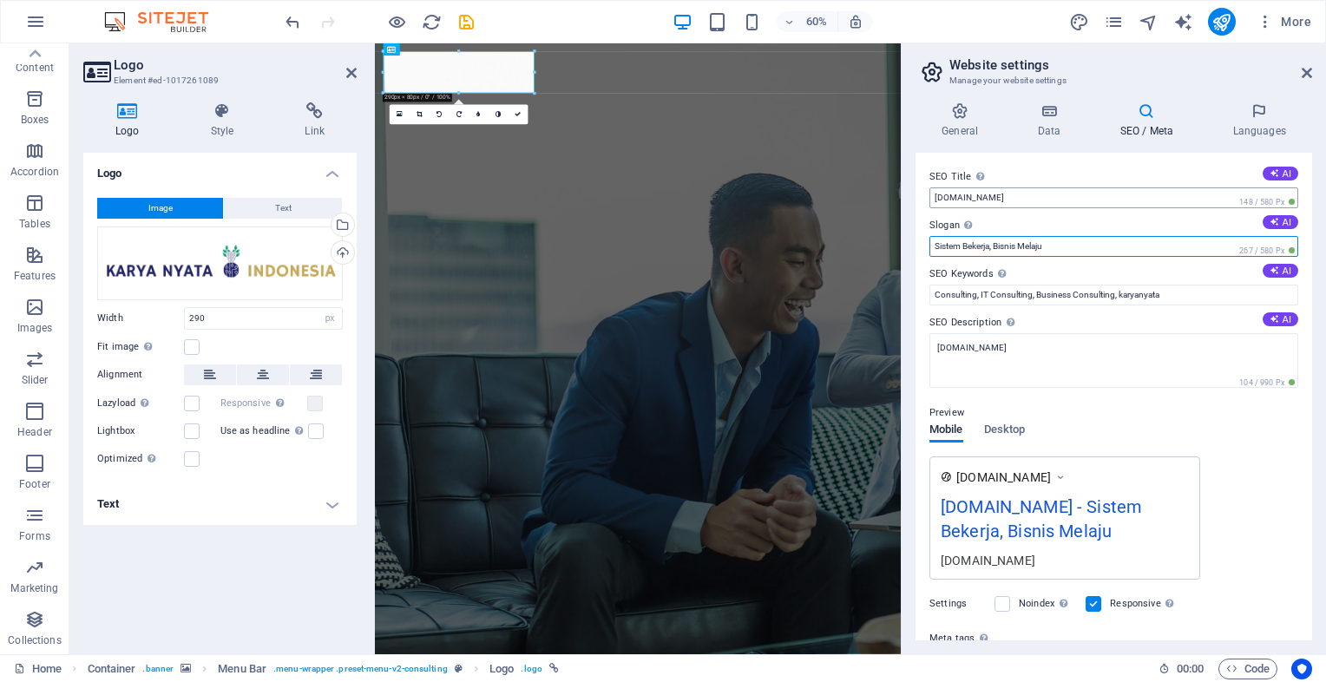
type input "Sistem Bekerja, Bisnis Melaju"
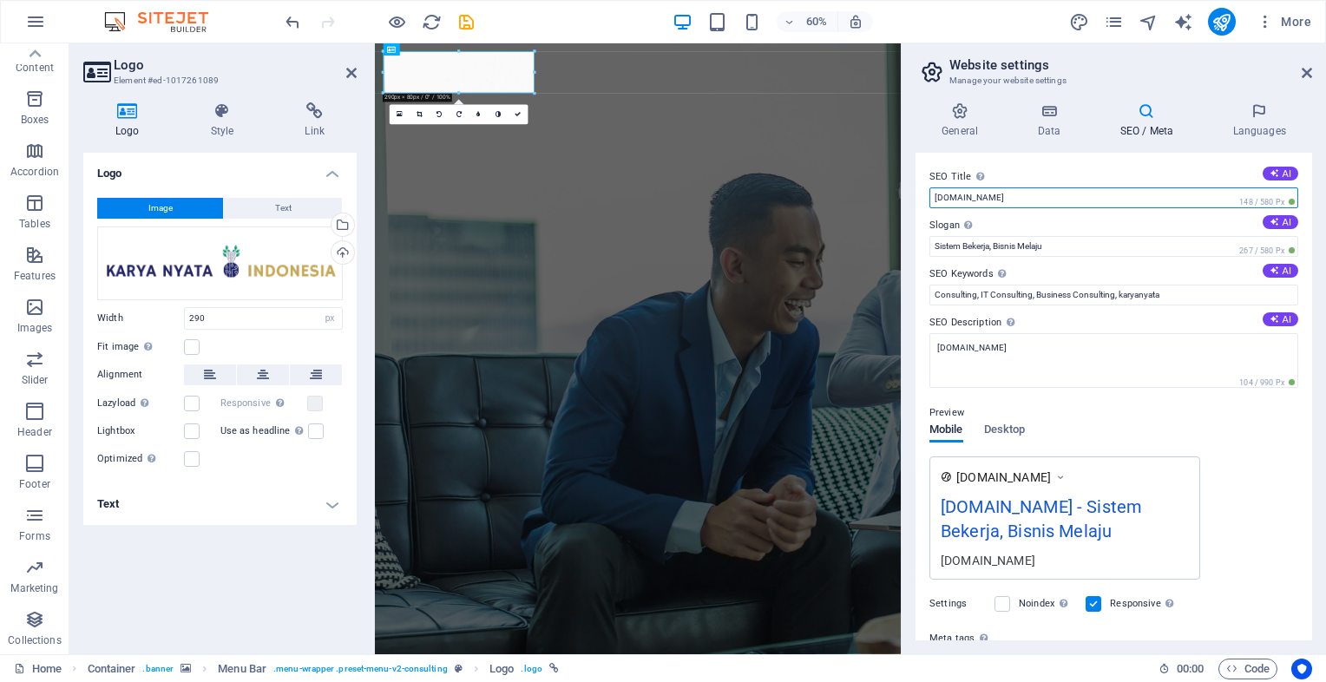
click at [1038, 193] on input "[DOMAIN_NAME]" at bounding box center [1113, 197] width 369 height 21
drag, startPoint x: 1384, startPoint y: 241, endPoint x: 1157, endPoint y: 341, distance: 247.5
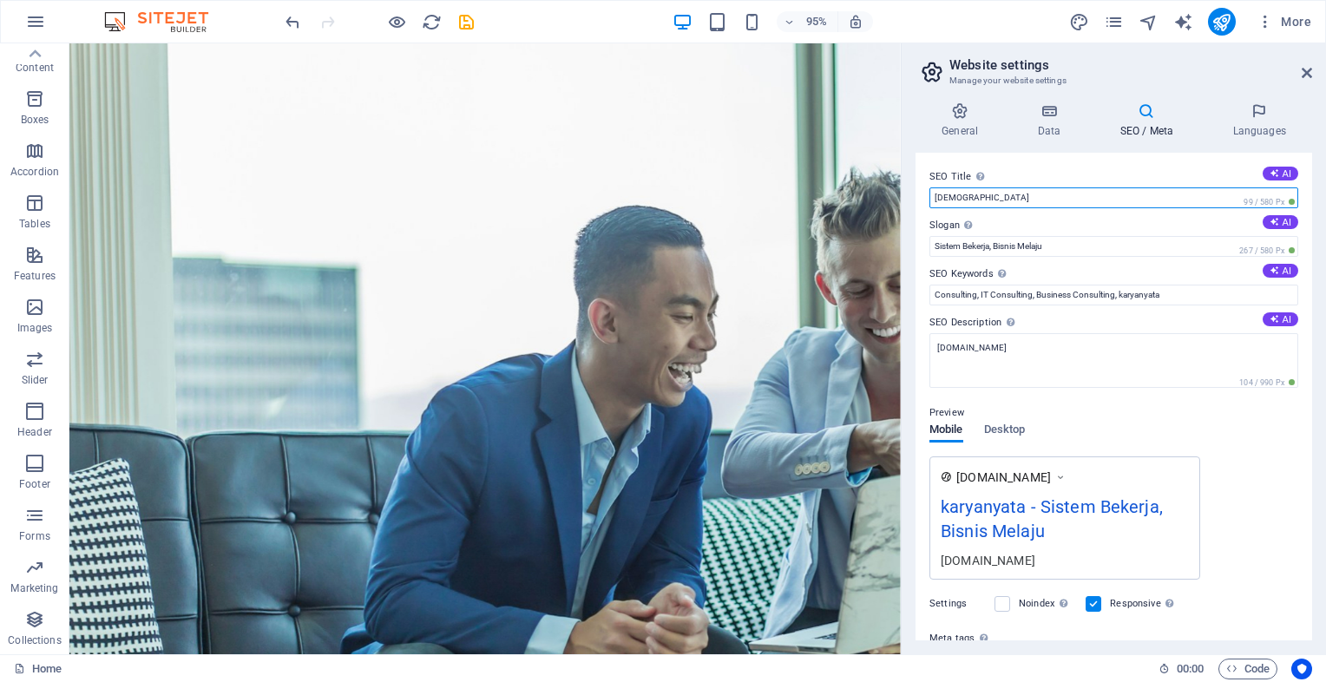
click at [1024, 200] on input "karyanyata" at bounding box center [1113, 197] width 369 height 21
type input "k"
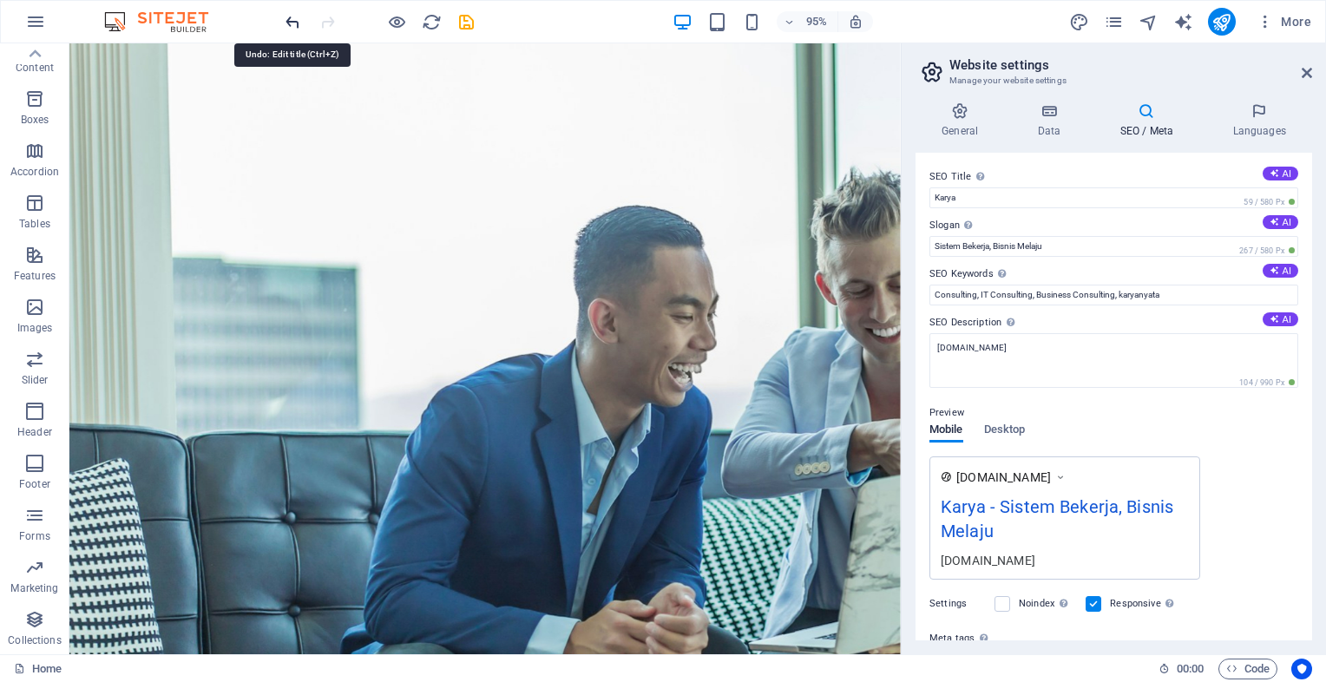
click at [292, 20] on icon "undo" at bounding box center [293, 22] width 20 height 20
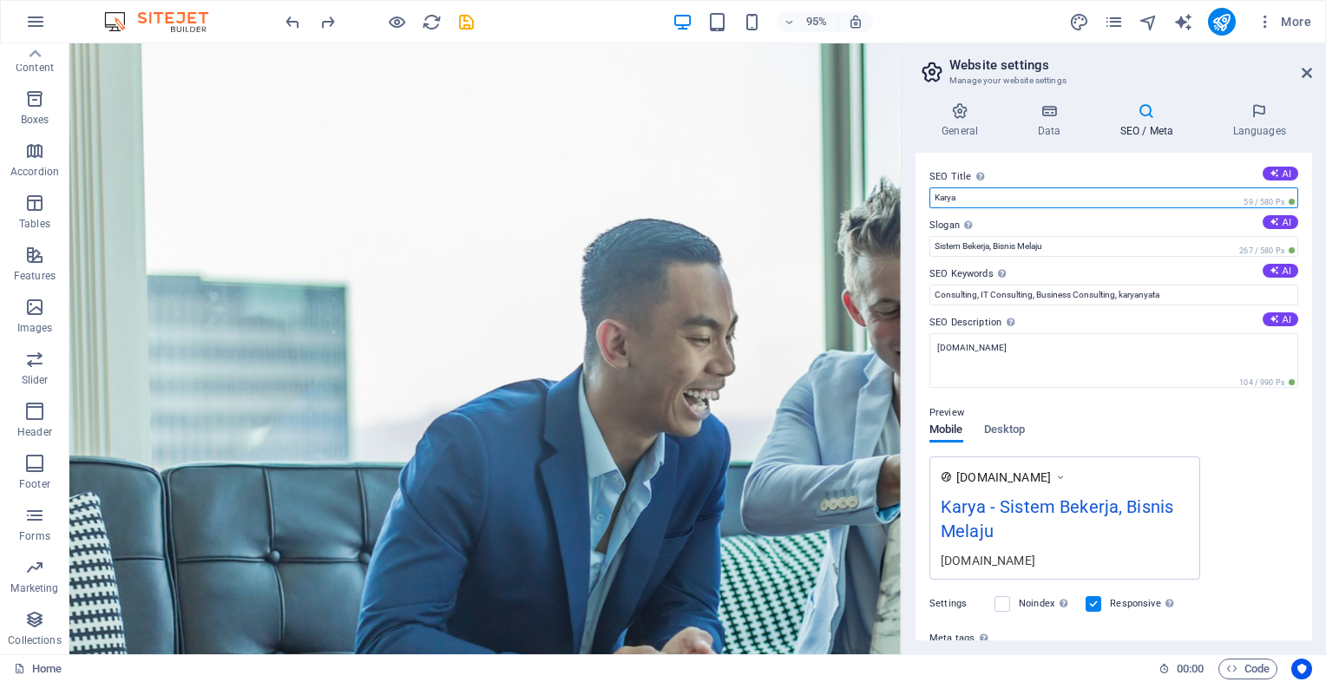
click at [1009, 195] on input "Karya" at bounding box center [1113, 197] width 369 height 21
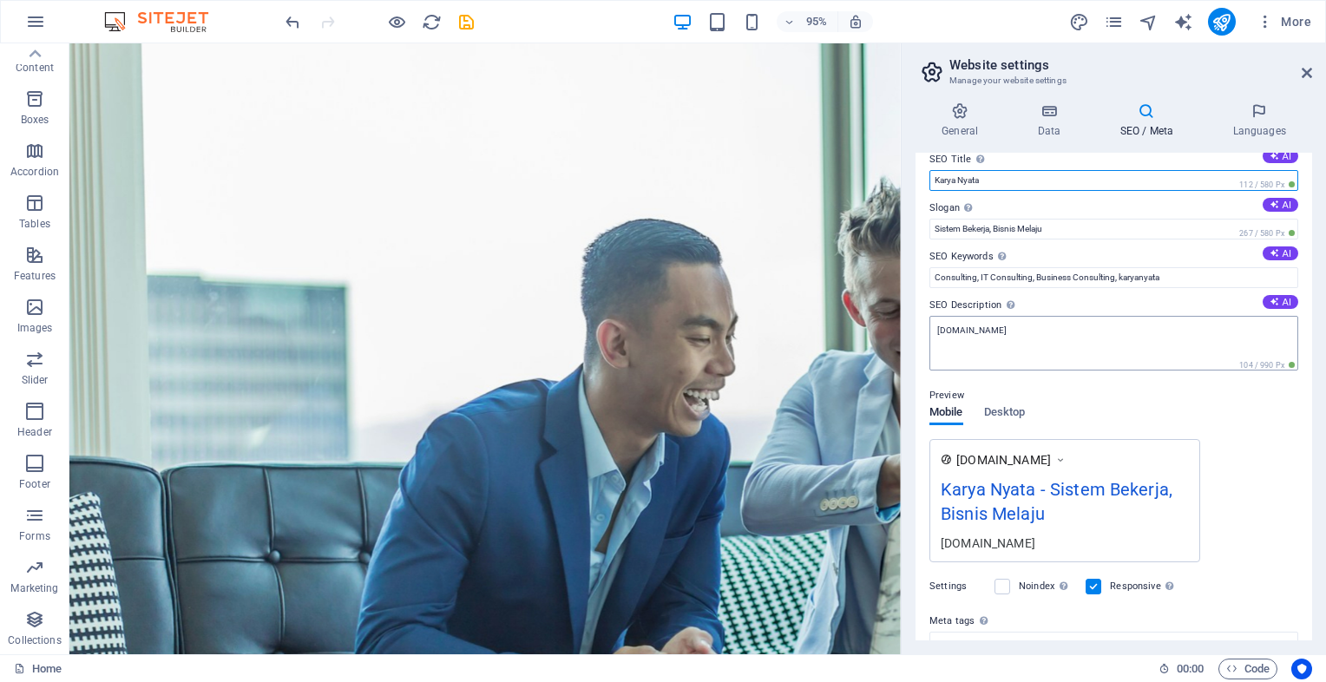
scroll to position [14, 0]
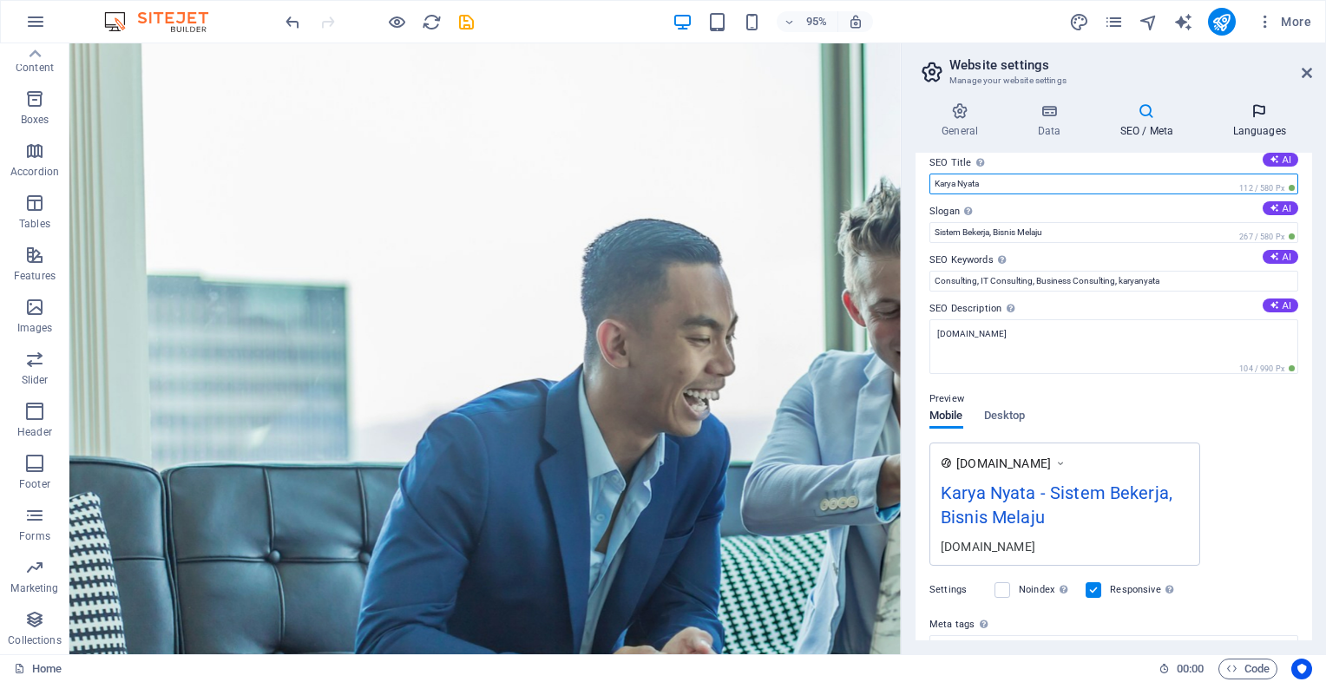
type input "Karya Nyata"
click at [1250, 133] on h4 "Languages" at bounding box center [1259, 120] width 106 height 36
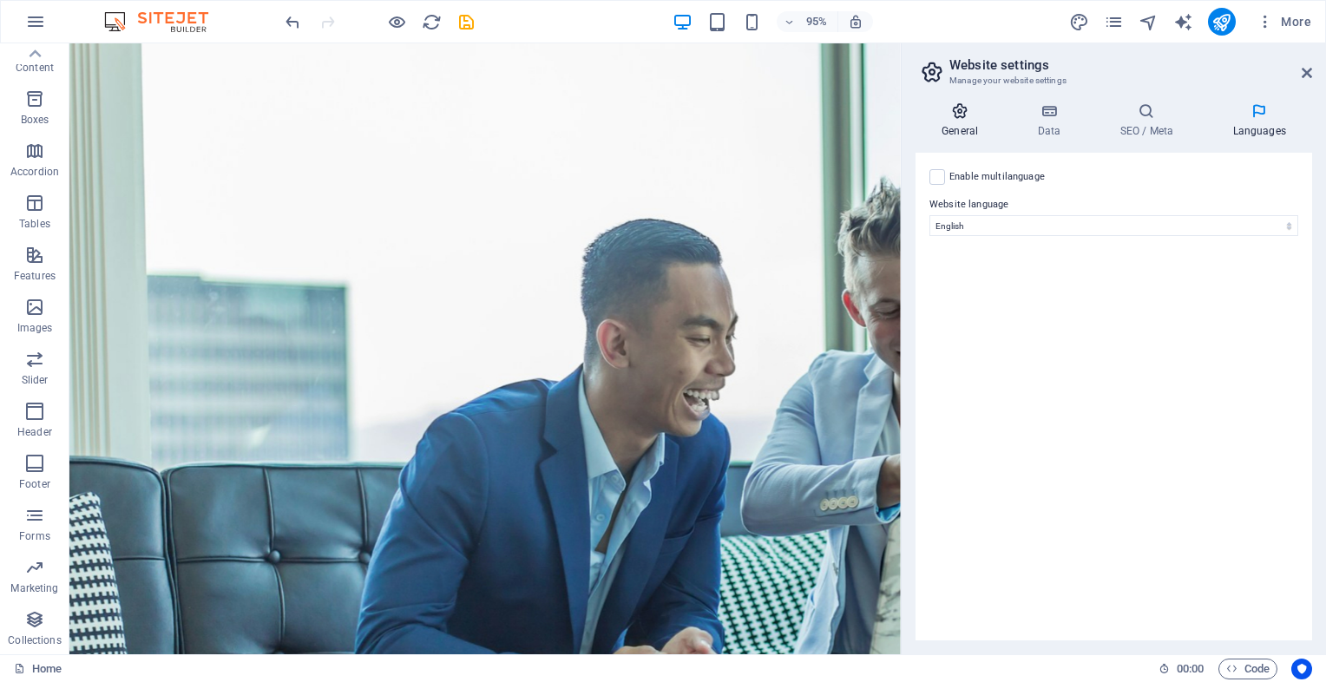
click at [961, 116] on icon at bounding box center [959, 110] width 89 height 17
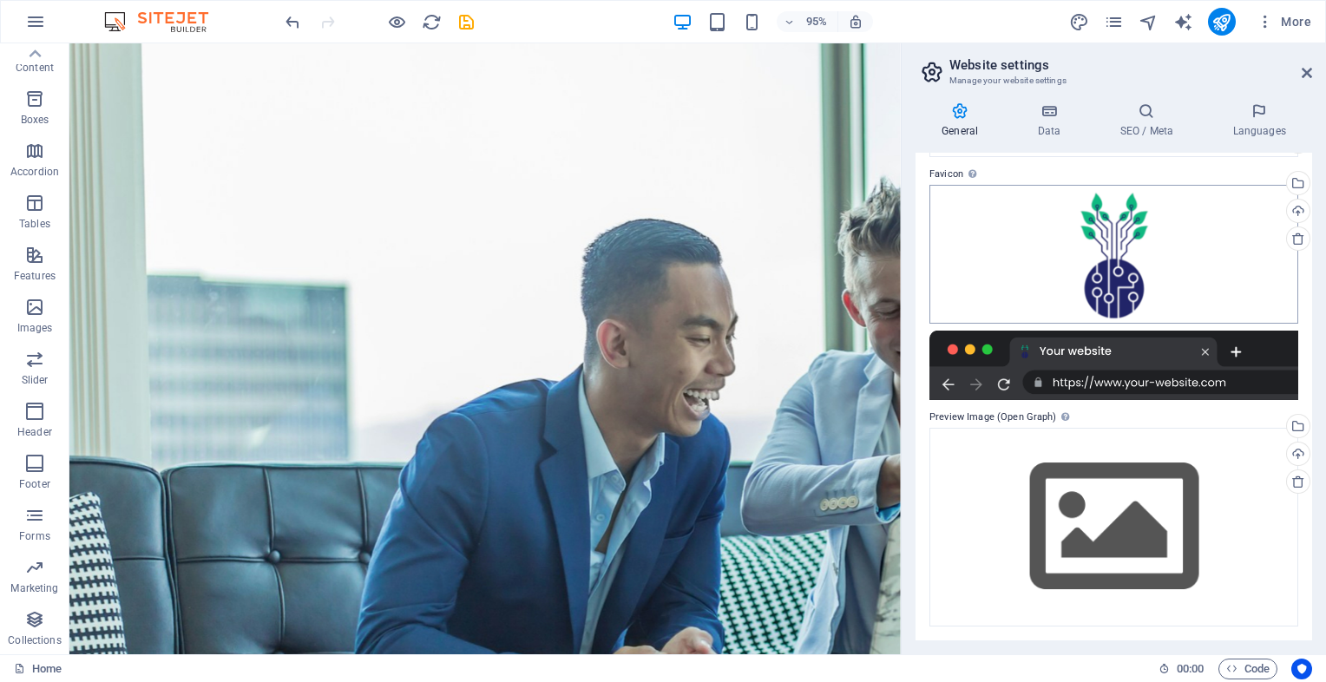
scroll to position [0, 0]
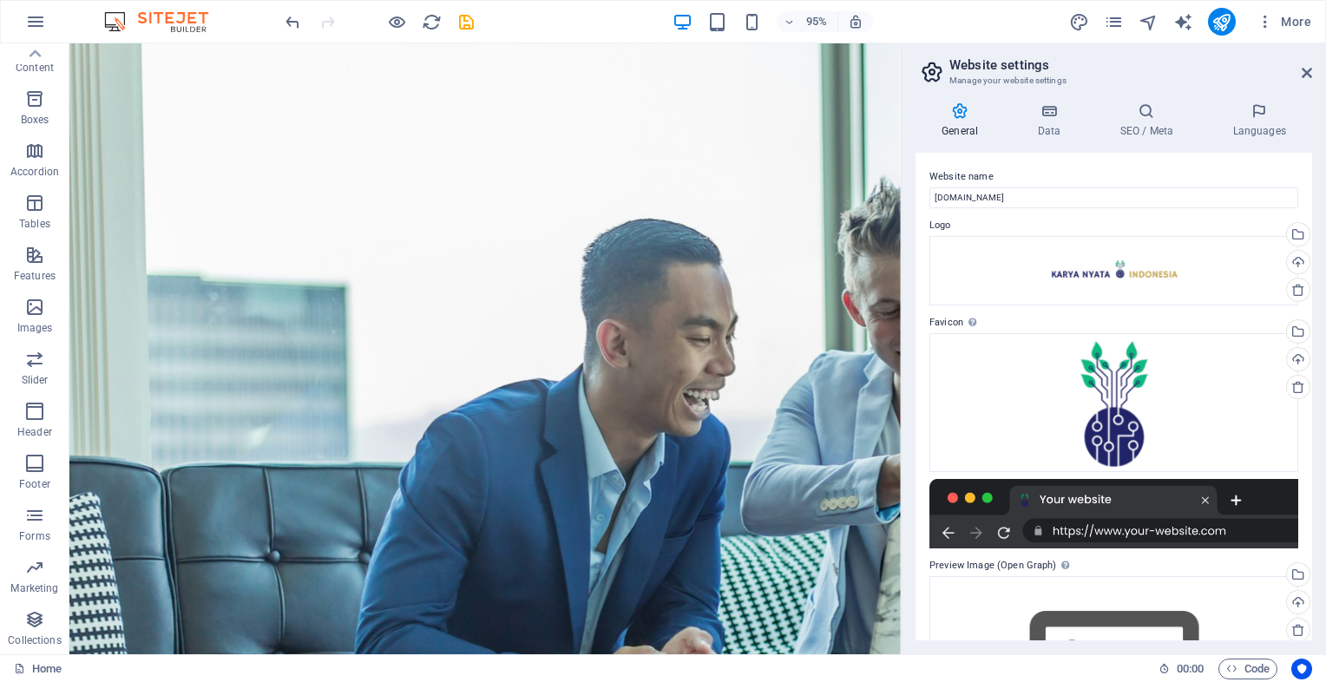
click at [1312, 65] on aside "Website settings Manage your website settings General Data SEO / Meta Languages…" at bounding box center [1113, 348] width 425 height 611
click at [1013, 190] on input "[DOMAIN_NAME]" at bounding box center [1113, 197] width 369 height 21
drag, startPoint x: 1082, startPoint y: 233, endPoint x: 882, endPoint y: 206, distance: 202.3
click at [1066, 199] on input "[DOMAIN_NAME]" at bounding box center [1113, 197] width 369 height 21
type input "k"
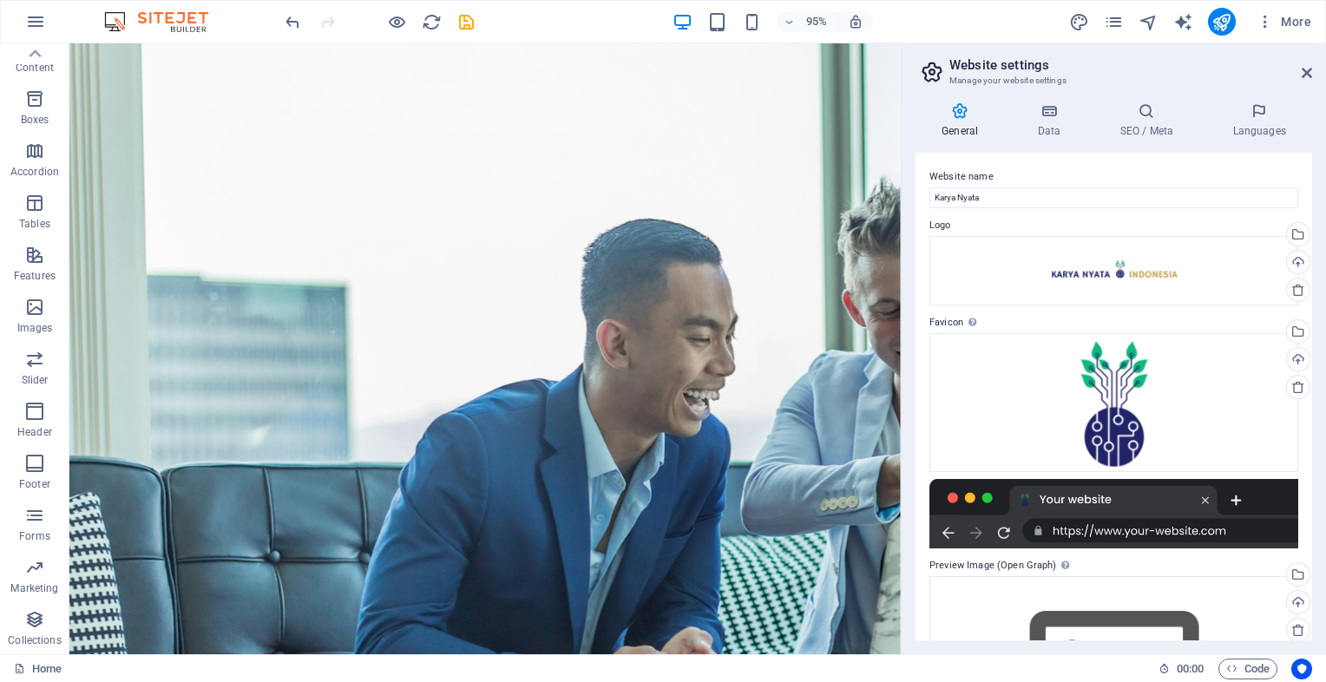
click at [1127, 173] on label "Website name" at bounding box center [1113, 177] width 369 height 21
click at [1127, 187] on input "Karya Nyata" at bounding box center [1113, 197] width 369 height 21
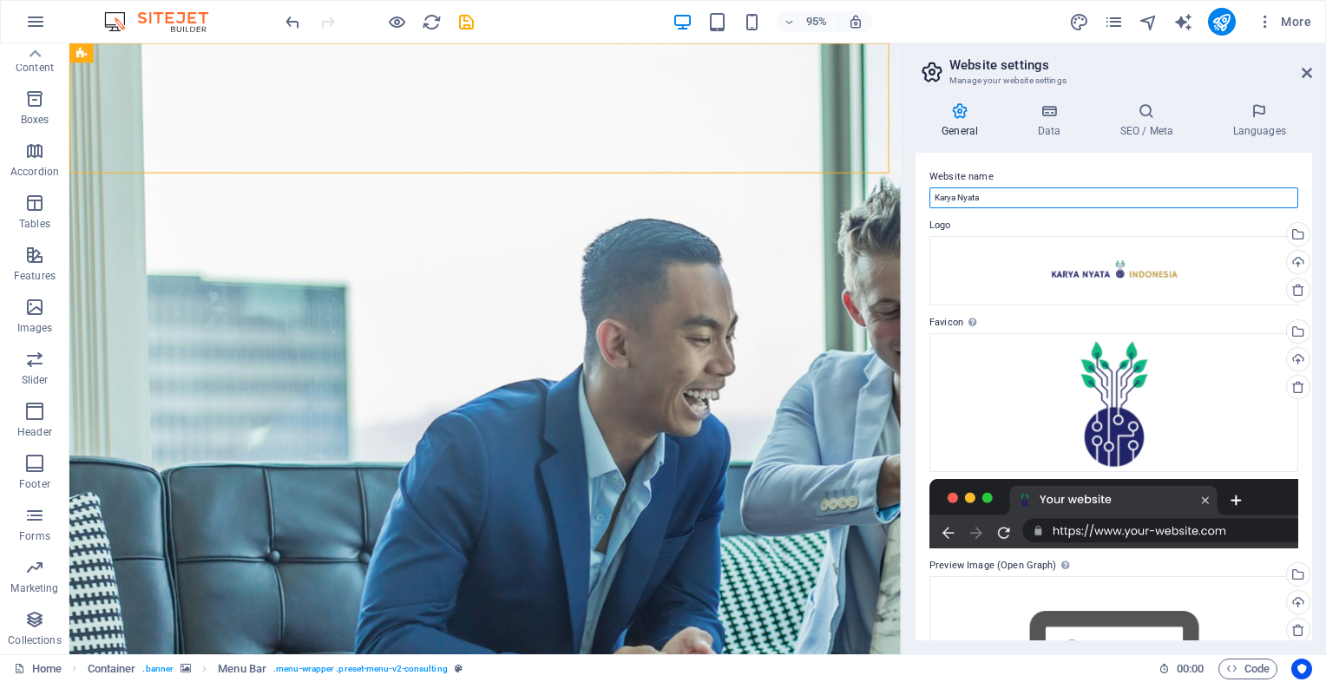
click at [1007, 200] on input "Karya Nyata" at bounding box center [1113, 197] width 369 height 21
type input "Karya Nyata Indonesia"
click at [1046, 134] on h4 "Data" at bounding box center [1052, 120] width 82 height 36
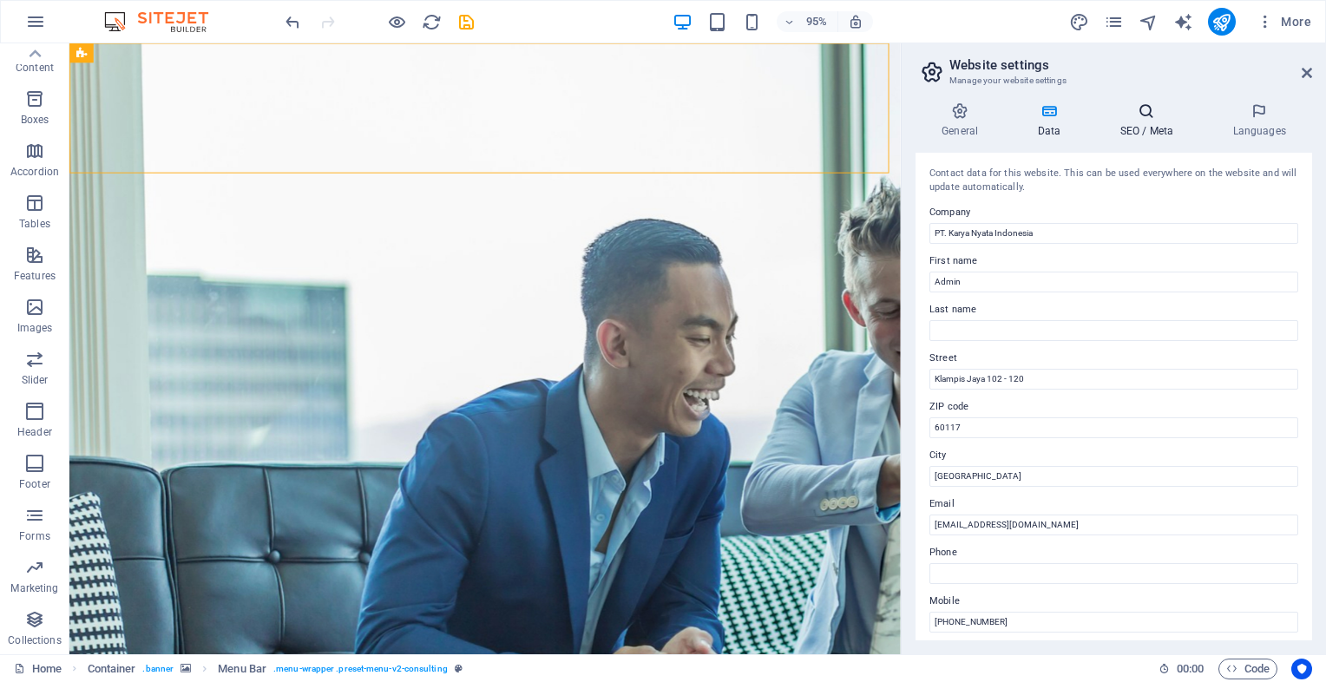
click at [1125, 109] on icon at bounding box center [1146, 110] width 106 height 17
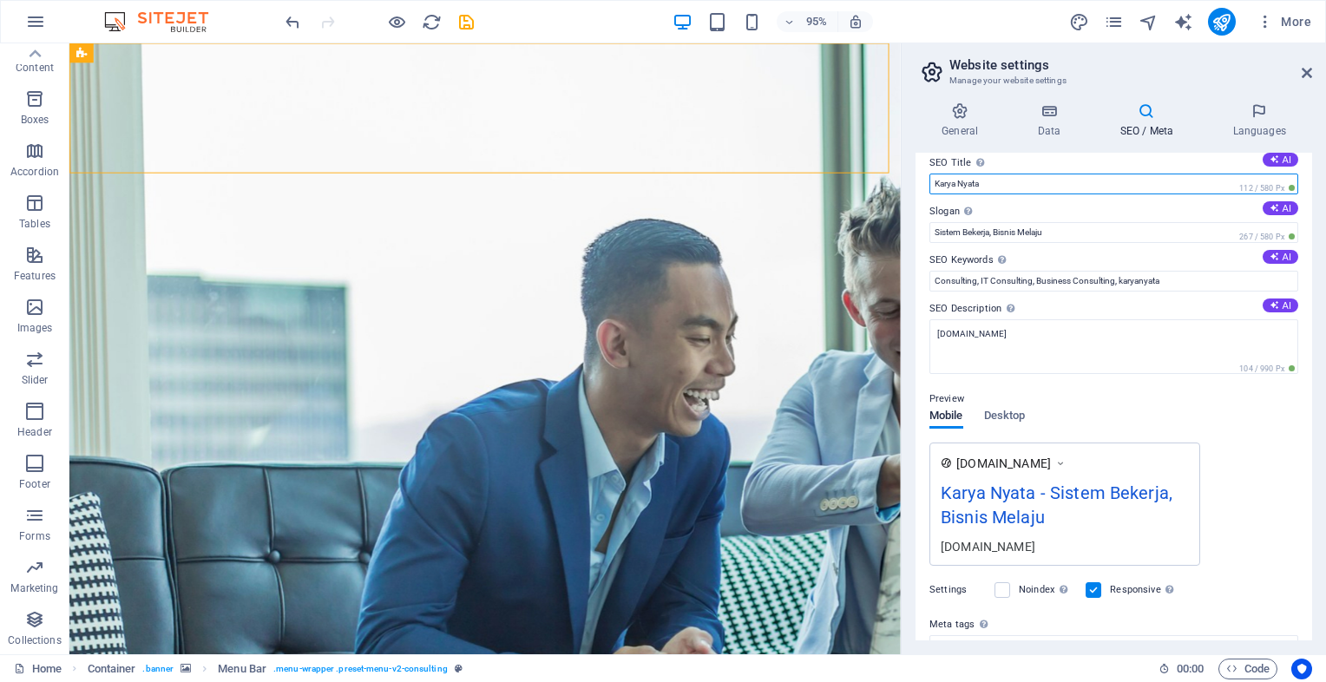
click at [1035, 182] on input "Karya Nyata" at bounding box center [1113, 184] width 369 height 21
type input "Karya Nyata"
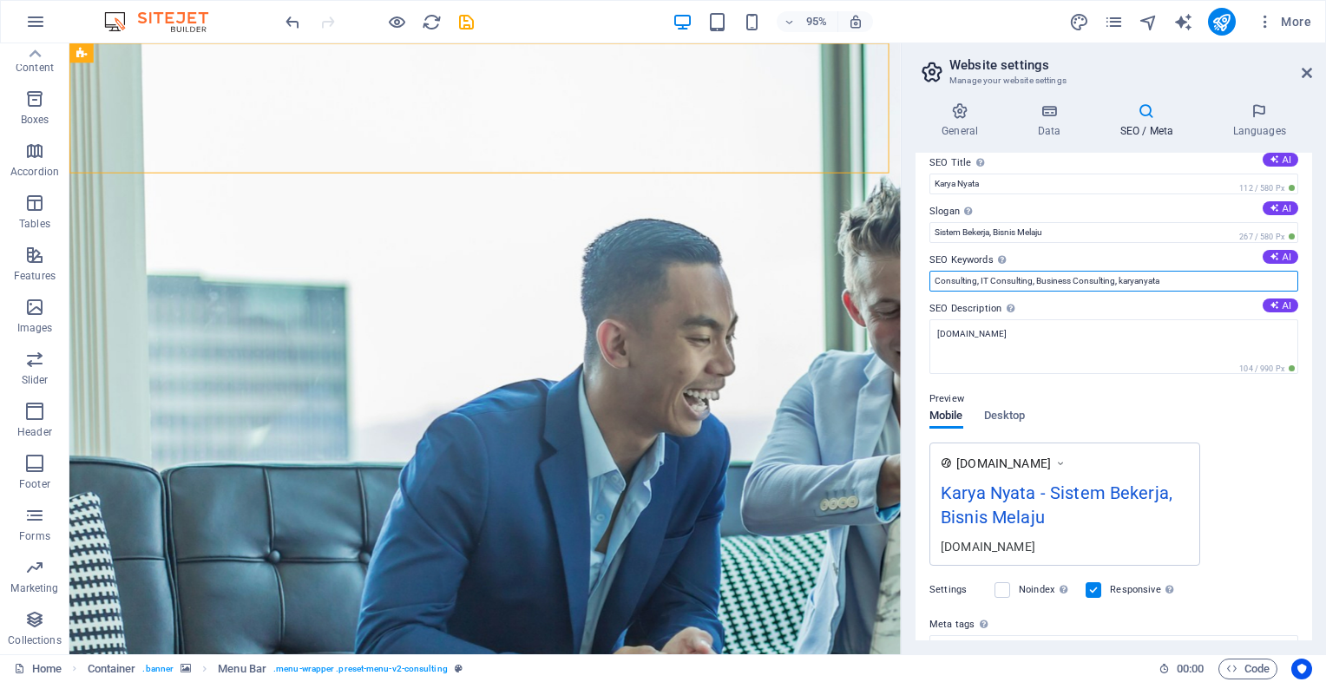
click at [1184, 283] on input "Consulting, IT Consulting, Business Consulting, karyanyata" at bounding box center [1113, 281] width 369 height 21
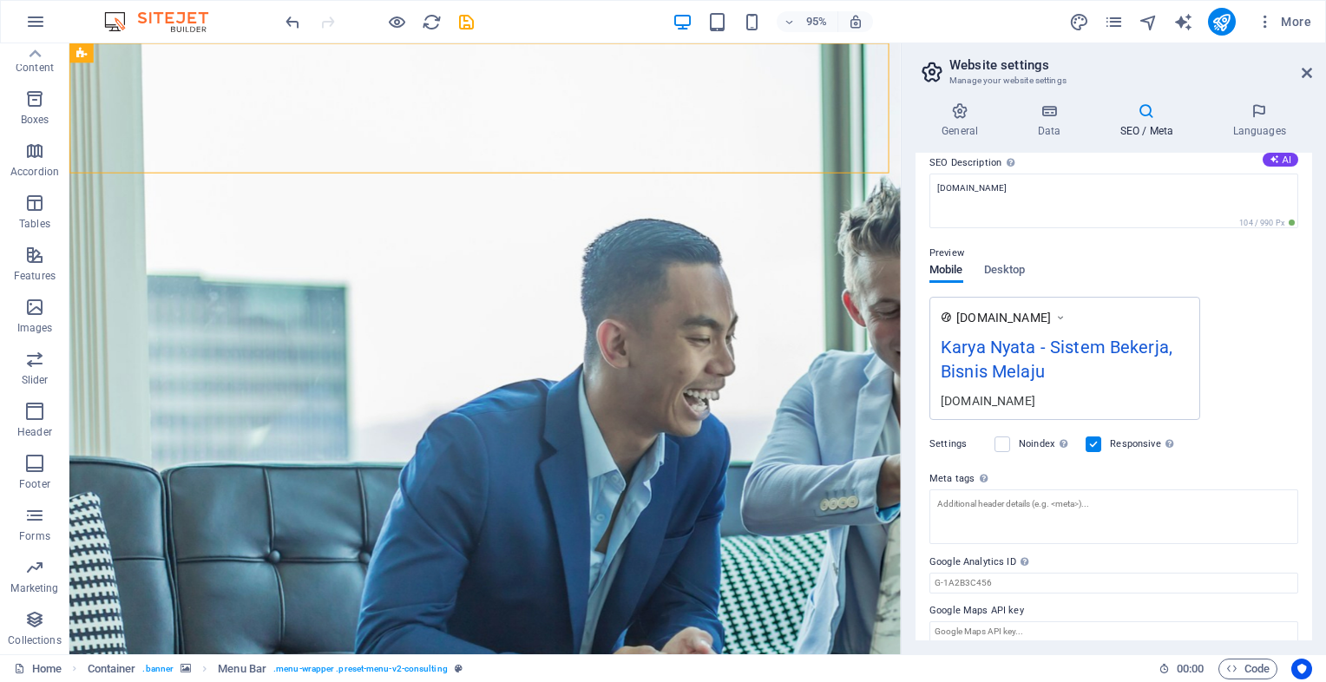
scroll to position [174, 0]
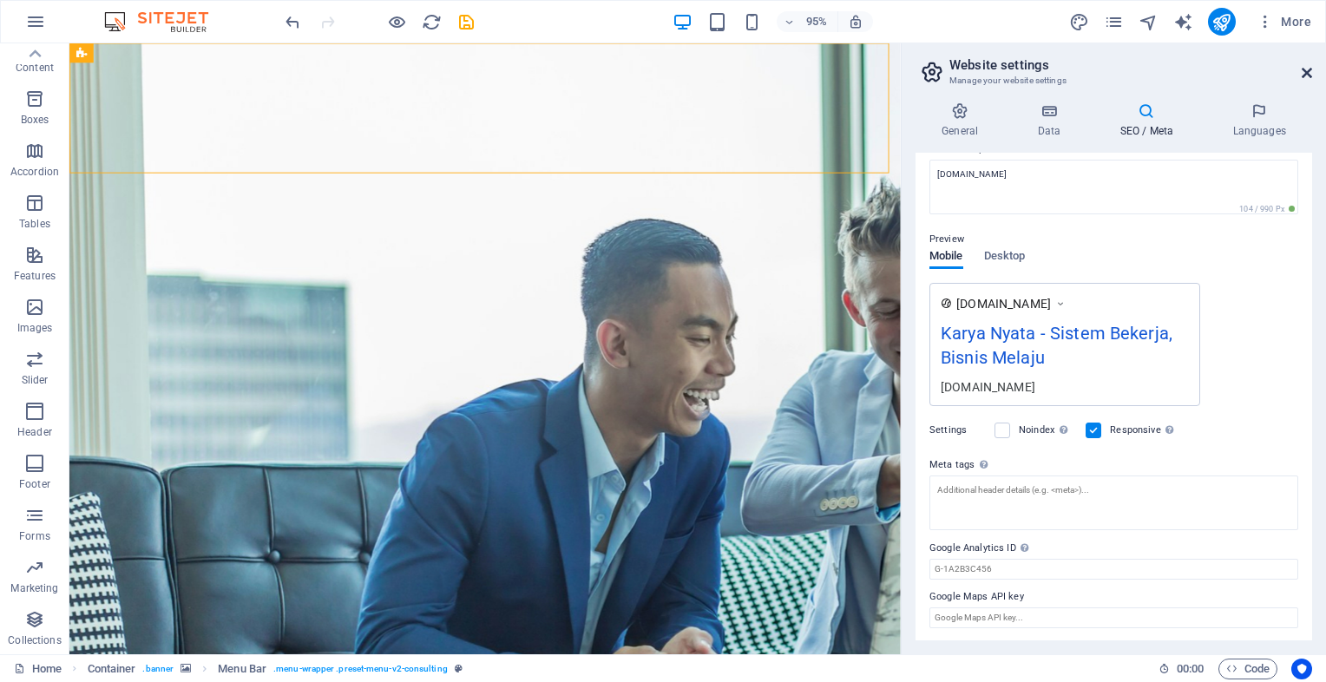
type input "Consulting, IT Consulting, Business Consulting, karyanyata, kni, karyanyataindo…"
click at [1303, 75] on icon at bounding box center [1307, 73] width 10 height 14
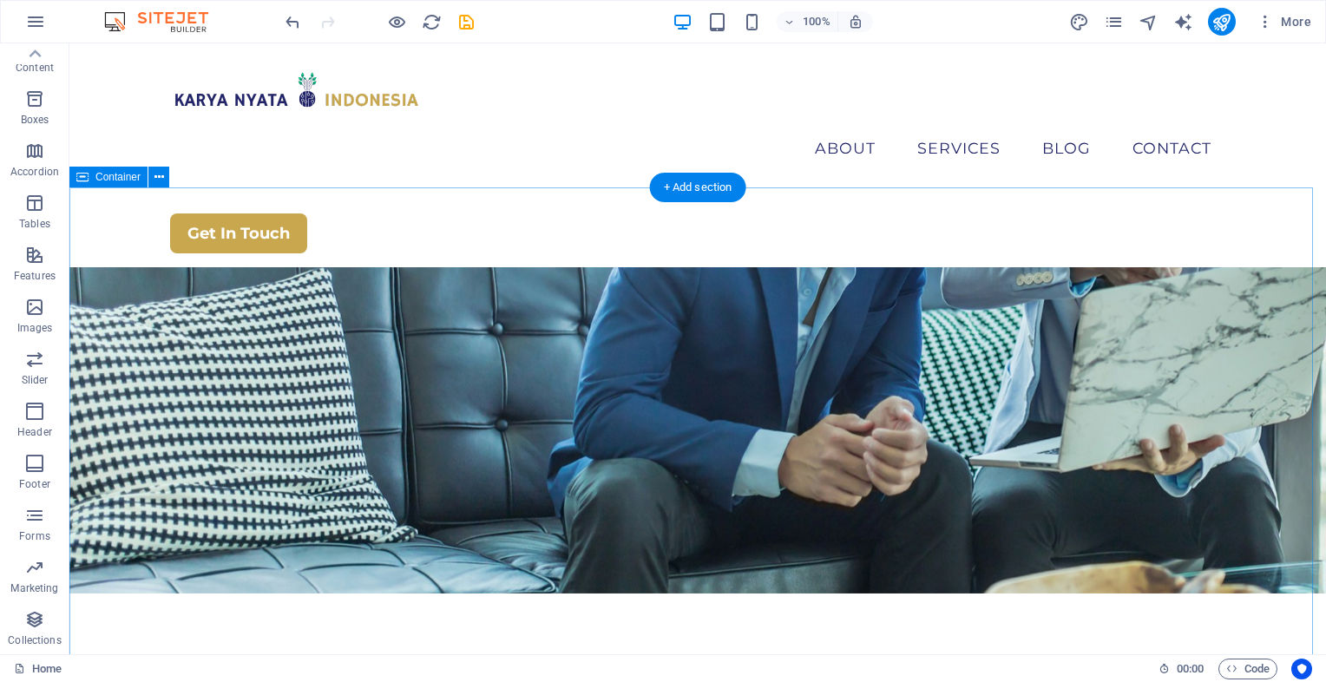
scroll to position [0, 0]
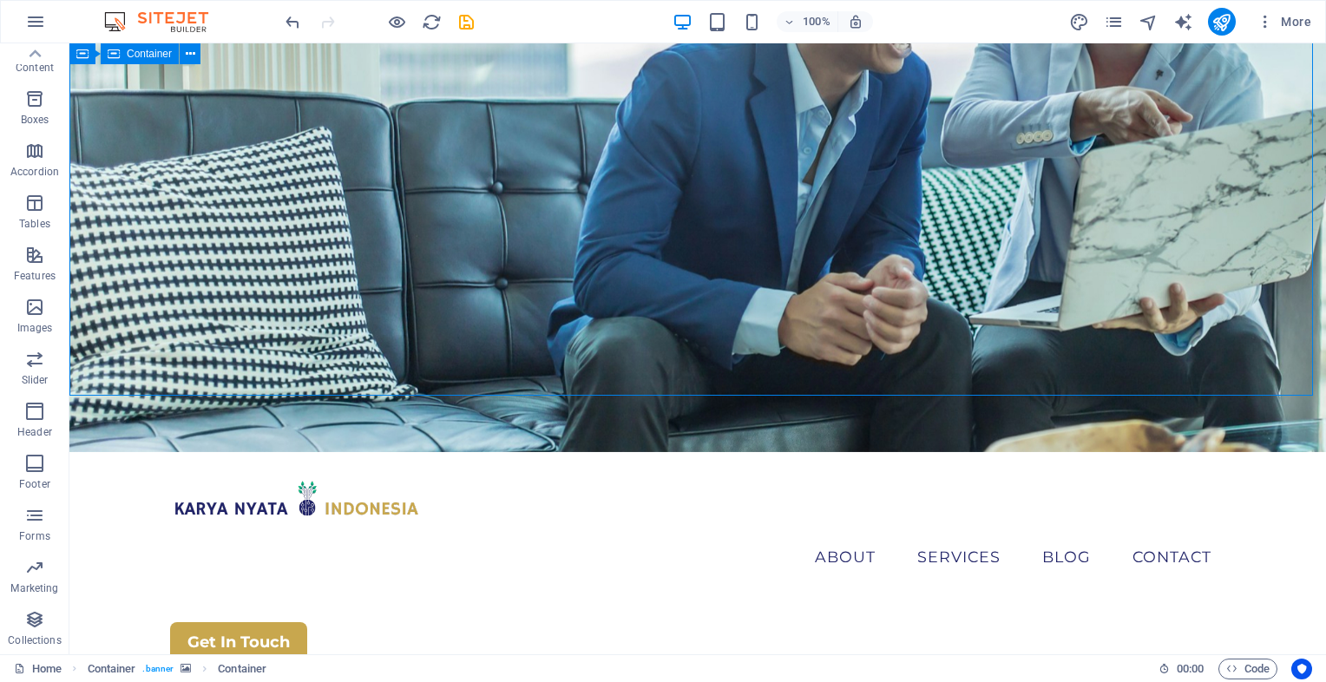
scroll to position [311, 0]
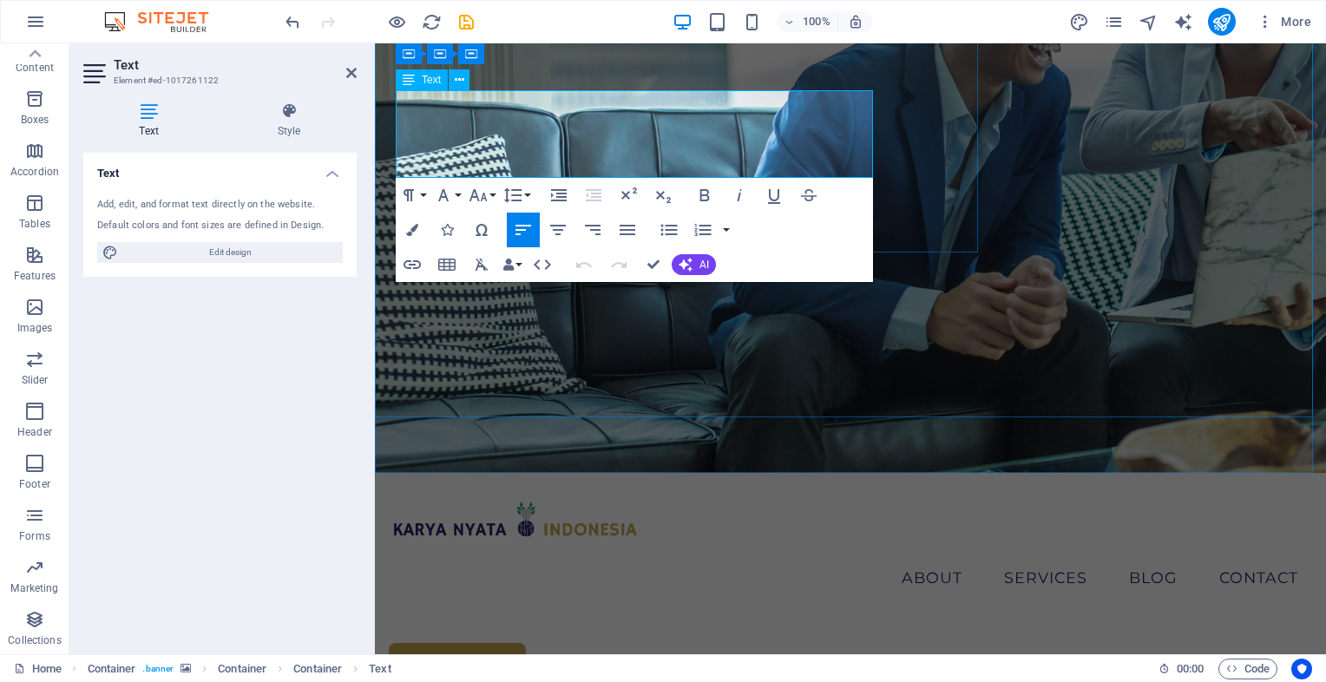
copy span "Experience a rise in your pursuits with our expert consulting. We excel in tail…"
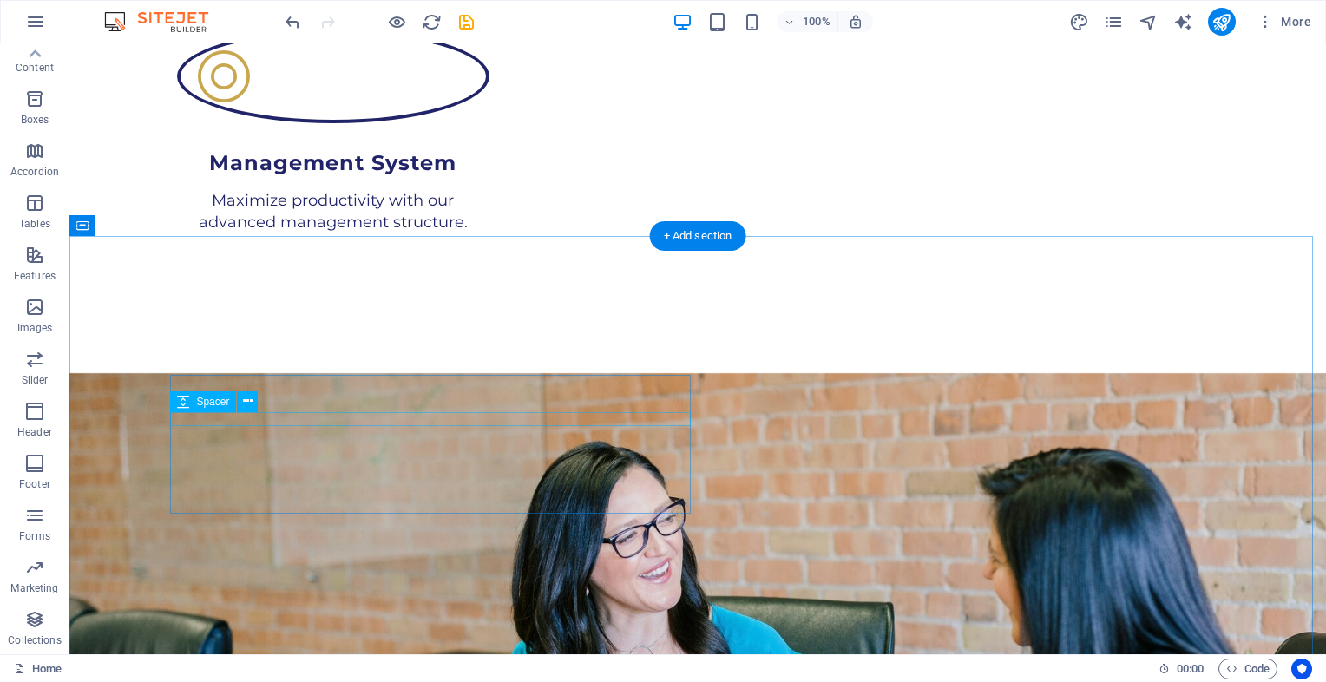
scroll to position [4105, 0]
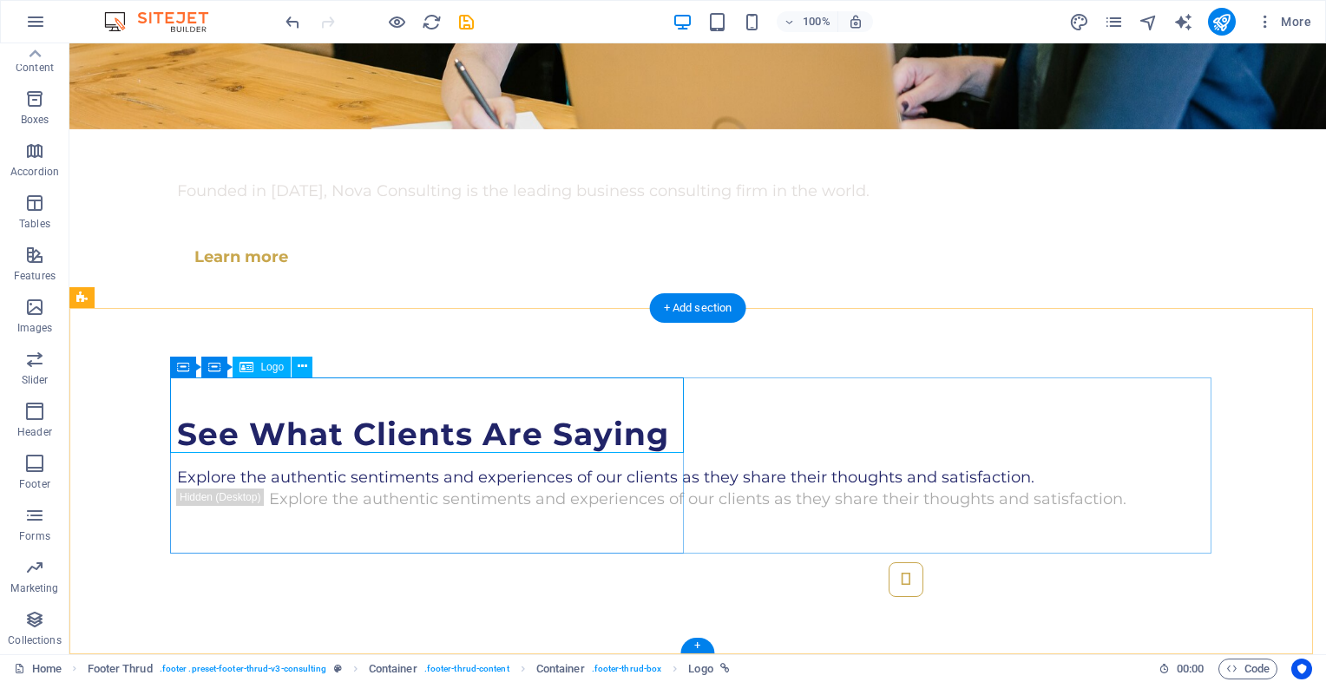
click at [279, 369] on span "Logo" at bounding box center [271, 367] width 23 height 10
click at [305, 375] on icon at bounding box center [303, 366] width 10 height 18
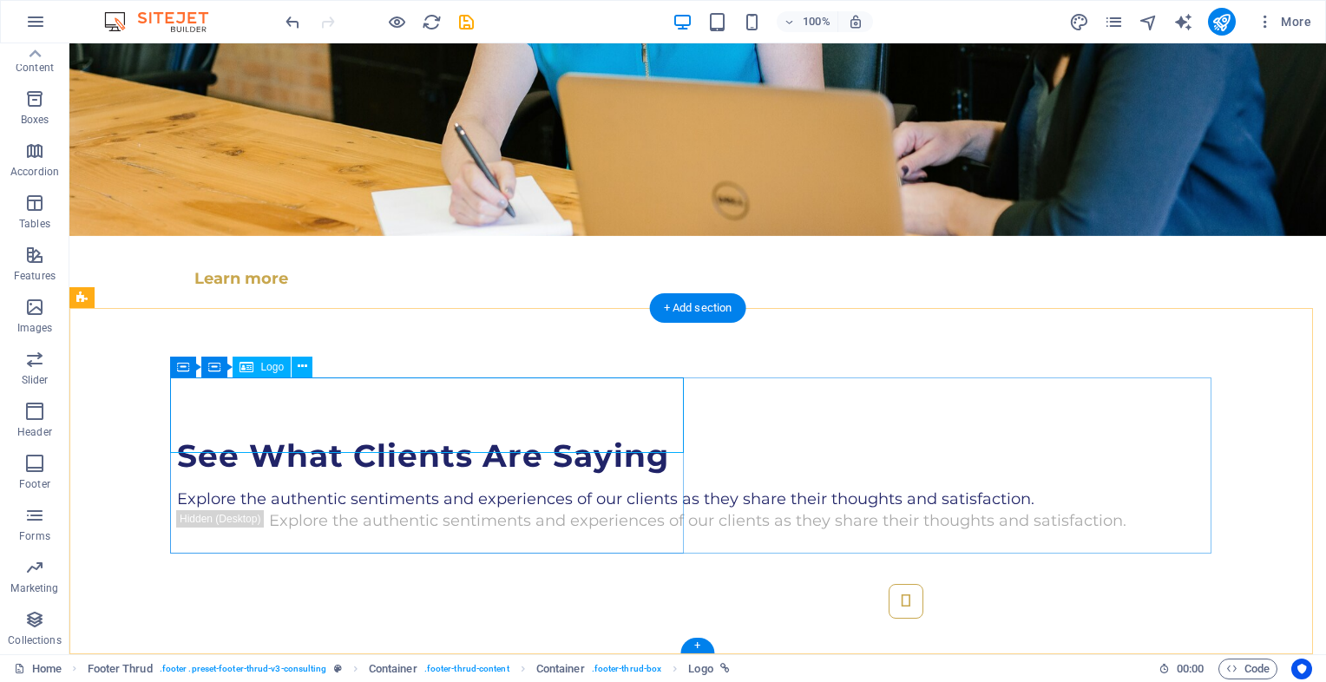
scroll to position [4273, 0]
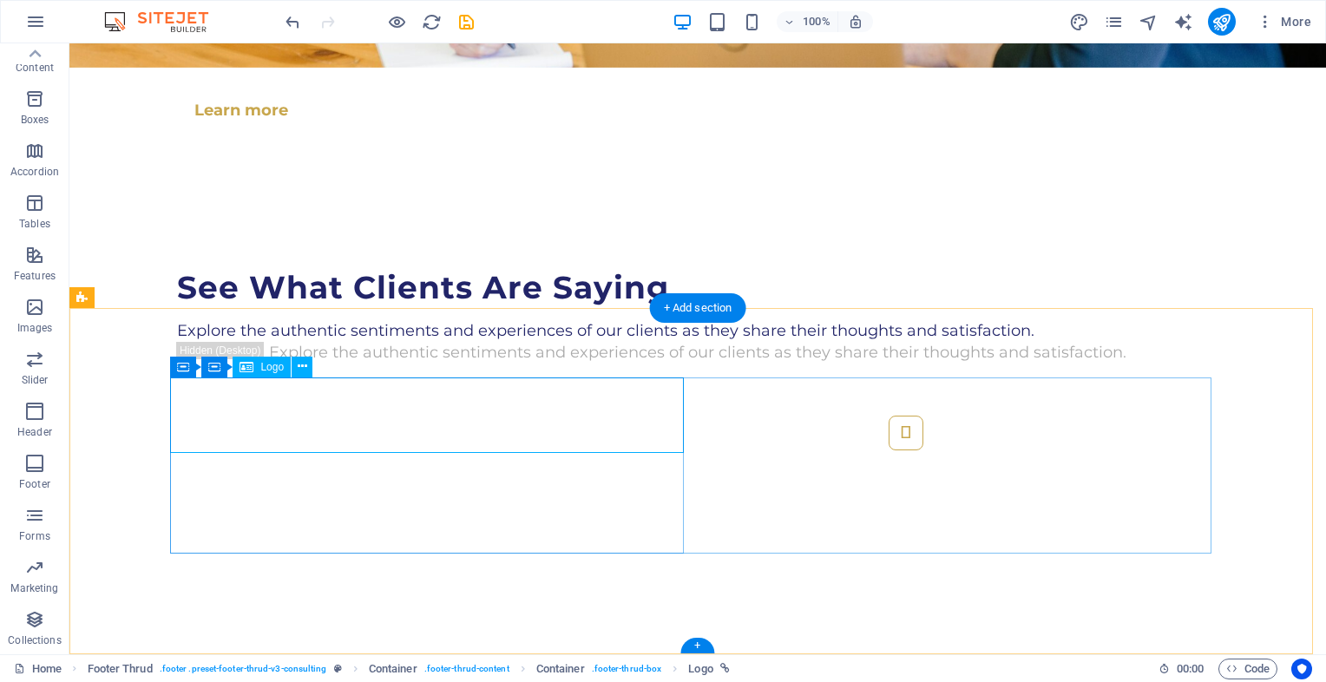
select select "px"
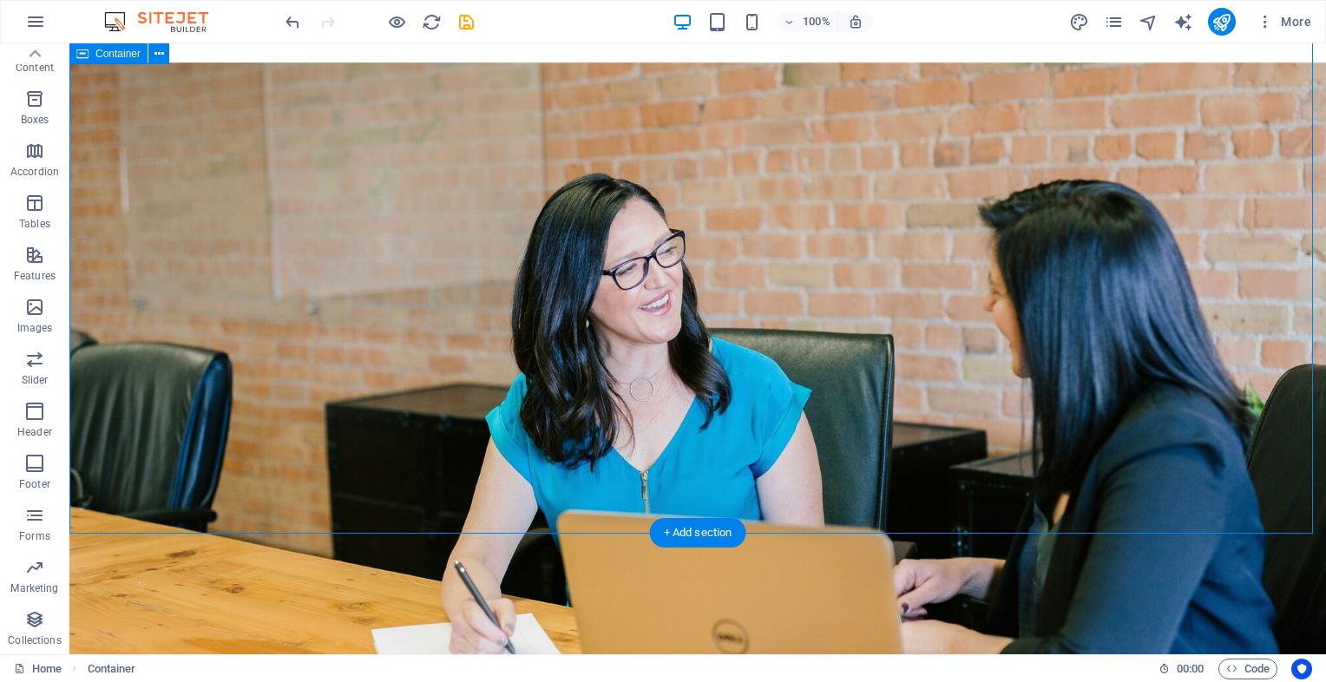
scroll to position [4105, 0]
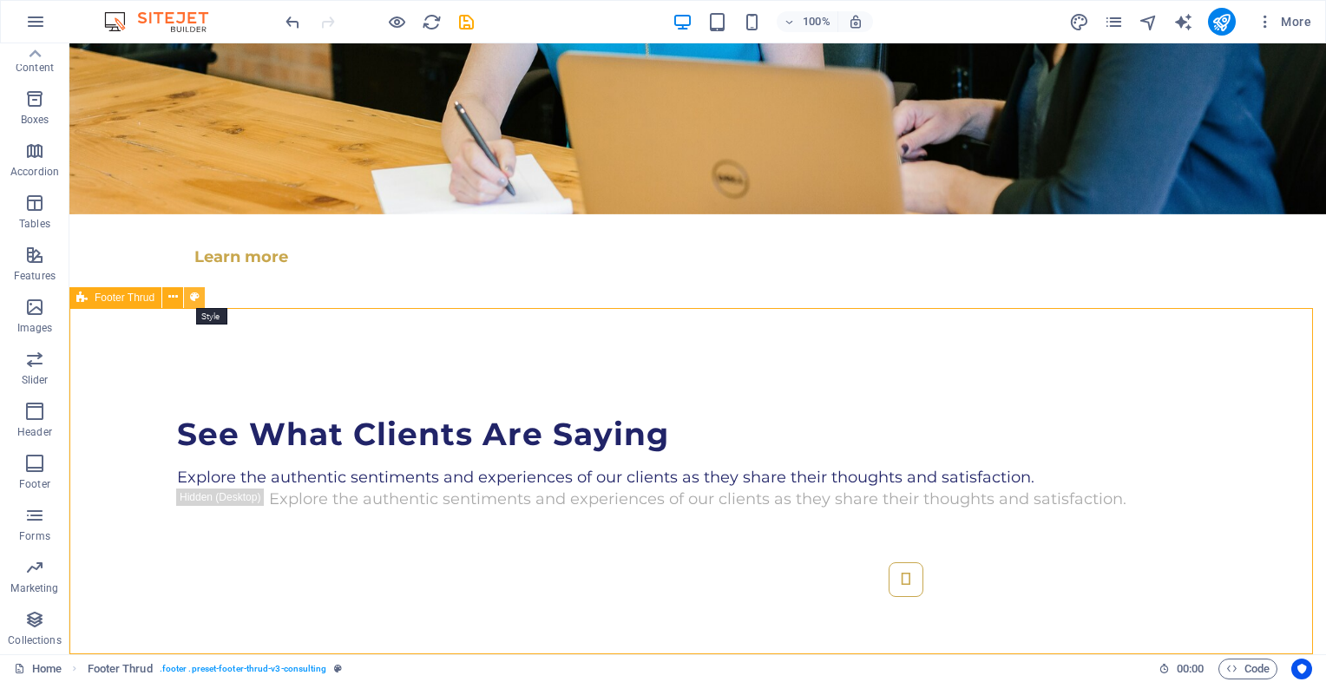
click at [195, 295] on icon at bounding box center [195, 297] width 10 height 18
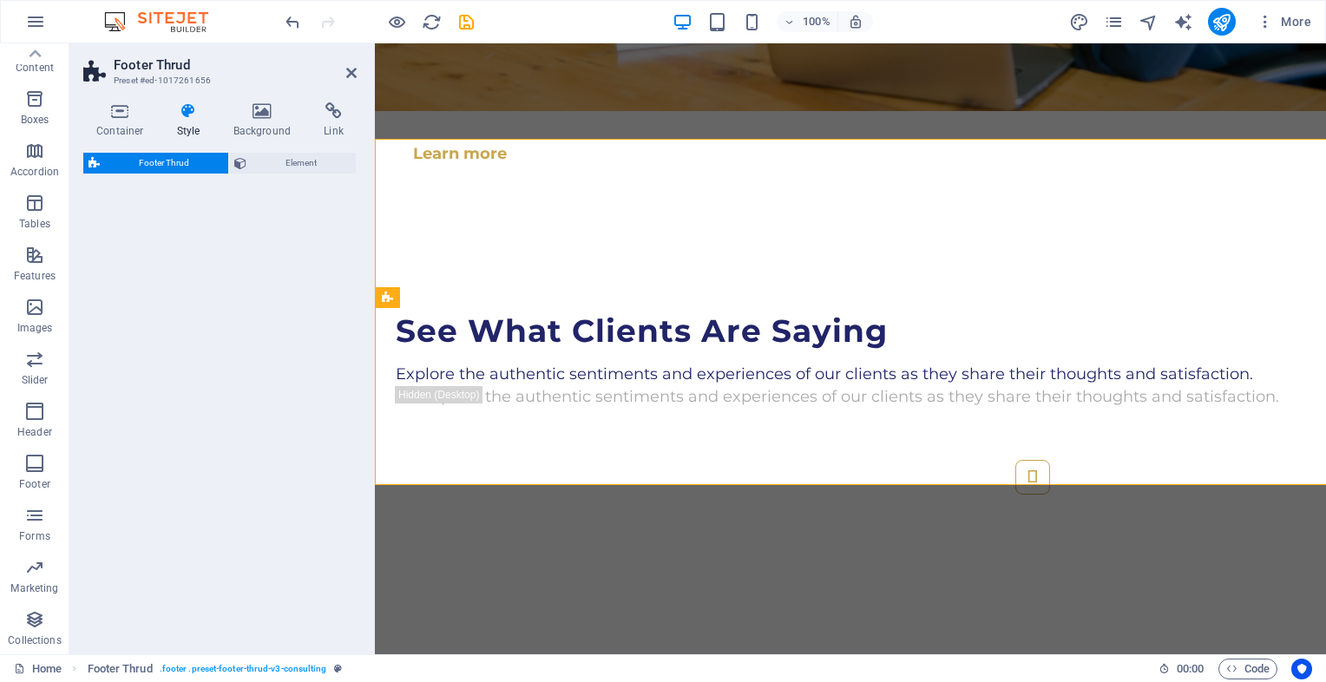
select select "rem"
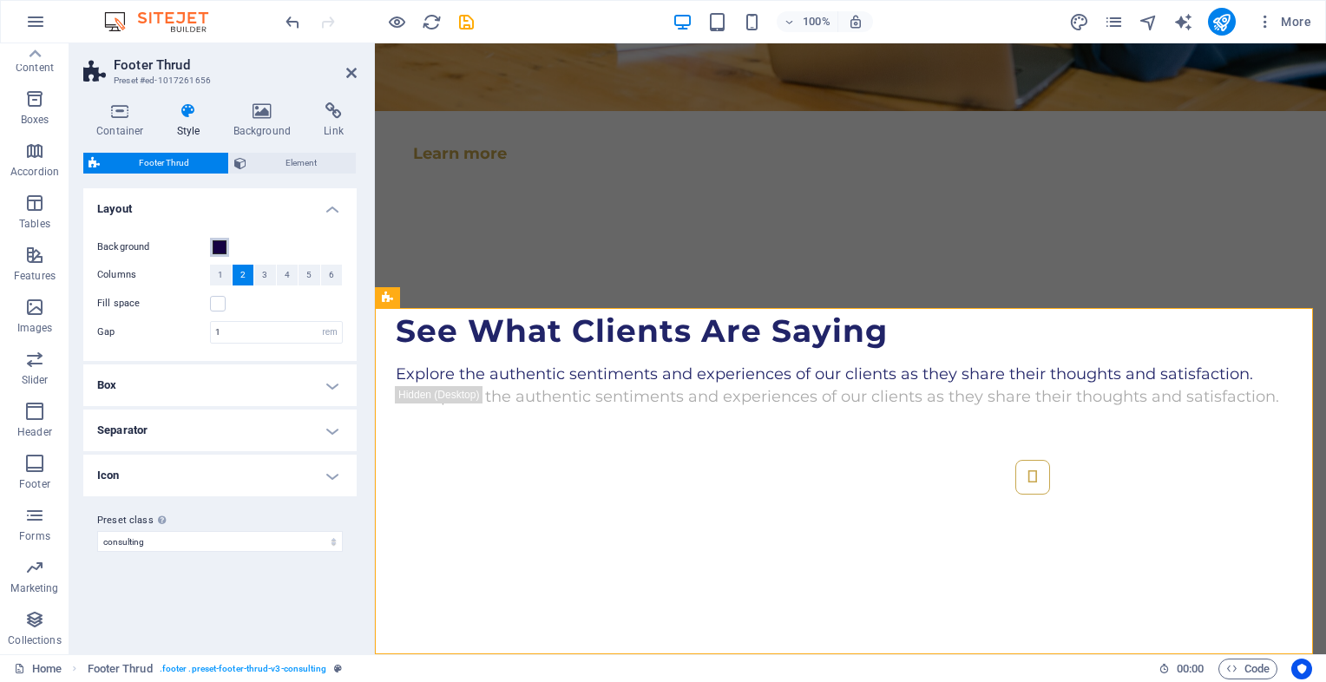
click at [212, 242] on button "Background" at bounding box center [219, 247] width 19 height 19
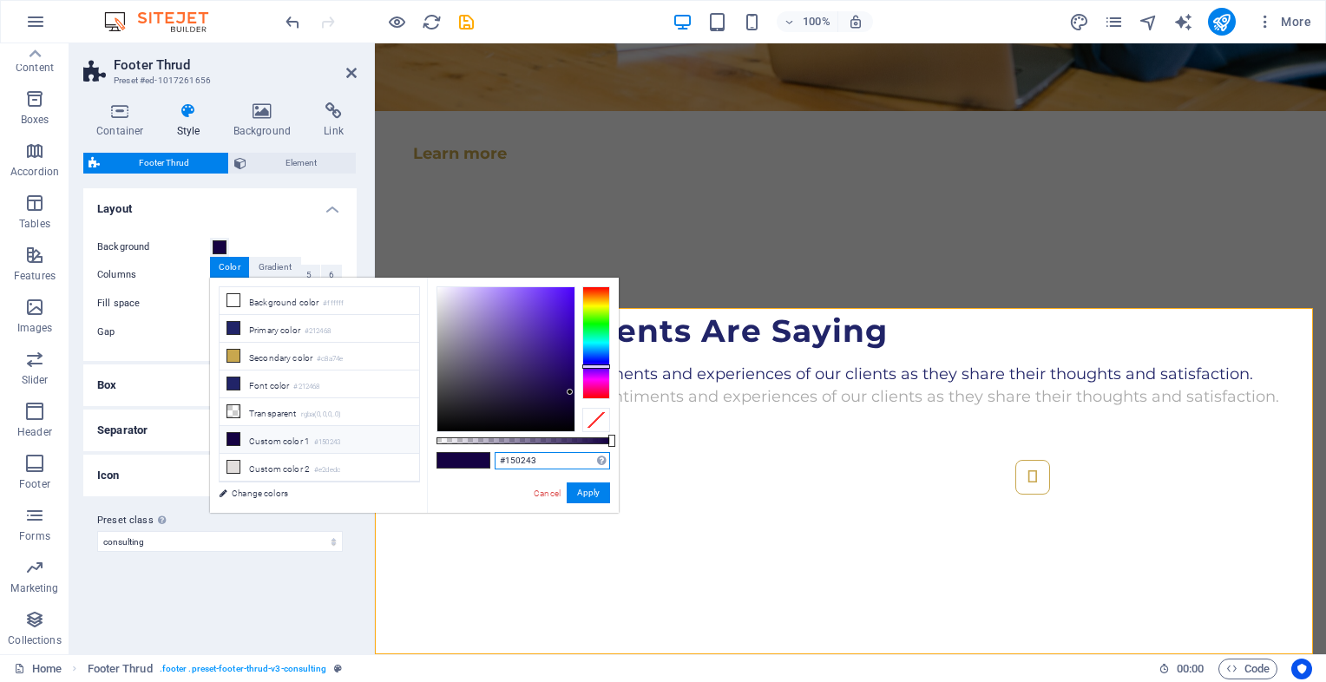
click at [548, 463] on input "#150243" at bounding box center [552, 460] width 115 height 17
paste input "212468"
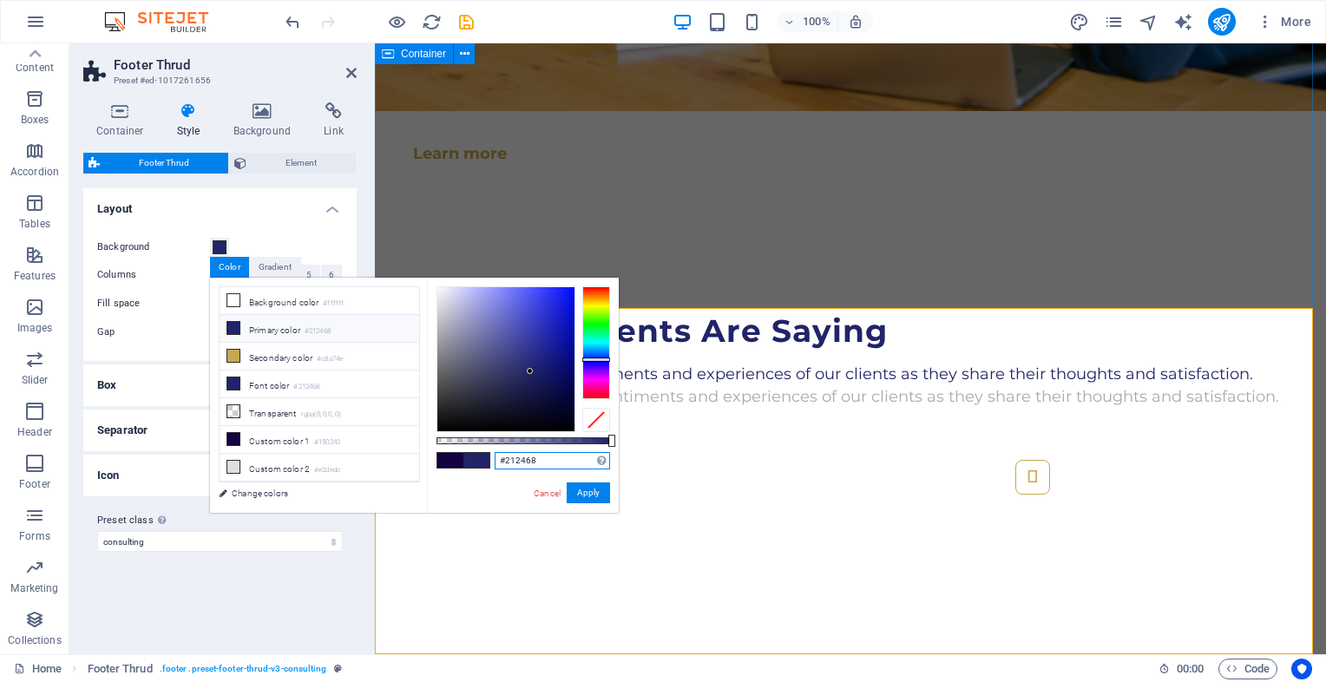
type input "#212468"
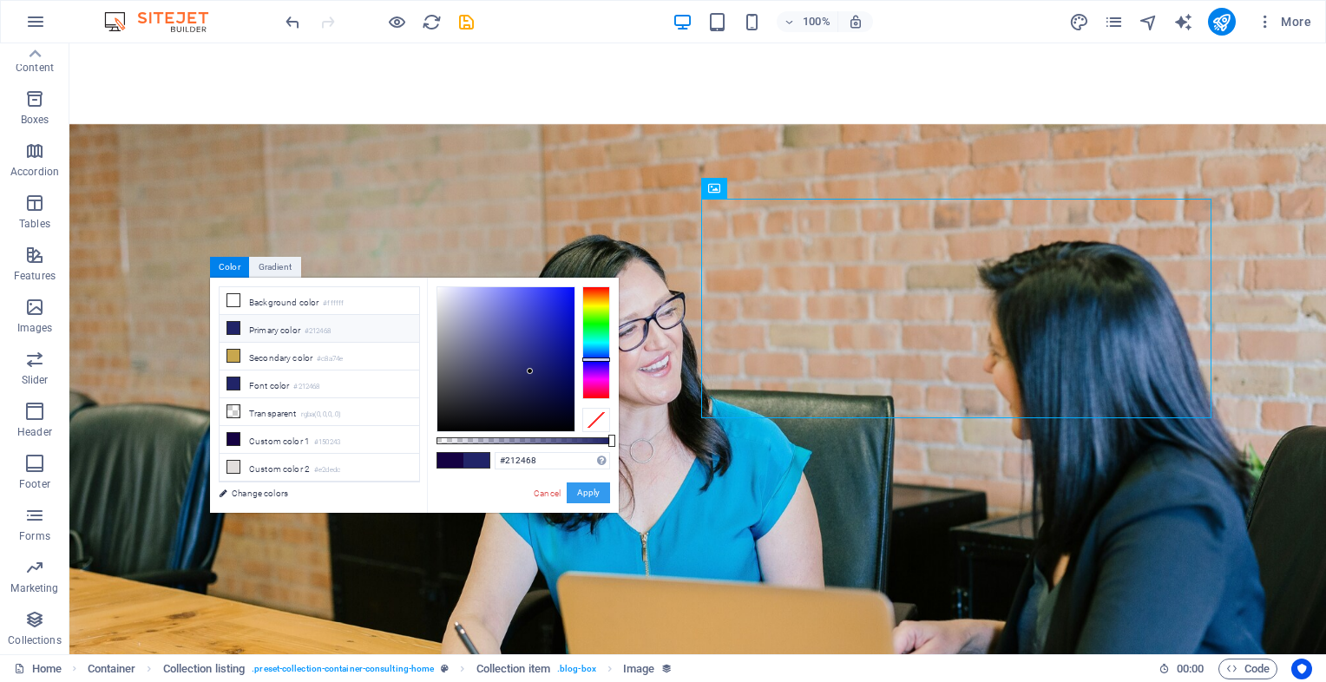
click at [586, 493] on button "Apply" at bounding box center [588, 492] width 43 height 21
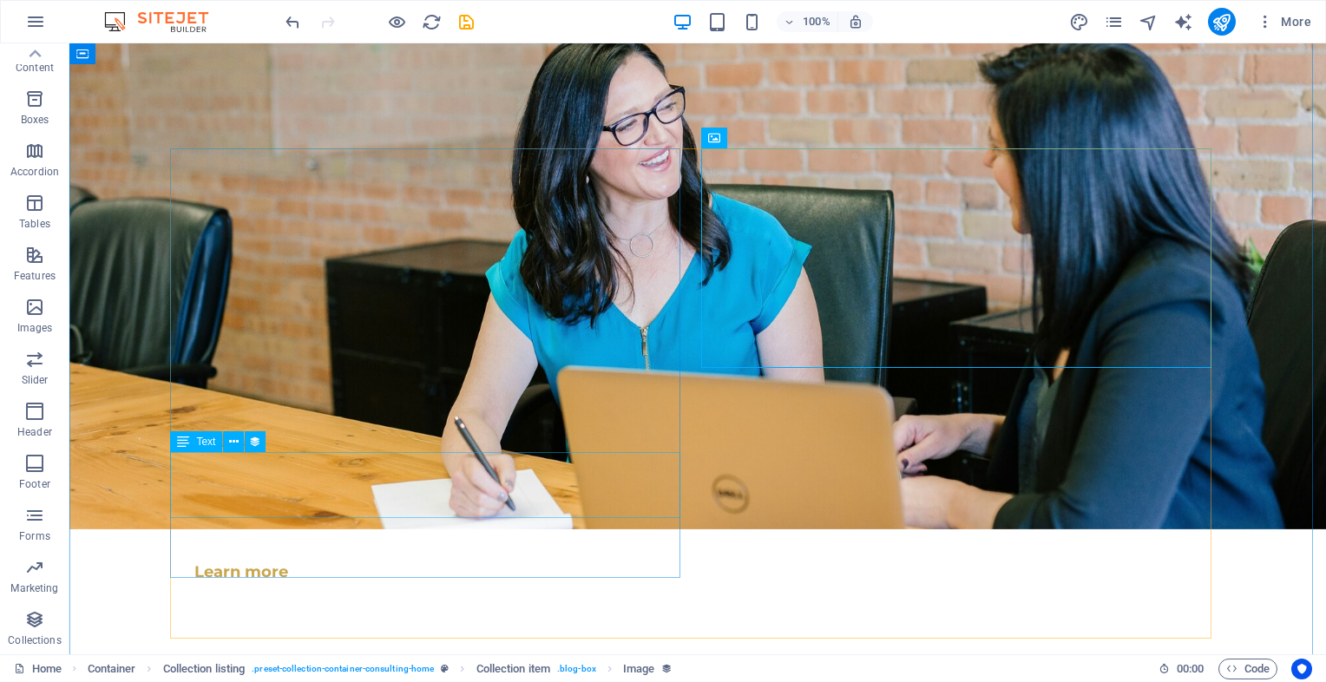
scroll to position [4105, 0]
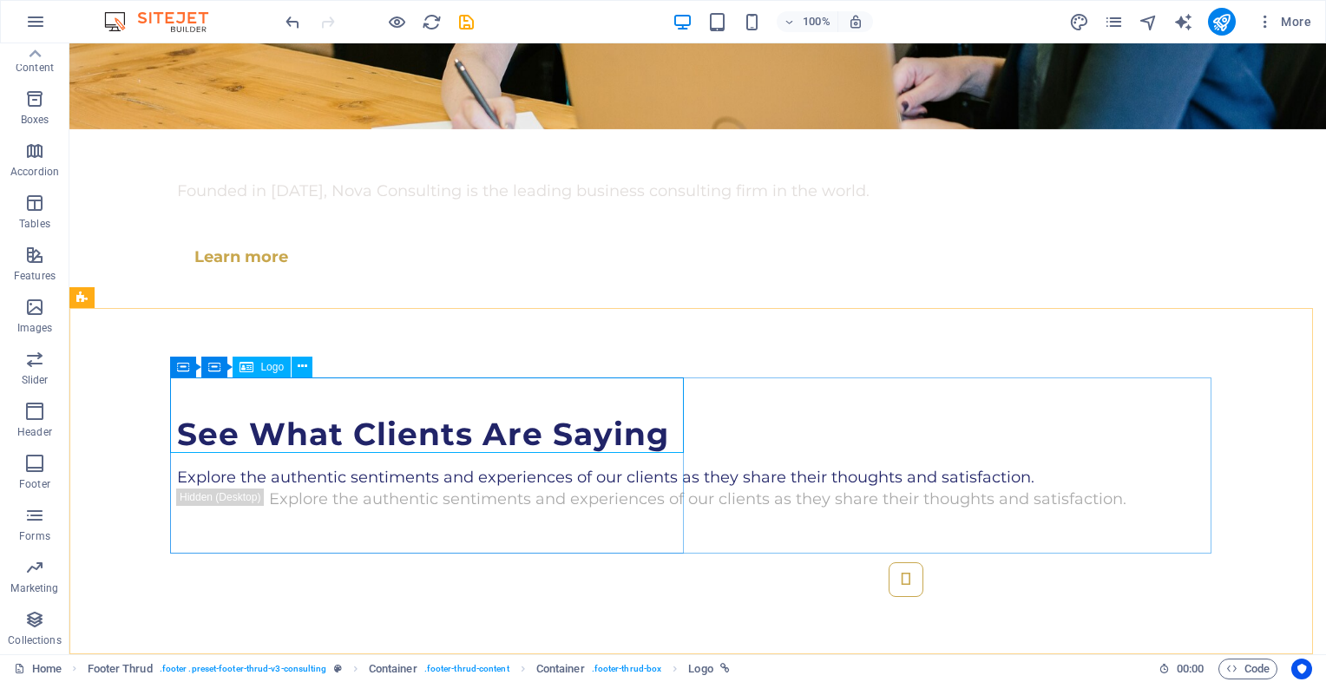
click at [270, 372] on span "Logo" at bounding box center [271, 367] width 23 height 10
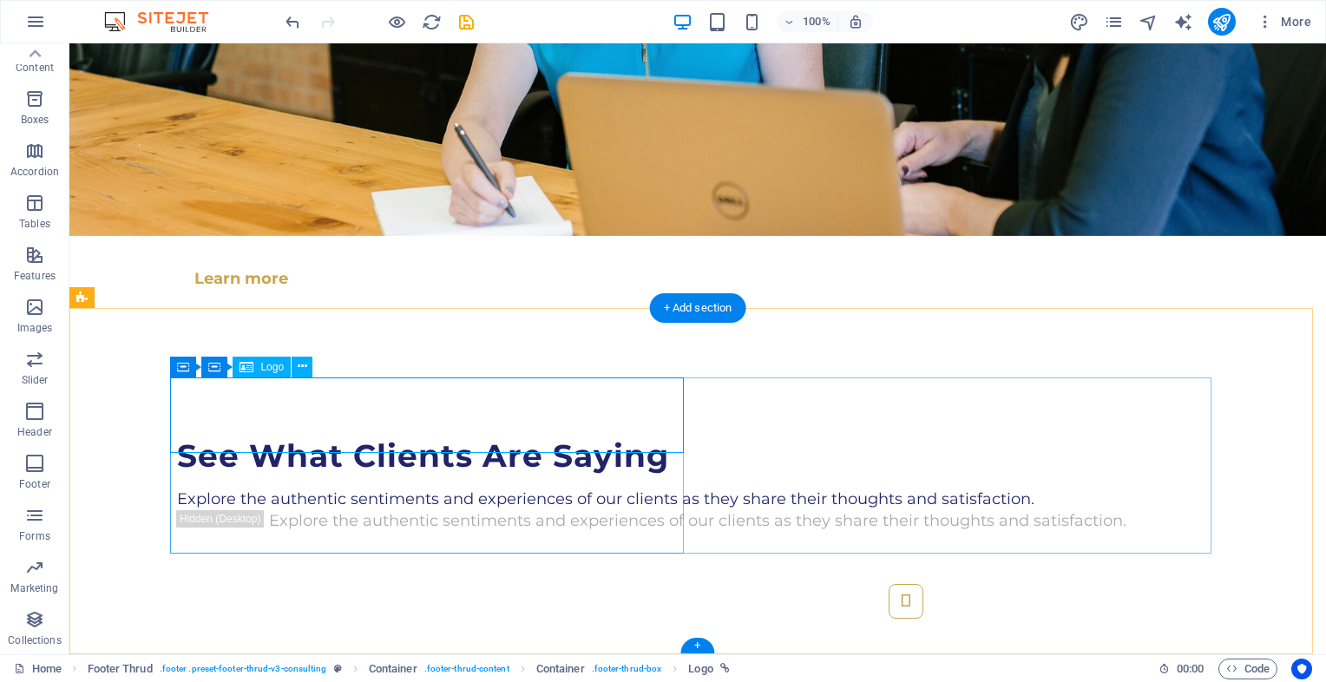
scroll to position [4273, 0]
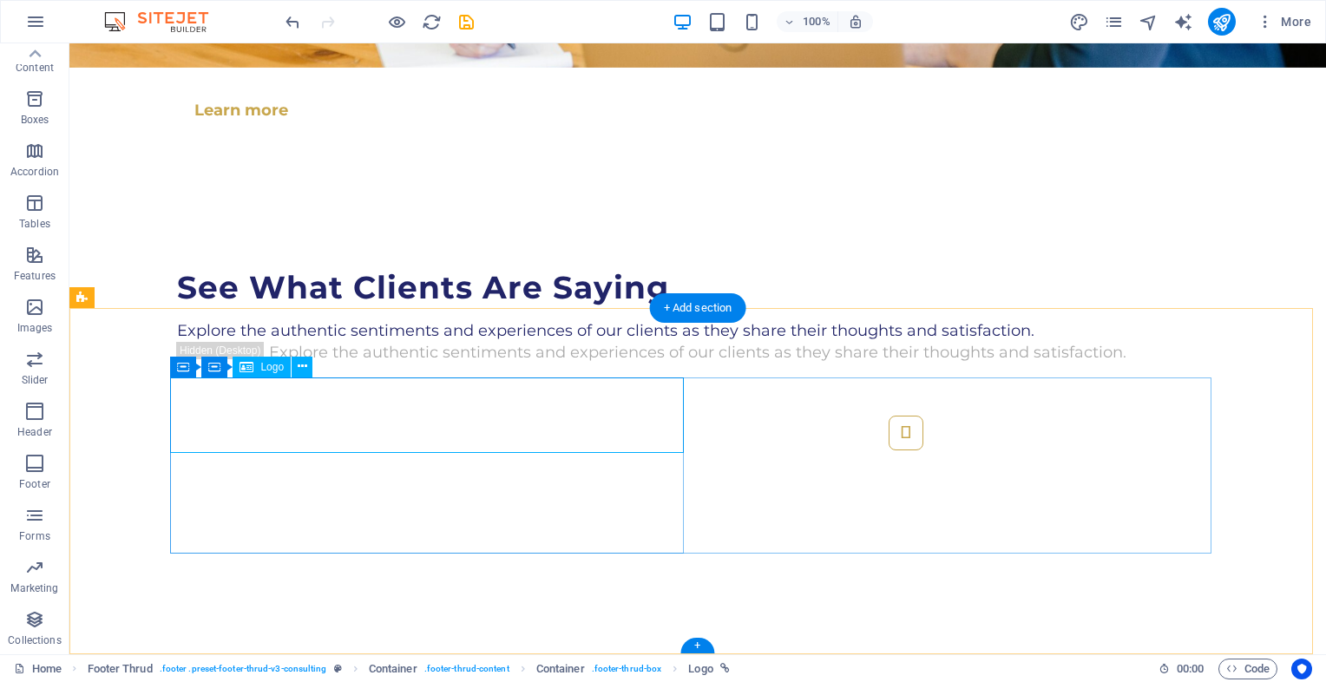
select select "px"
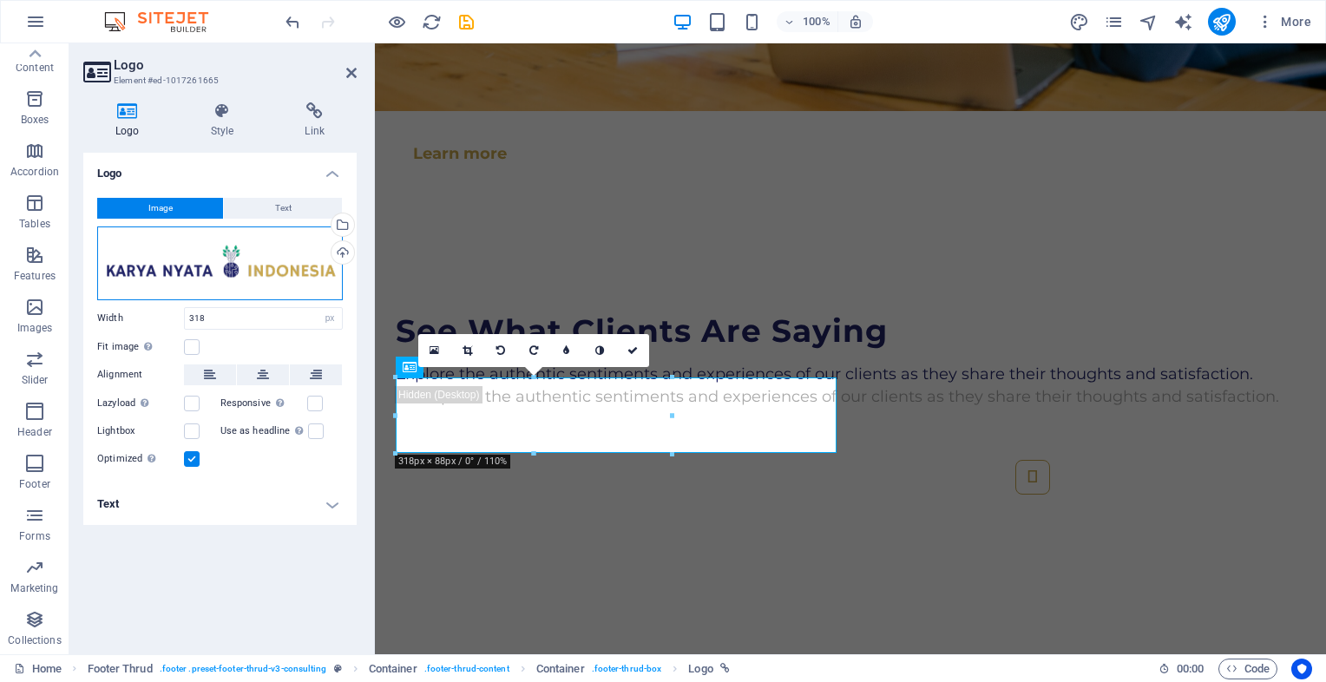
click at [179, 266] on div "Drag files here, click to choose files or select files from Files or our free s…" at bounding box center [220, 263] width 246 height 74
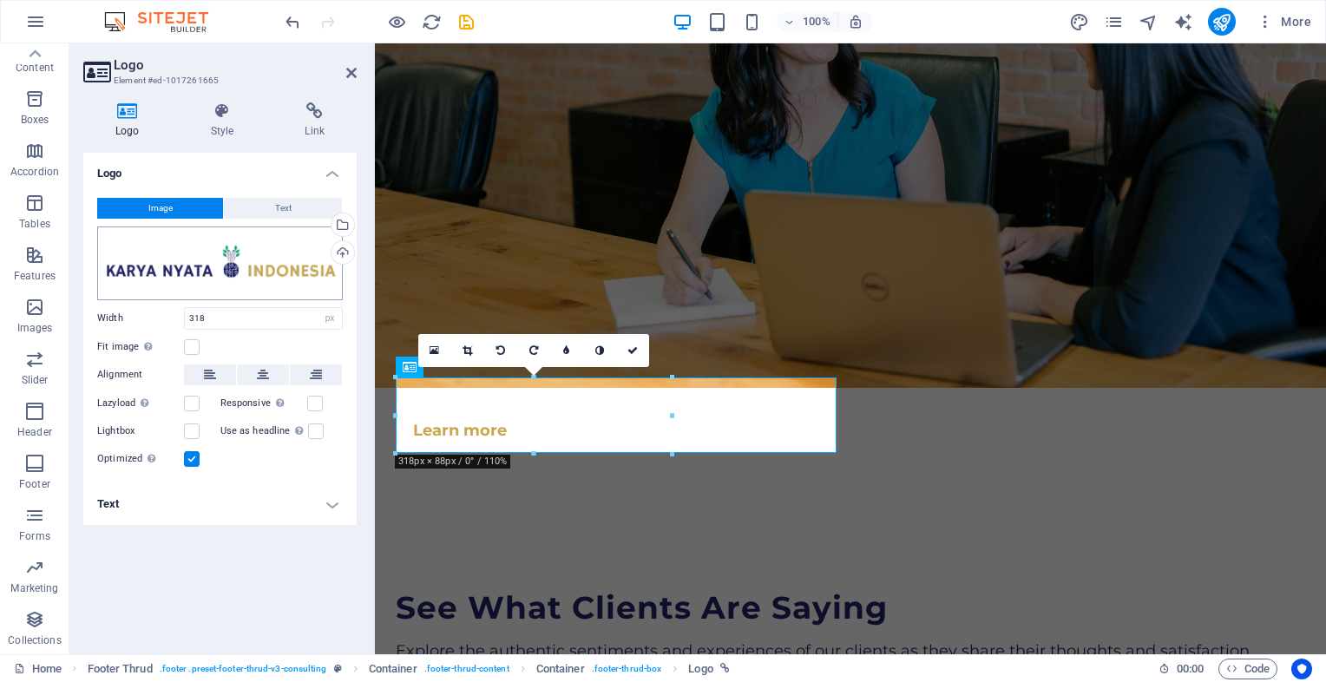
scroll to position [4193, 0]
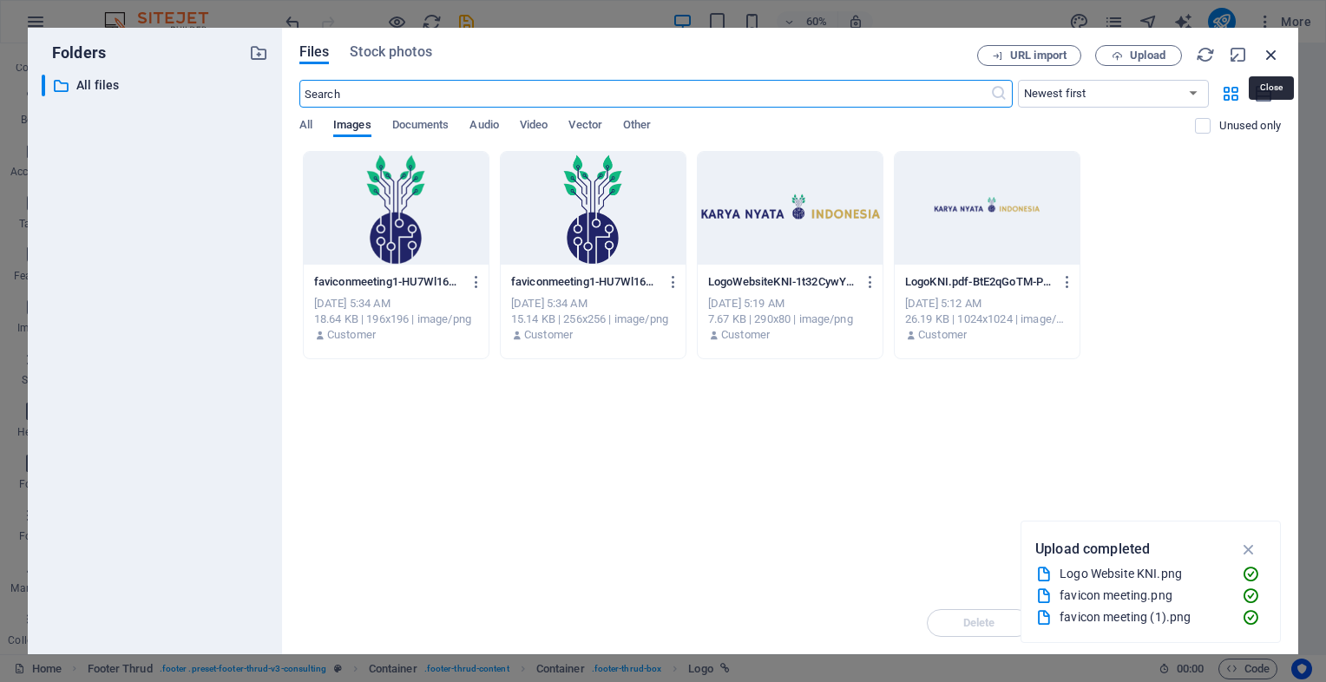
click at [1273, 46] on icon "button" at bounding box center [1271, 54] width 19 height 19
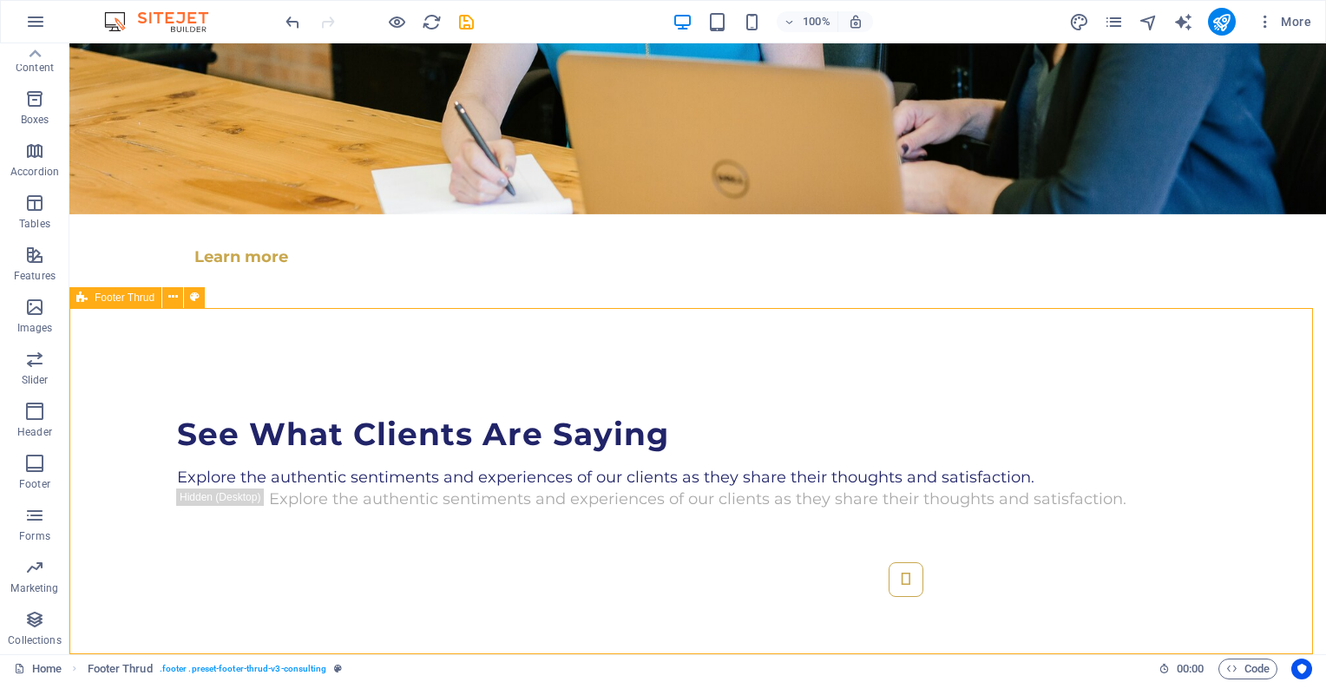
click at [198, 296] on icon at bounding box center [195, 297] width 10 height 18
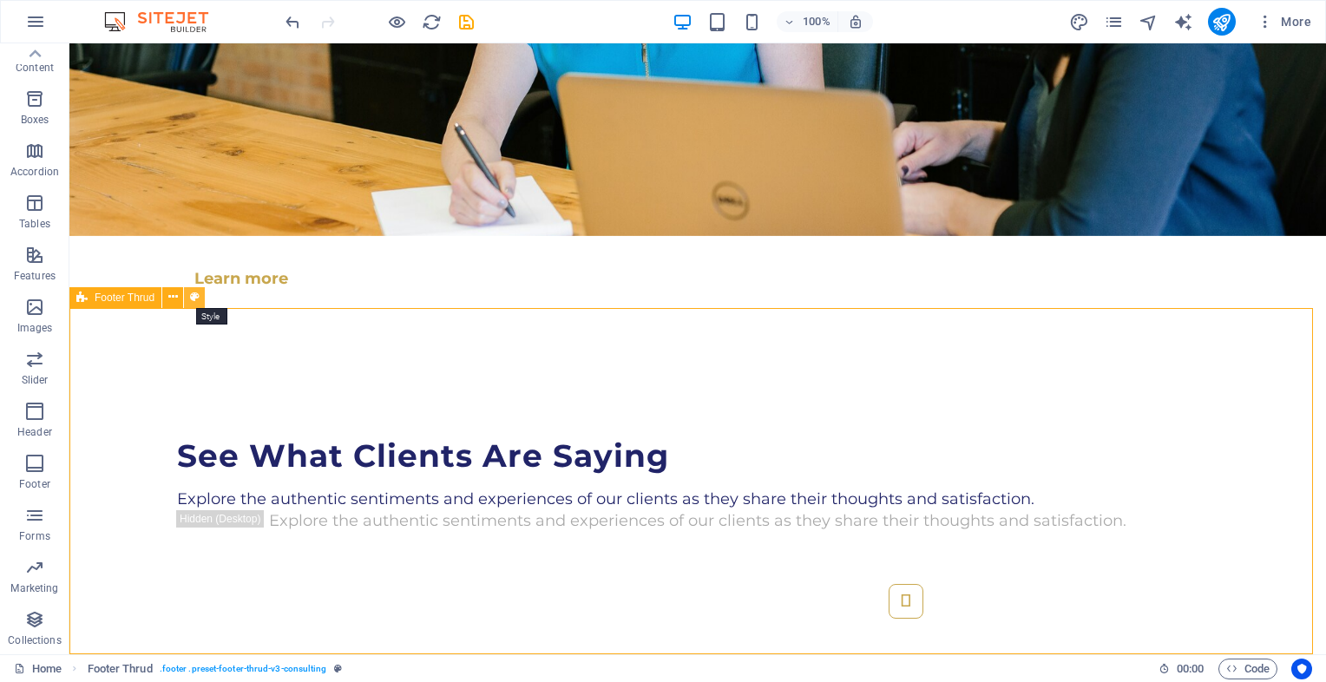
scroll to position [4273, 0]
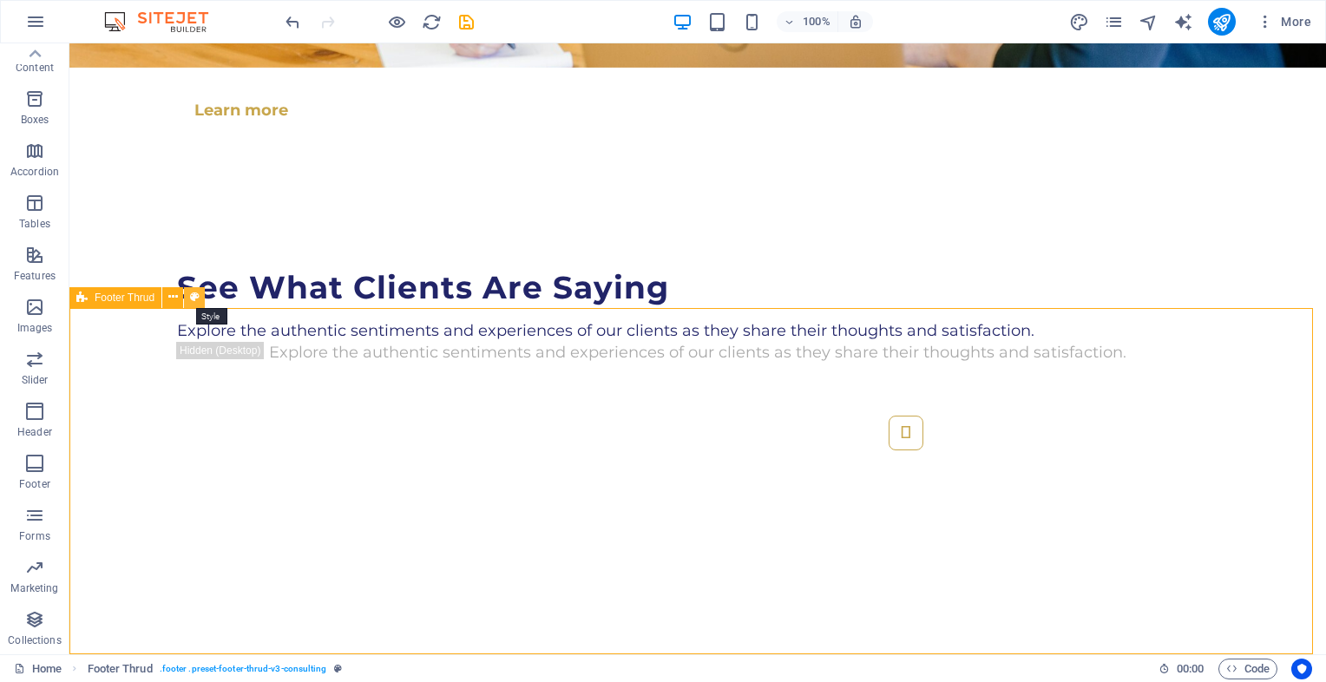
select select "rem"
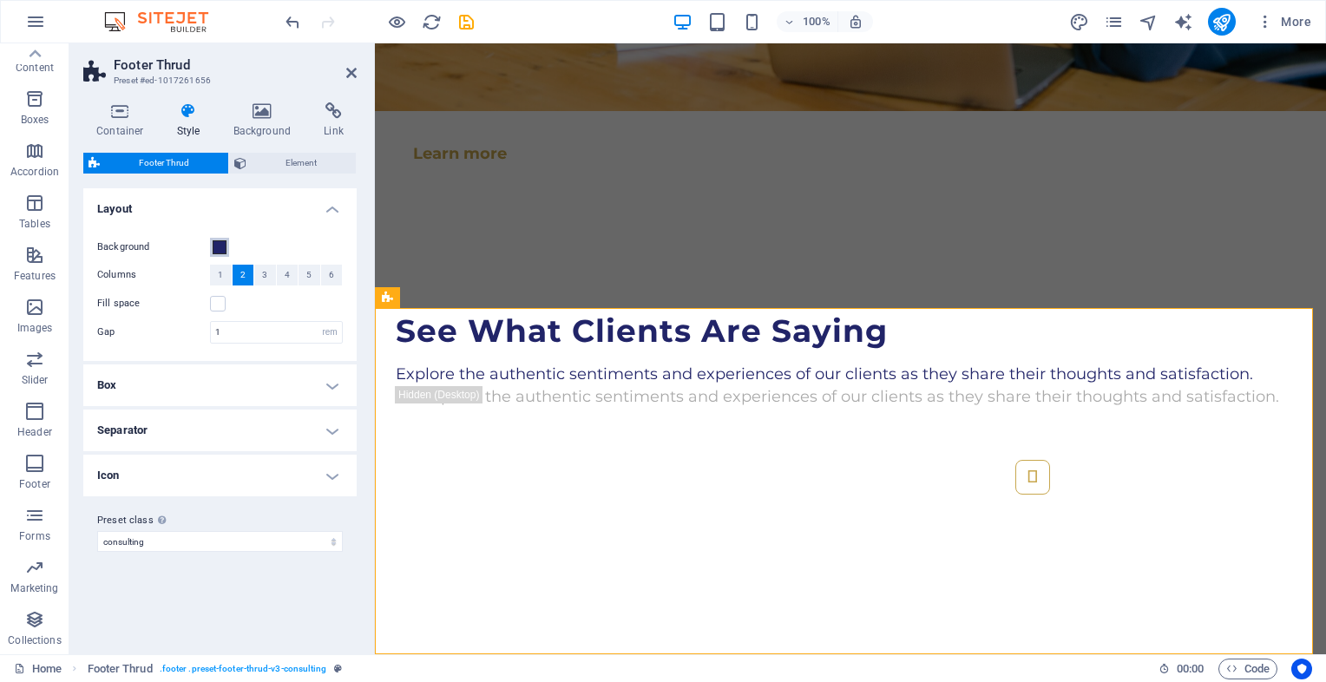
click at [226, 248] on span at bounding box center [220, 247] width 14 height 14
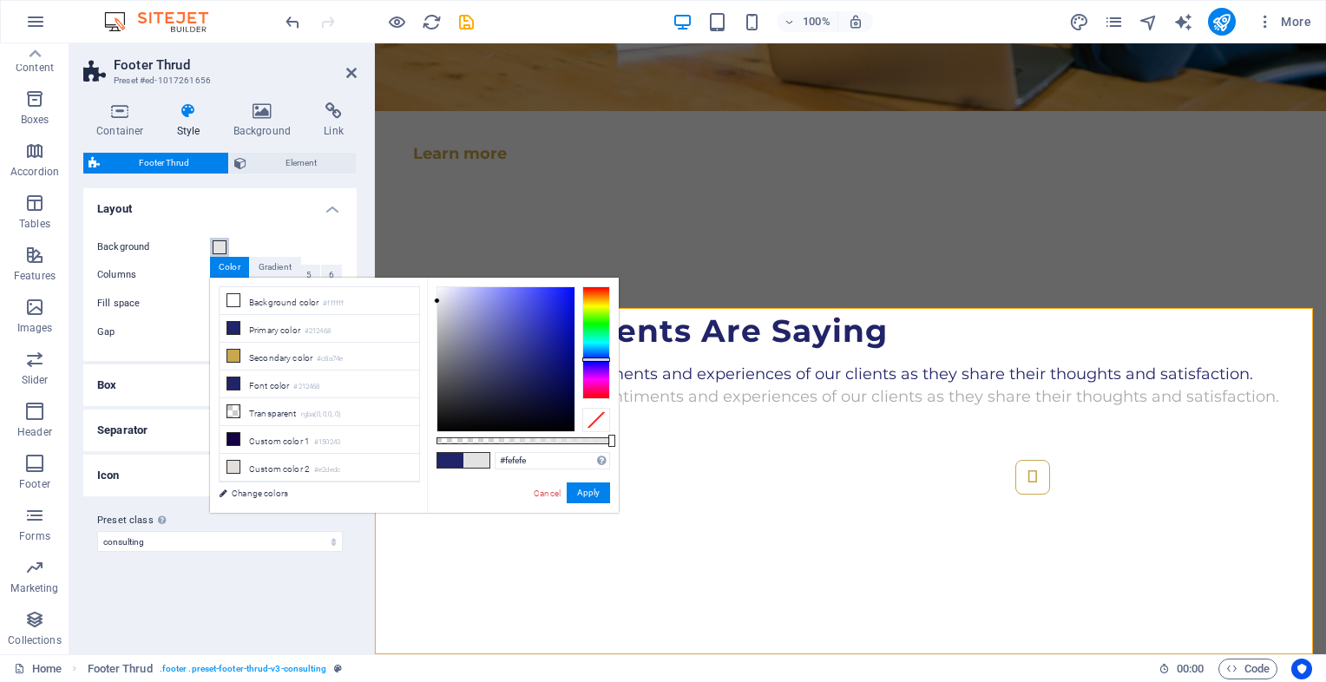
type input "#ffffff"
drag, startPoint x: 524, startPoint y: 368, endPoint x: 412, endPoint y: 278, distance: 143.8
click at [412, 278] on div "less Background color #ffffff Primary color #212468 Secondary color #c8a74e Fon…" at bounding box center [414, 395] width 409 height 235
click at [585, 499] on button "Apply" at bounding box center [588, 492] width 43 height 21
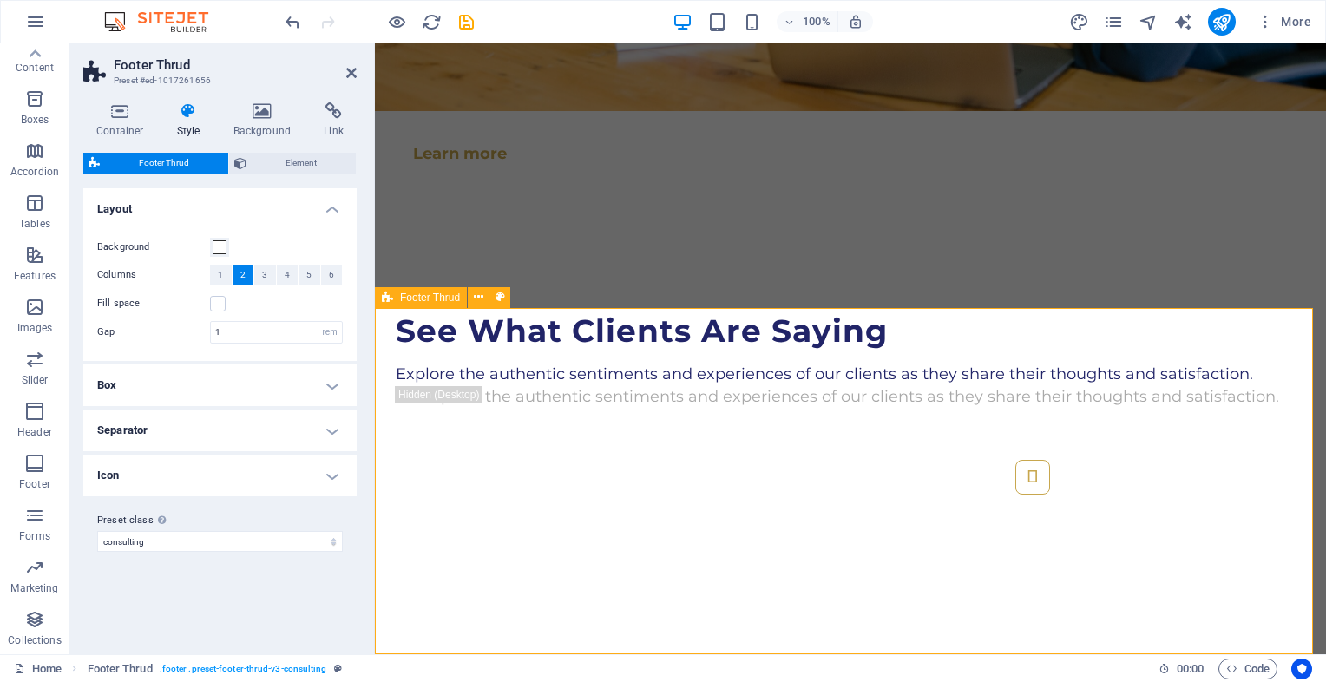
click at [197, 109] on icon at bounding box center [188, 110] width 49 height 17
click at [183, 132] on h4 "Style" at bounding box center [192, 120] width 56 height 36
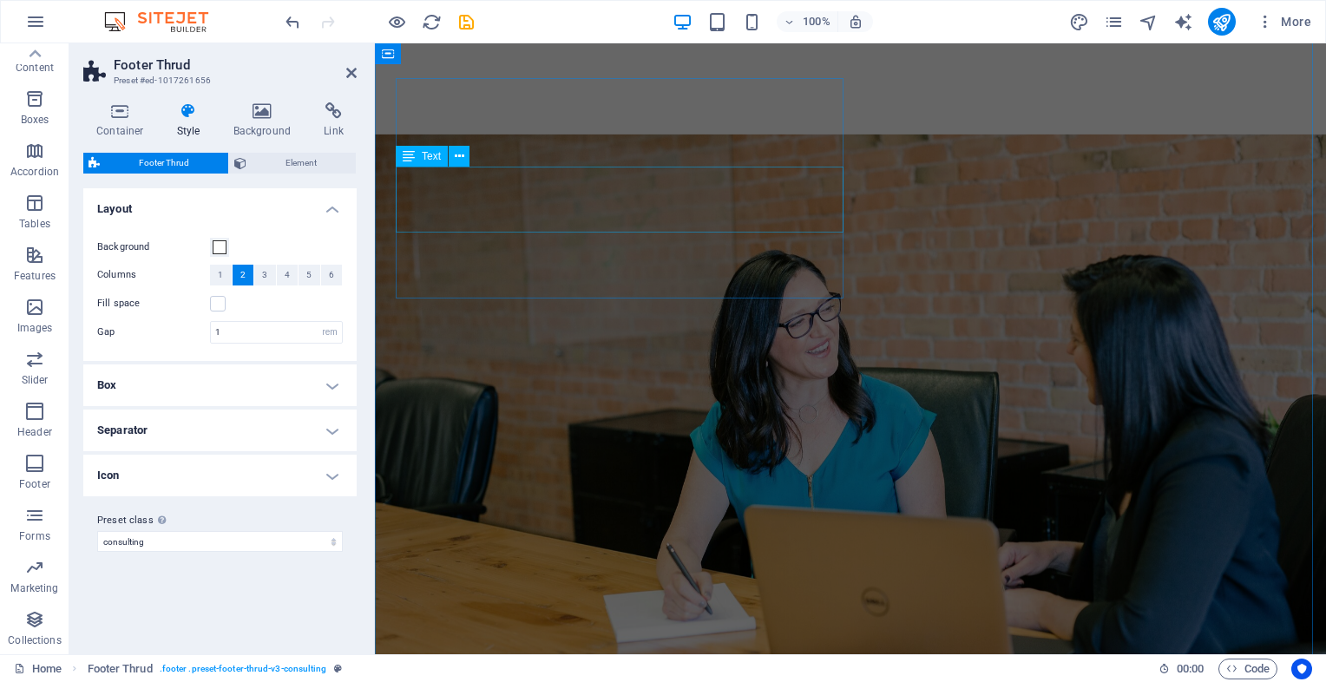
scroll to position [3762, 0]
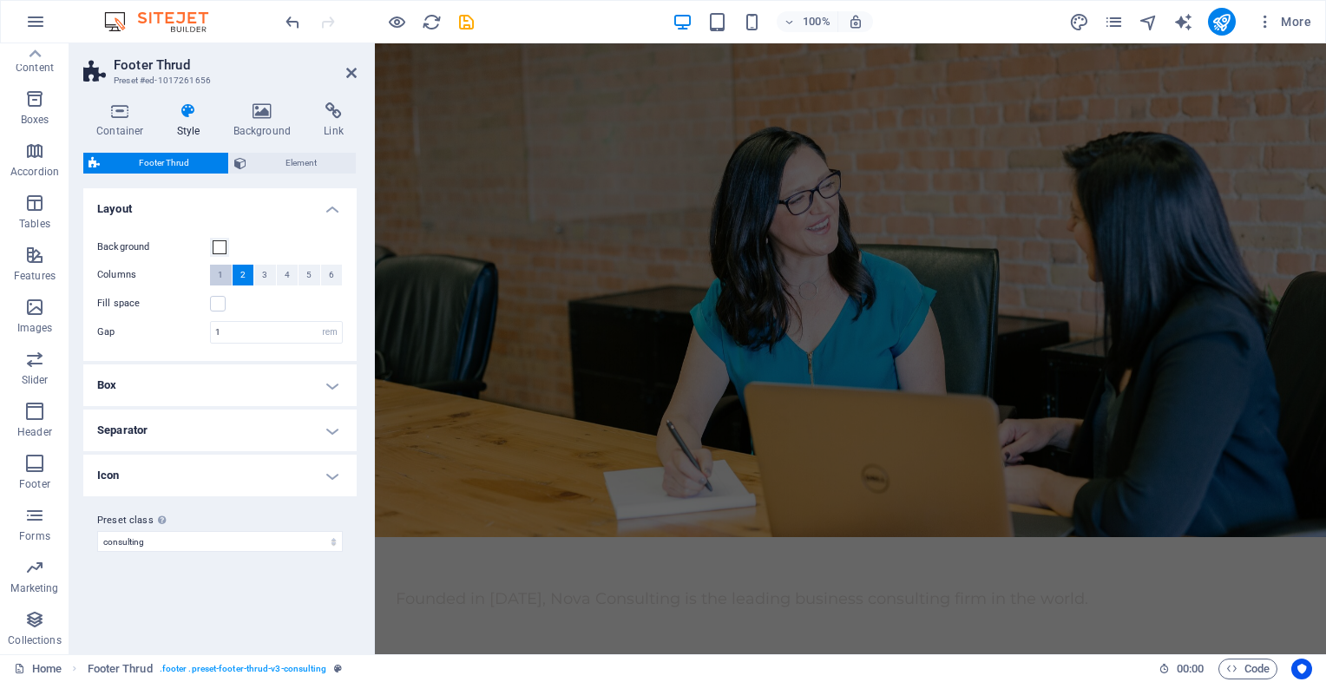
click at [218, 277] on span "1" at bounding box center [220, 275] width 5 height 21
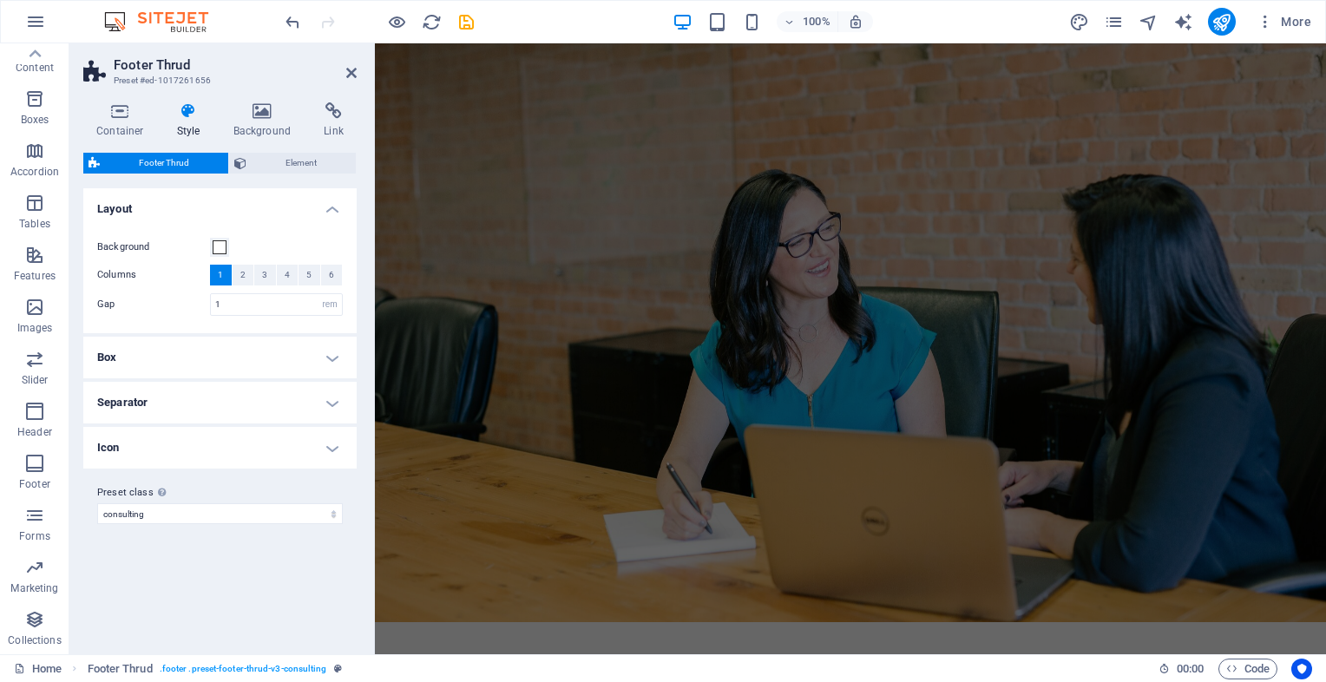
scroll to position [4273, 0]
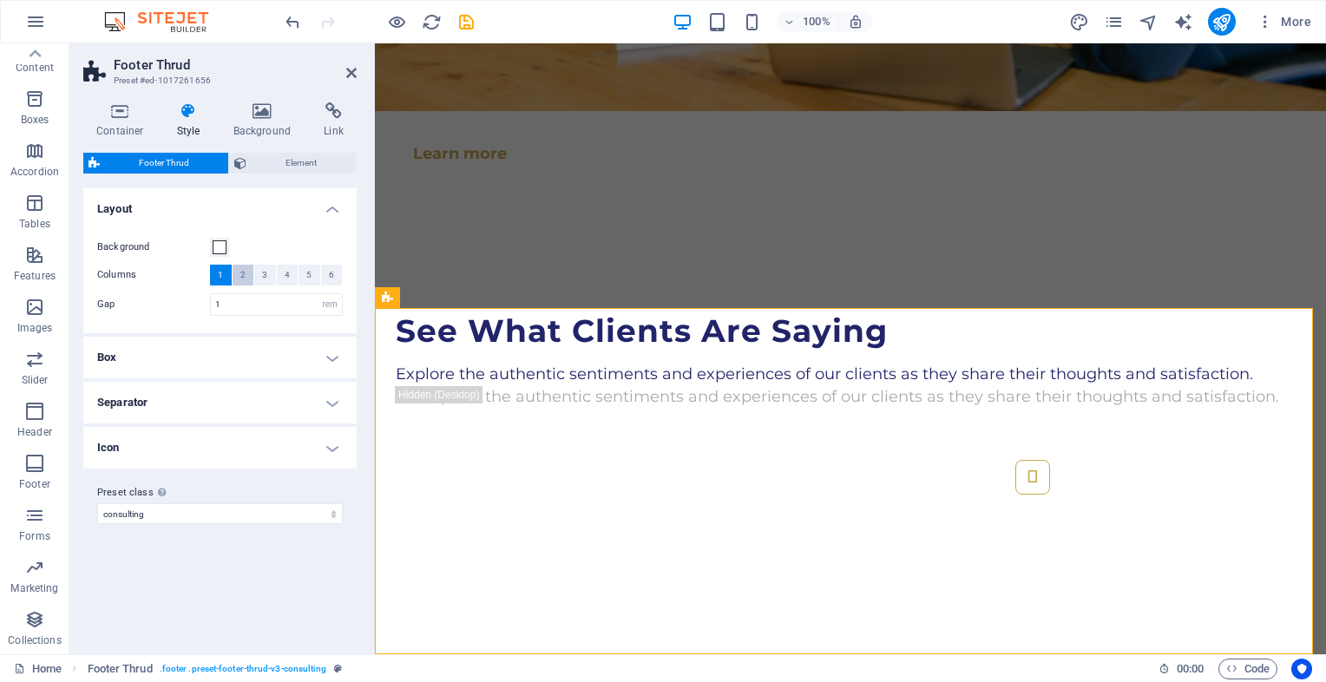
click at [243, 278] on span "2" at bounding box center [242, 275] width 5 height 21
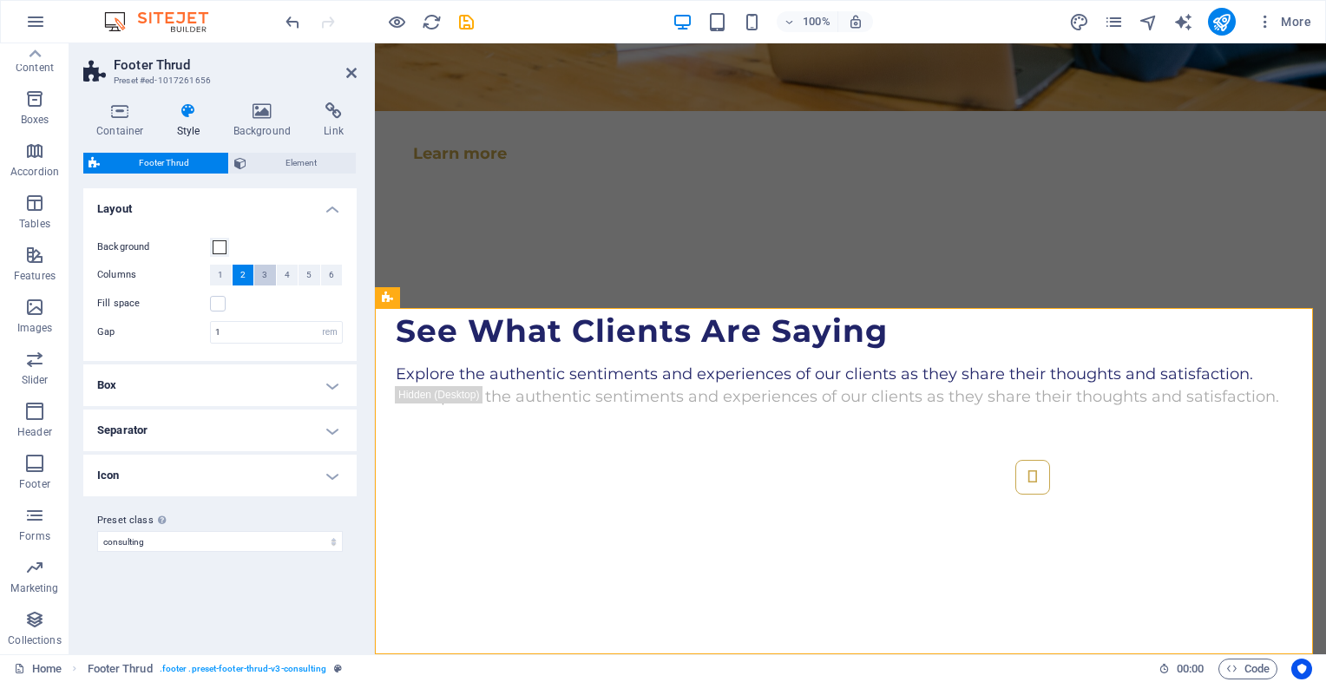
click at [264, 278] on span "3" at bounding box center [264, 275] width 5 height 21
click at [285, 278] on span "4" at bounding box center [287, 275] width 5 height 21
click at [187, 406] on ul "Layout Background Columns 1 2 3 4 5 6 Fill space Gap 1 rem px % vh vw Box Backg…" at bounding box center [219, 342] width 273 height 308
click at [195, 384] on h4 "Box" at bounding box center [219, 385] width 273 height 42
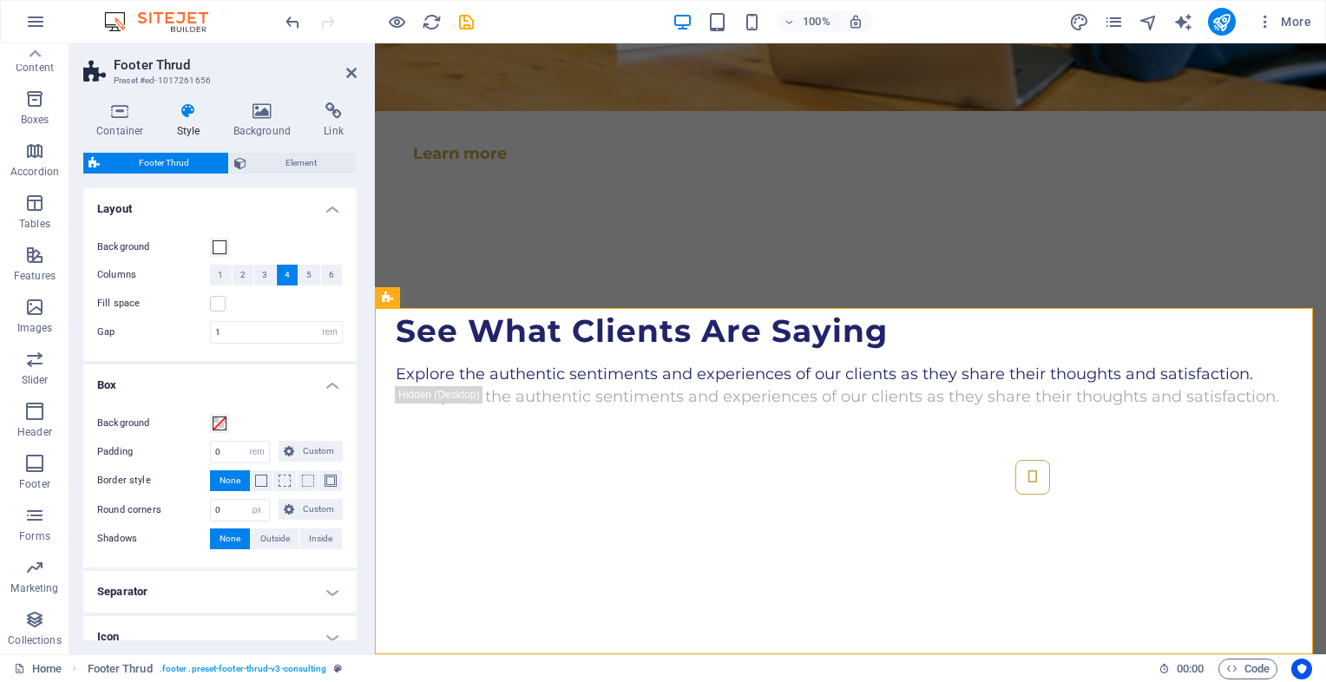
scroll to position [4256, 0]
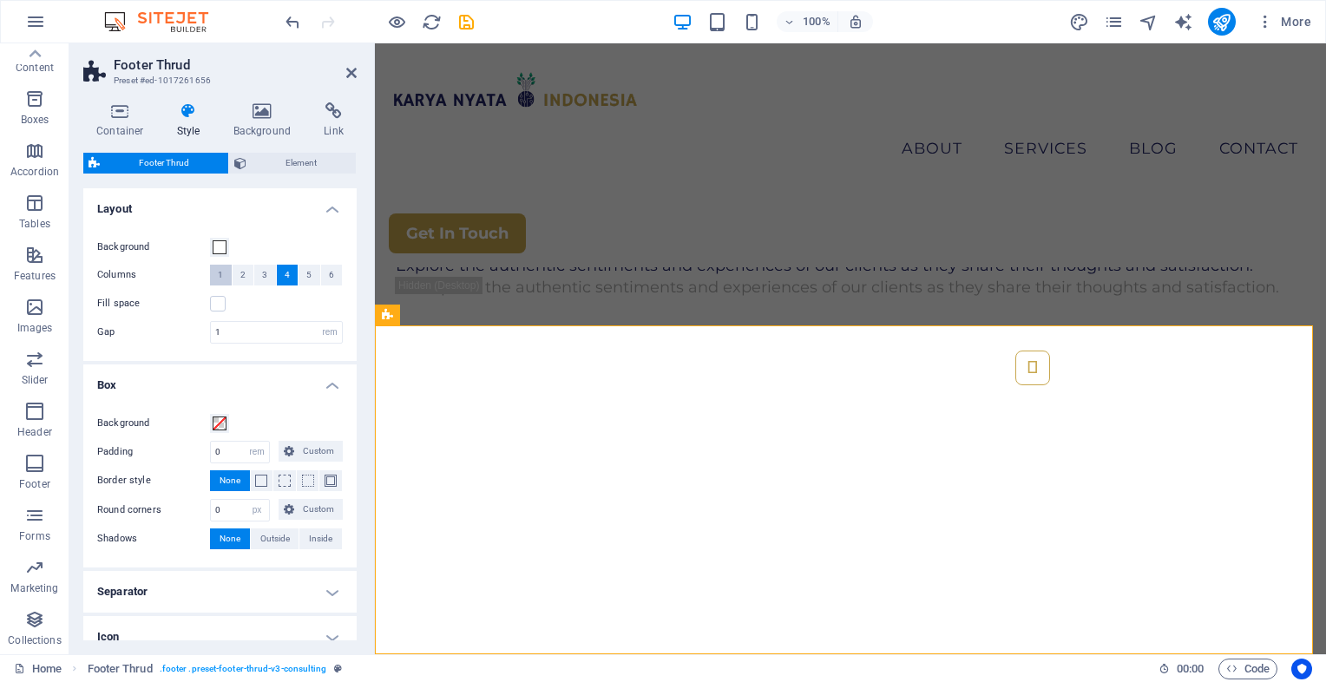
click at [221, 272] on span "1" at bounding box center [220, 275] width 5 height 21
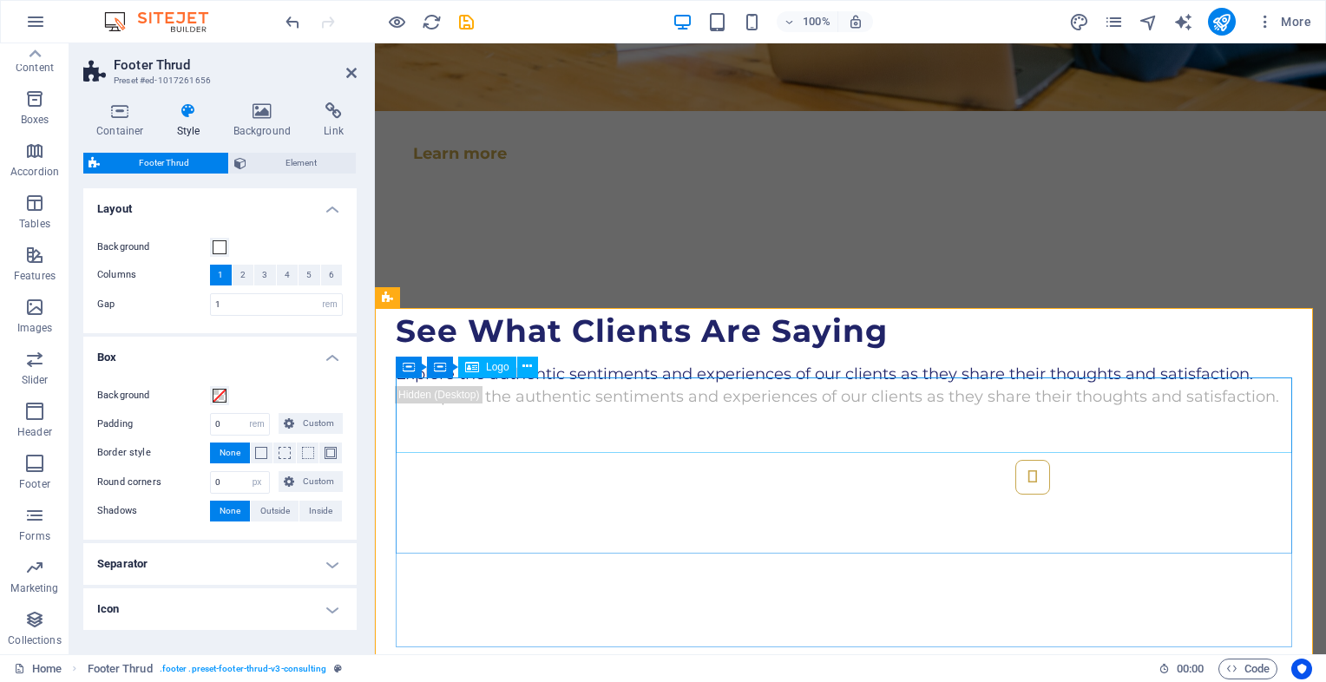
scroll to position [4368, 0]
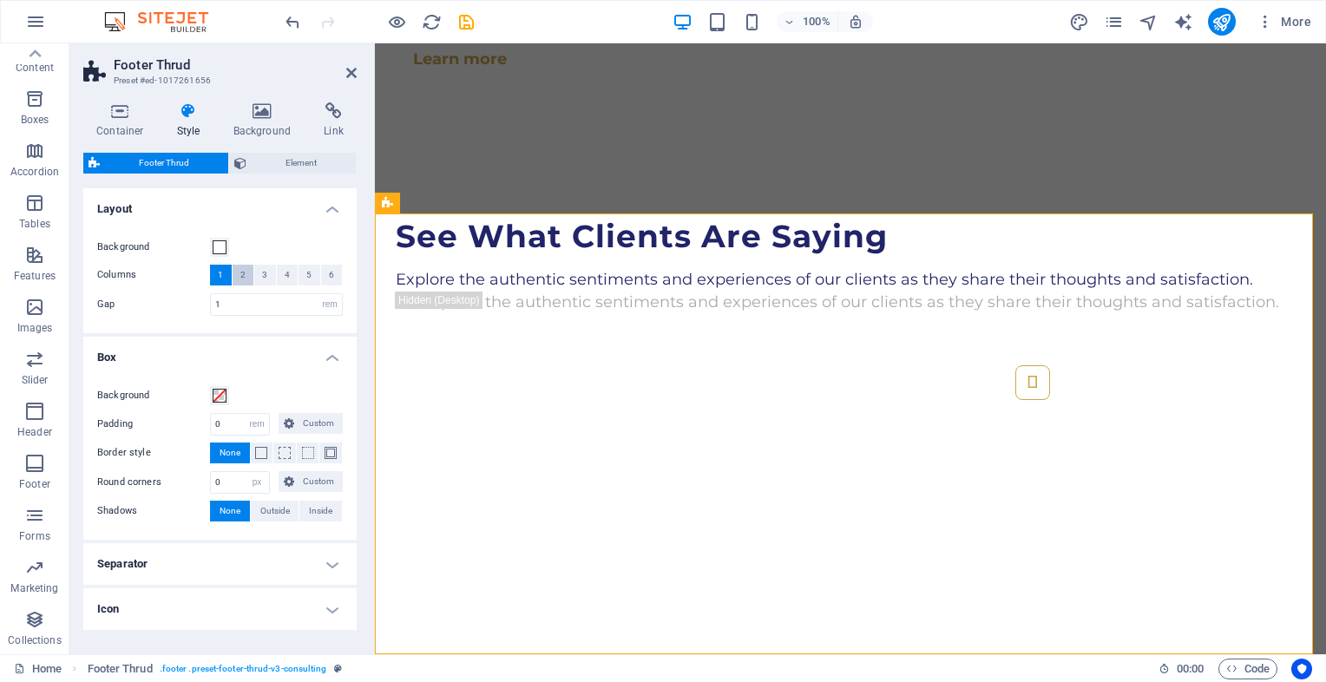
click at [244, 276] on span "2" at bounding box center [242, 275] width 5 height 21
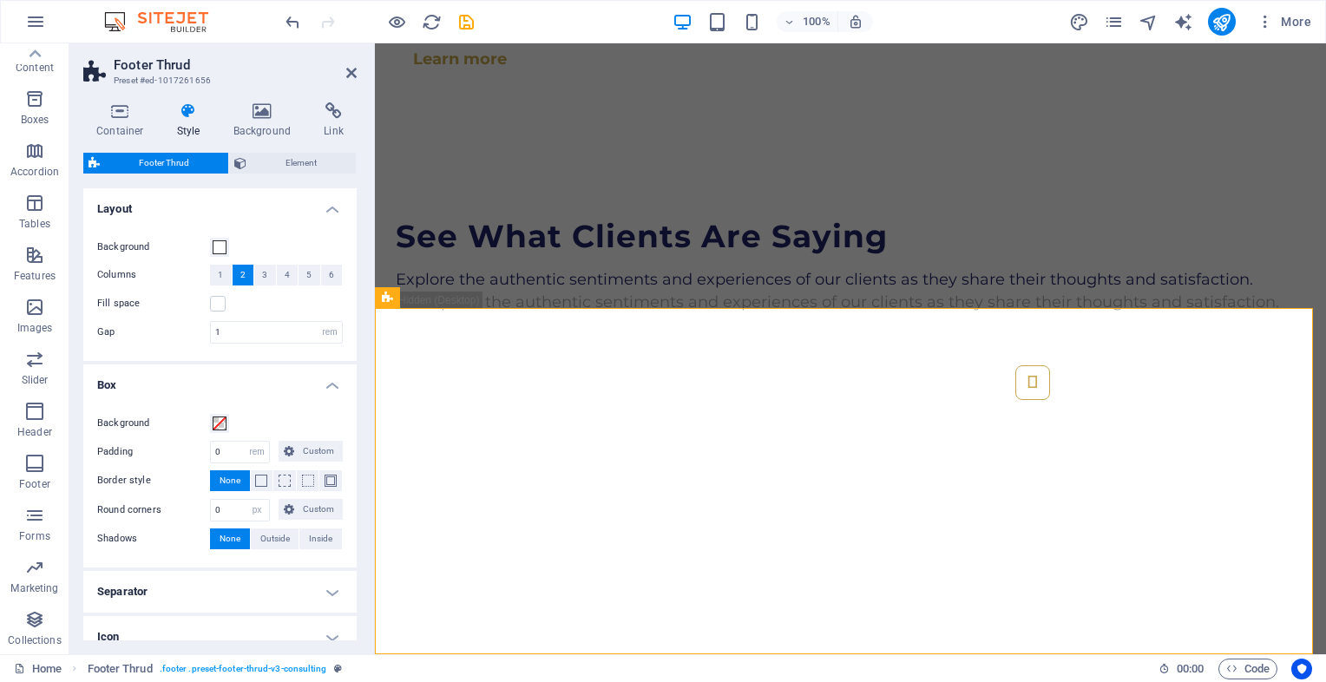
scroll to position [4273, 0]
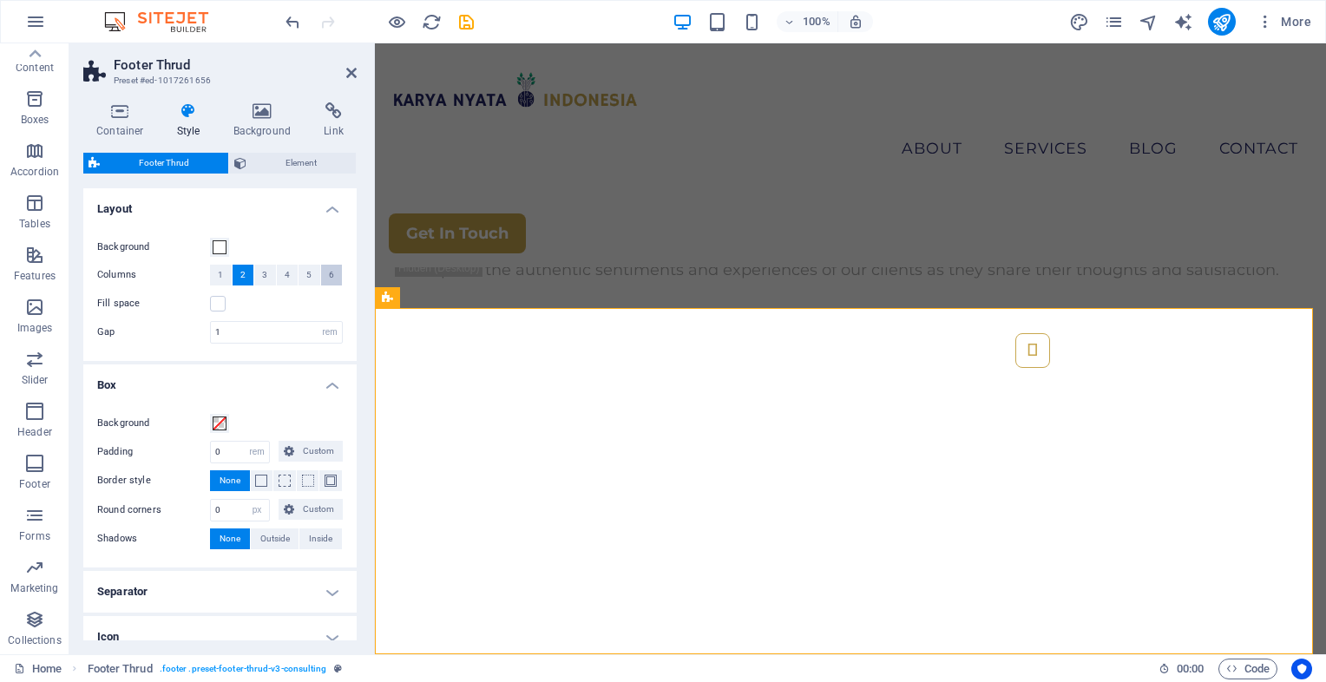
click at [330, 266] on span "6" at bounding box center [331, 275] width 5 height 21
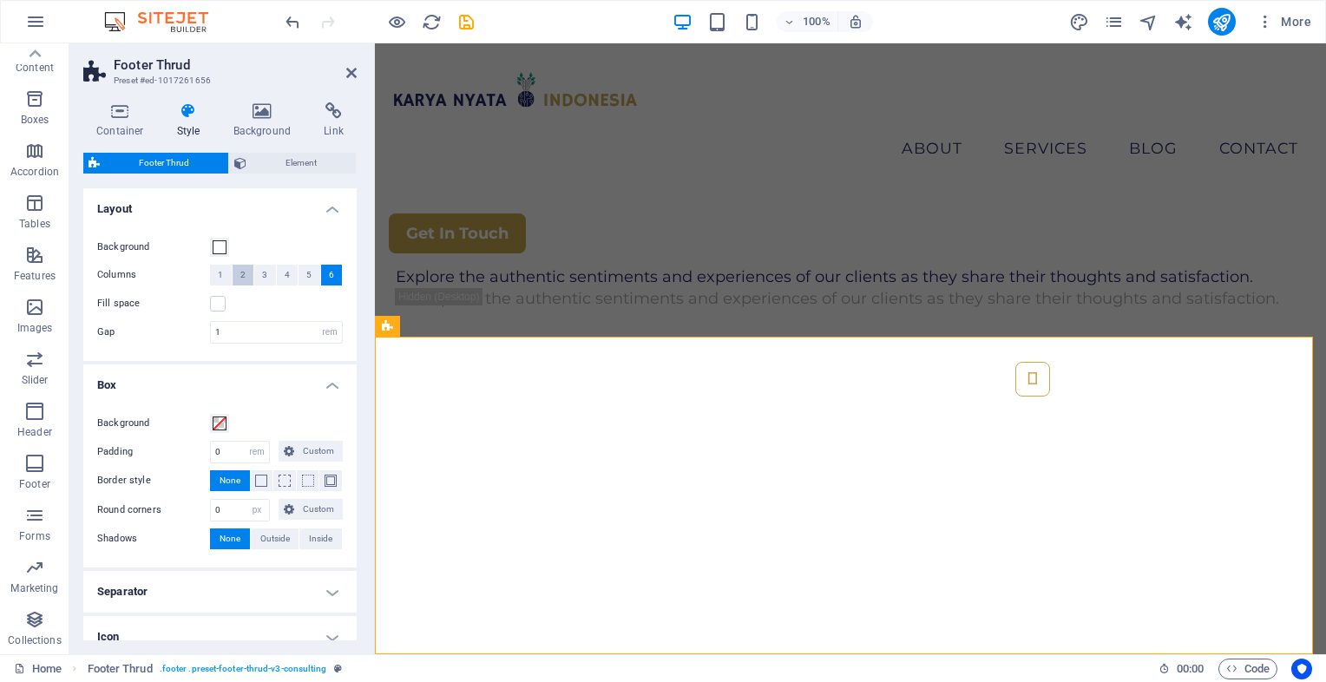
click at [246, 272] on button "2" at bounding box center [244, 275] width 22 height 21
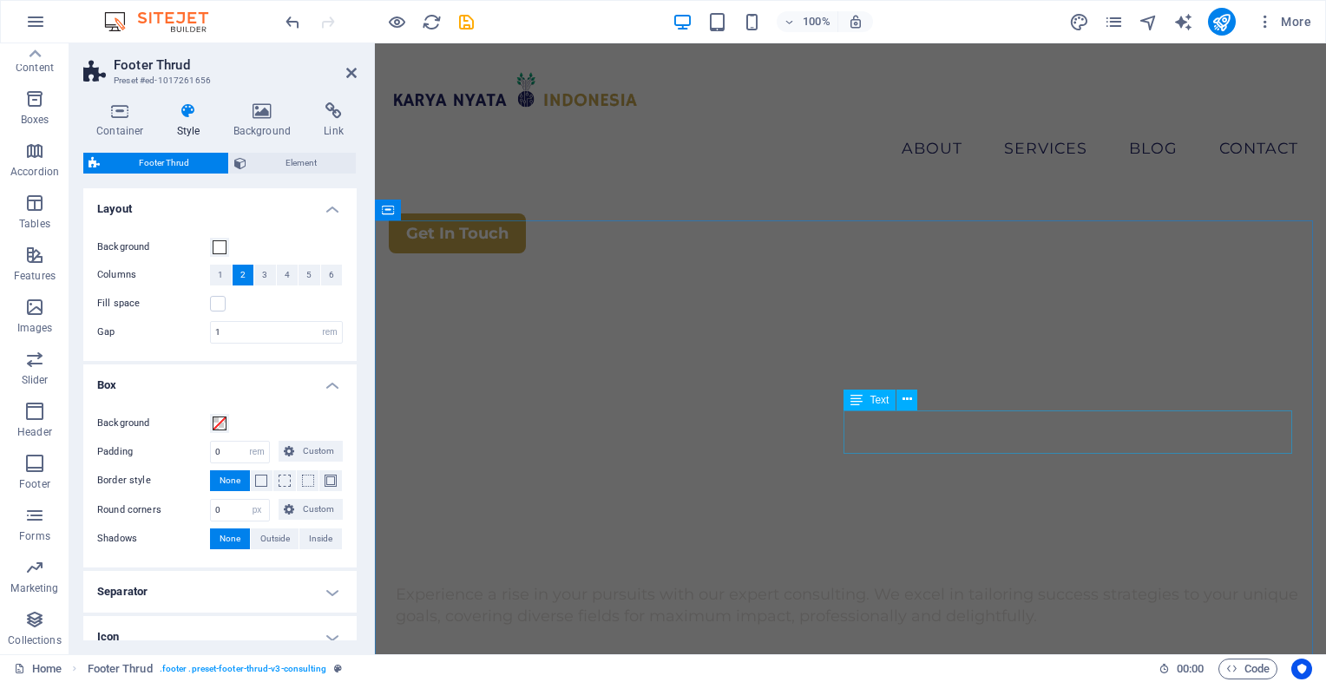
scroll to position [553, 0]
click at [350, 69] on icon at bounding box center [351, 73] width 10 height 14
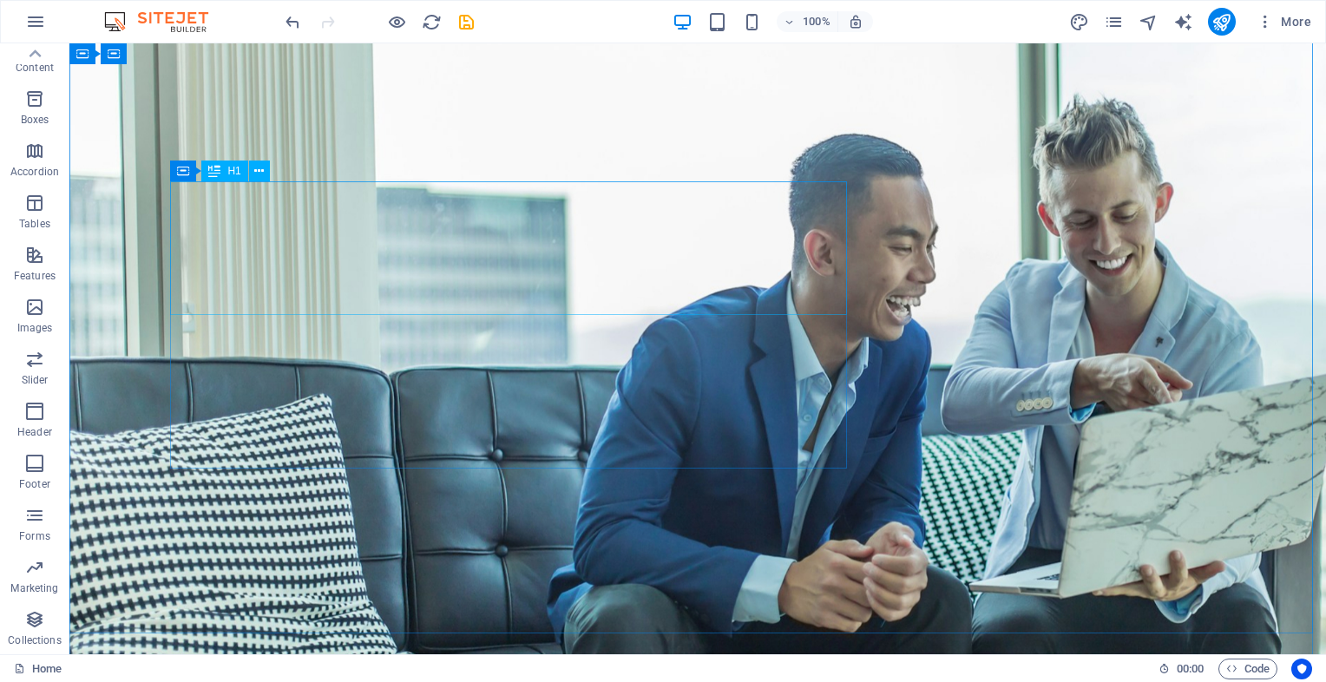
scroll to position [0, 0]
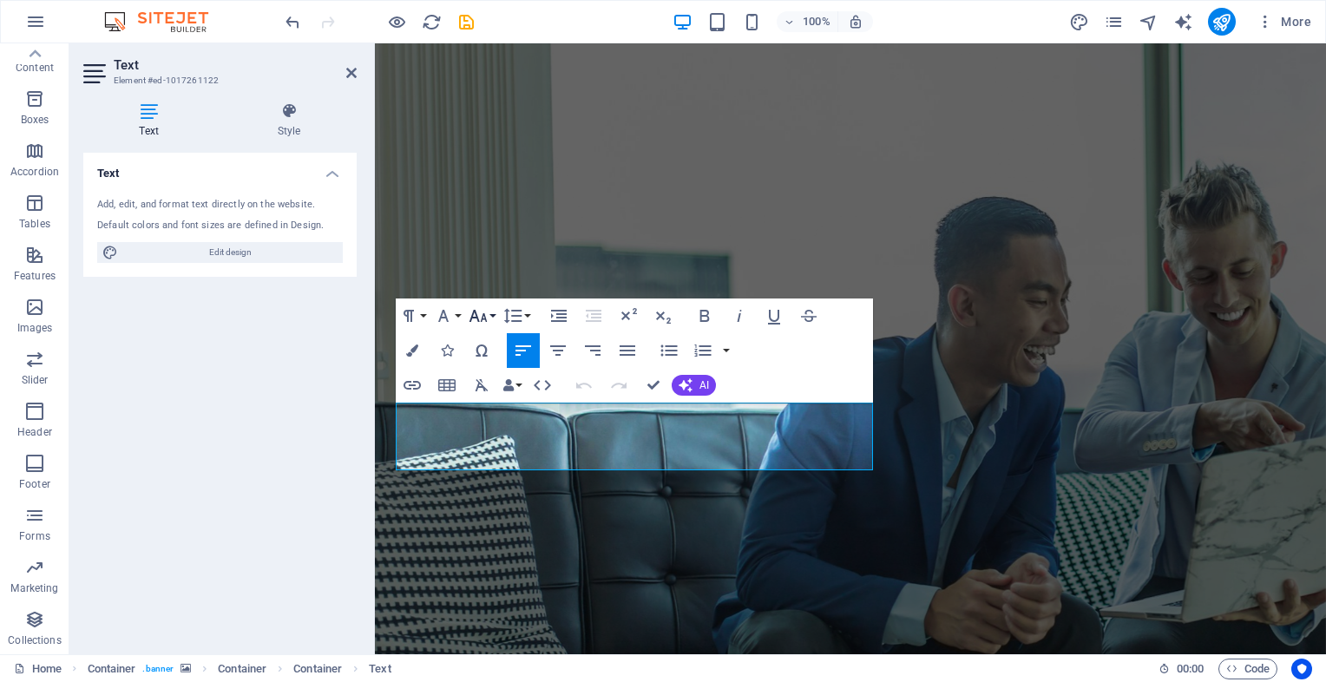
click at [490, 318] on button "Font Size" at bounding box center [481, 315] width 33 height 35
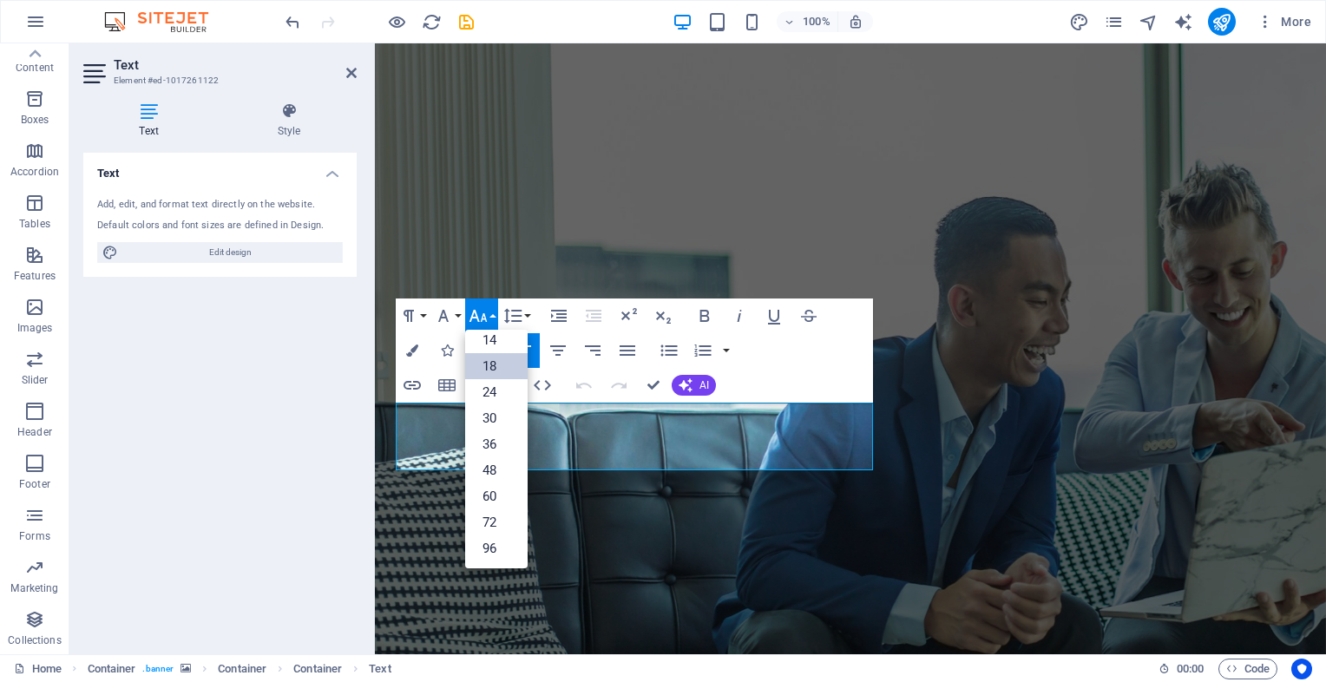
scroll to position [139, 0]
click at [455, 318] on button "Font Family" at bounding box center [446, 315] width 33 height 35
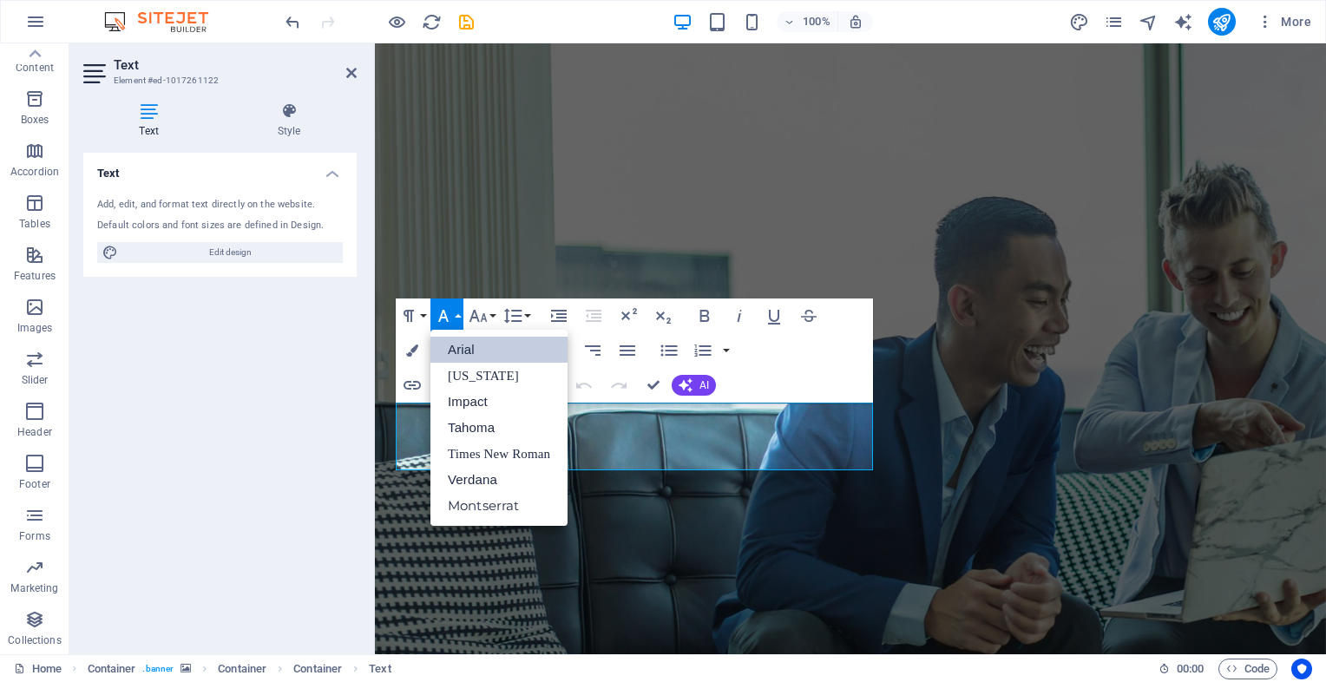
scroll to position [0, 0]
click at [410, 356] on button "Colors" at bounding box center [412, 350] width 33 height 35
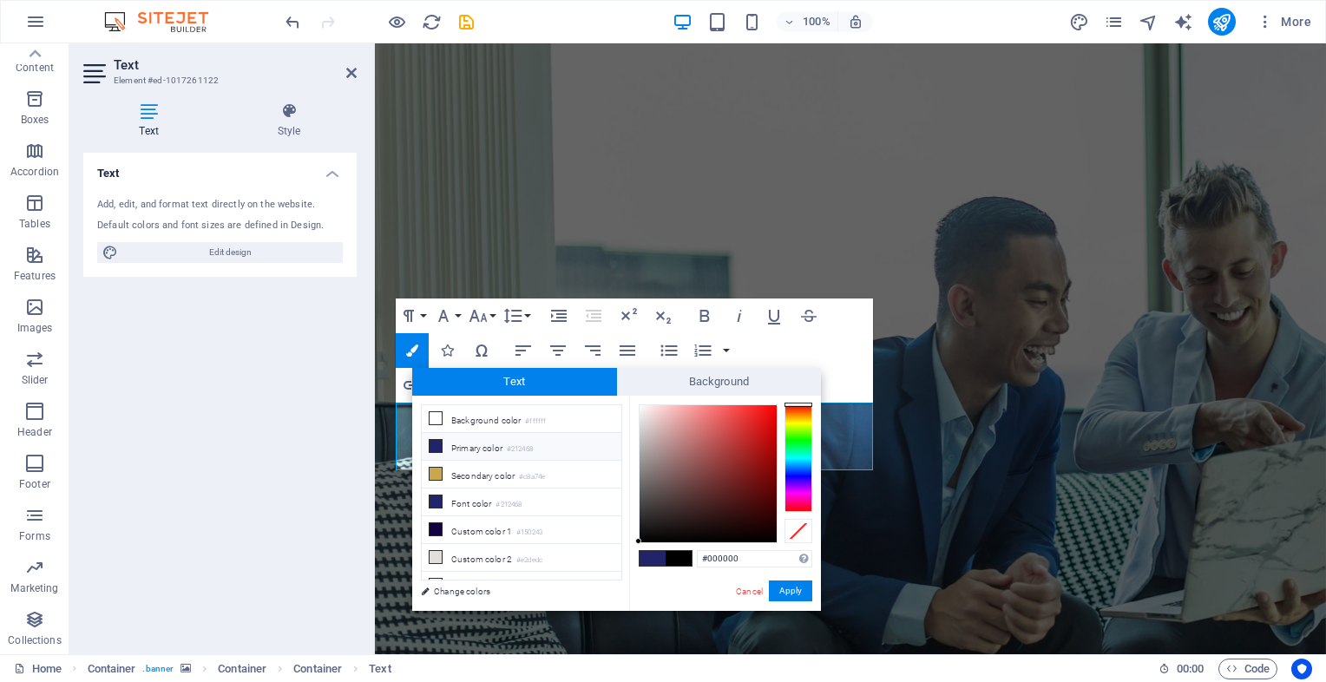
click at [854, 345] on div "Paragraph Format Normal Heading 1 Heading 2 Heading 3 Heading 4 Heading 5 Headi…" at bounding box center [634, 350] width 477 height 104
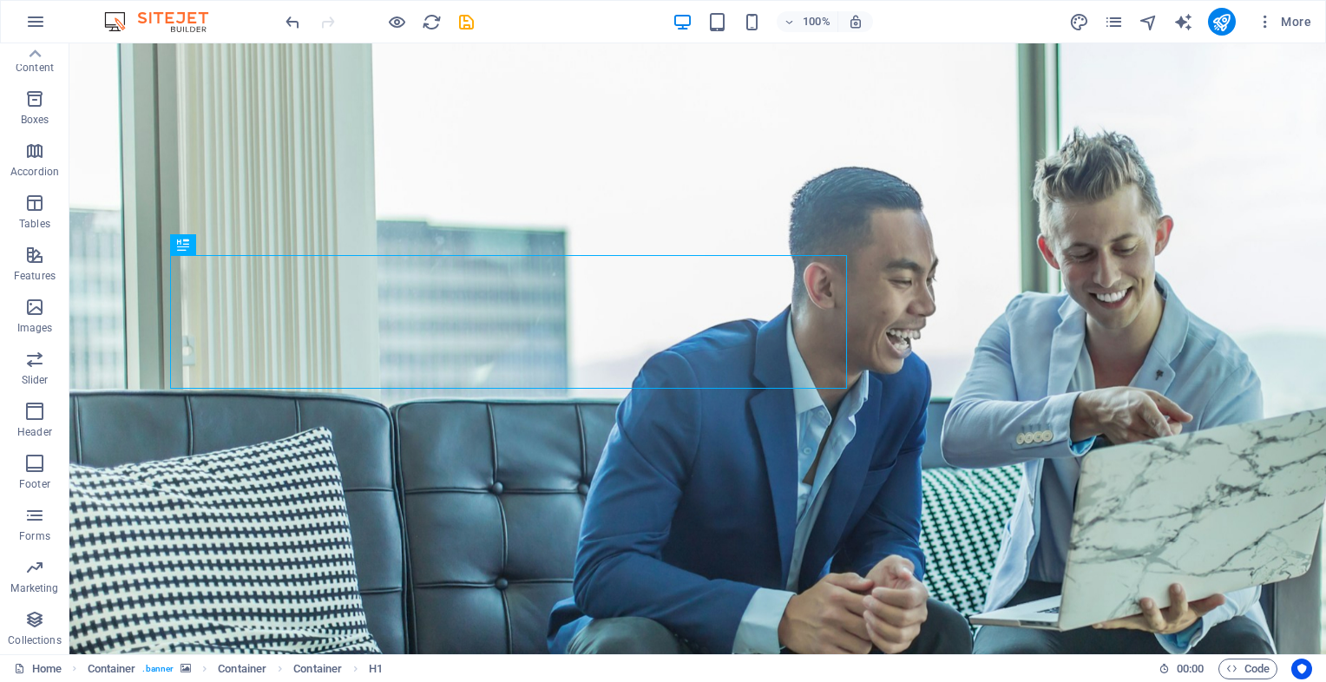
click at [280, 25] on div "100% More" at bounding box center [663, 22] width 1324 height 42
click at [288, 25] on icon "undo" at bounding box center [293, 22] width 20 height 20
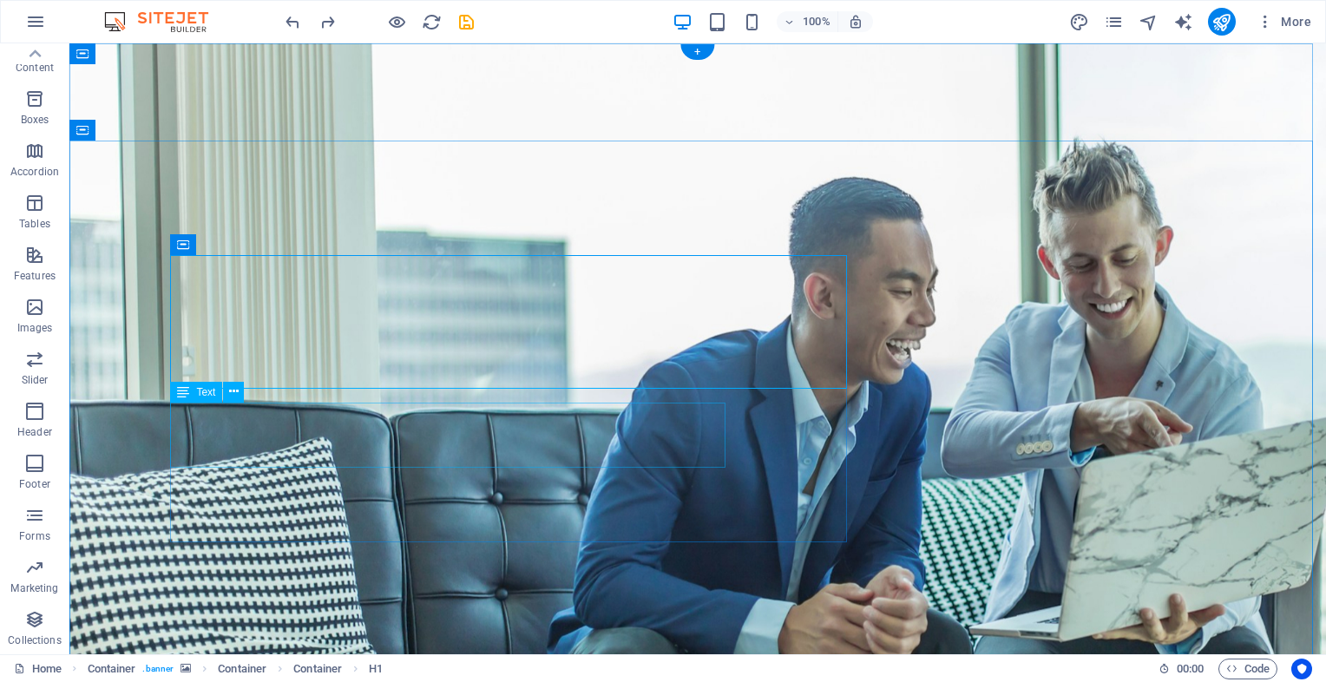
click at [198, 394] on span "Text" at bounding box center [205, 392] width 19 height 10
click at [186, 390] on icon at bounding box center [183, 392] width 12 height 21
click at [235, 390] on icon at bounding box center [234, 392] width 10 height 18
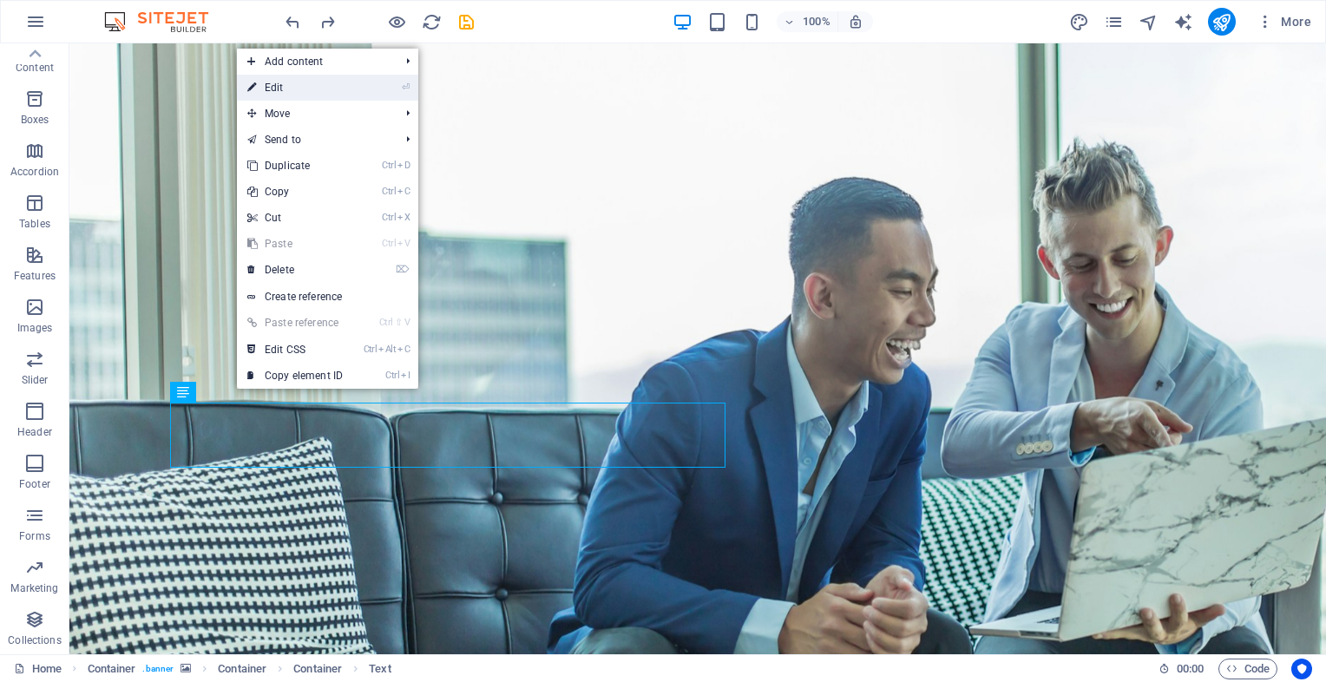
click at [276, 79] on link "⏎ Edit" at bounding box center [295, 88] width 116 height 26
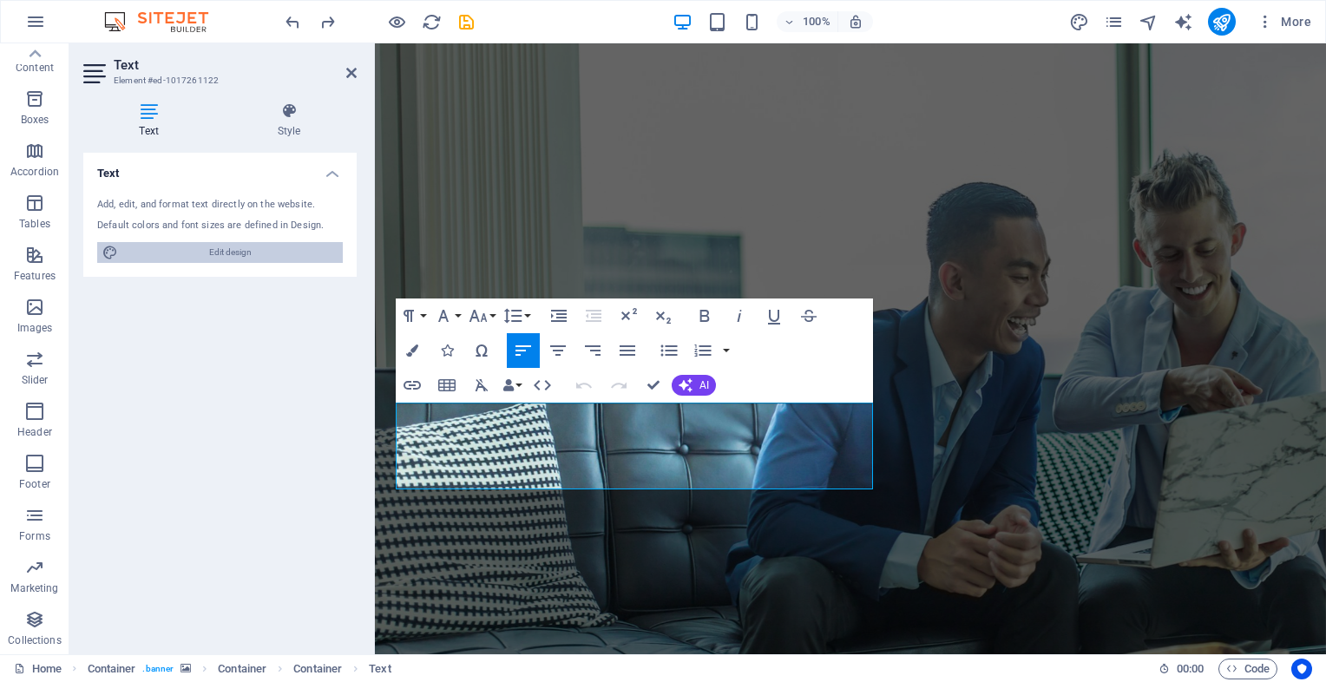
click at [246, 255] on span "Edit design" at bounding box center [230, 252] width 214 height 21
select select "700"
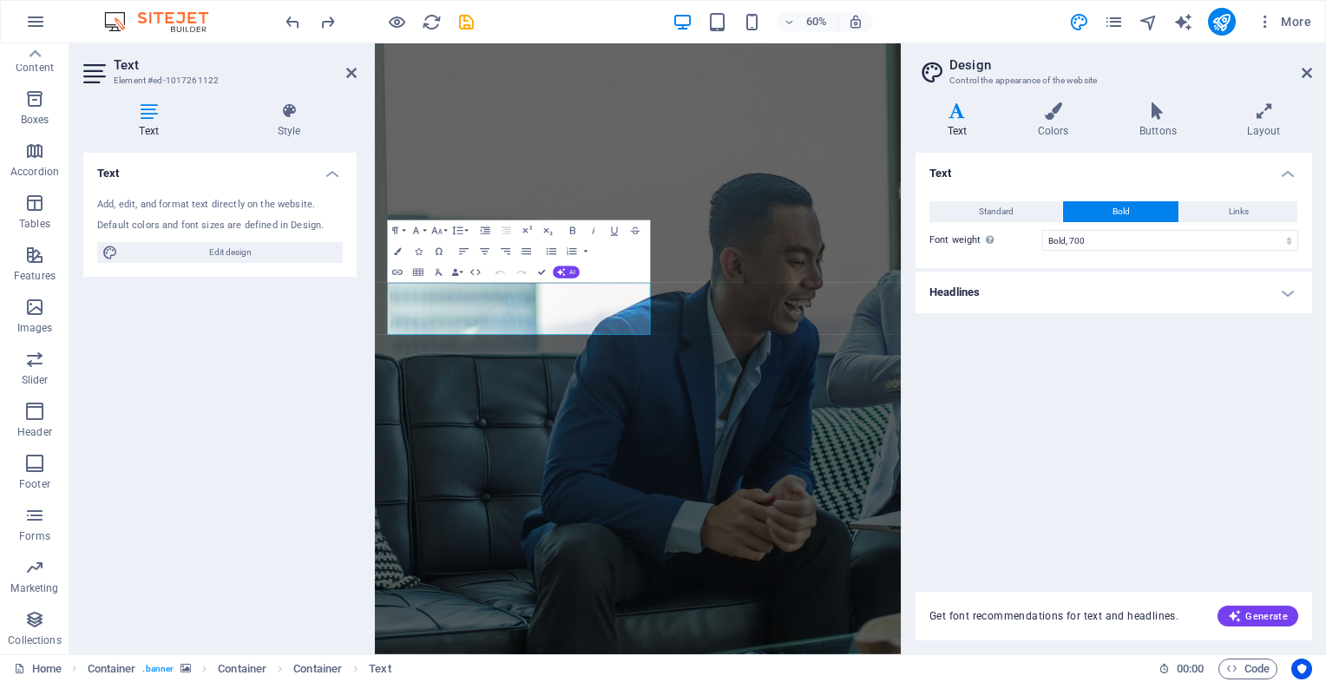
click at [985, 295] on h4 "Headlines" at bounding box center [1113, 293] width 397 height 42
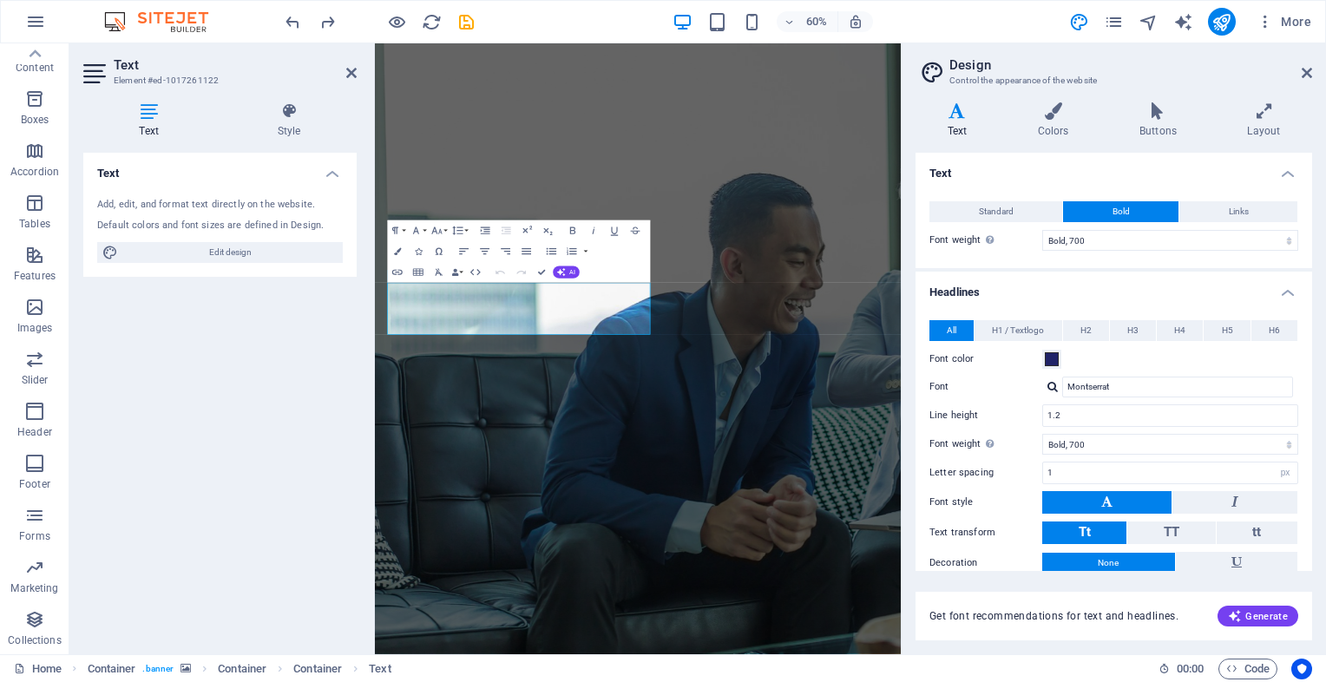
click at [985, 295] on h4 "Headlines" at bounding box center [1113, 287] width 397 height 31
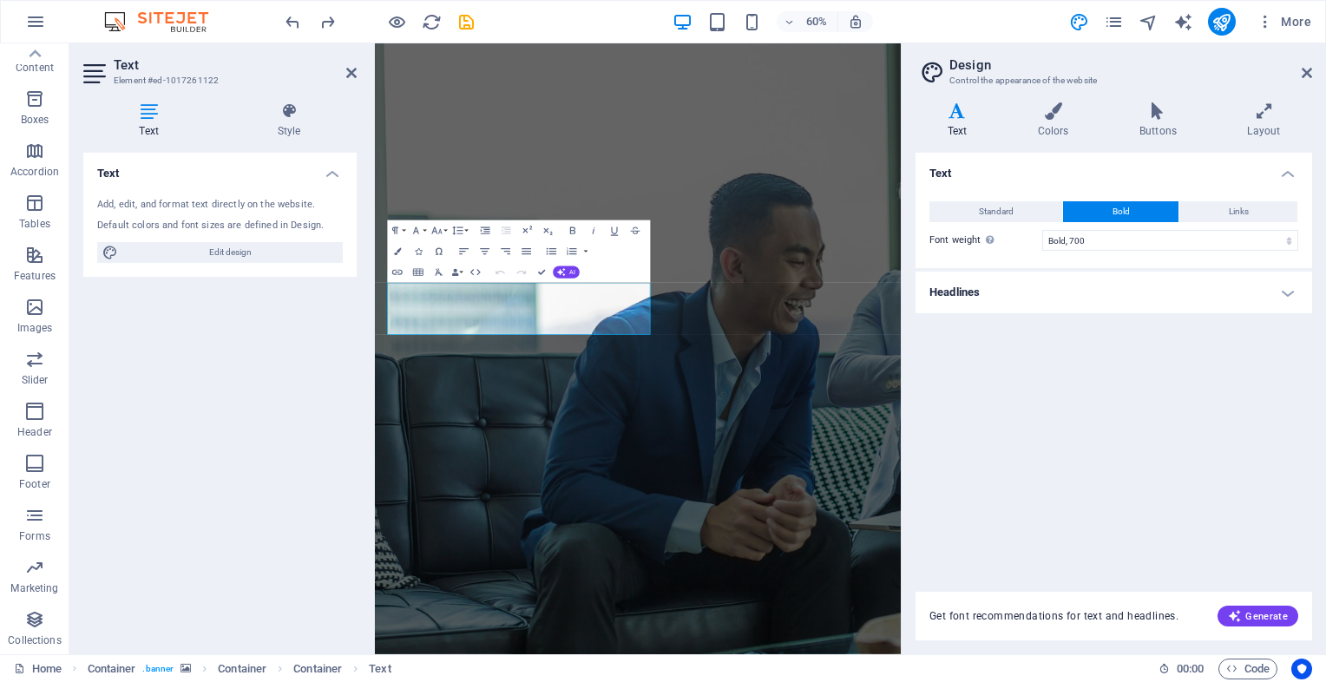
click at [960, 124] on h4 "Text" at bounding box center [960, 120] width 90 height 36
click at [1007, 212] on span "Standard" at bounding box center [996, 211] width 35 height 21
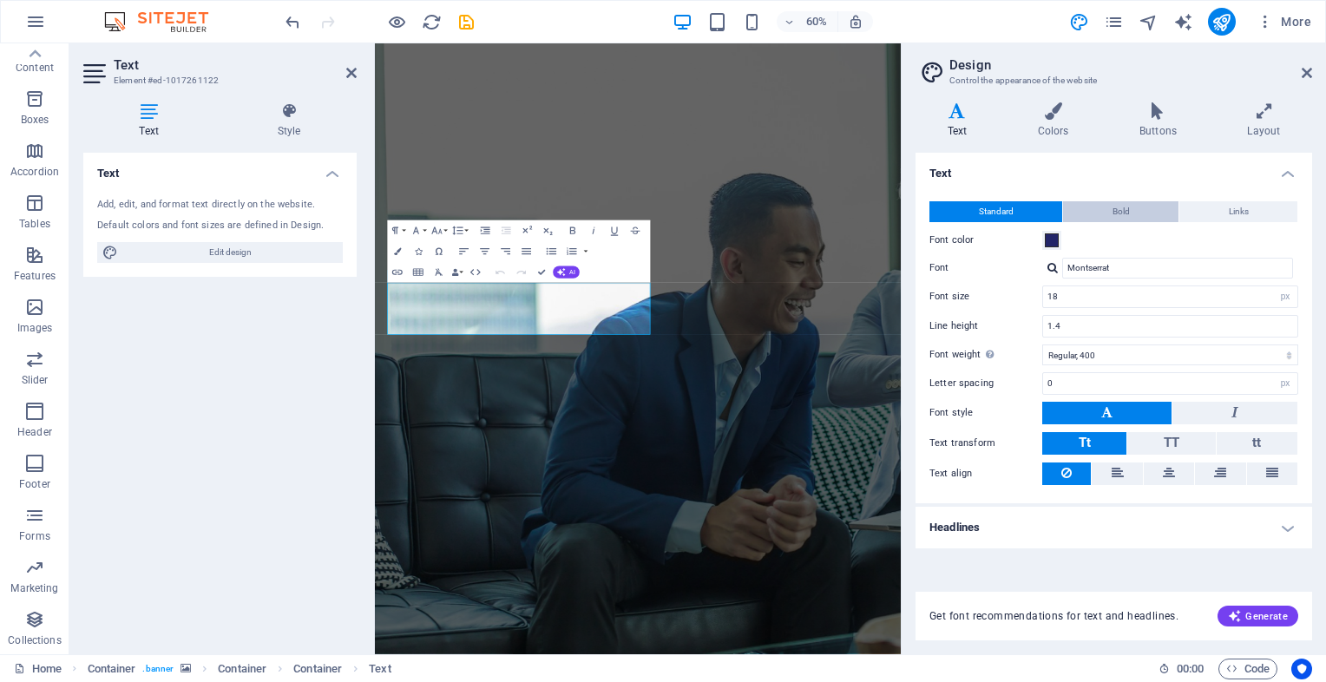
click at [1084, 218] on button "Bold" at bounding box center [1120, 211] width 115 height 21
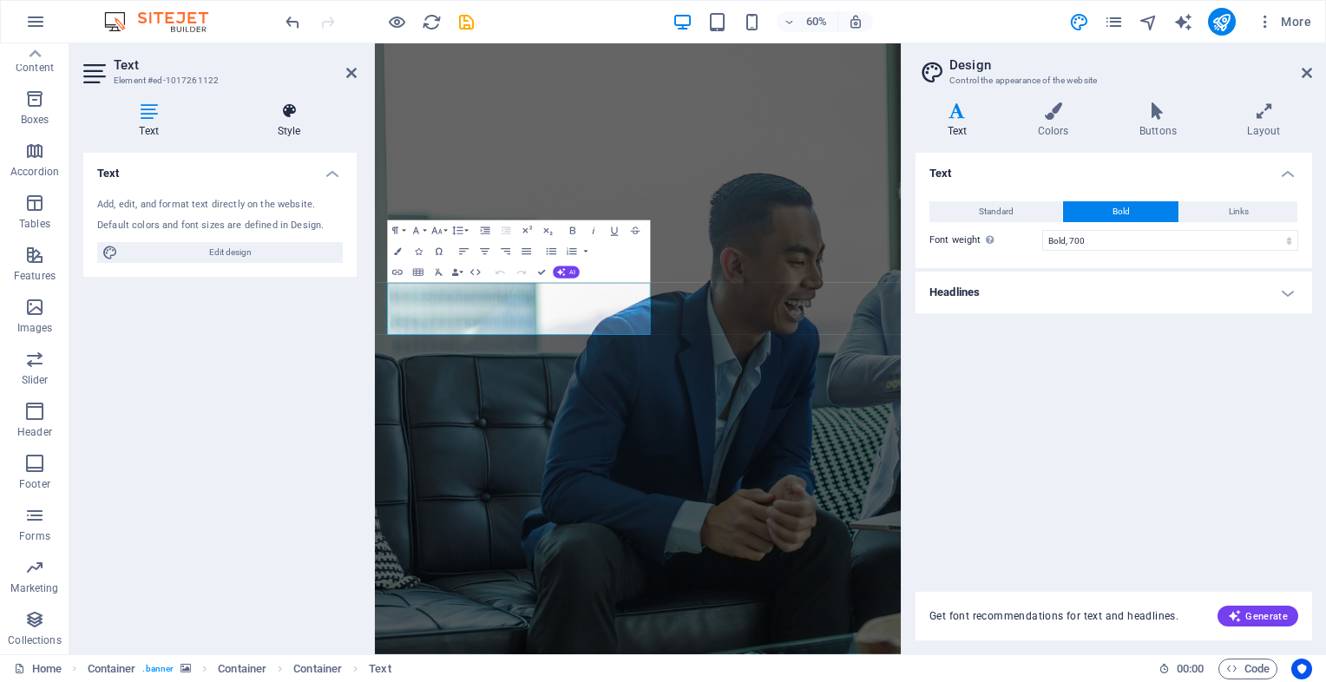
click at [289, 131] on h4 "Style" at bounding box center [288, 120] width 135 height 36
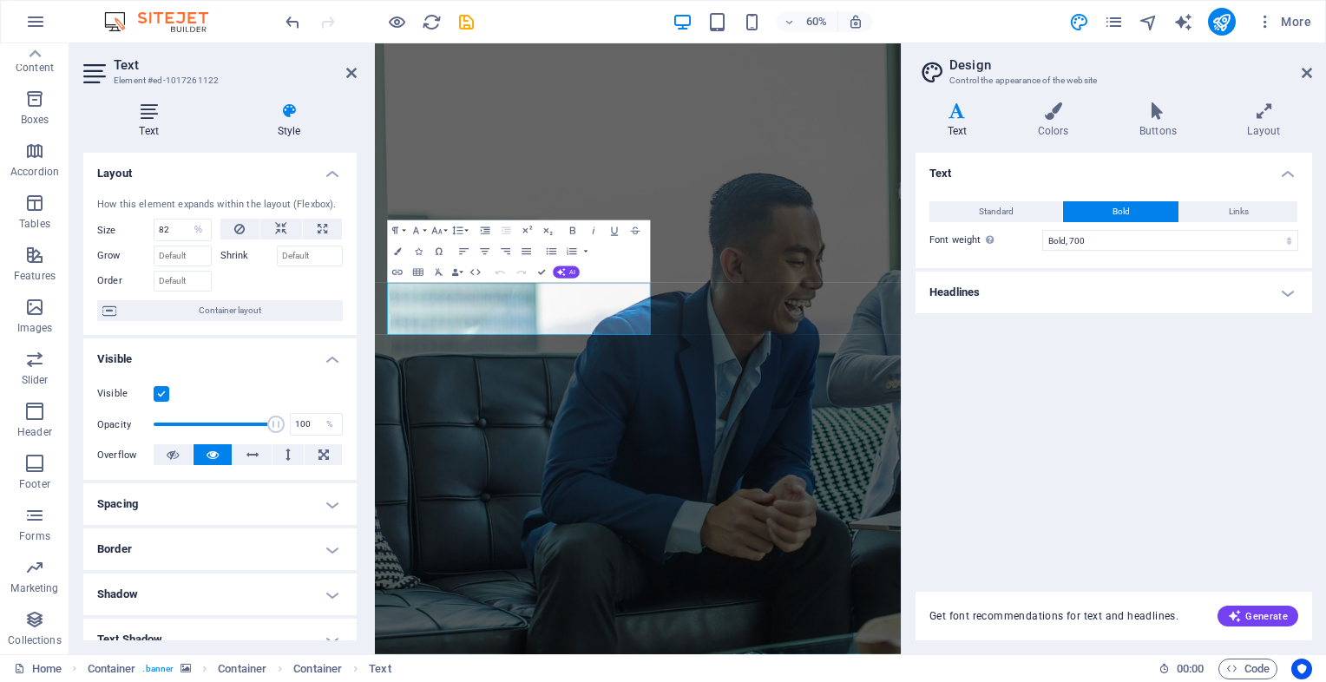
click at [154, 113] on icon at bounding box center [148, 110] width 131 height 17
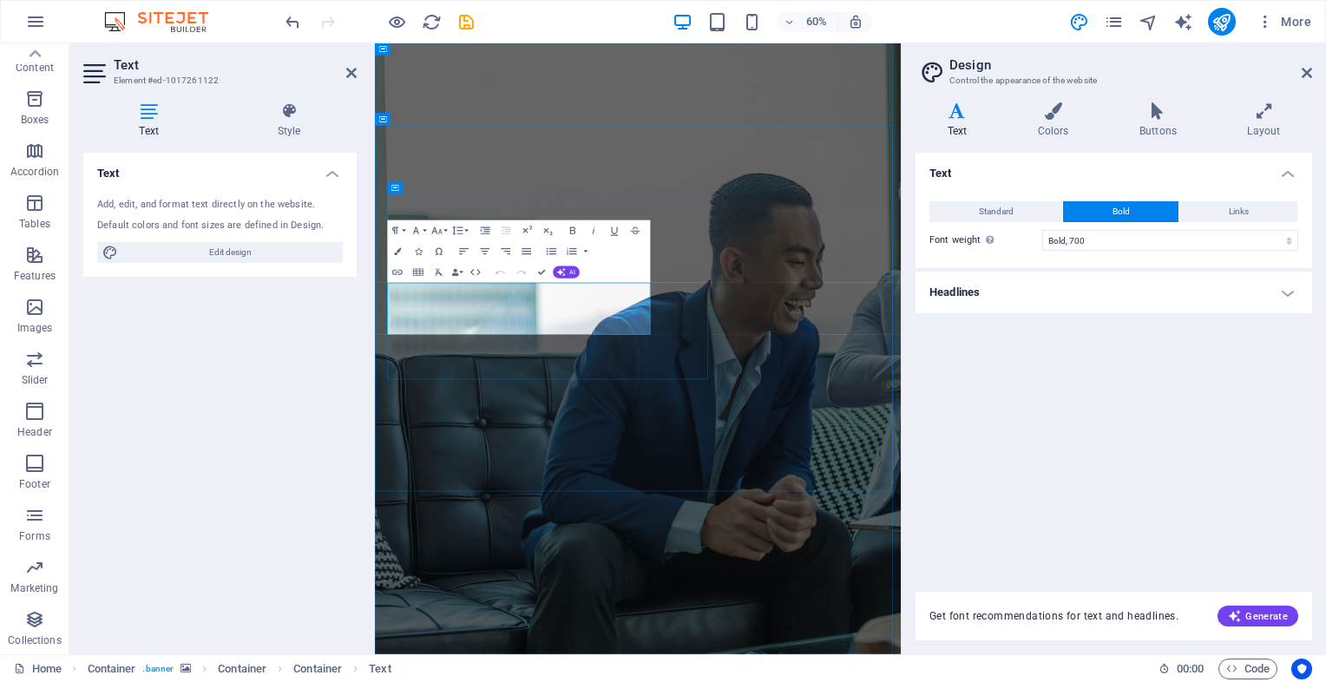
click at [1304, 70] on icon at bounding box center [1307, 73] width 10 height 14
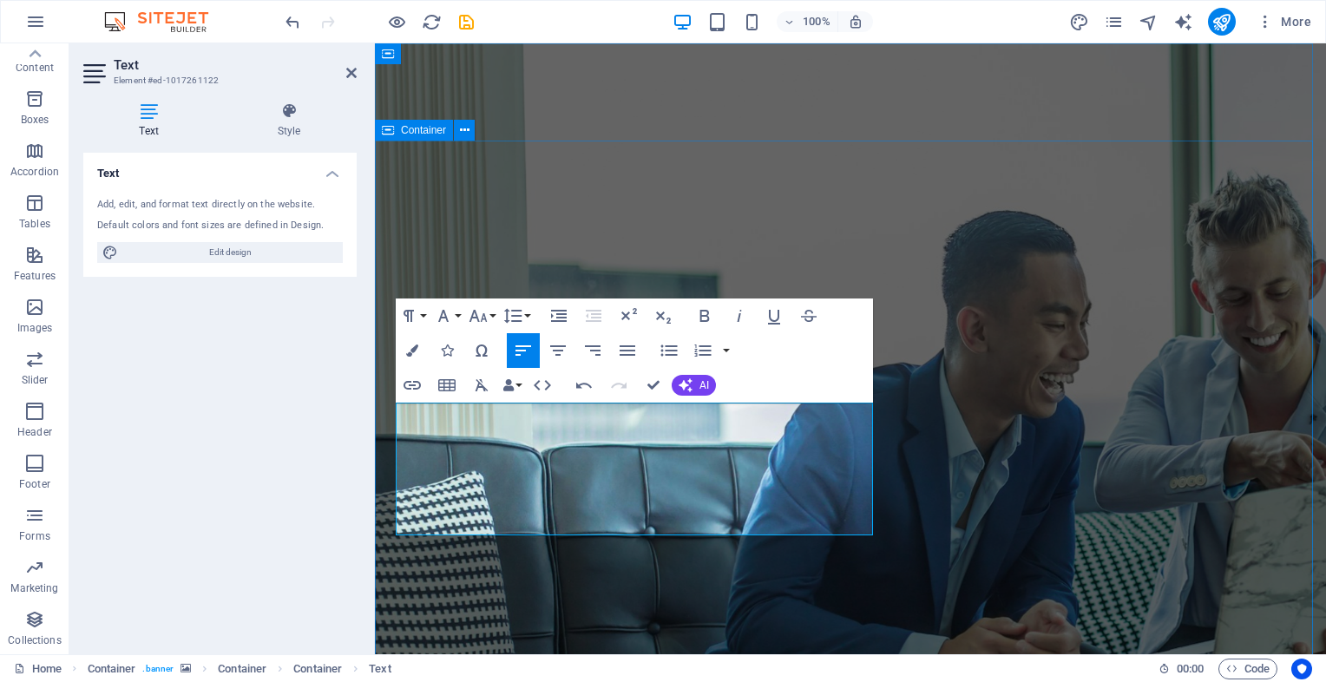
drag, startPoint x: 576, startPoint y: 532, endPoint x: 392, endPoint y: 410, distance: 220.4
click at [282, 118] on icon at bounding box center [288, 110] width 135 height 17
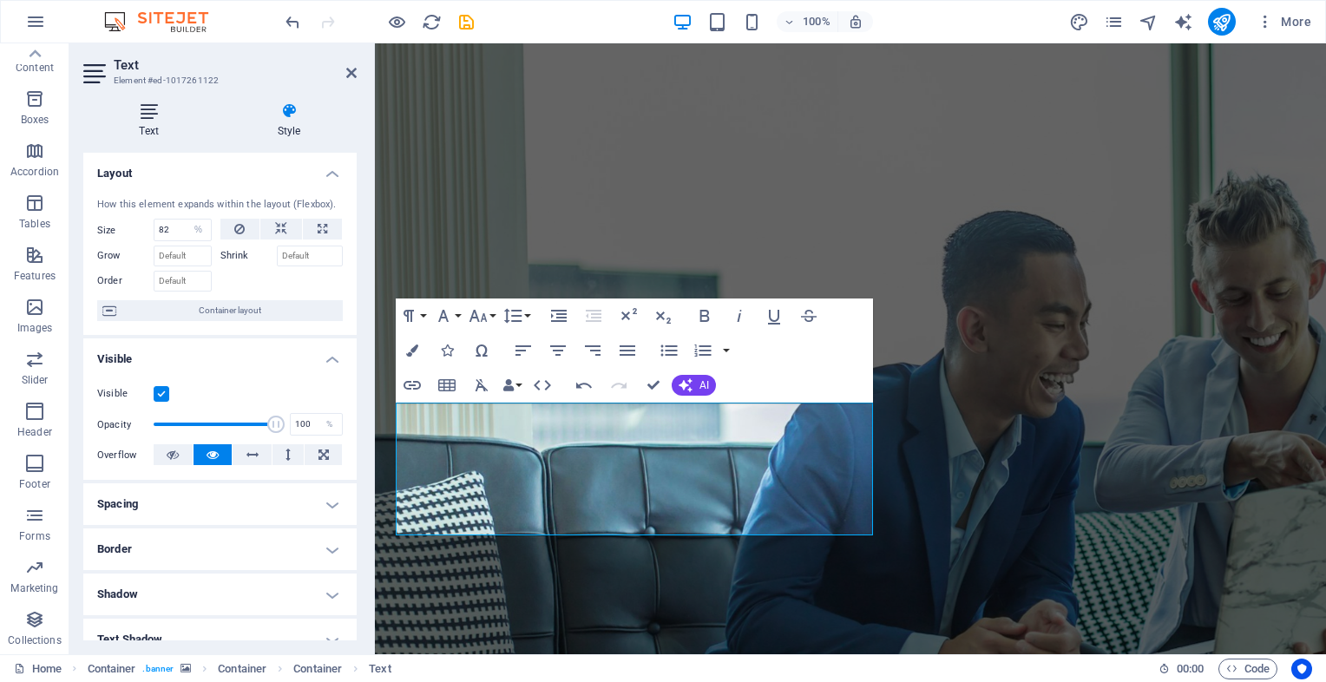
click at [149, 120] on h4 "Text" at bounding box center [152, 120] width 138 height 36
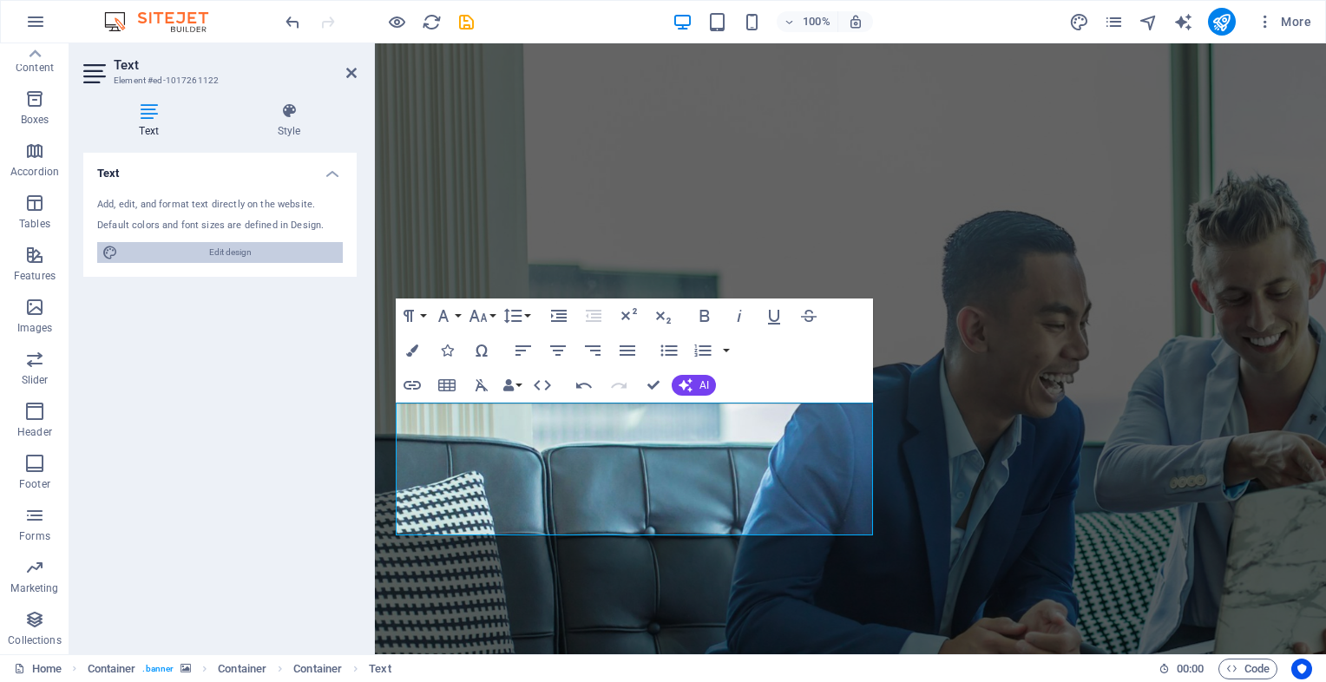
click at [195, 247] on span "Edit design" at bounding box center [230, 252] width 214 height 21
select select "700"
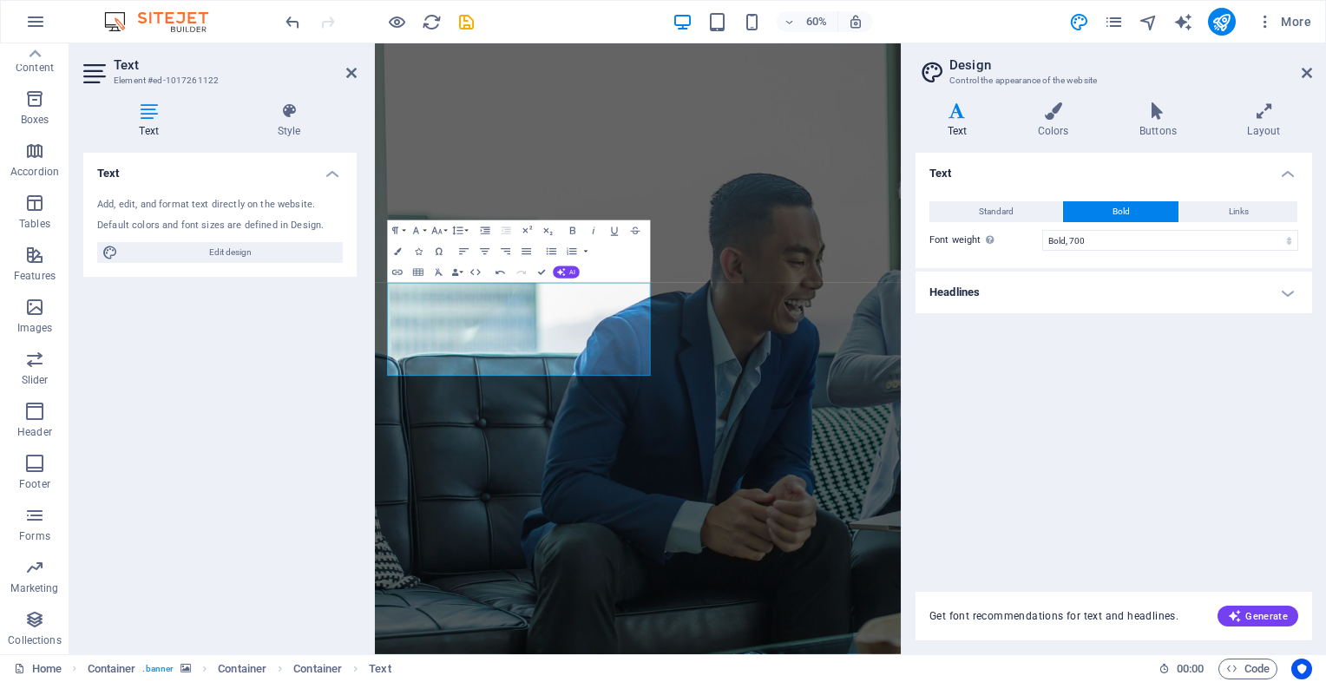
click at [1047, 297] on h4 "Headlines" at bounding box center [1113, 293] width 397 height 42
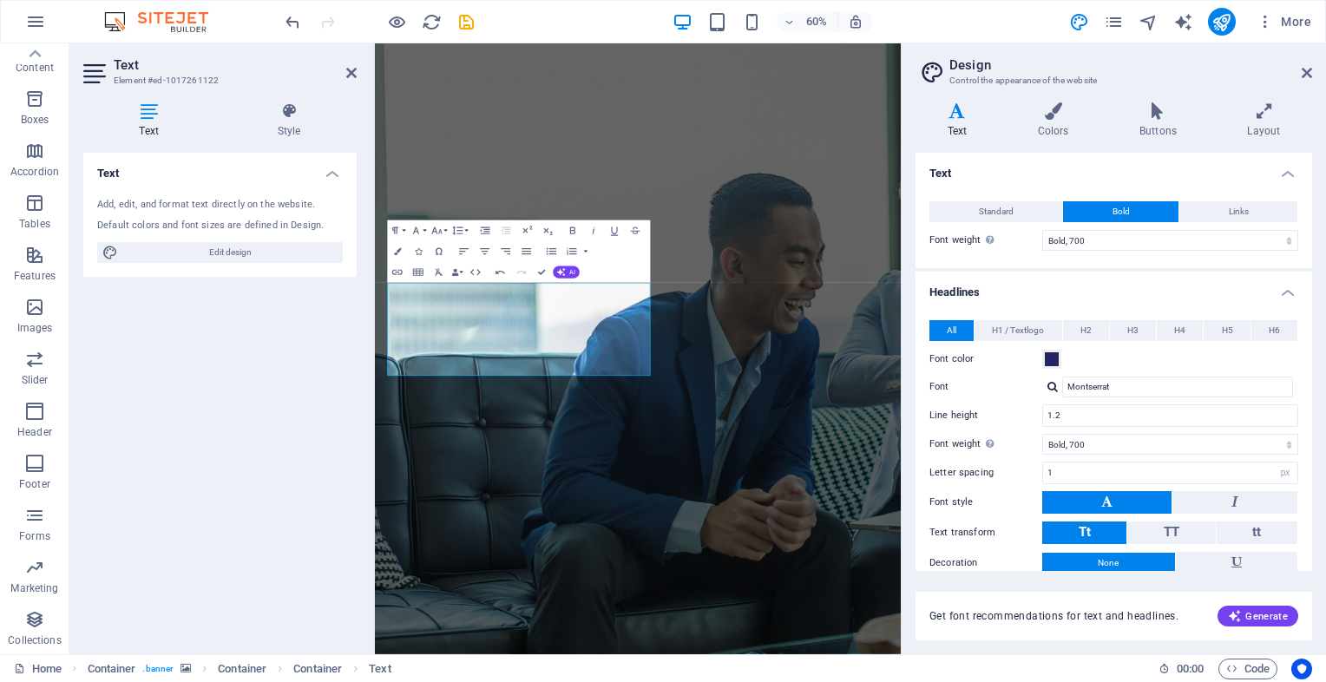
click at [1158, 341] on div "All H1 / Textlogo H2 H3 H4 H5 H6" at bounding box center [1113, 331] width 369 height 22
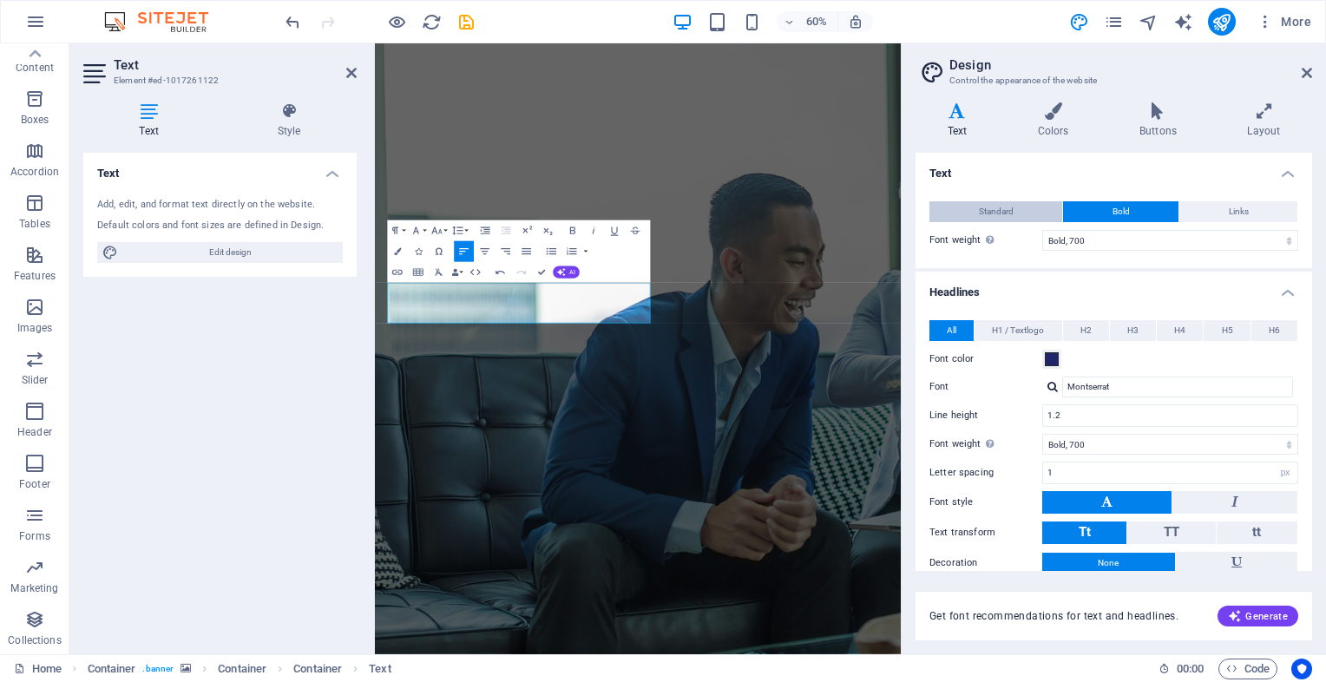
click at [1019, 219] on button "Standard" at bounding box center [995, 211] width 133 height 21
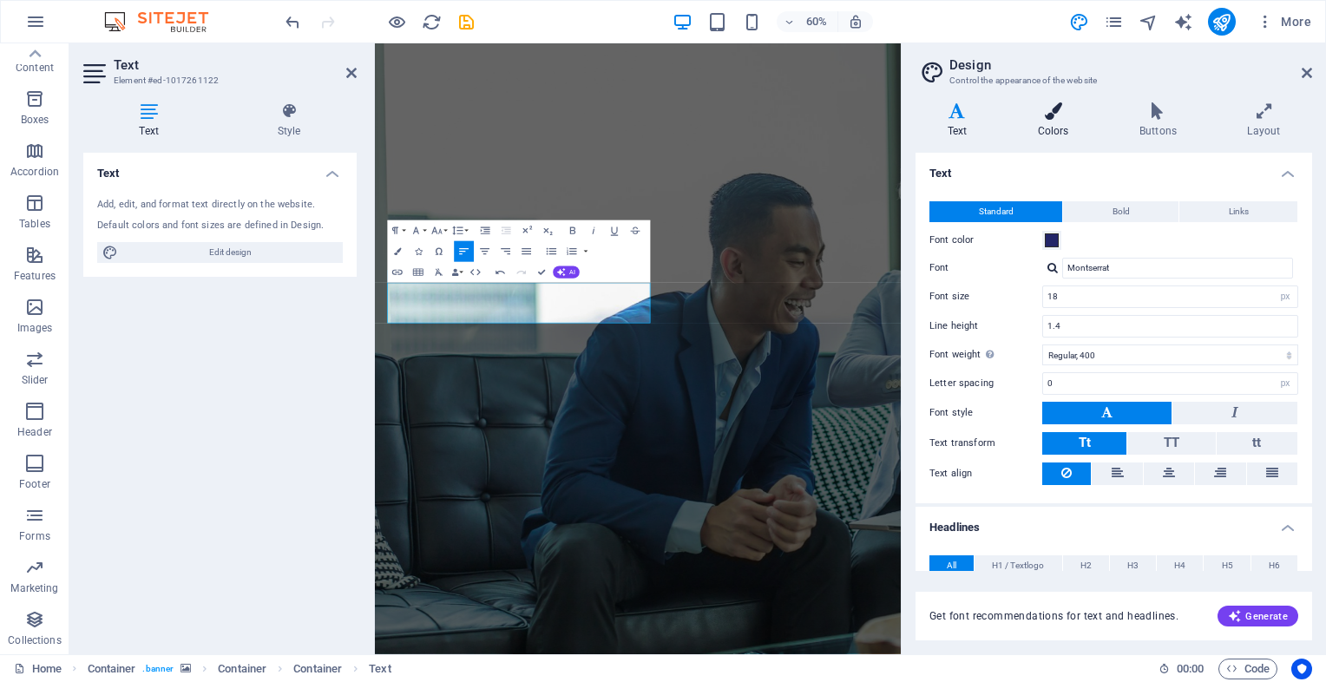
click at [1055, 127] on h4 "Colors" at bounding box center [1057, 120] width 102 height 36
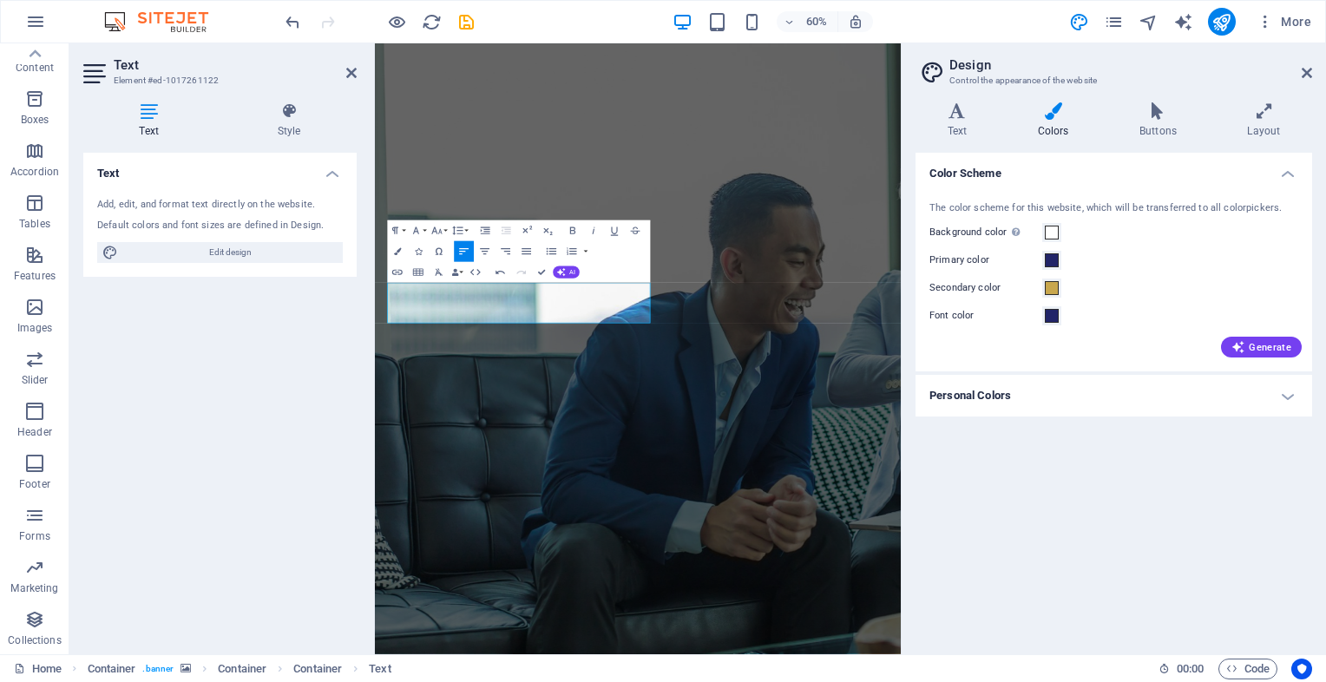
click at [1031, 393] on h4 "Personal Colors" at bounding box center [1113, 396] width 397 height 42
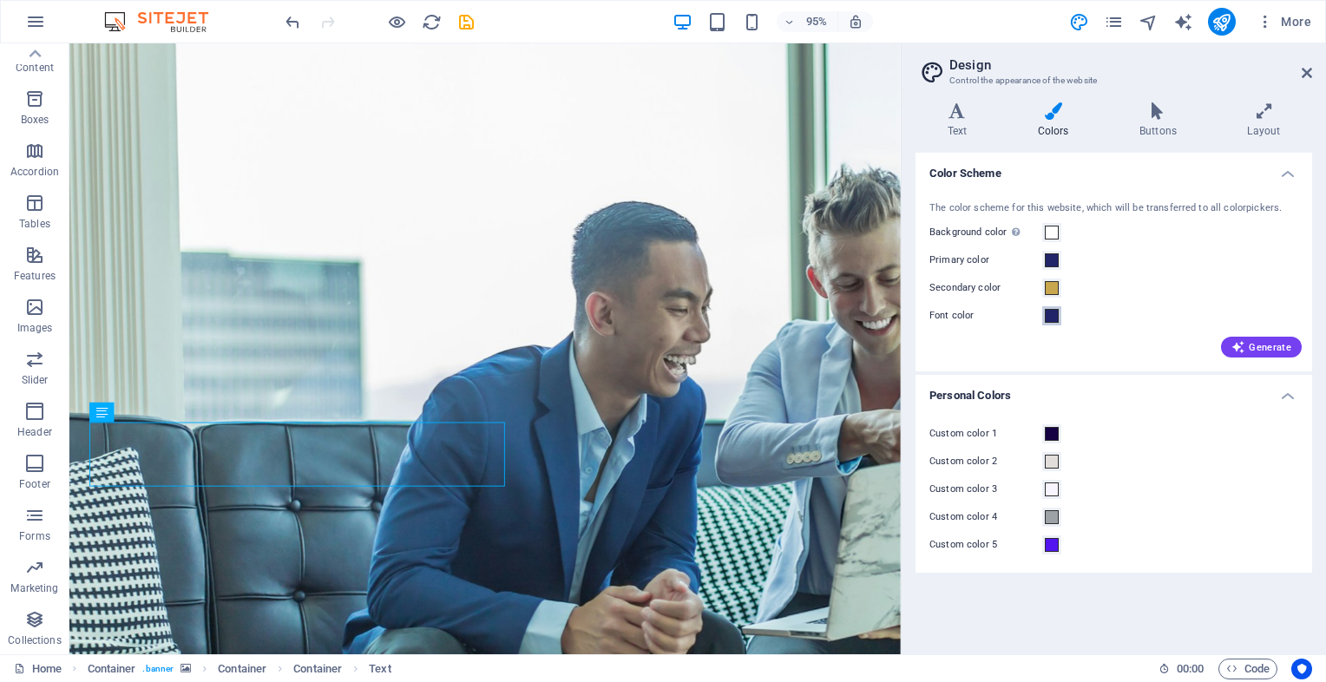
click at [1056, 318] on span at bounding box center [1052, 316] width 14 height 14
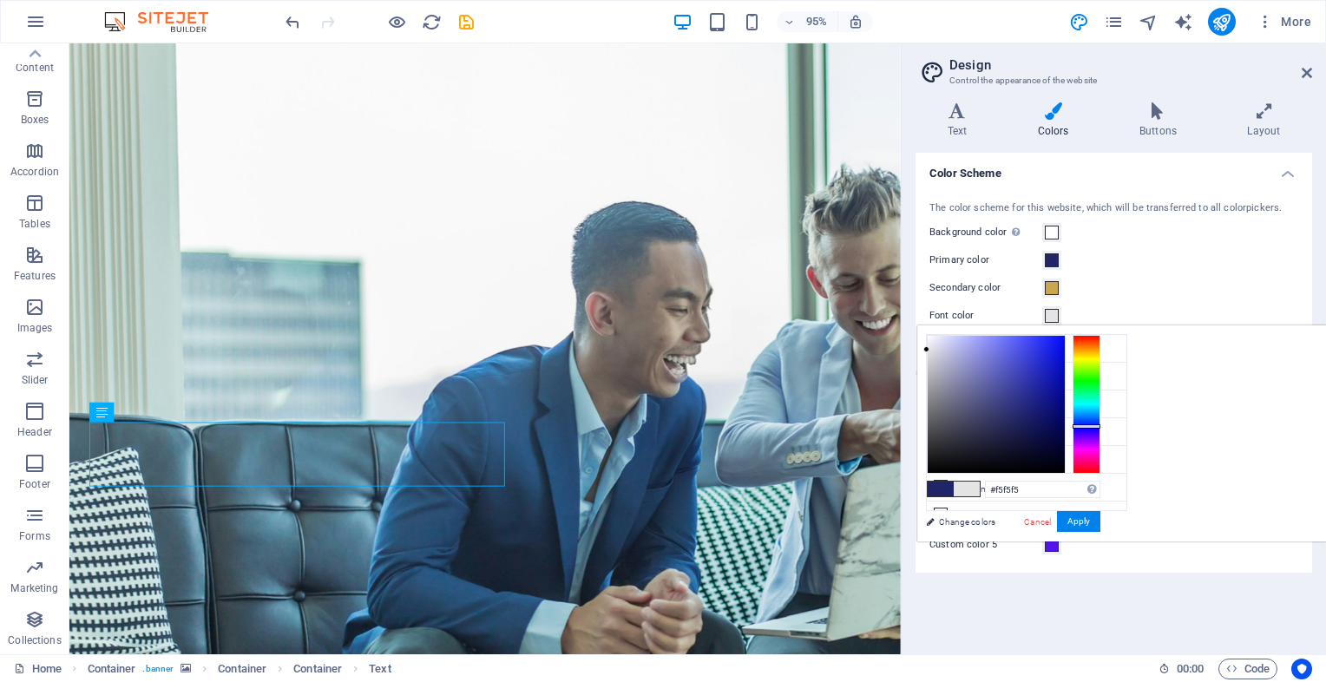
type input "#f7f7f7"
drag, startPoint x: 1233, startPoint y: 414, endPoint x: 1136, endPoint y: 338, distance: 123.1
click at [1109, 338] on div "#f7f7f7 Supported formats #0852ed rgb(8, 82, 237) rgba(8, 82, 237, 90%) hsv(221…" at bounding box center [1013, 559] width 192 height 467
click at [1100, 522] on button "Apply" at bounding box center [1078, 521] width 43 height 21
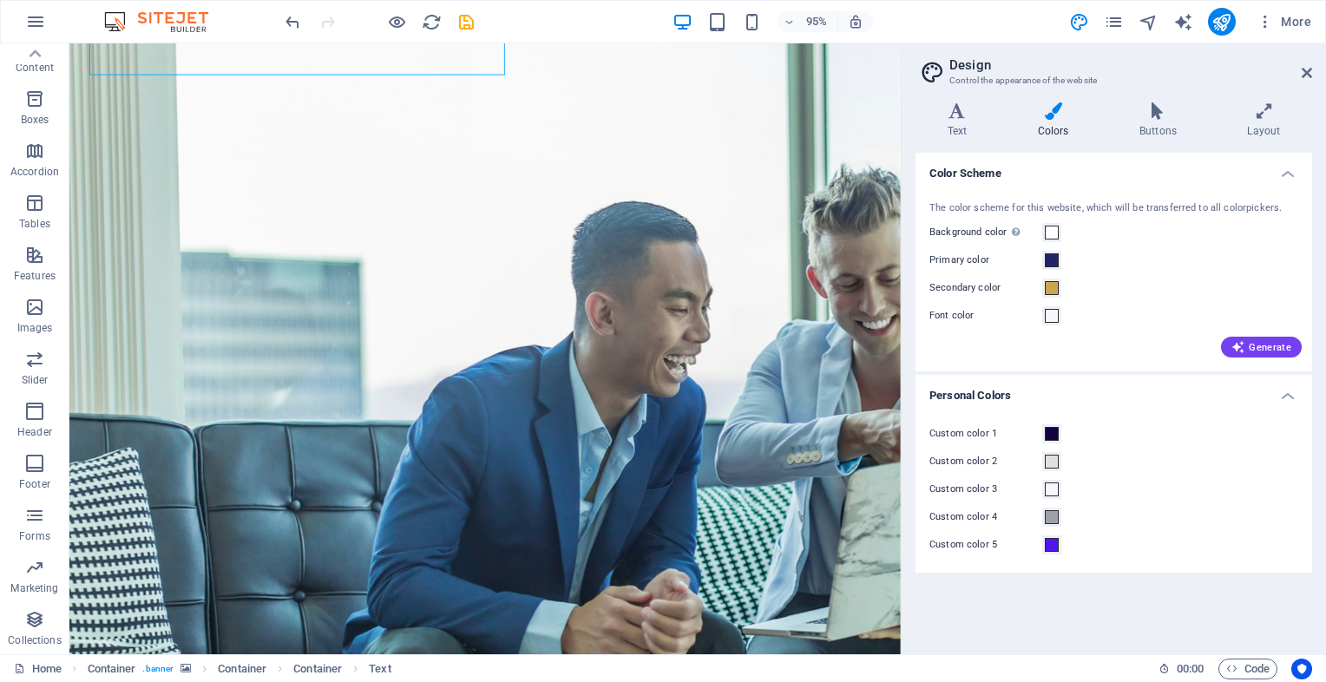
scroll to position [562, 0]
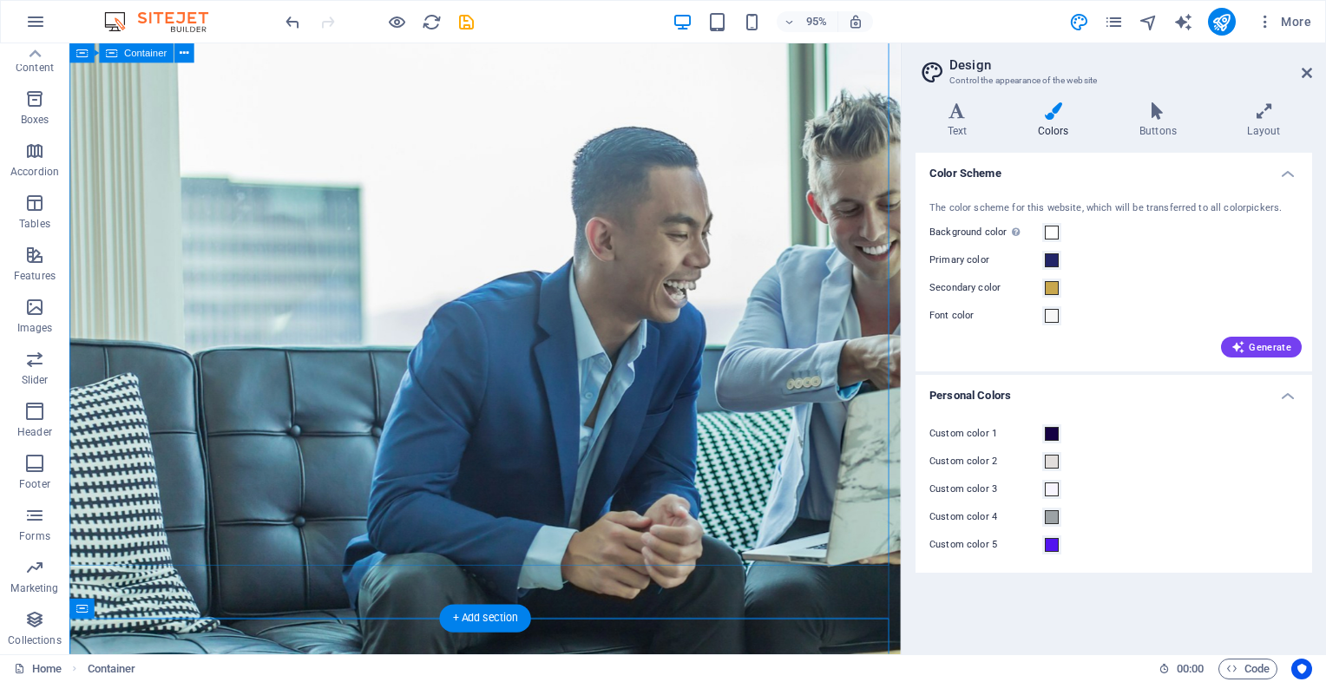
scroll to position [55, 0]
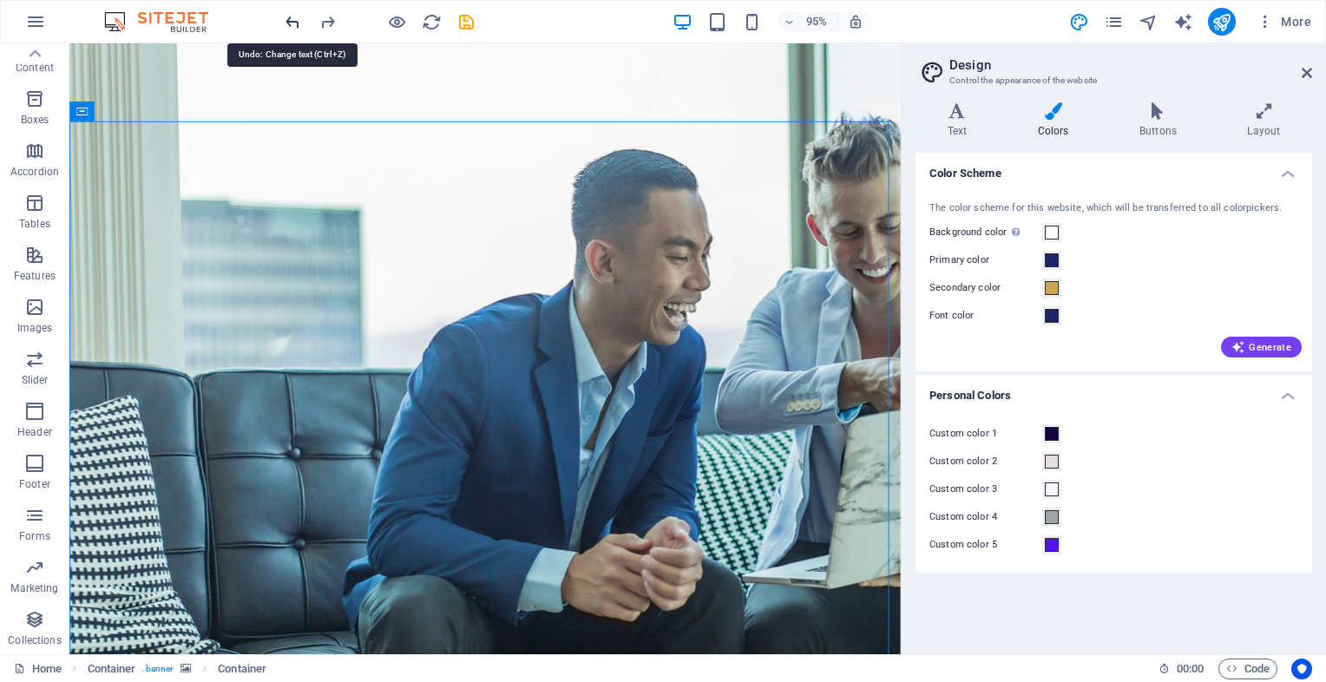
click at [295, 26] on icon "undo" at bounding box center [293, 22] width 20 height 20
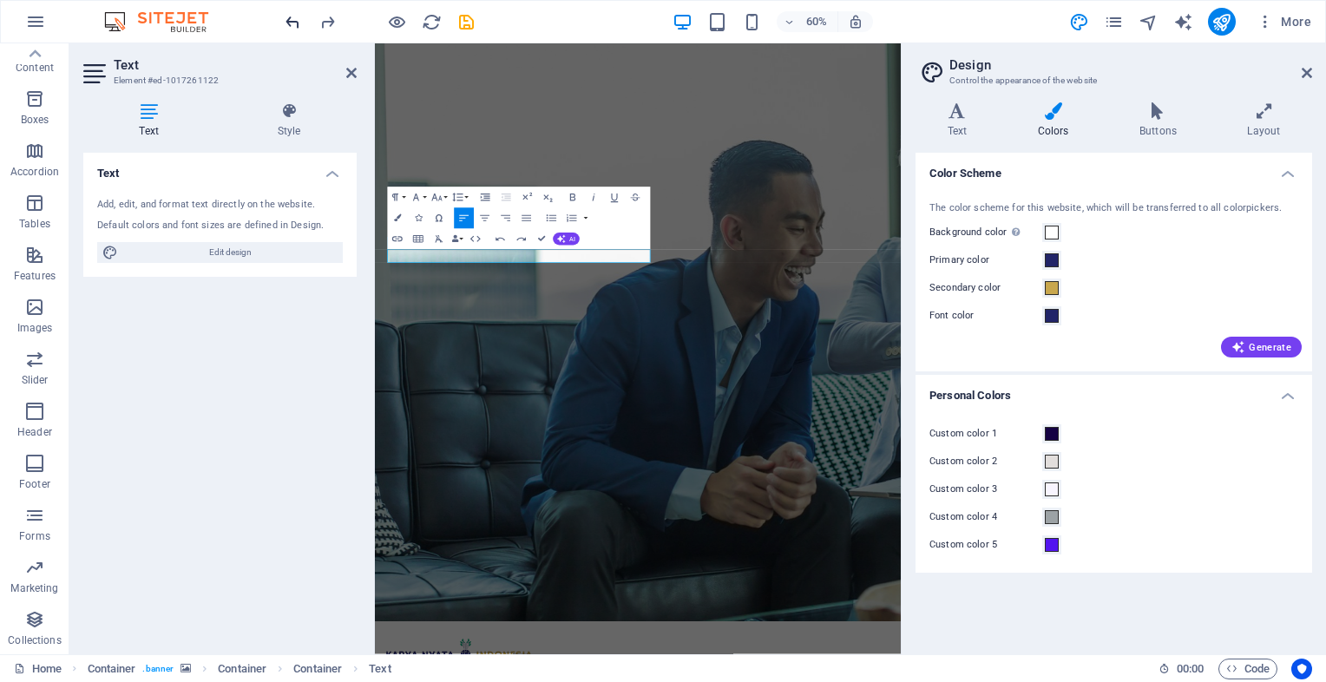
click at [300, 21] on icon "undo" at bounding box center [293, 22] width 20 height 20
click at [1304, 75] on icon at bounding box center [1307, 73] width 10 height 14
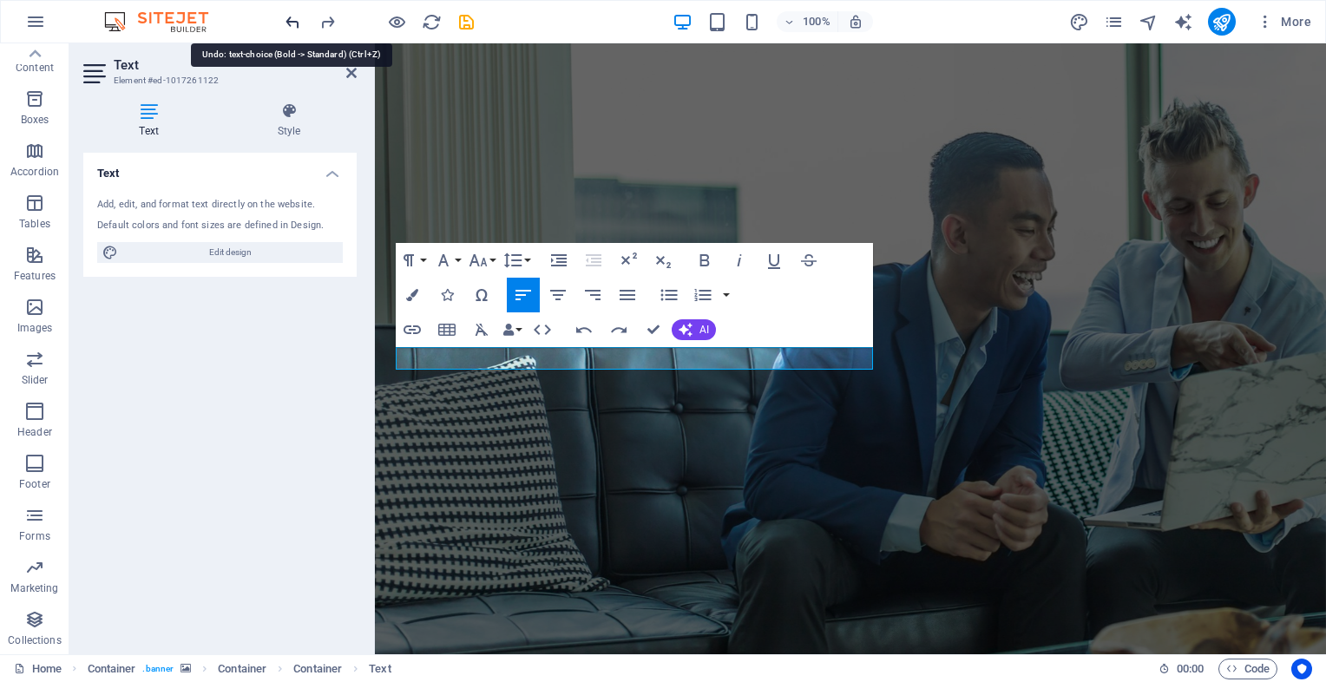
click at [296, 23] on icon "undo" at bounding box center [293, 22] width 20 height 20
click at [298, 23] on icon "undo" at bounding box center [293, 22] width 20 height 20
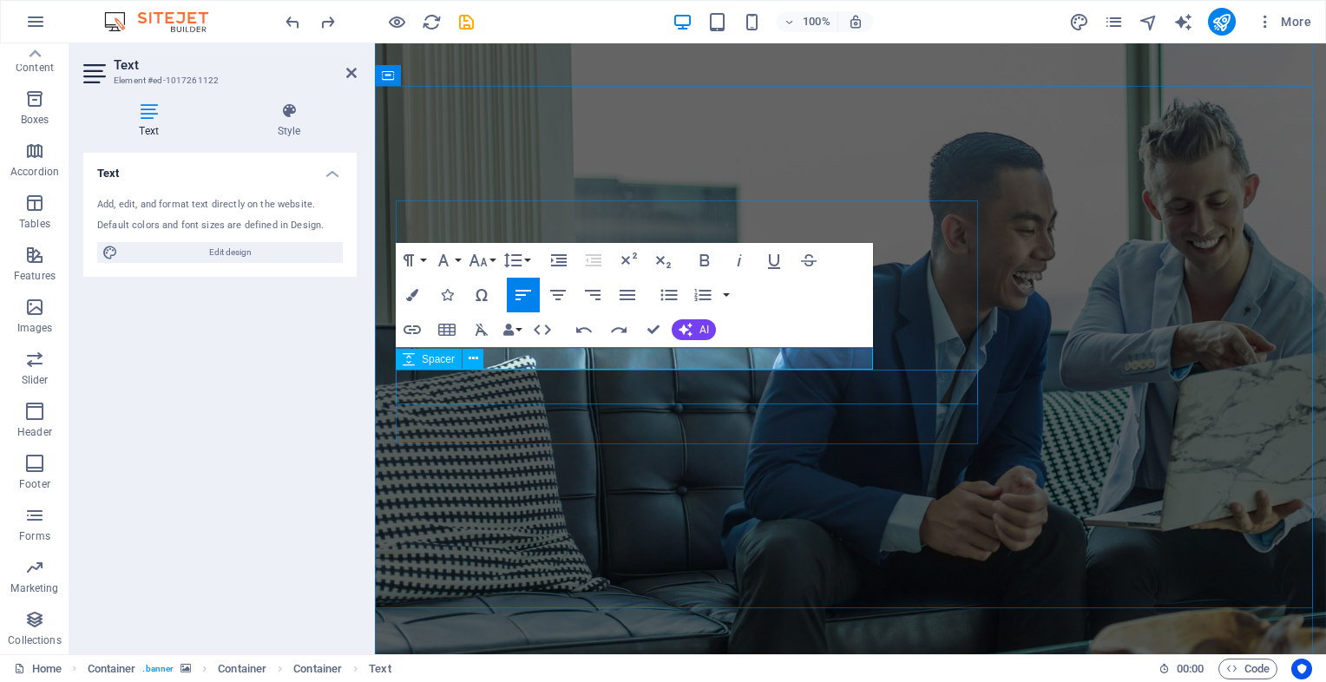
drag, startPoint x: 673, startPoint y: 66, endPoint x: 526, endPoint y: 391, distance: 357.3
click at [302, 23] on div at bounding box center [379, 22] width 194 height 28
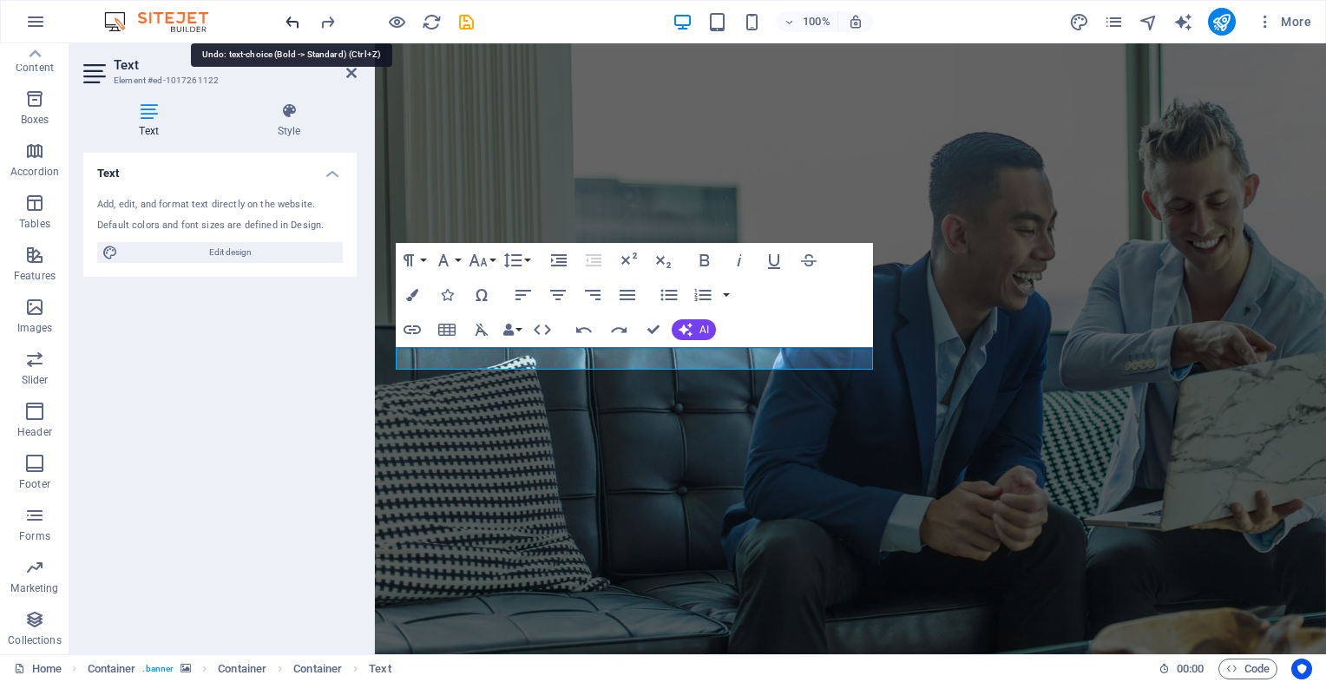
click at [288, 18] on icon "undo" at bounding box center [293, 22] width 20 height 20
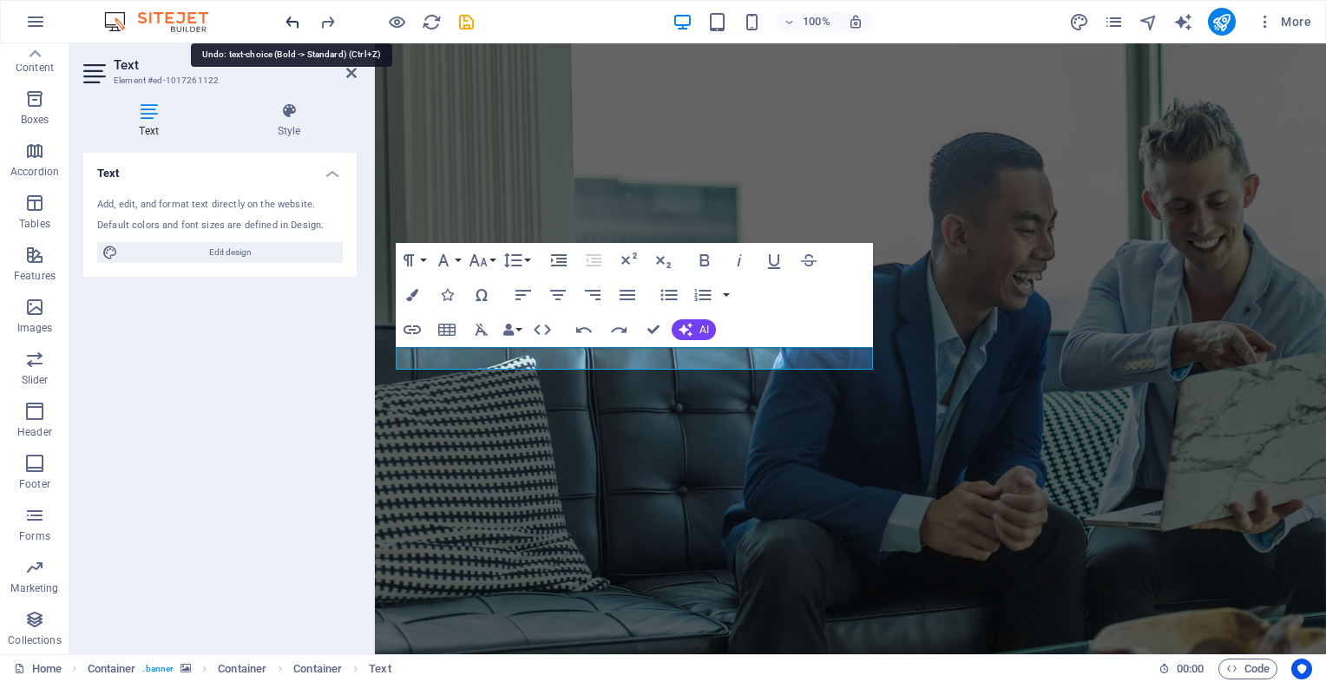
click at [288, 18] on icon "undo" at bounding box center [293, 22] width 20 height 20
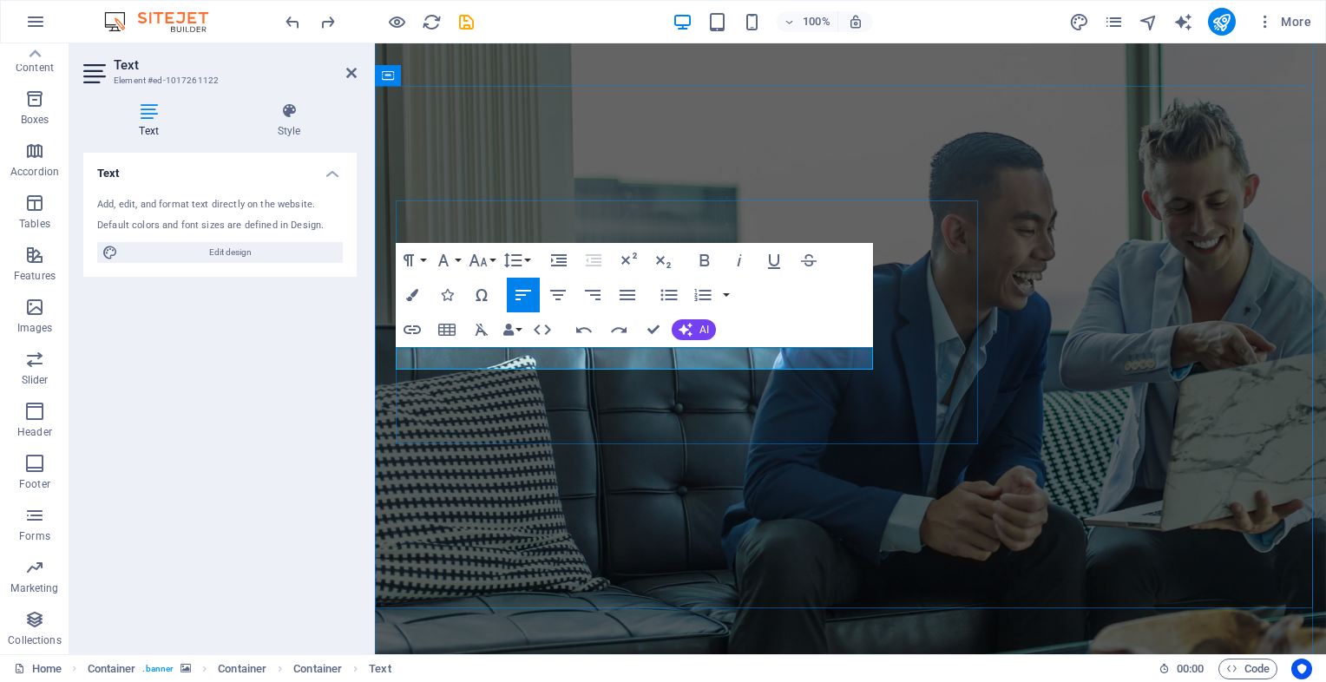
click at [284, 25] on icon "undo" at bounding box center [293, 22] width 20 height 20
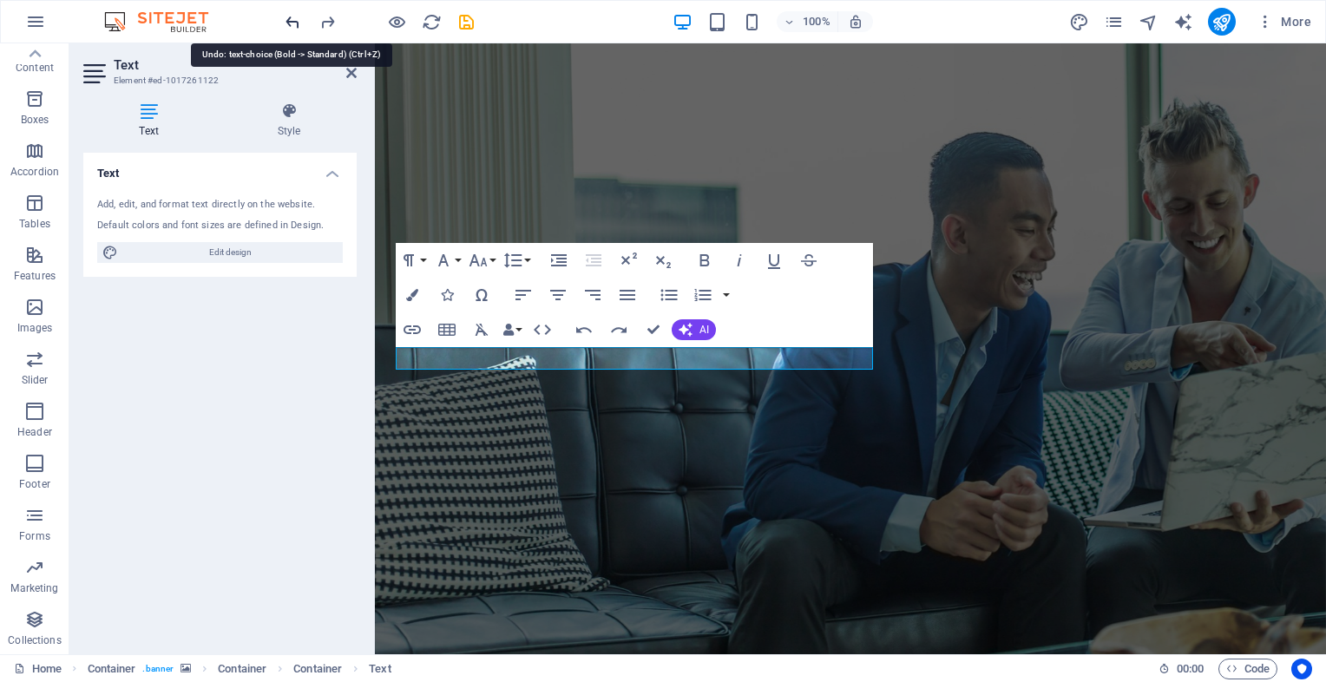
click at [284, 25] on icon "undo" at bounding box center [293, 22] width 20 height 20
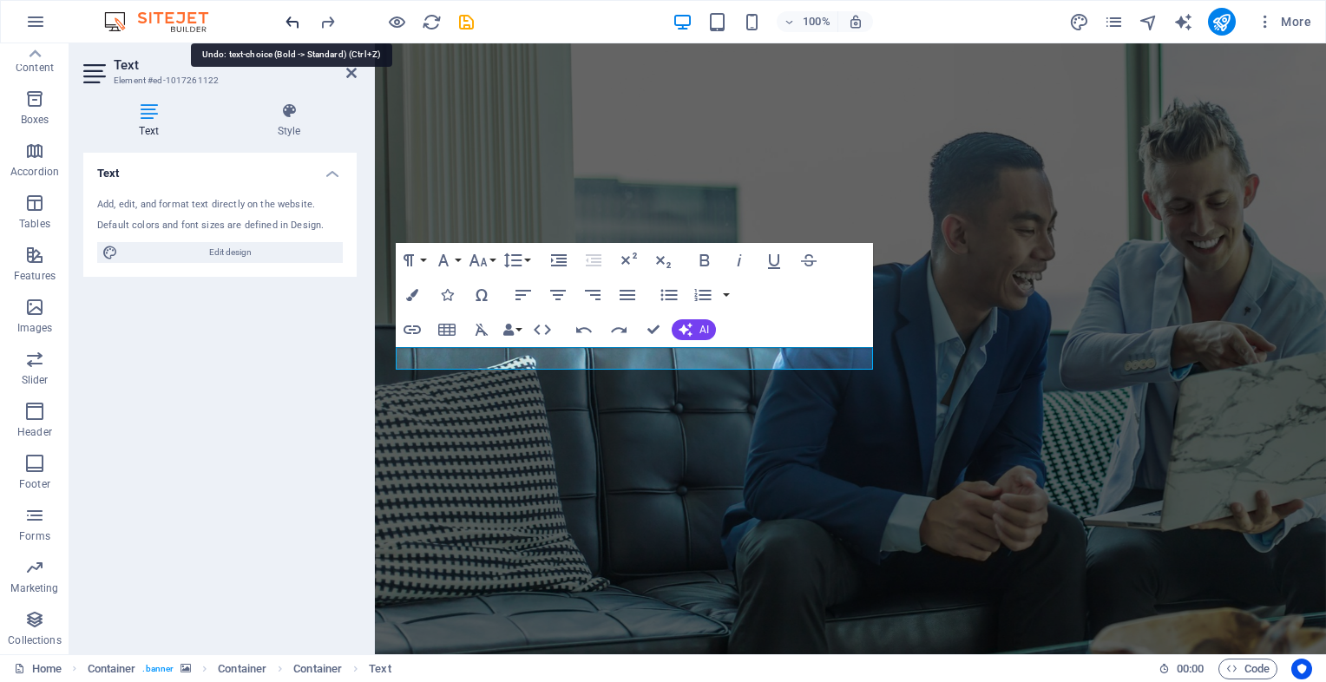
click at [284, 25] on icon "undo" at bounding box center [293, 22] width 20 height 20
click at [293, 26] on icon "undo" at bounding box center [293, 22] width 20 height 20
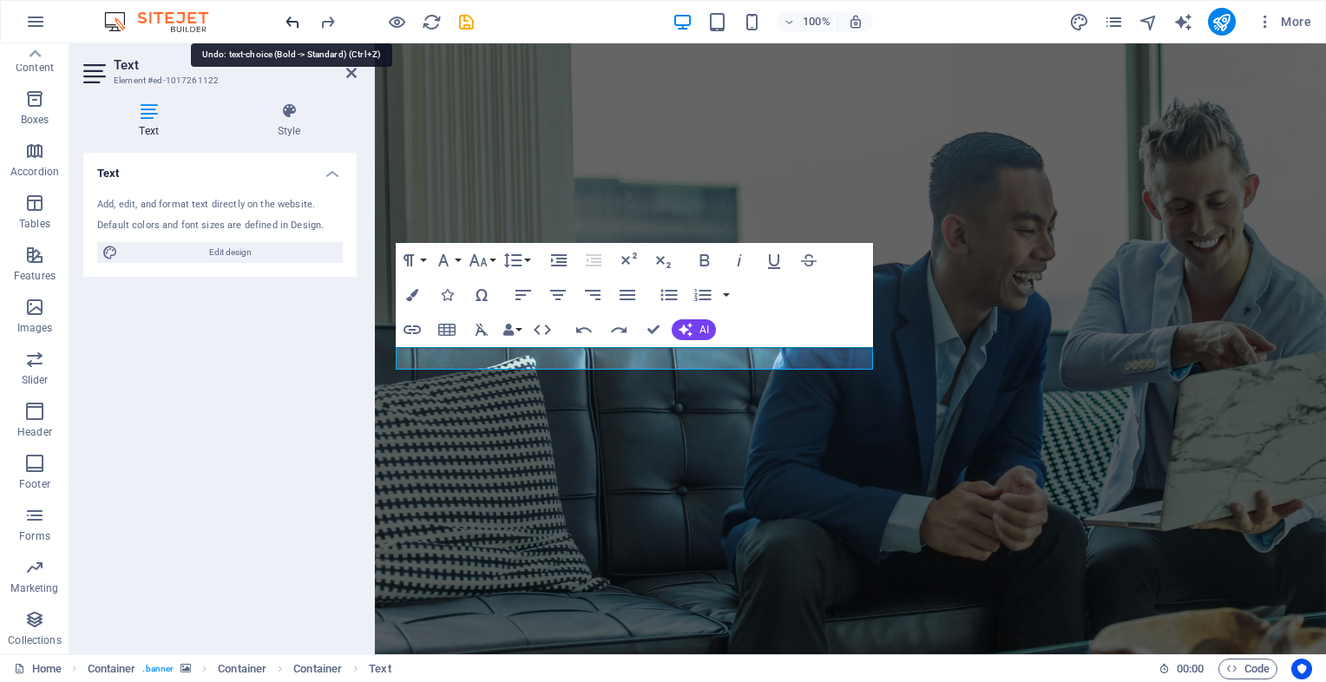
click at [293, 26] on icon "undo" at bounding box center [293, 22] width 20 height 20
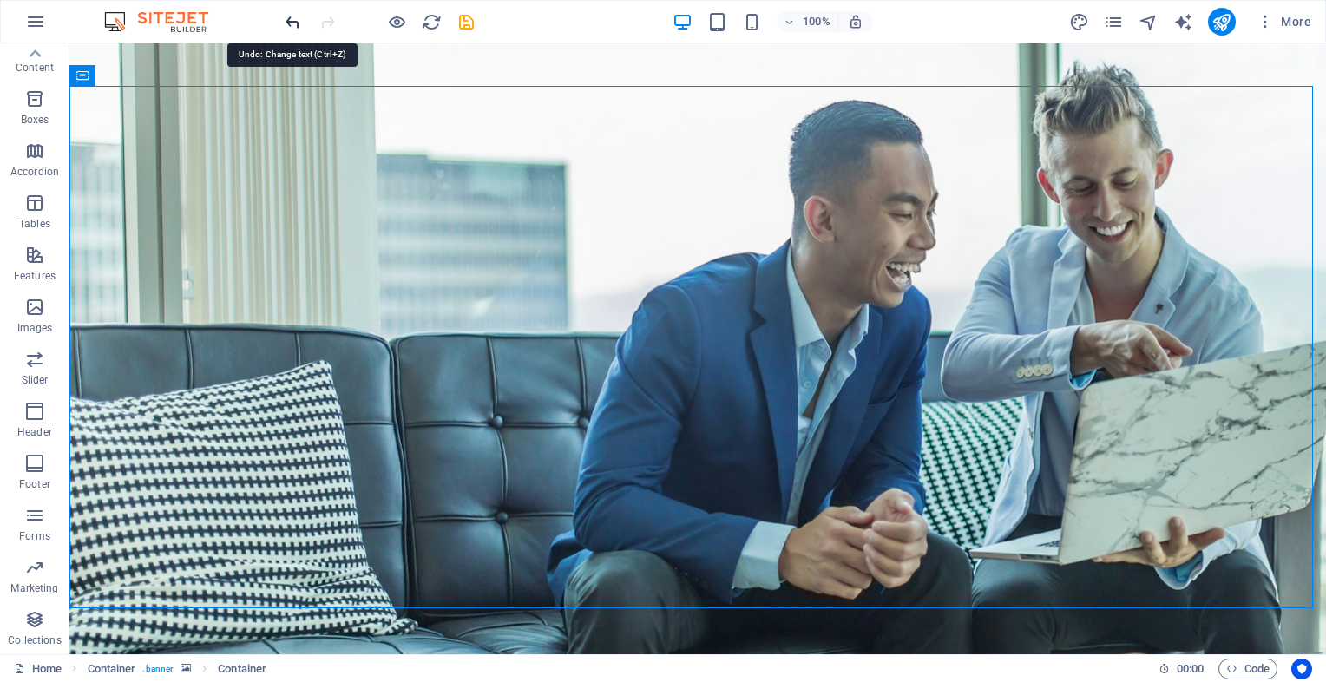
click at [295, 23] on icon "undo" at bounding box center [293, 22] width 20 height 20
